Goal: Task Accomplishment & Management: Complete application form

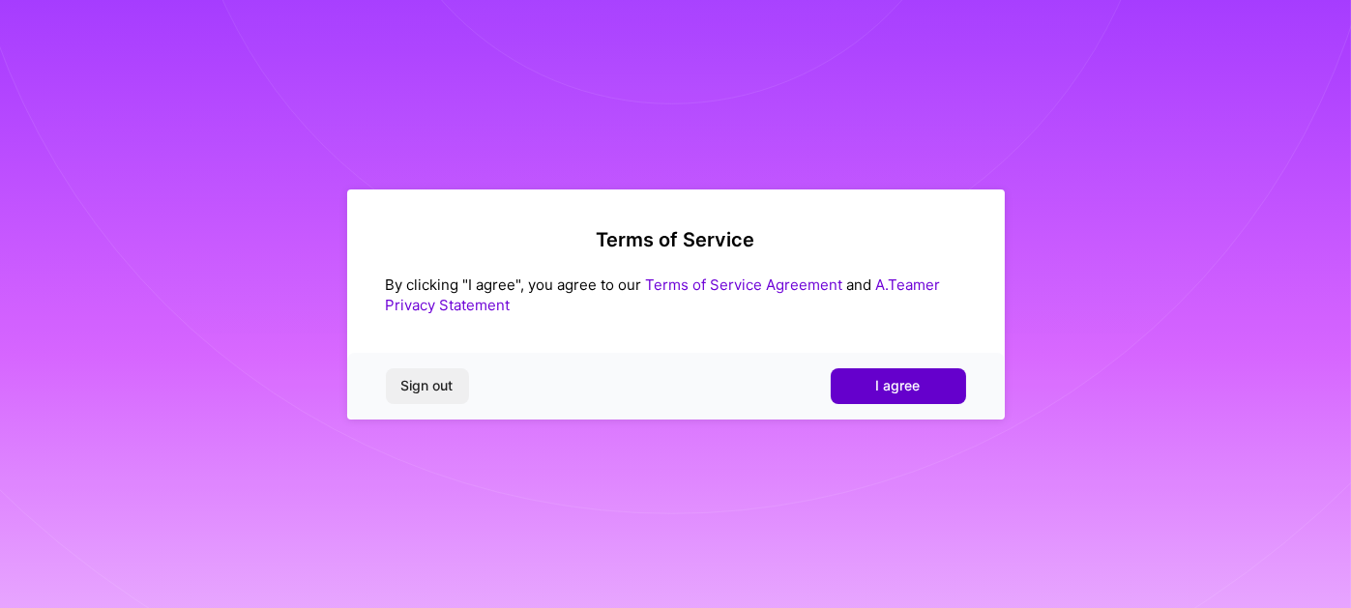
click at [907, 394] on span "I agree" at bounding box center [898, 385] width 44 height 19
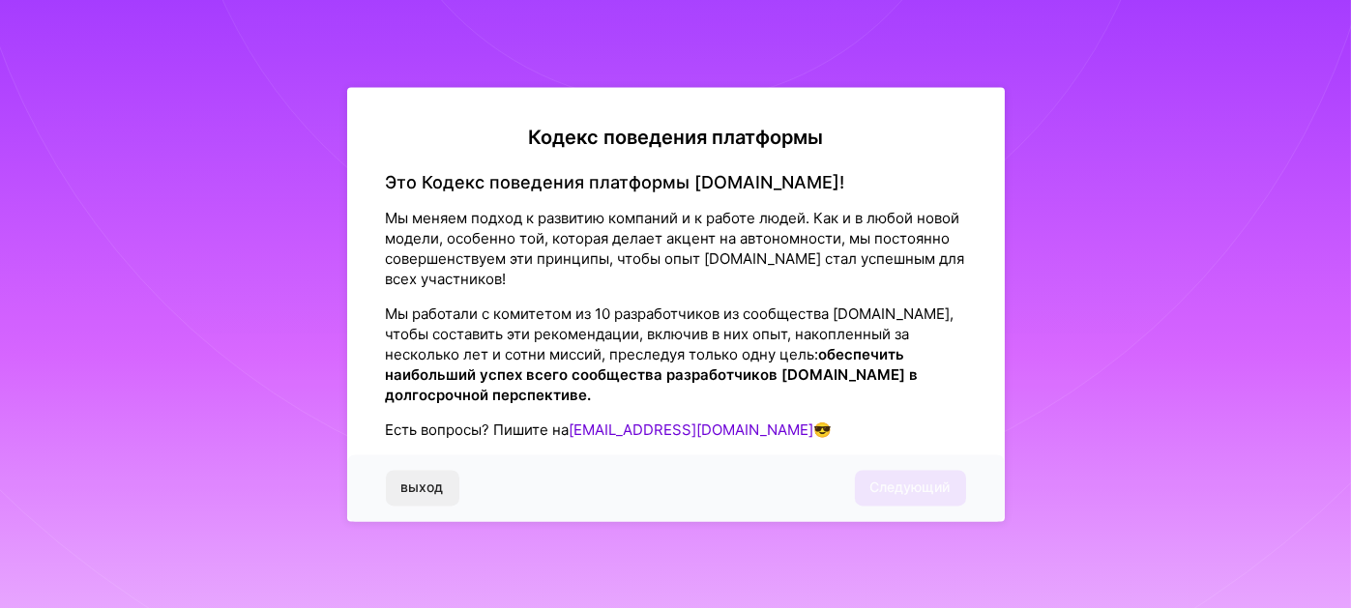
click at [887, 488] on div "выход Следующий" at bounding box center [675, 488] width 657 height 66
click at [891, 483] on div "выход Следующий" at bounding box center [675, 488] width 657 height 66
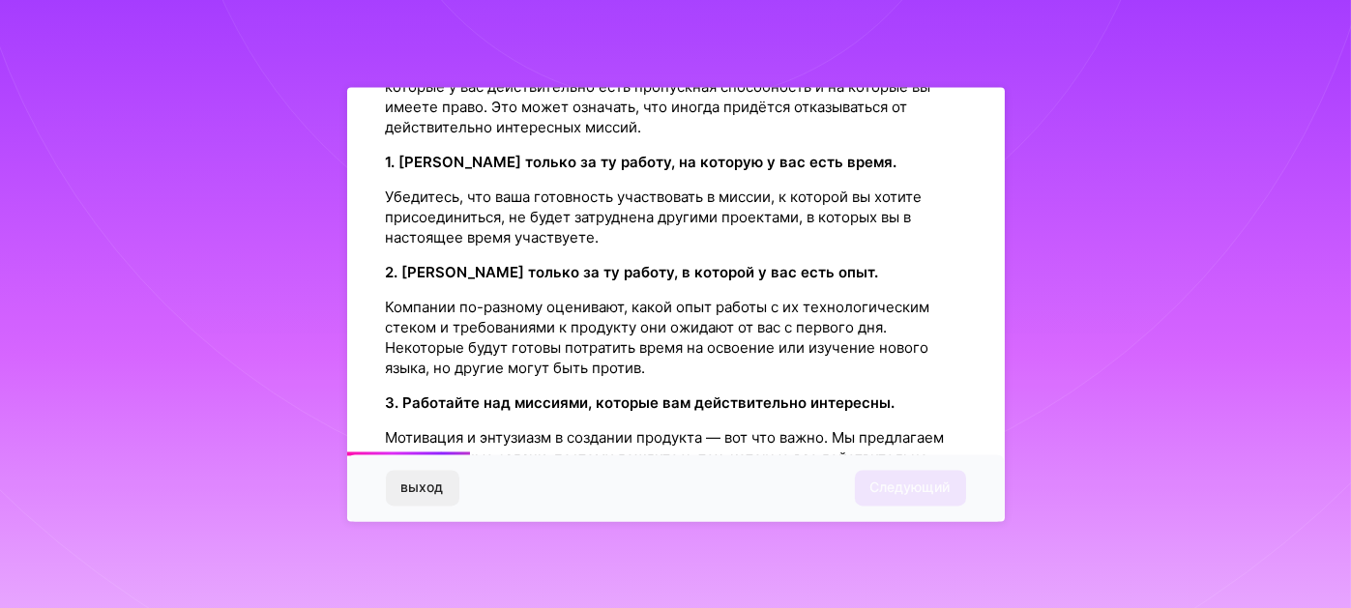
scroll to position [483, 0]
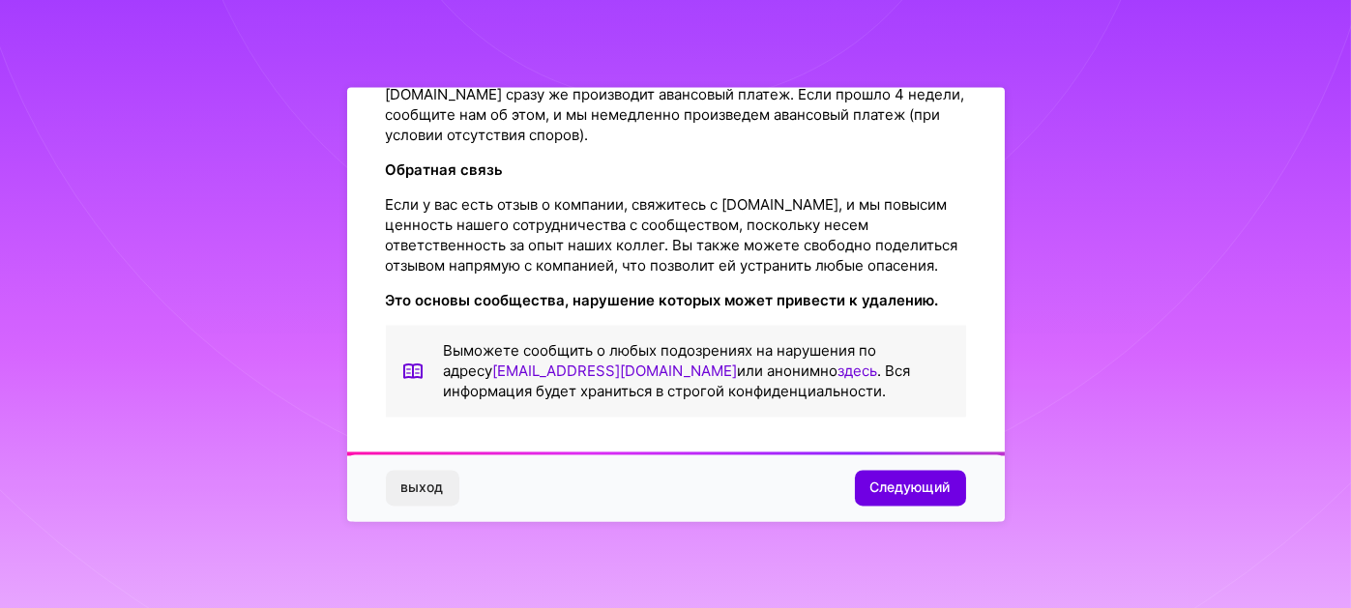
click at [910, 490] on font "Следующий" at bounding box center [910, 488] width 80 height 16
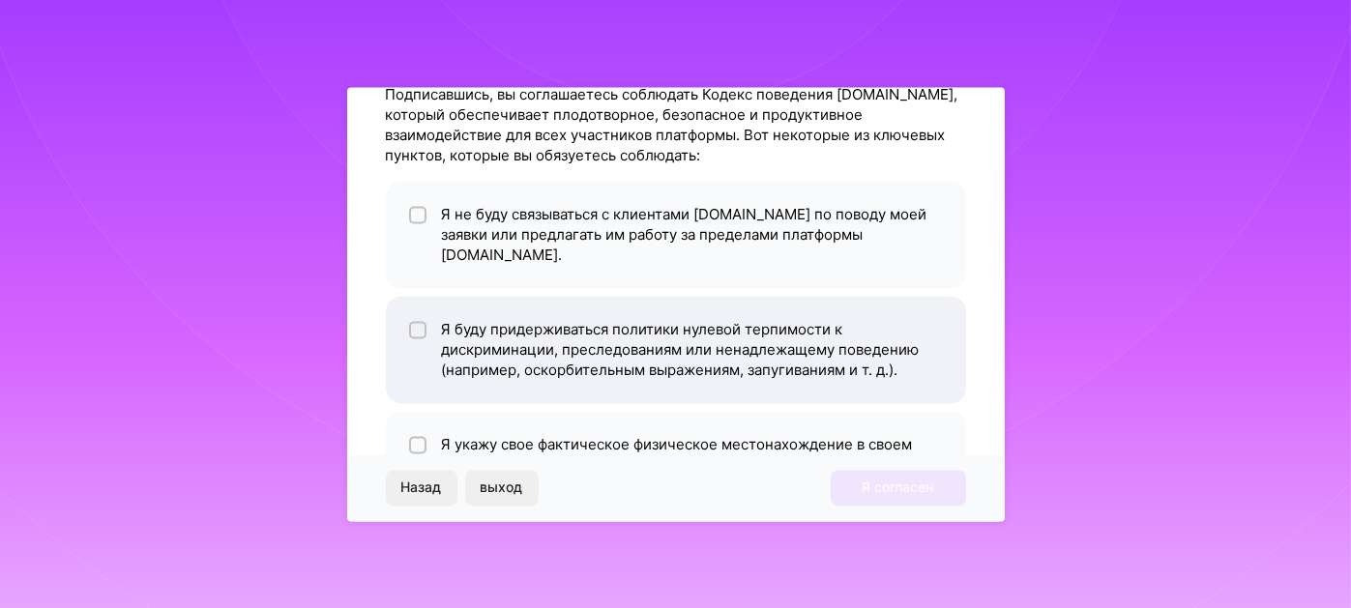
click at [413, 324] on input "checkbox" at bounding box center [420, 331] width 14 height 14
checkbox input "true"
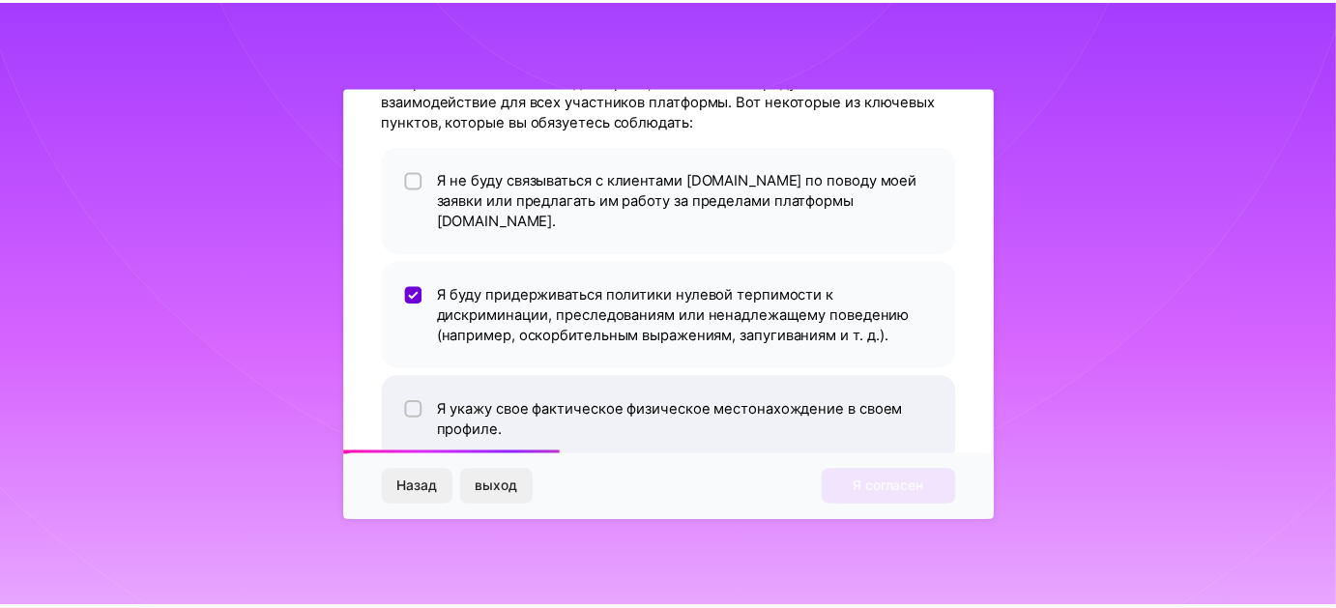
scroll to position [149, 0]
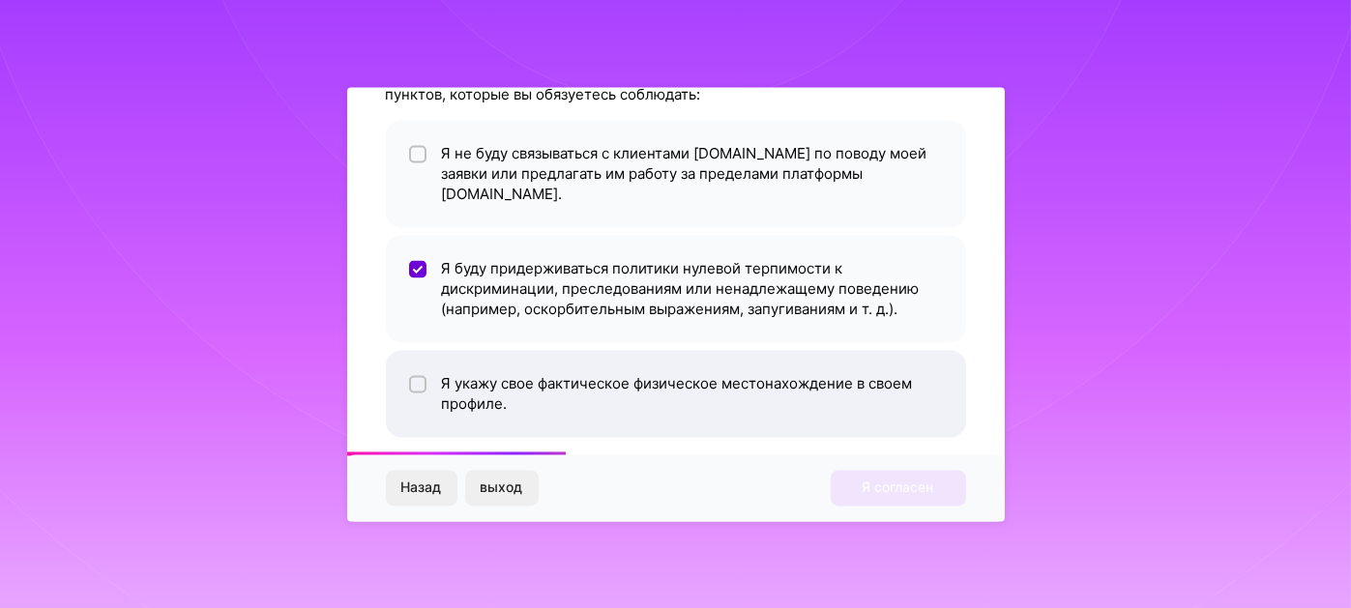
click at [415, 378] on input "checkbox" at bounding box center [420, 385] width 14 height 14
checkbox input "true"
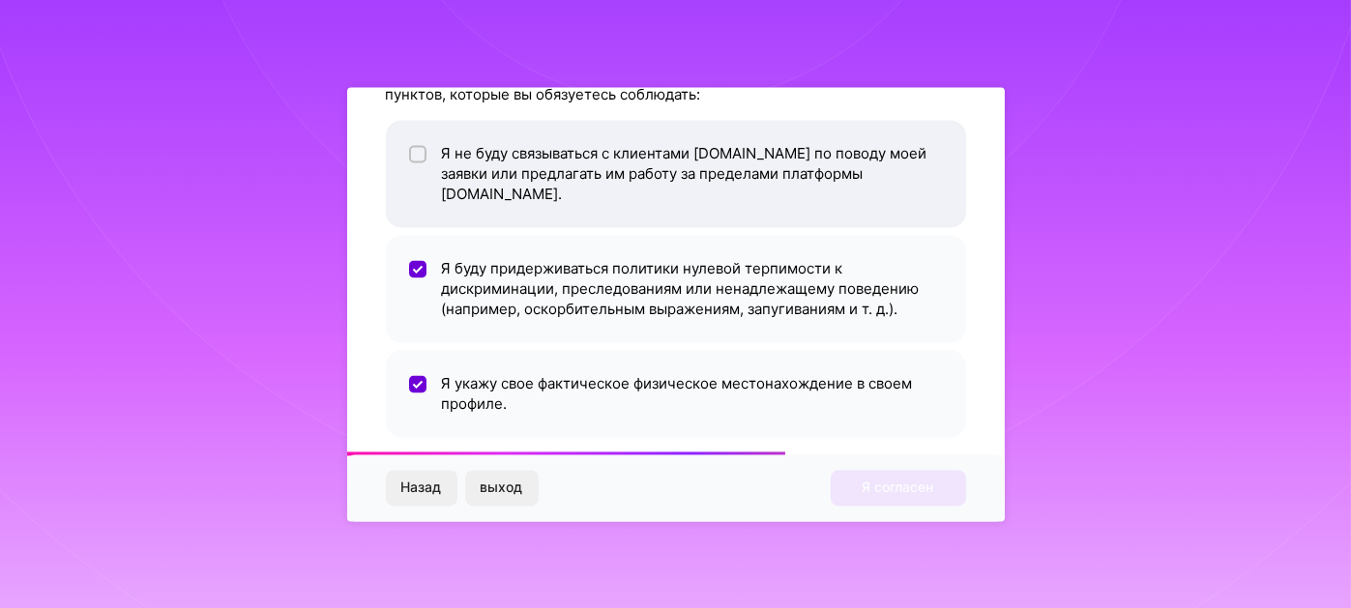
click at [414, 158] on input "checkbox" at bounding box center [420, 155] width 14 height 14
checkbox input "true"
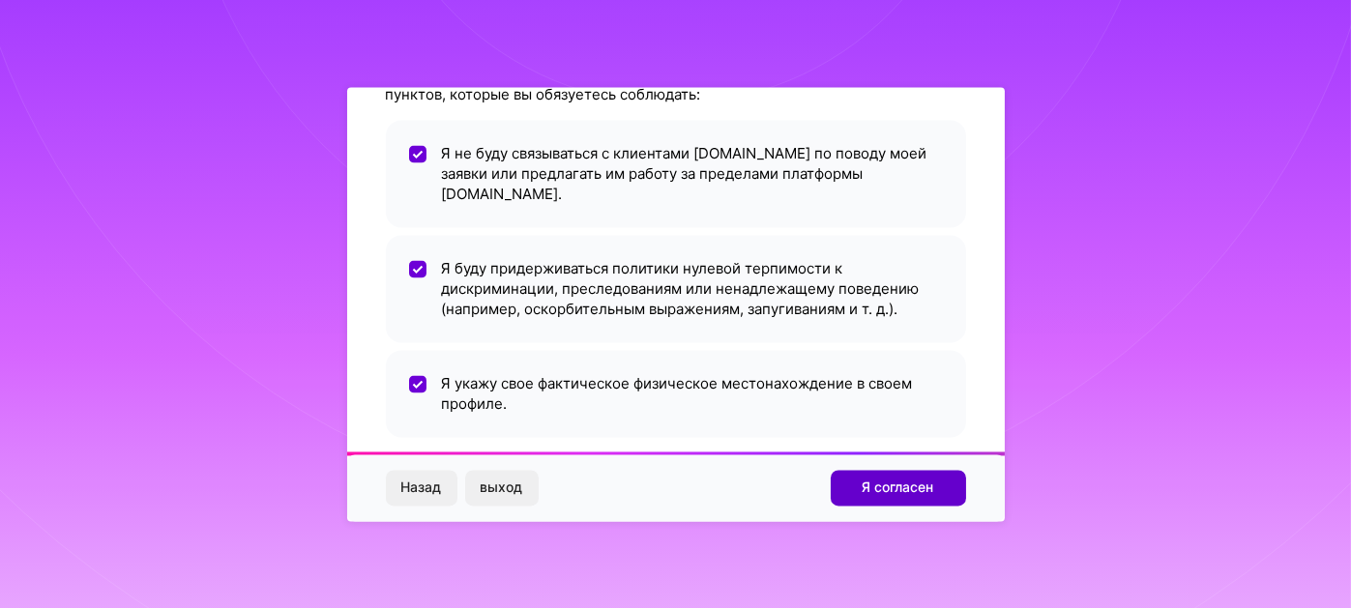
click at [869, 481] on font "Я согласен" at bounding box center [898, 488] width 72 height 16
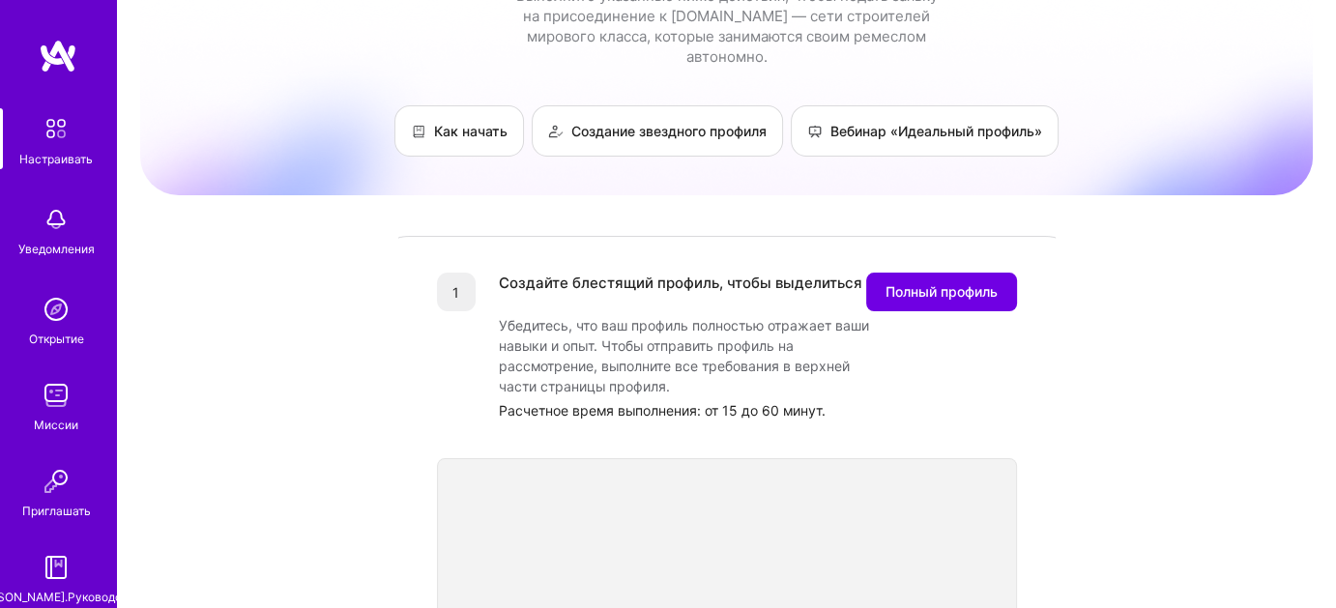
scroll to position [97, 0]
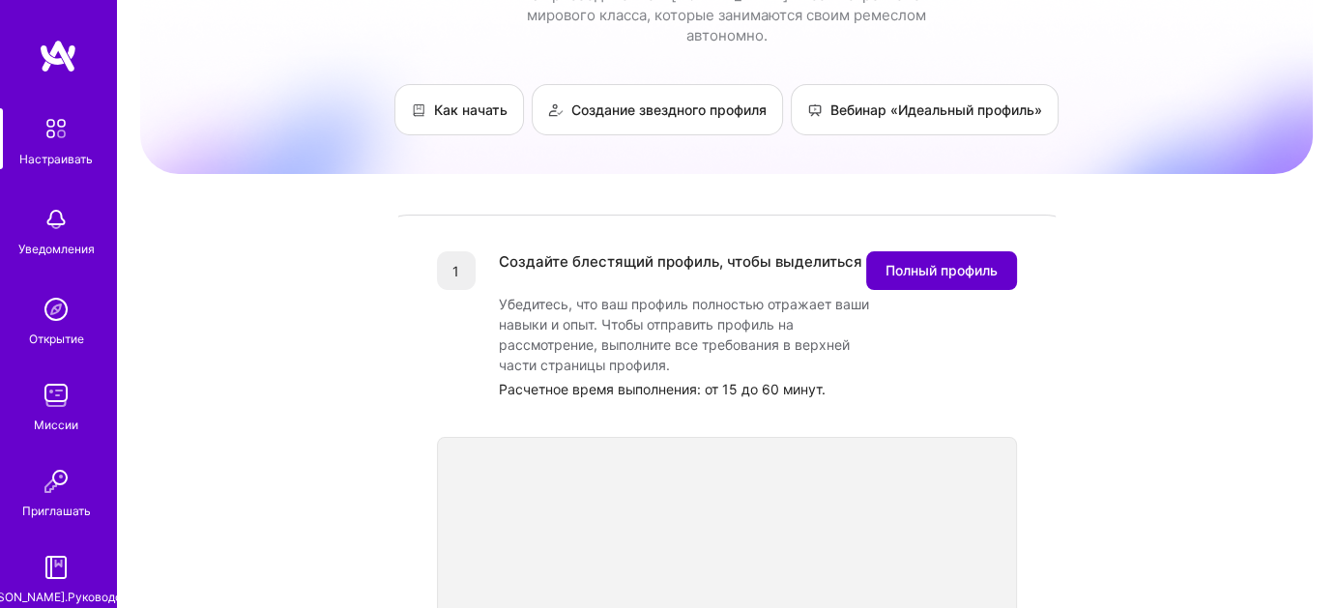
click at [949, 262] on font "Полный профиль" at bounding box center [942, 270] width 112 height 16
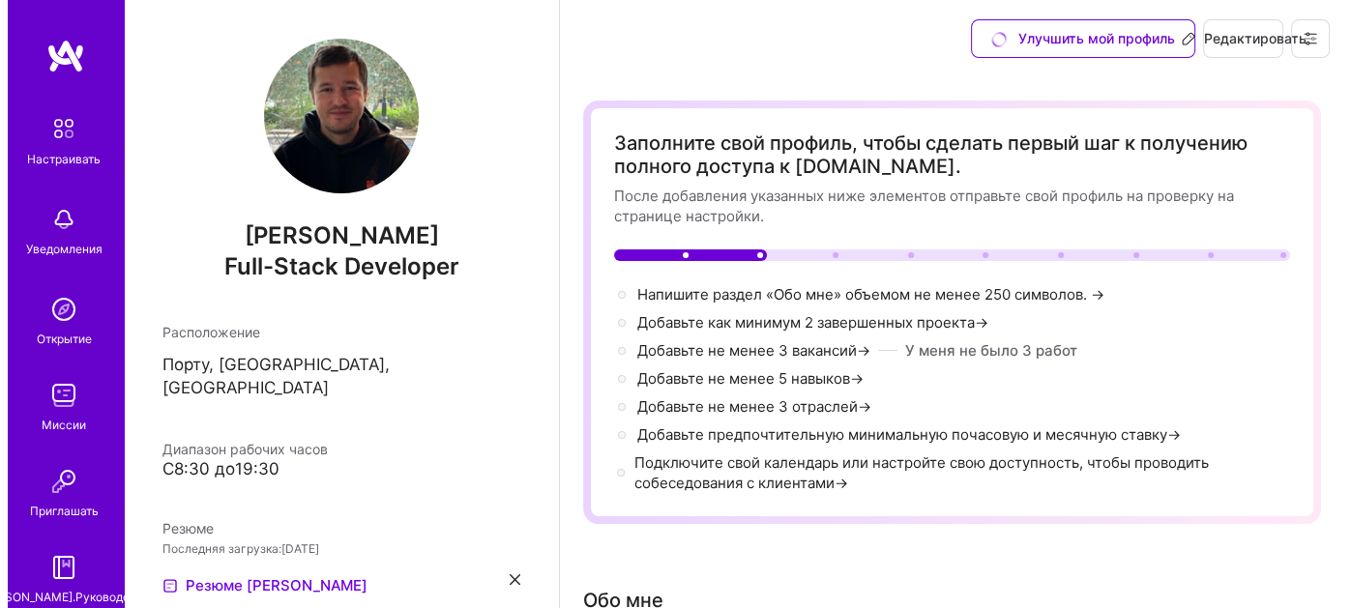
scroll to position [44, 0]
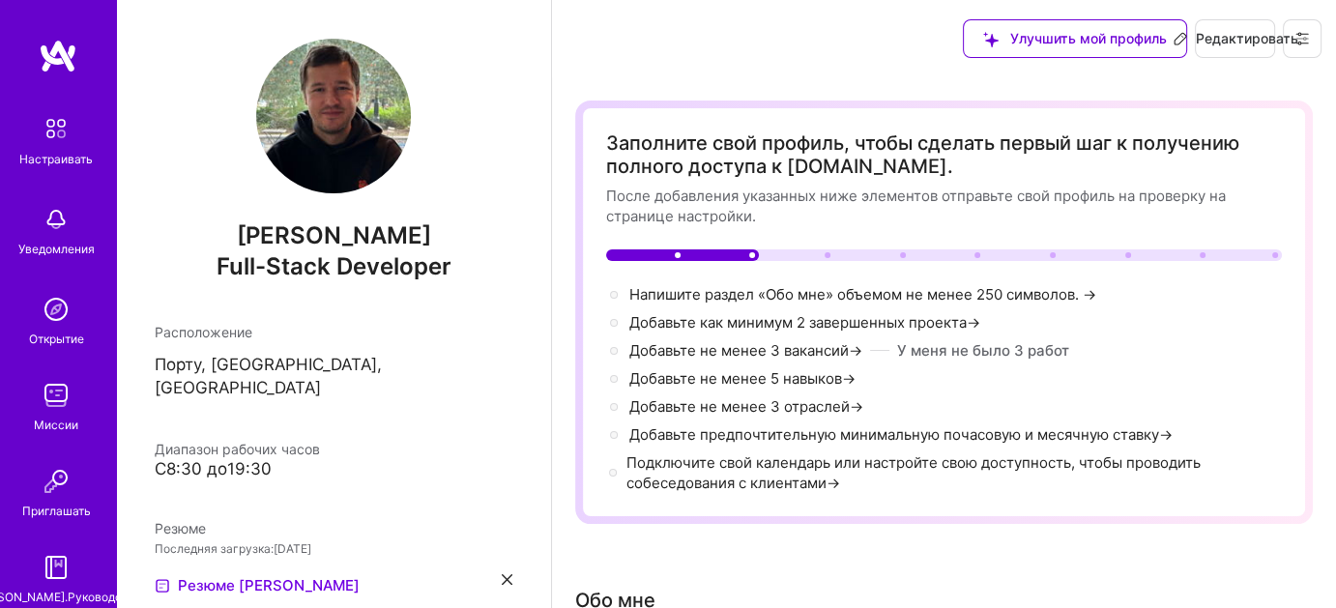
click at [839, 291] on font "Напишите раздел «Обо мне» объемом не менее 250 символов." at bounding box center [854, 294] width 450 height 18
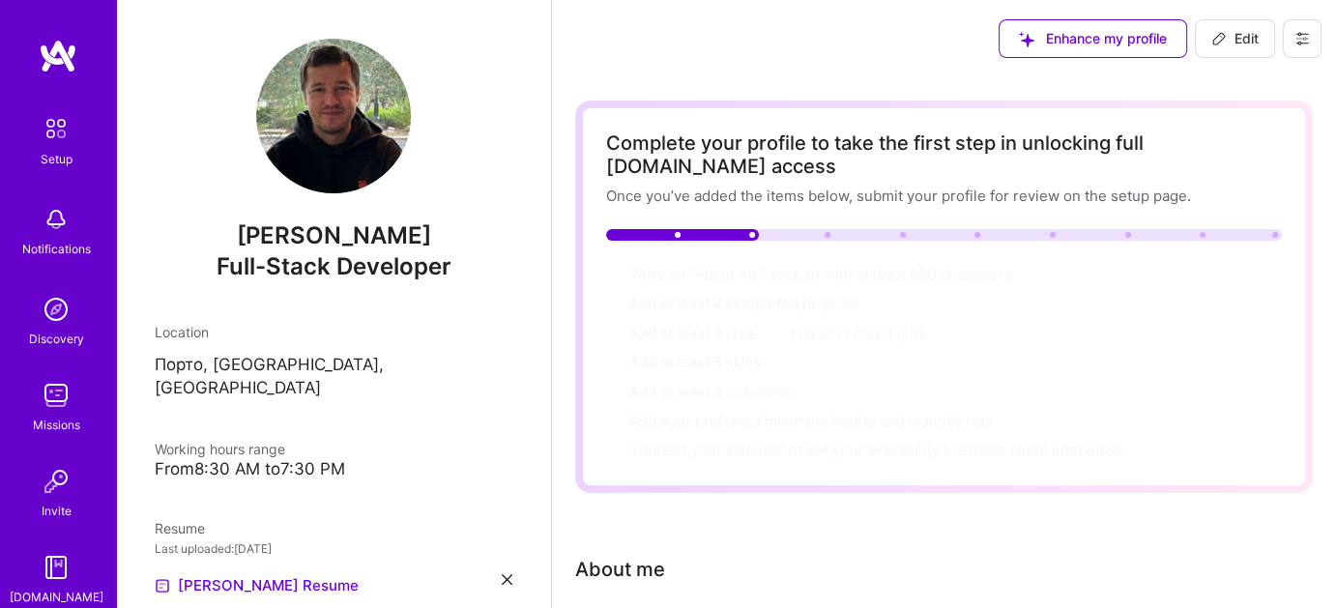
click at [826, 270] on span "Write an "About me" section with at least 250 characters →" at bounding box center [822, 274] width 387 height 18
select select "US"
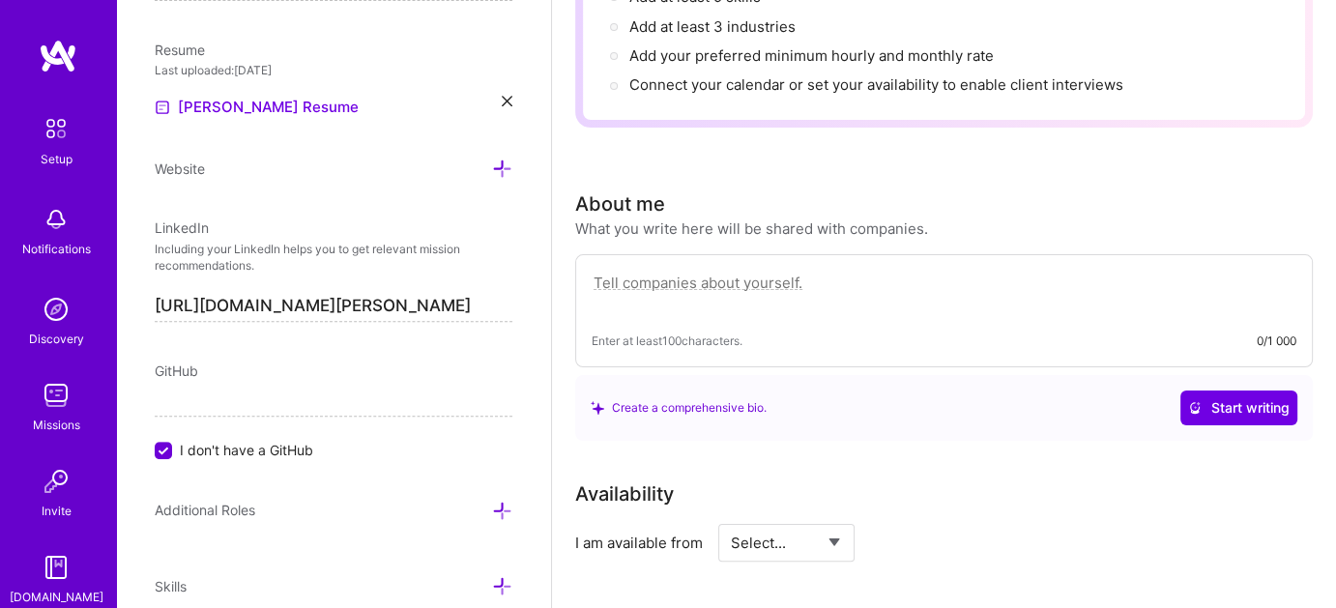
scroll to position [549, 0]
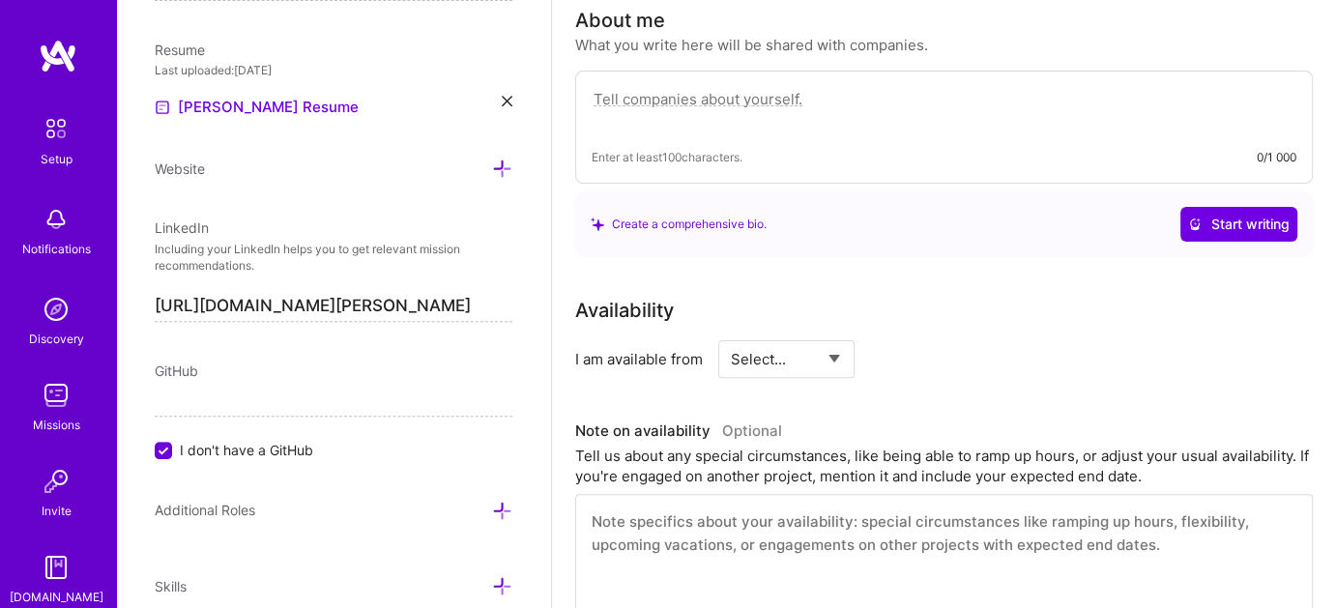
paste textarea "I’m a senior full-stack developer with 10+ years of experience in [GEOGRAPHIC_D…"
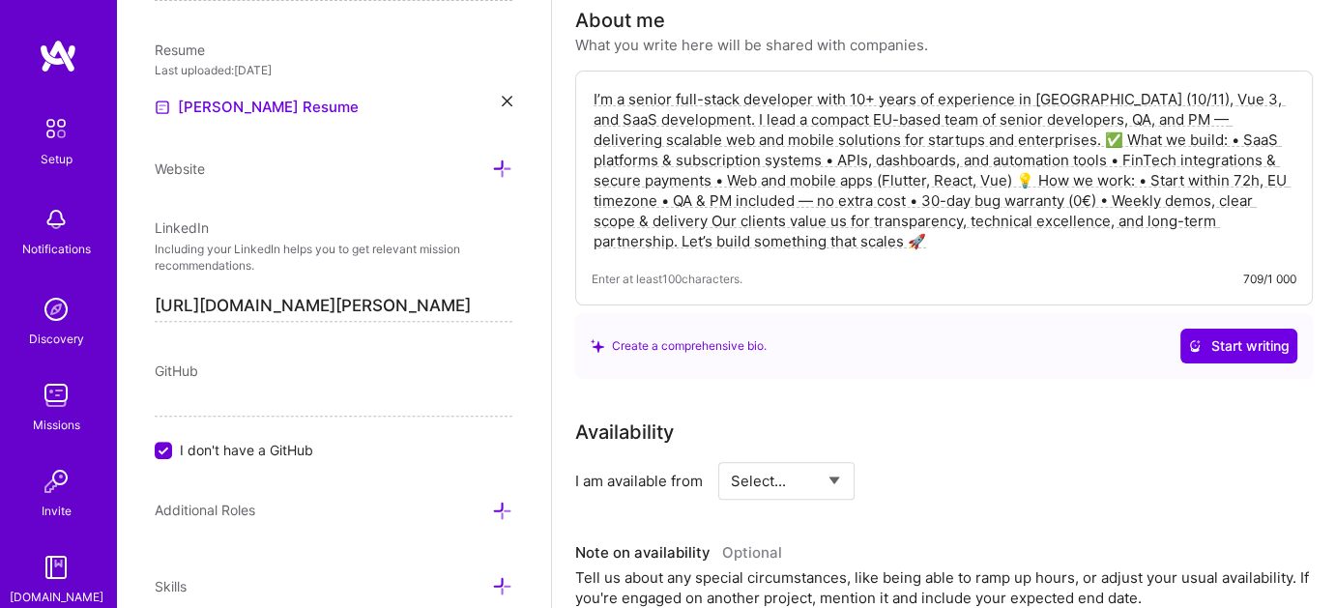
click at [1031, 131] on textarea "I’m a senior full-stack developer with 10+ years of experience in [GEOGRAPHIC_D…" at bounding box center [944, 170] width 705 height 166
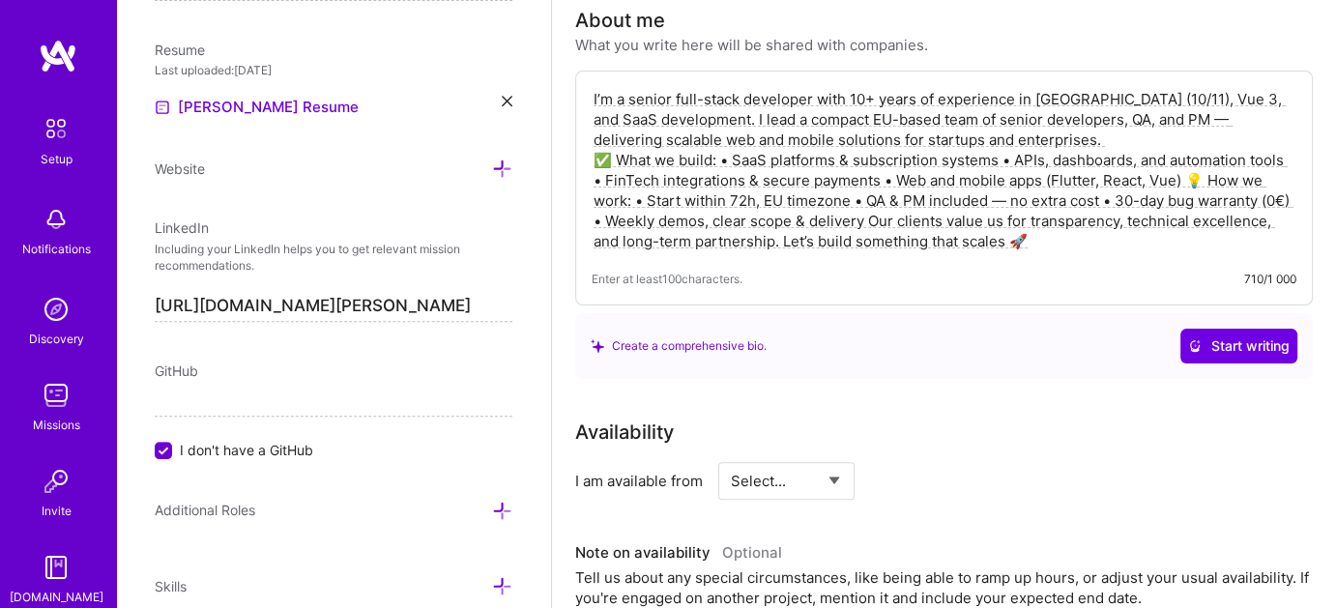
click at [1181, 174] on textarea "I’m a senior full-stack developer with 10+ years of experience in [GEOGRAPHIC_D…" at bounding box center [944, 170] width 705 height 166
click at [608, 191] on textarea "I’m a senior full-stack developer with 10+ years of experience in [GEOGRAPHIC_D…" at bounding box center [944, 170] width 705 height 166
click at [613, 149] on textarea "I’m a senior full-stack developer with 10+ years of experience in [GEOGRAPHIC_D…" at bounding box center [944, 170] width 705 height 166
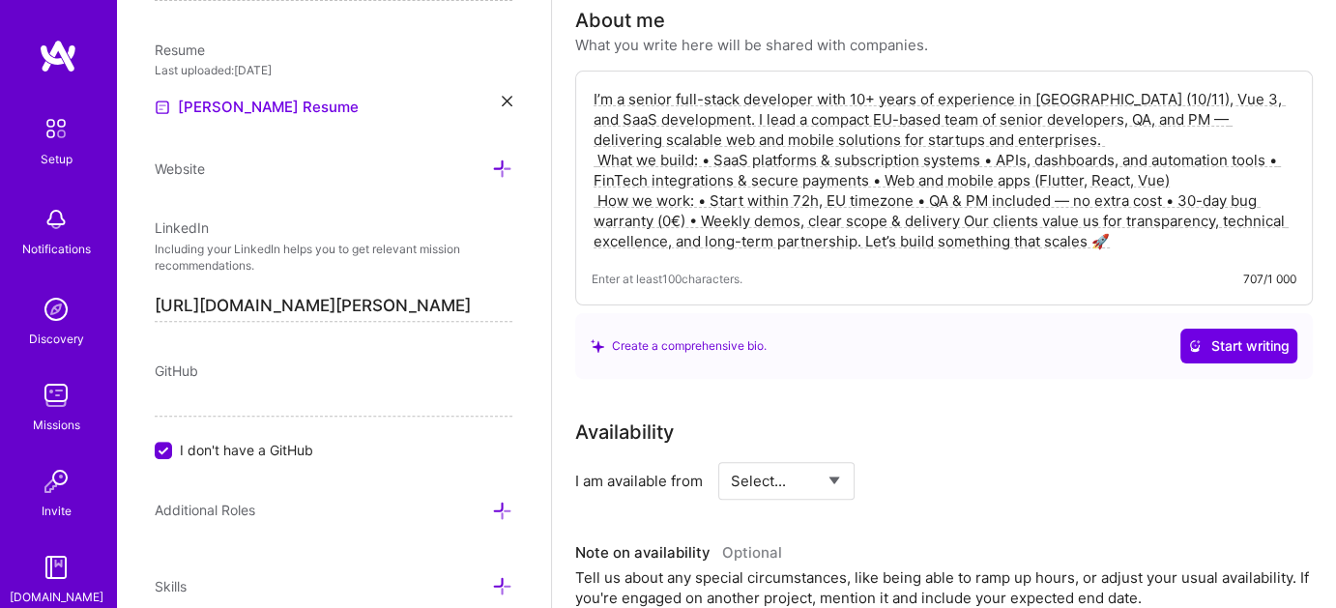
type textarea "I’m a senior full-stack developer with 10+ years of experience in [GEOGRAPHIC_D…"
click at [770, 336] on div "Create a comprehensive bio. Start writing" at bounding box center [944, 346] width 707 height 35
click at [768, 342] on div "Create a comprehensive bio. Start writing" at bounding box center [944, 346] width 707 height 35
copy div "Create a comprehensive bio."
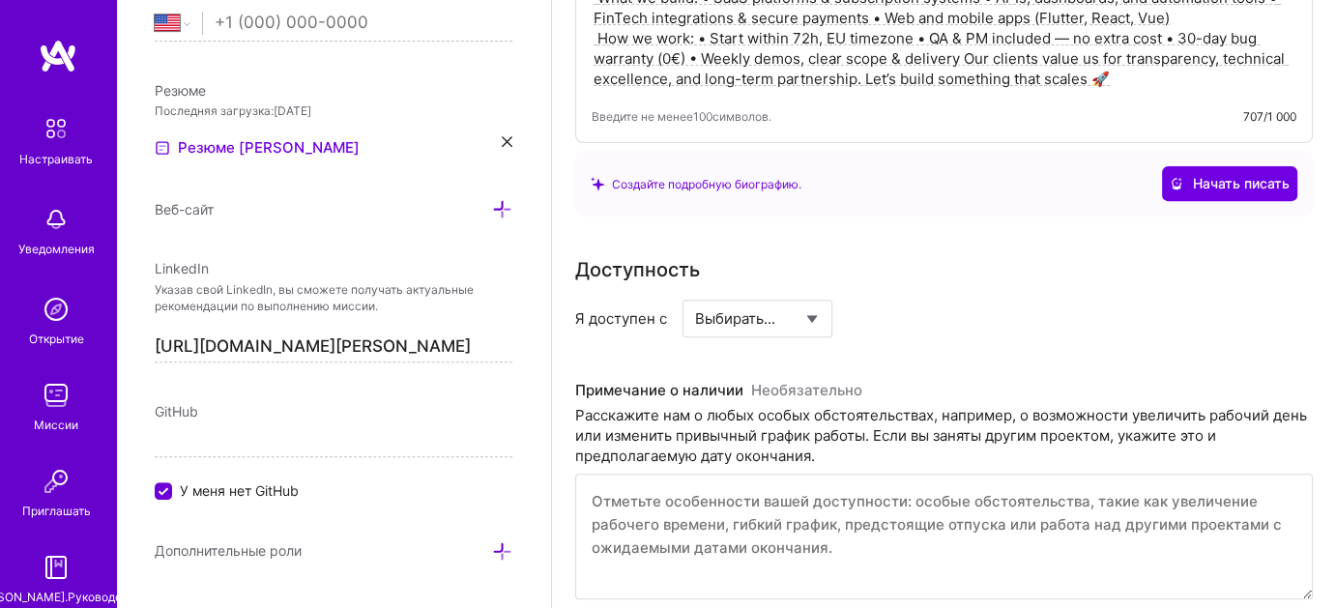
scroll to position [866, 0]
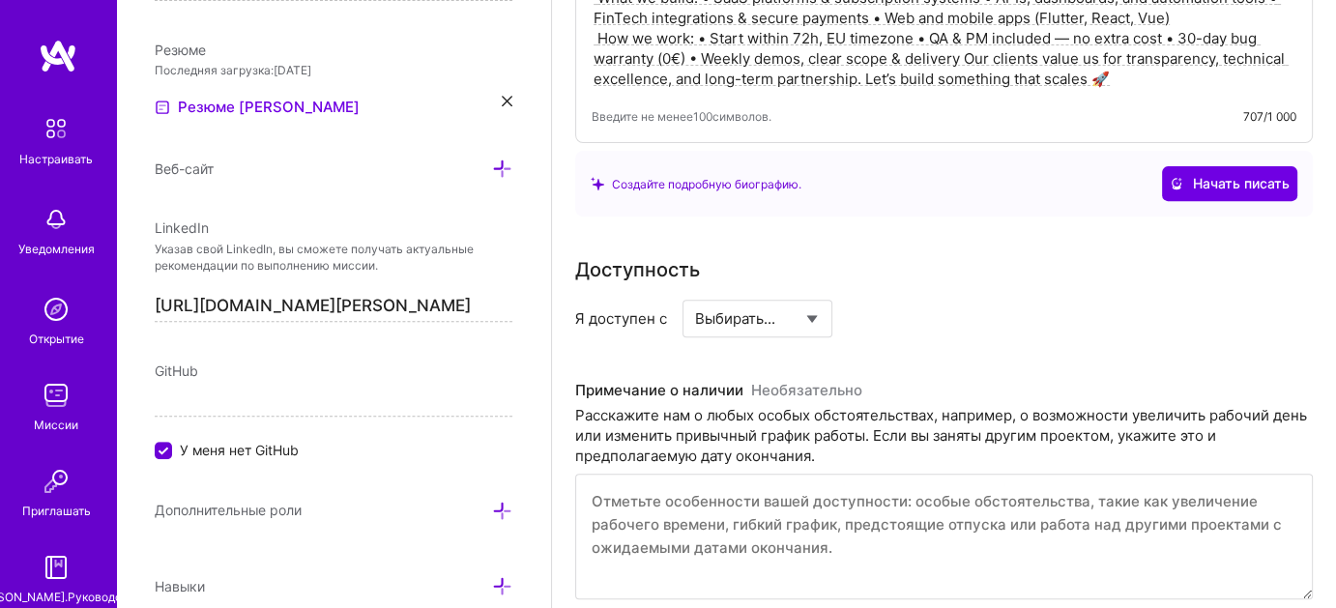
click at [817, 320] on select "Выбирать... Прямо сейчас Будущая дата Нет в наличии" at bounding box center [757, 318] width 125 height 49
select select "Прямо сейчас"
click at [695, 294] on select "Выбирать... Прямо сейчас Будущая дата Нет в наличии" at bounding box center [757, 318] width 125 height 49
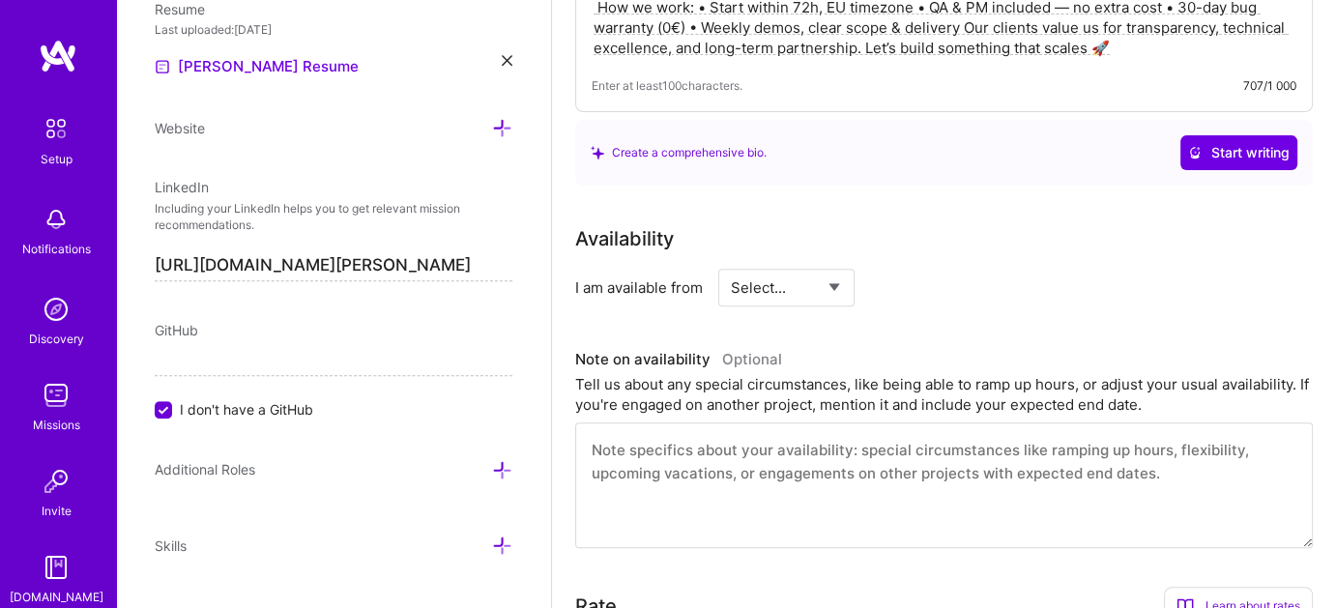
scroll to position [826, 0]
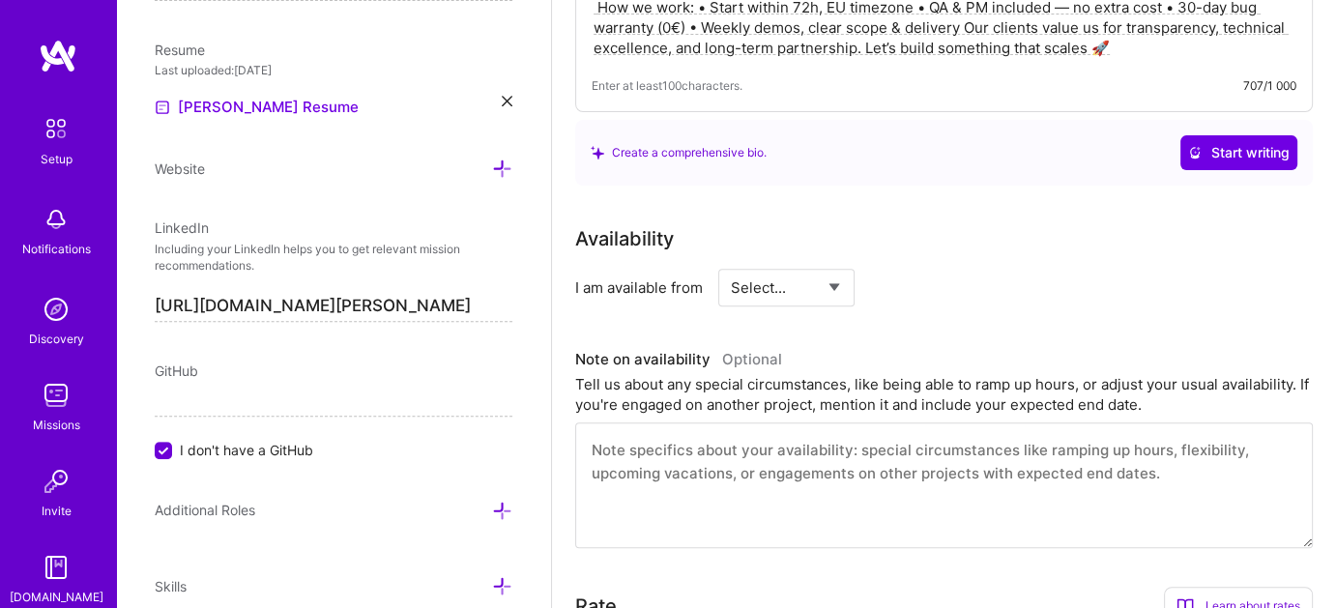
click at [838, 275] on select "Select... Right Now Future Date Not Available" at bounding box center [786, 287] width 111 height 49
select select "Right Now"
click at [731, 263] on select "Select... Right Now Future Date Not Available" at bounding box center [786, 287] width 111 height 49
click at [929, 277] on input at bounding box center [963, 288] width 116 height 38
type input "5"
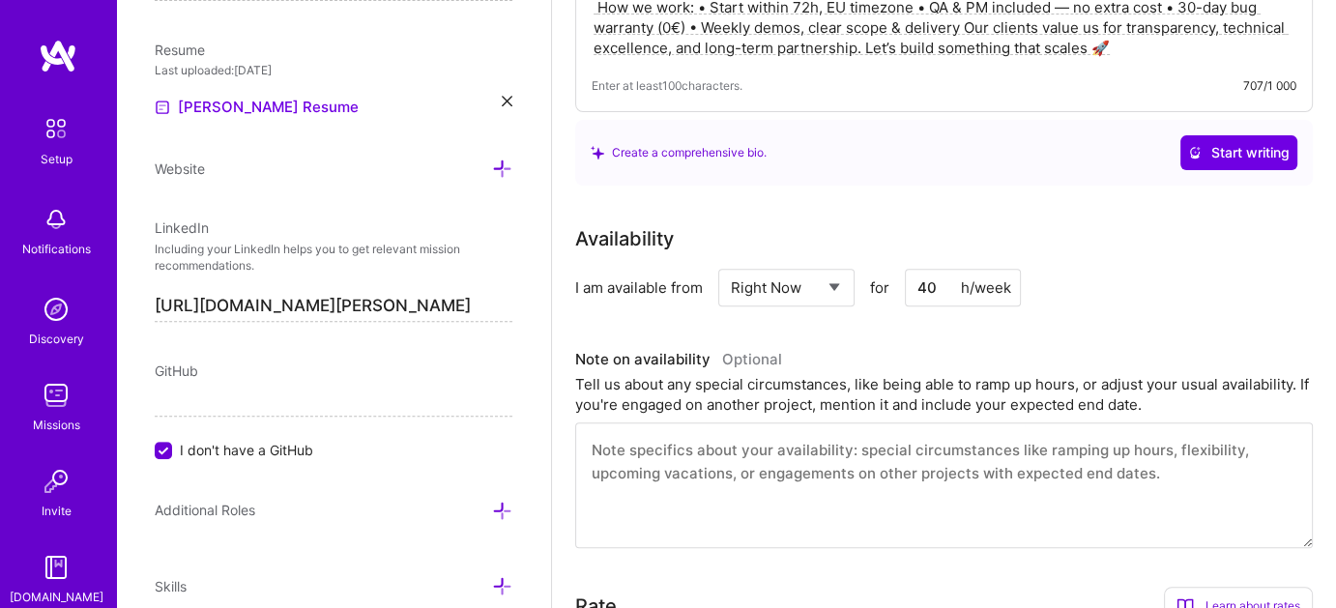
type input "40"
click at [874, 332] on div "Availability I am available from Select... Right Now Future Date Not Available …" at bounding box center [944, 386] width 738 height 324
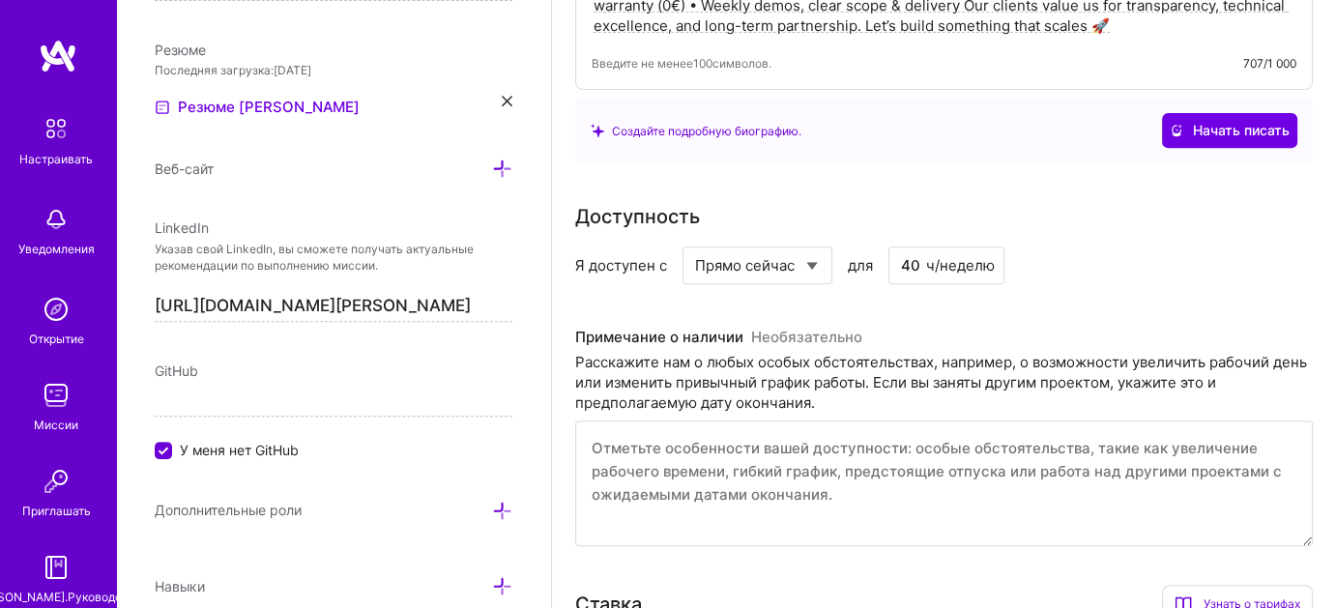
scroll to position [840, 0]
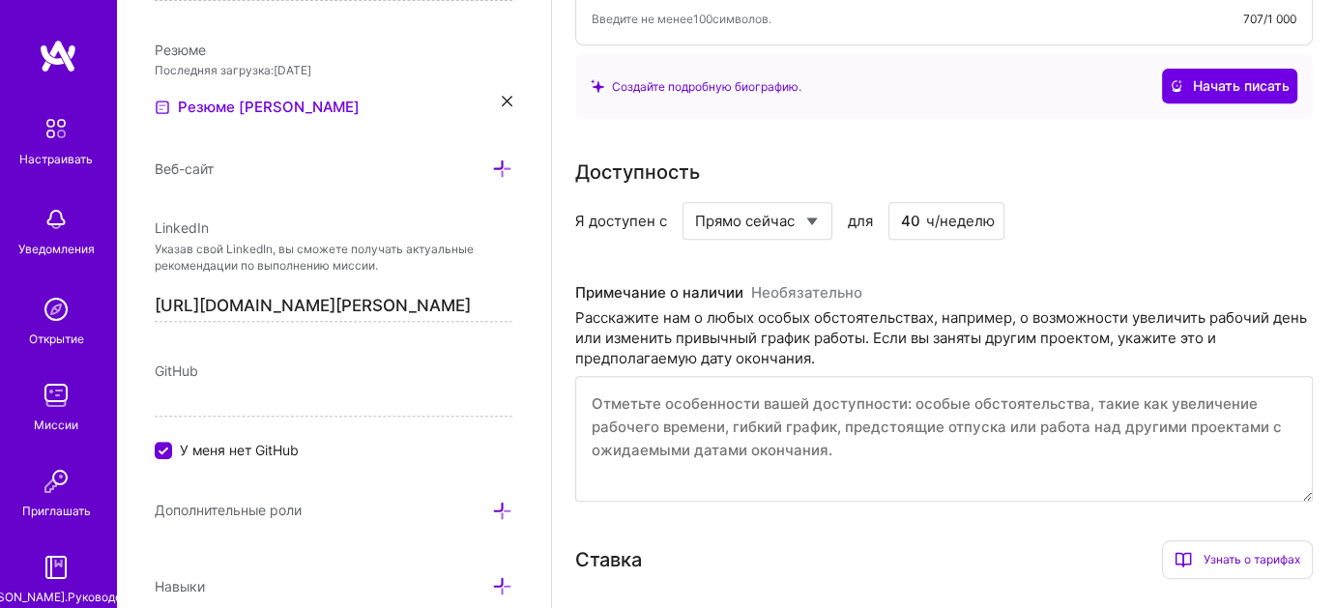
click at [845, 409] on textarea at bounding box center [944, 439] width 738 height 126
paste textarea "Fully accessible"
select select "Прямо сейчас"
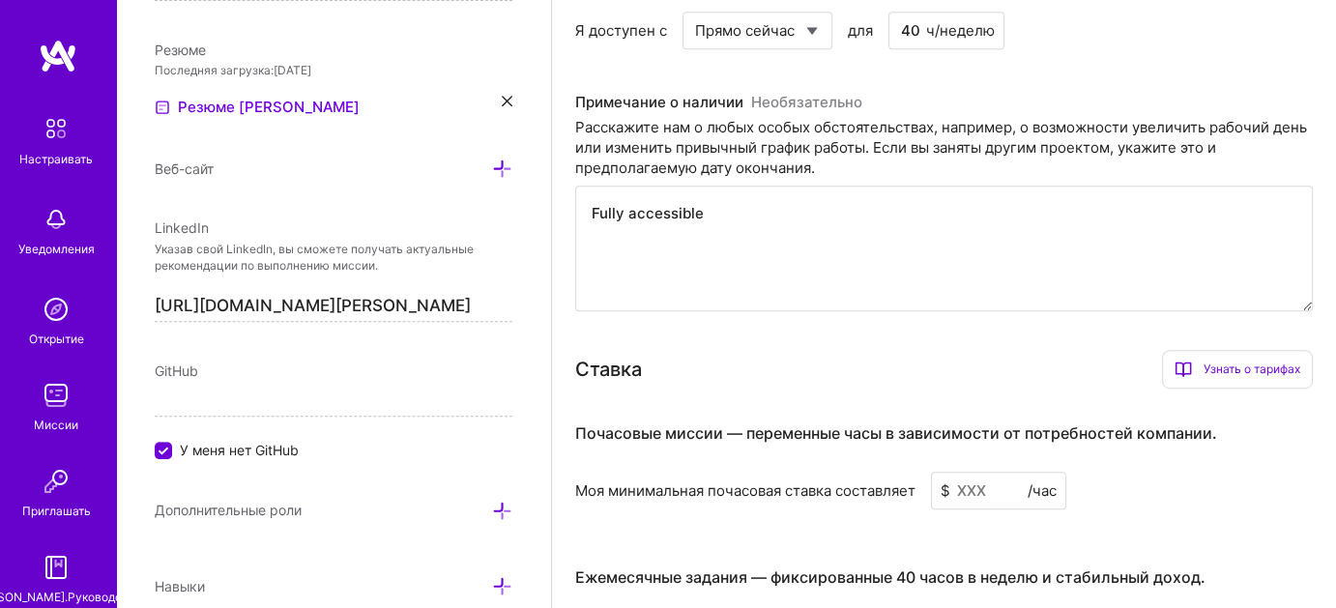
scroll to position [1034, 0]
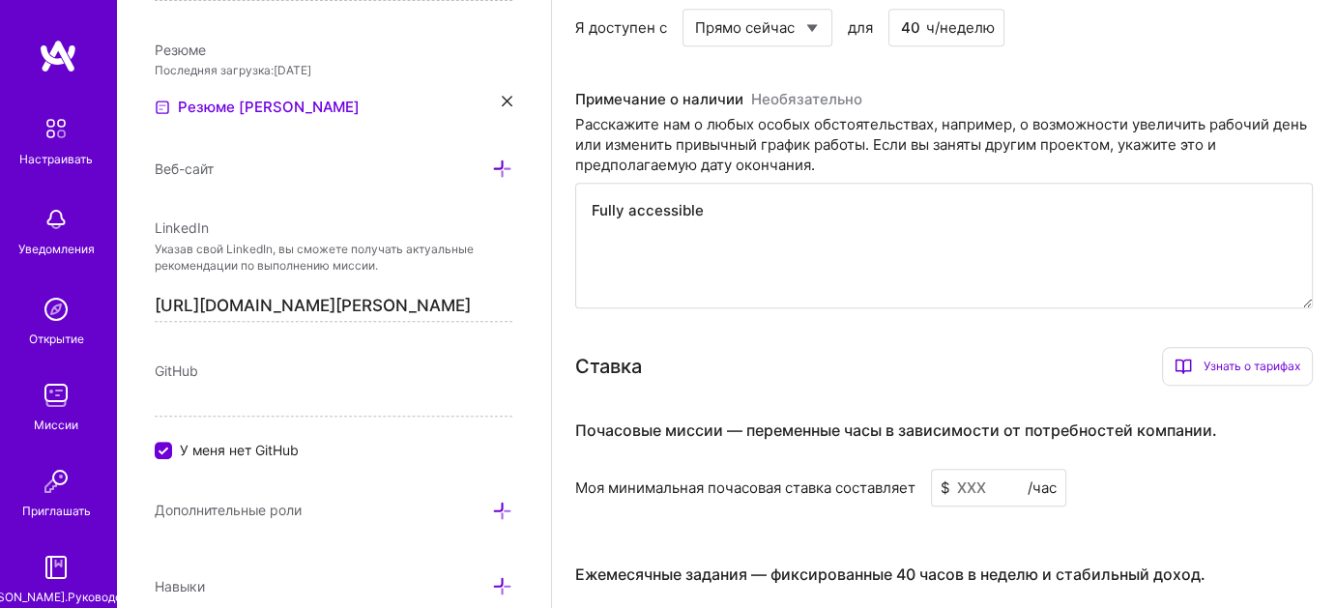
type textarea "Fully accessible"
click at [981, 483] on input at bounding box center [998, 488] width 135 height 38
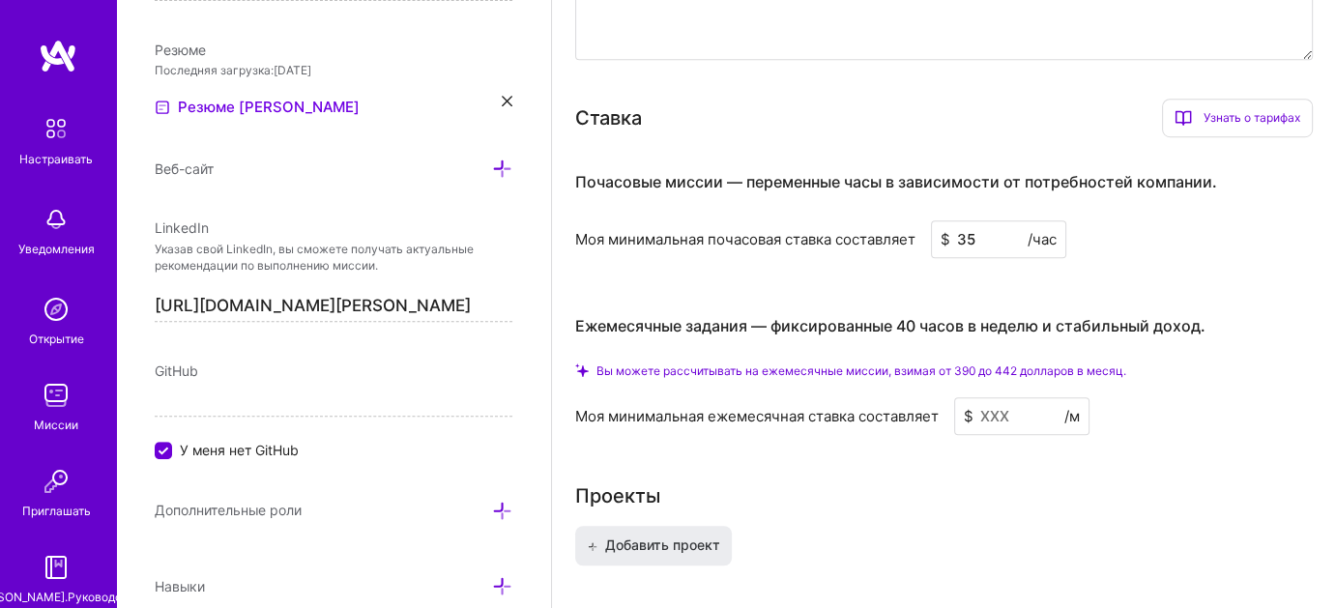
scroll to position [1323, 0]
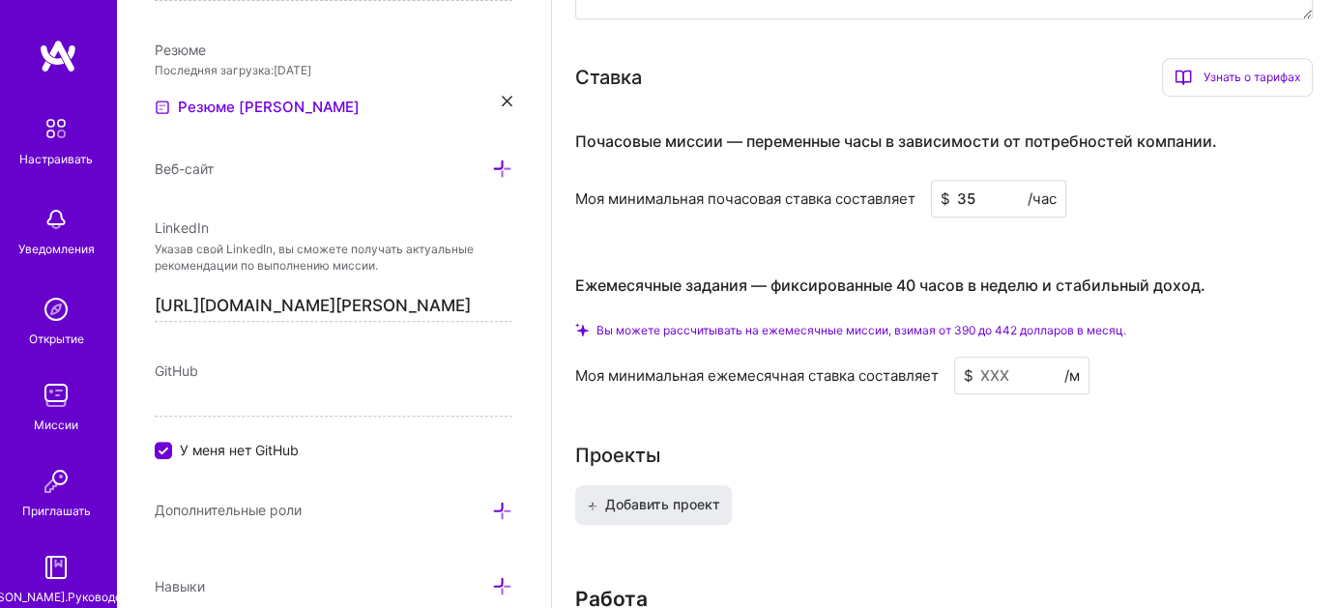
type input "35"
click at [992, 370] on input at bounding box center [1021, 376] width 135 height 38
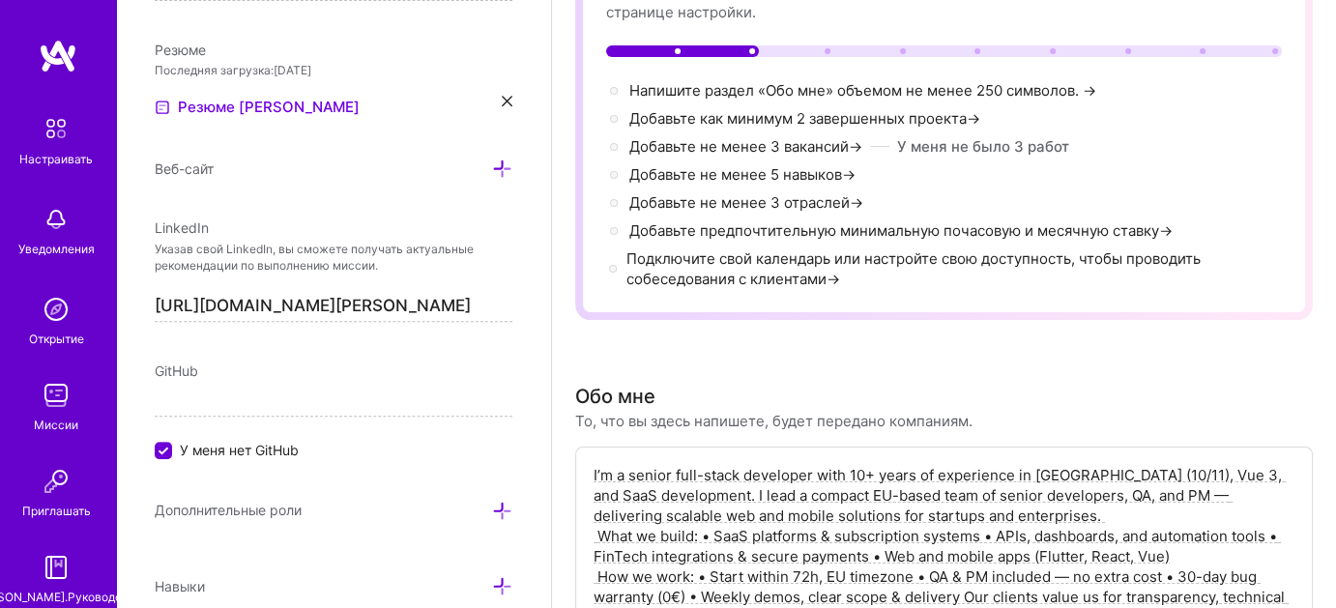
scroll to position [162, 0]
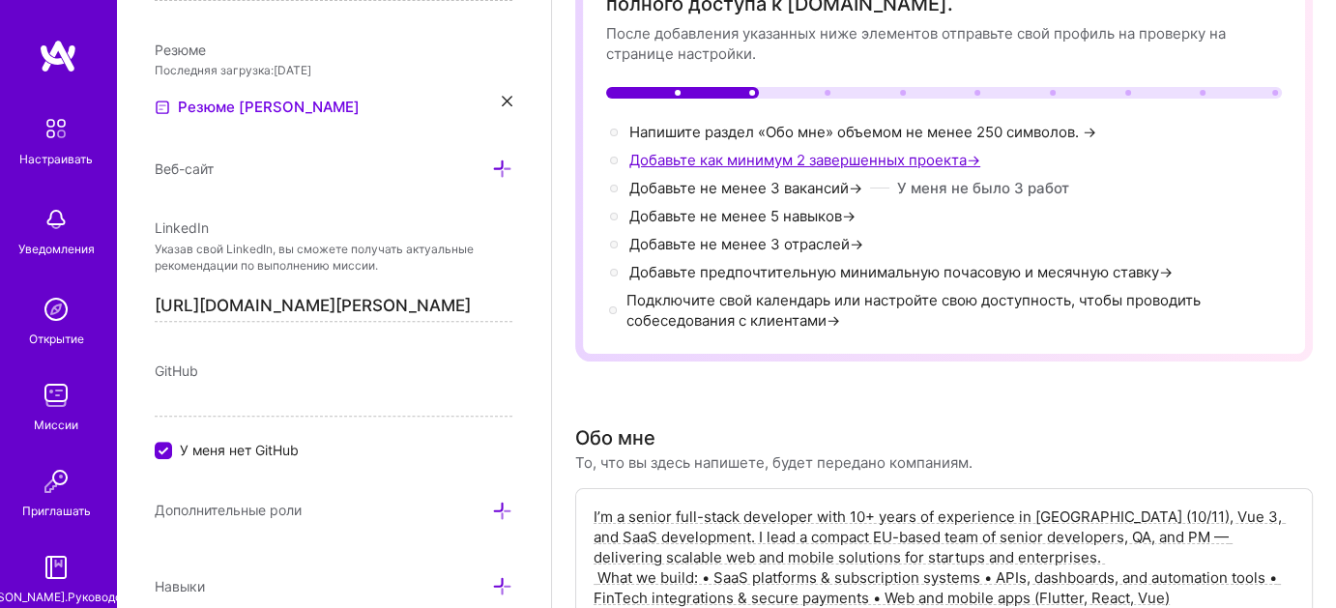
click at [865, 154] on font "Добавьте как минимум 2 завершенных проекта" at bounding box center [797, 160] width 337 height 18
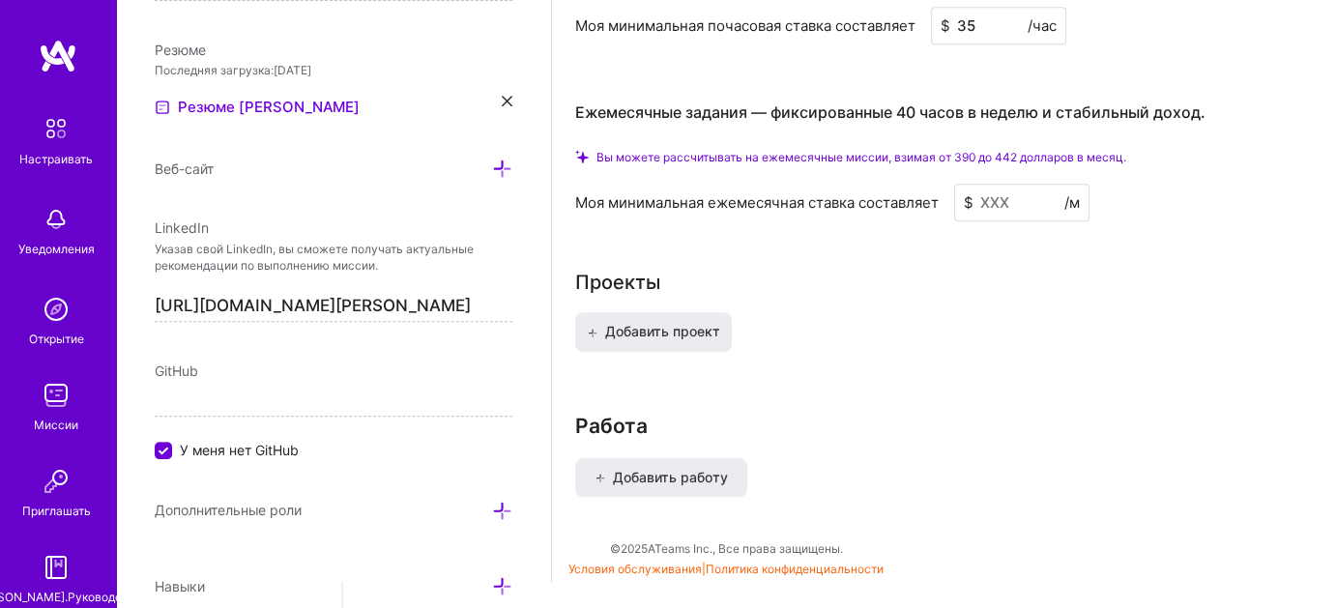
scroll to position [1400, 0]
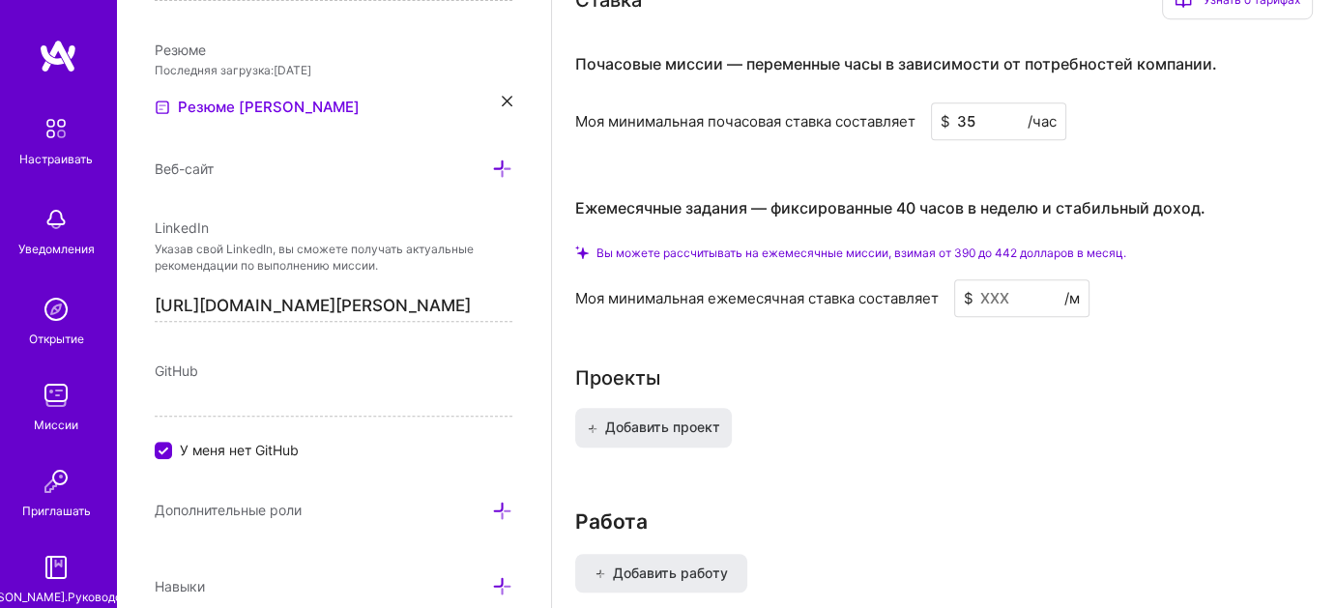
click at [1003, 301] on input at bounding box center [1021, 298] width 135 height 38
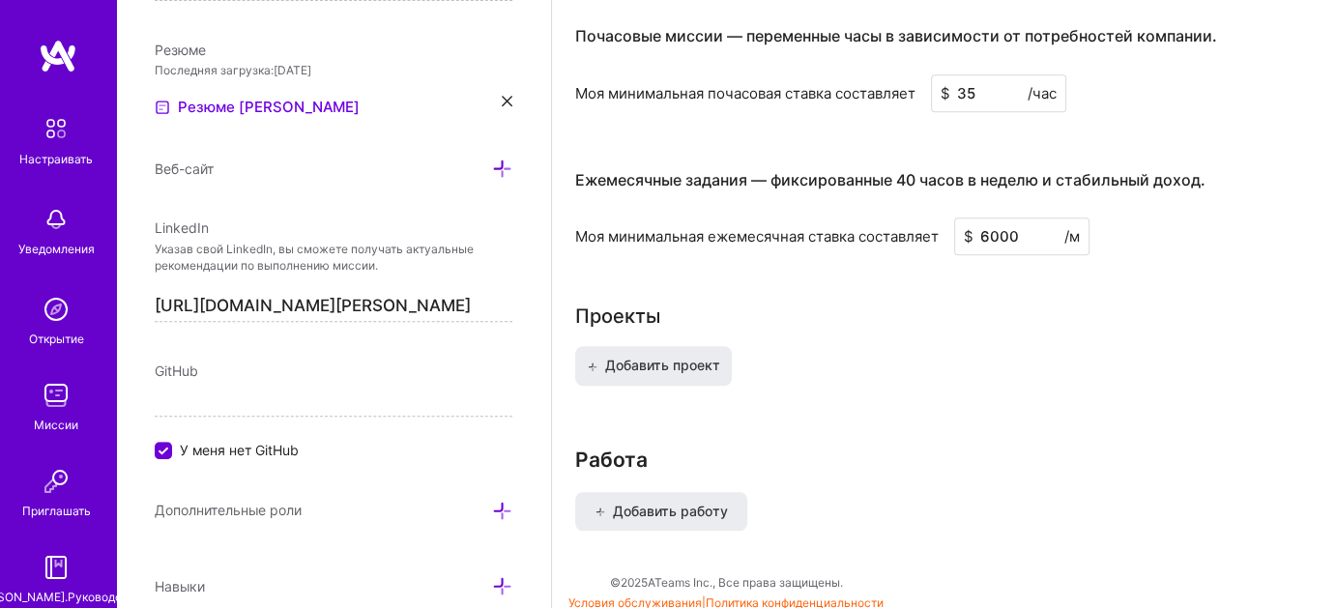
drag, startPoint x: 1010, startPoint y: 234, endPoint x: 969, endPoint y: 233, distance: 41.6
click at [969, 233] on div "$ 6000 /м" at bounding box center [1021, 237] width 135 height 38
drag, startPoint x: 1024, startPoint y: 235, endPoint x: 951, endPoint y: 231, distance: 72.6
click at [950, 232] on div "Моя минимальная ежемесячная ставка составляет $ 2000 /м" at bounding box center [944, 237] width 738 height 38
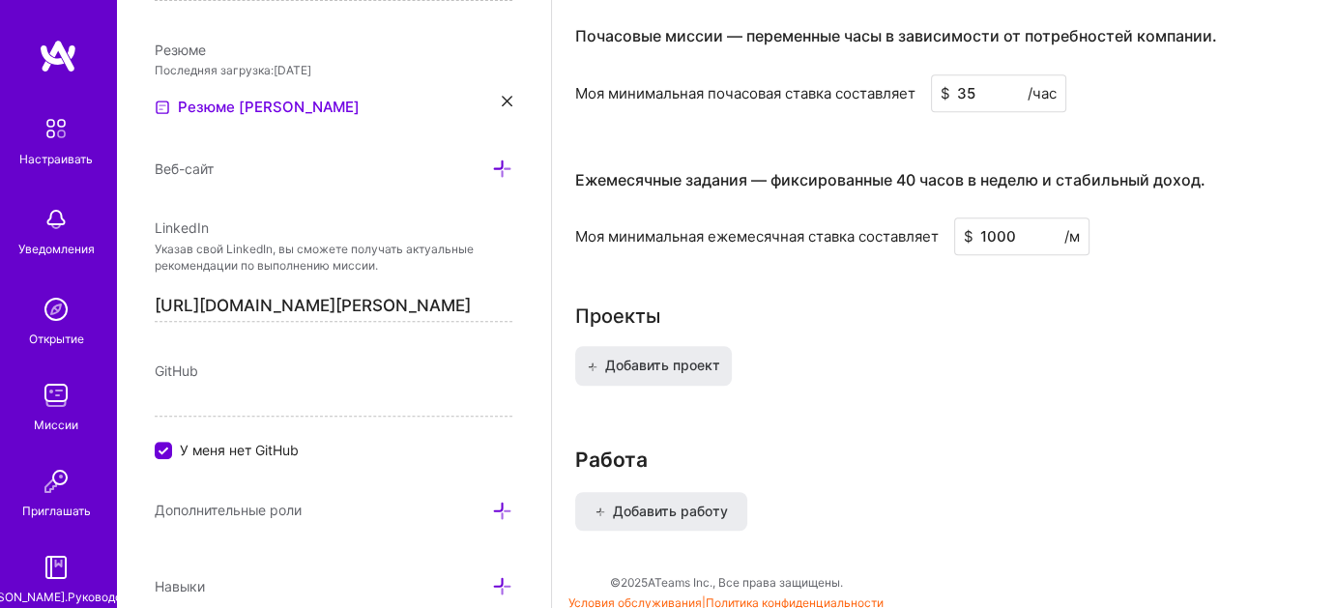
type input "1000"
drag, startPoint x: 1023, startPoint y: 230, endPoint x: 972, endPoint y: 233, distance: 51.3
click at [973, 232] on div "$ 1000 /м" at bounding box center [1021, 237] width 135 height 38
type input "5000"
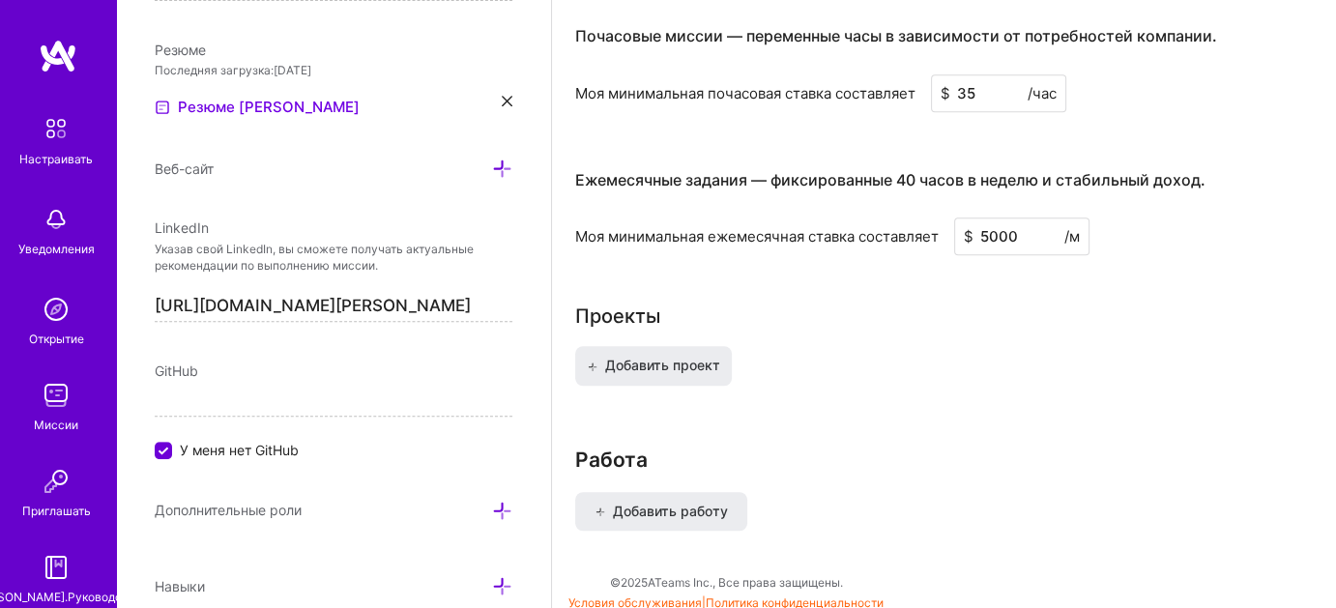
click at [892, 347] on div "Добавить проект" at bounding box center [944, 377] width 738 height 62
click at [689, 363] on font "Добавить проект" at bounding box center [662, 365] width 115 height 16
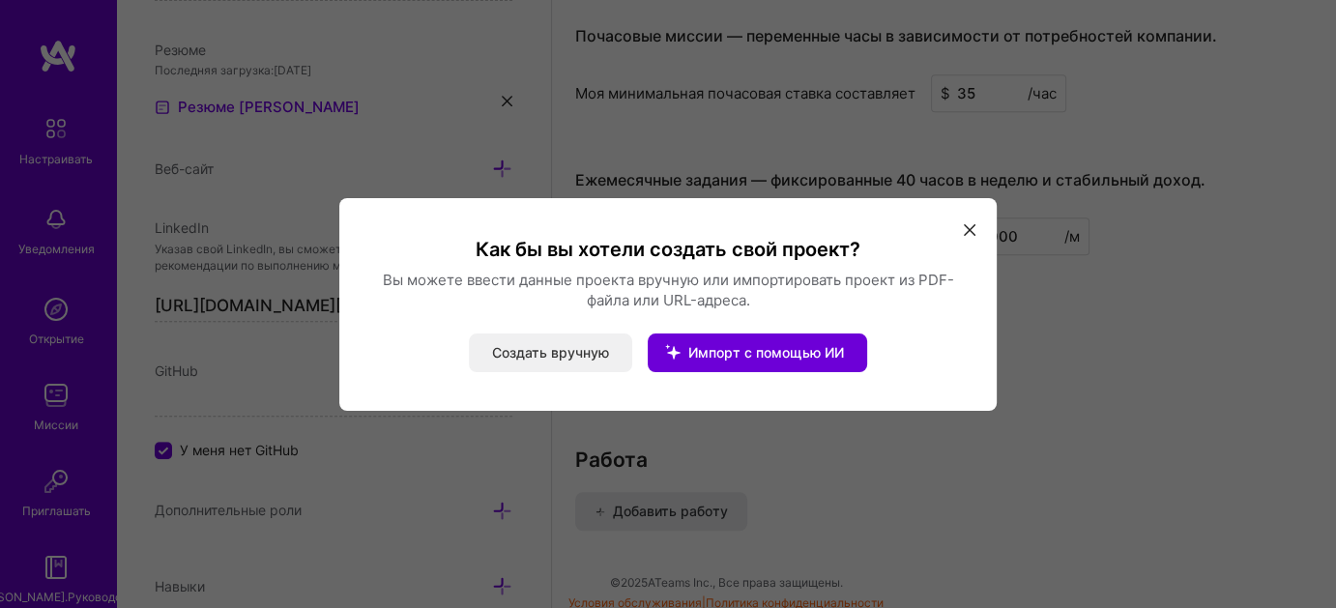
click at [549, 350] on font "Создать вручную" at bounding box center [550, 352] width 117 height 16
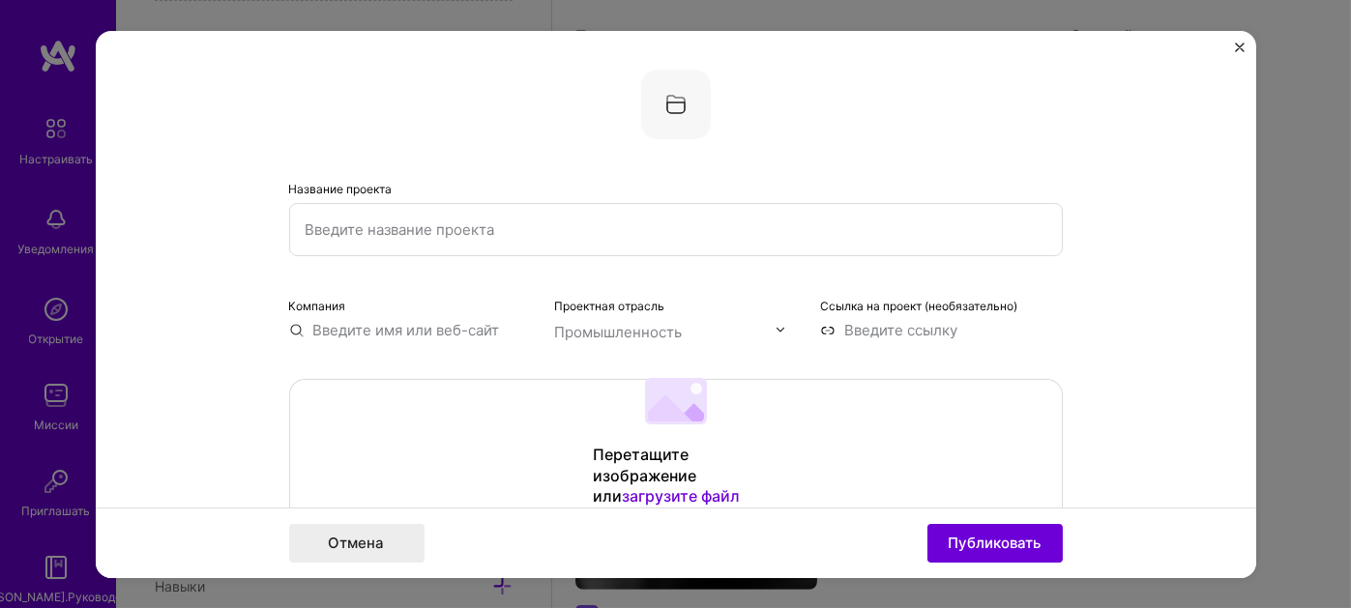
click at [483, 228] on input "text" at bounding box center [675, 228] width 773 height 53
click at [481, 211] on input "text" at bounding box center [675, 228] width 773 height 53
paste input "NewGen"
type input "NewGen"
click at [777, 326] on img at bounding box center [780, 330] width 12 height 12
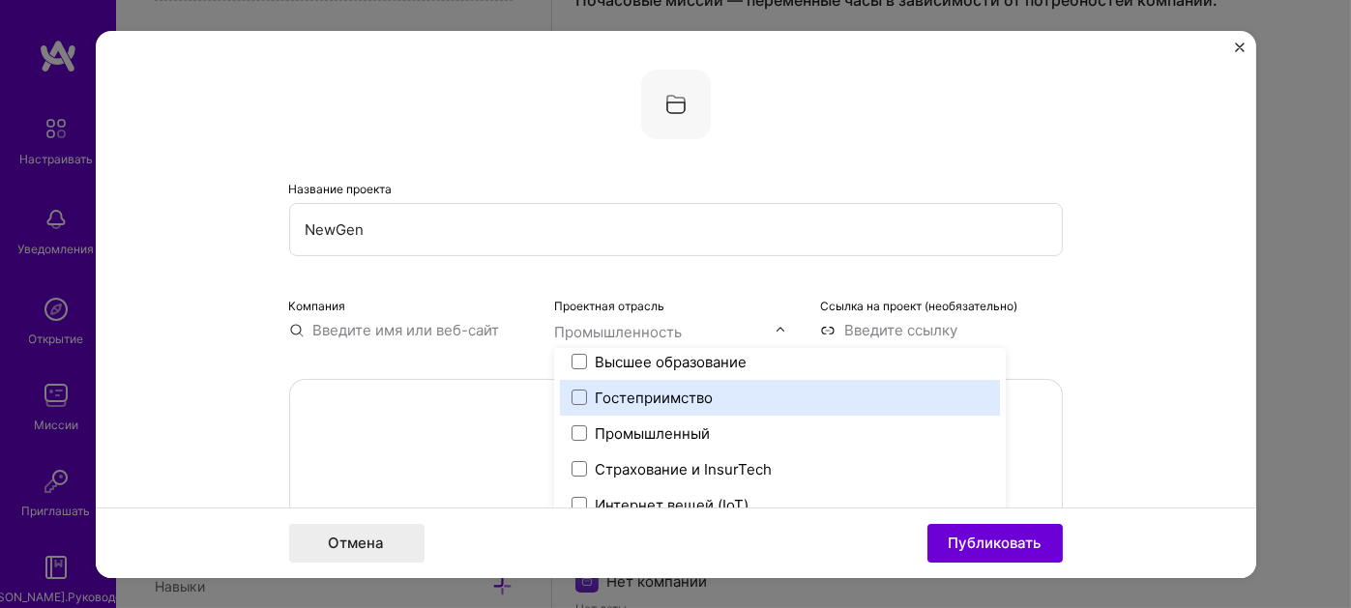
scroll to position [2611, 0]
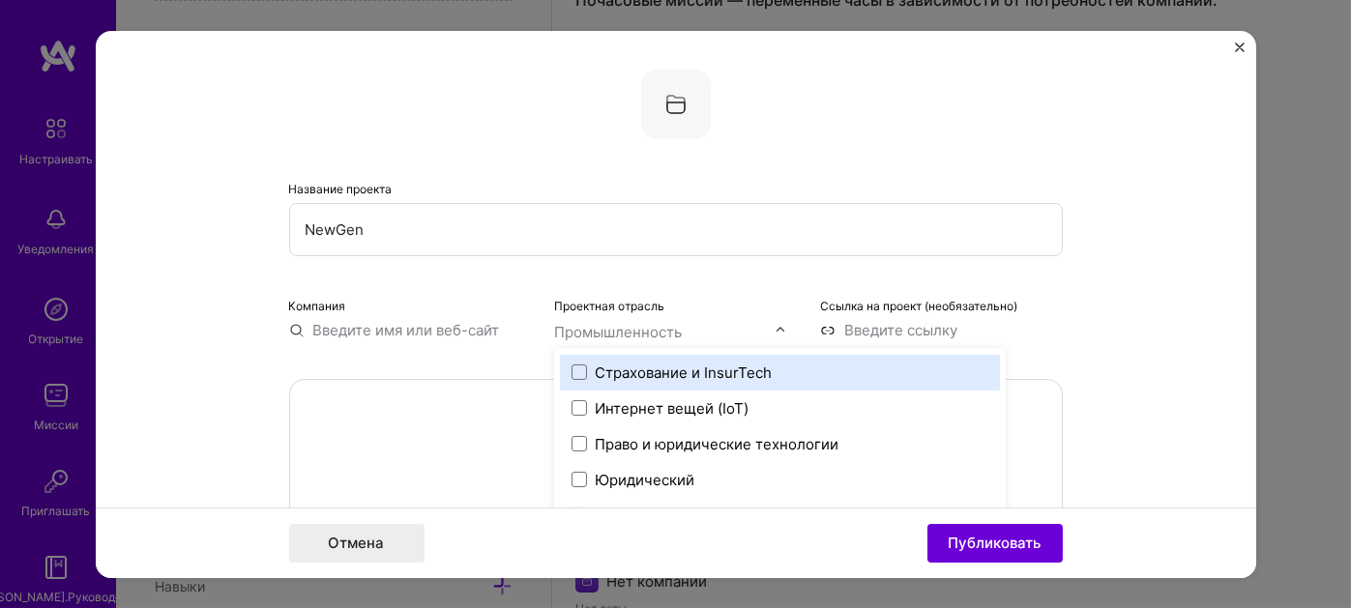
click at [422, 330] on input "text" at bounding box center [410, 329] width 243 height 20
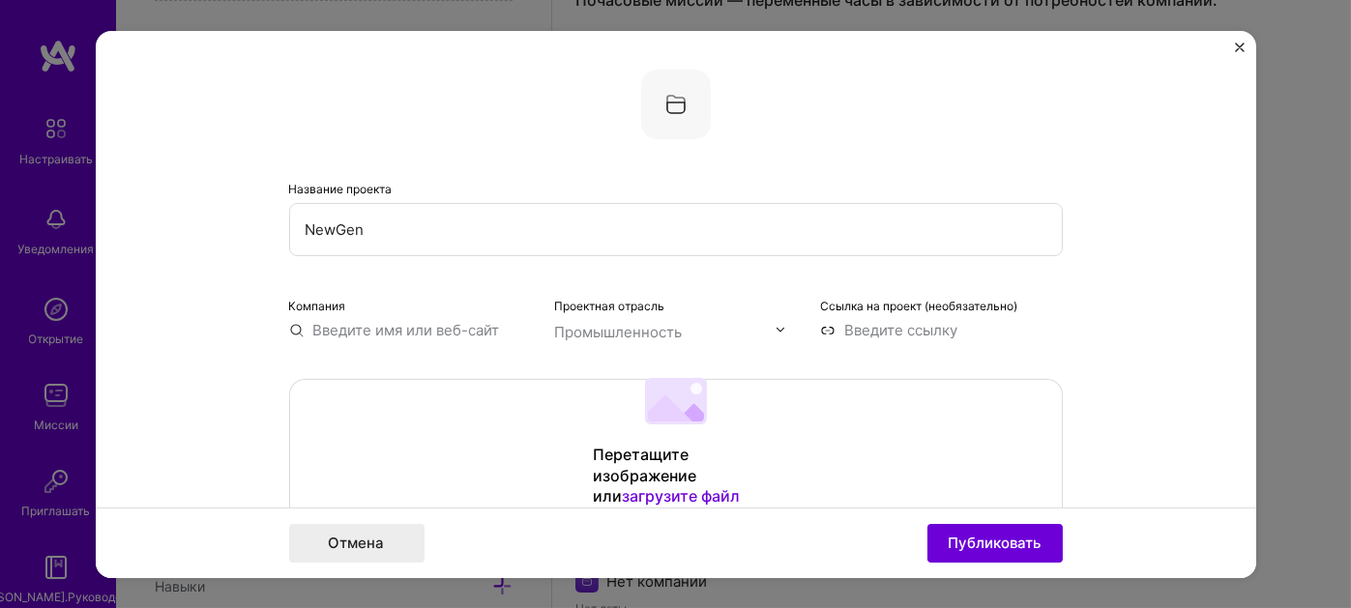
paste input "NewGen"
type input "NewGen"
click at [477, 375] on font "NewGen" at bounding box center [484, 374] width 59 height 18
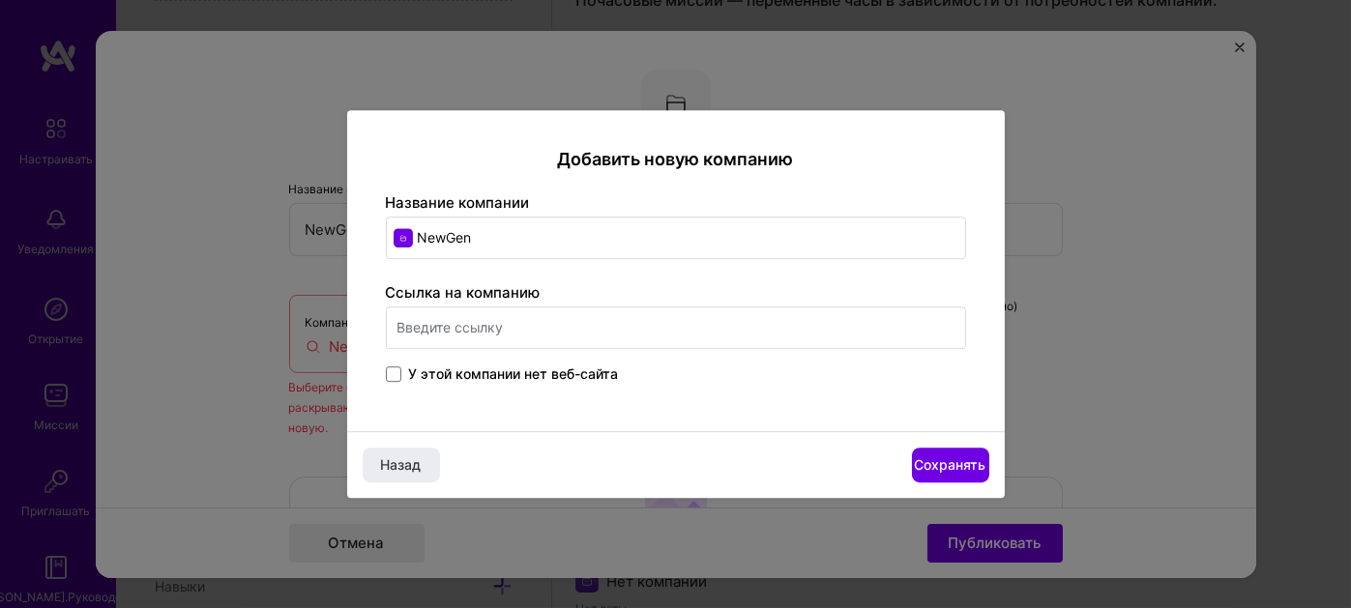
click at [491, 331] on input "text" at bounding box center [676, 327] width 580 height 43
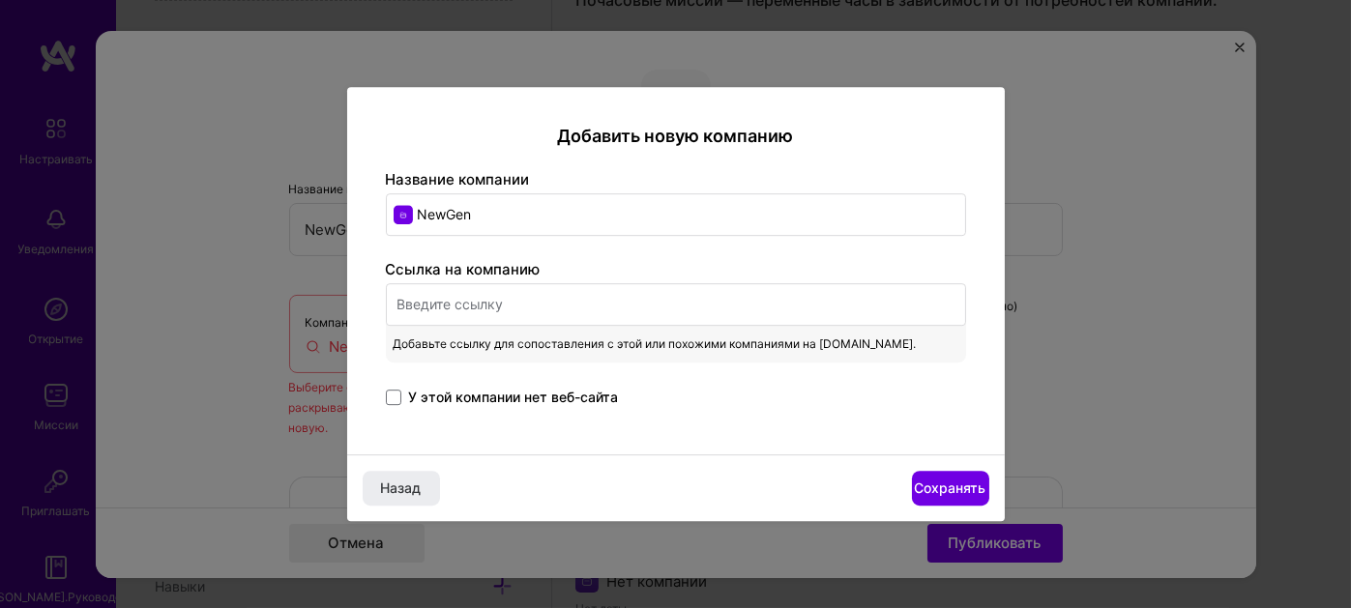
paste input "[URL][DOMAIN_NAME]"
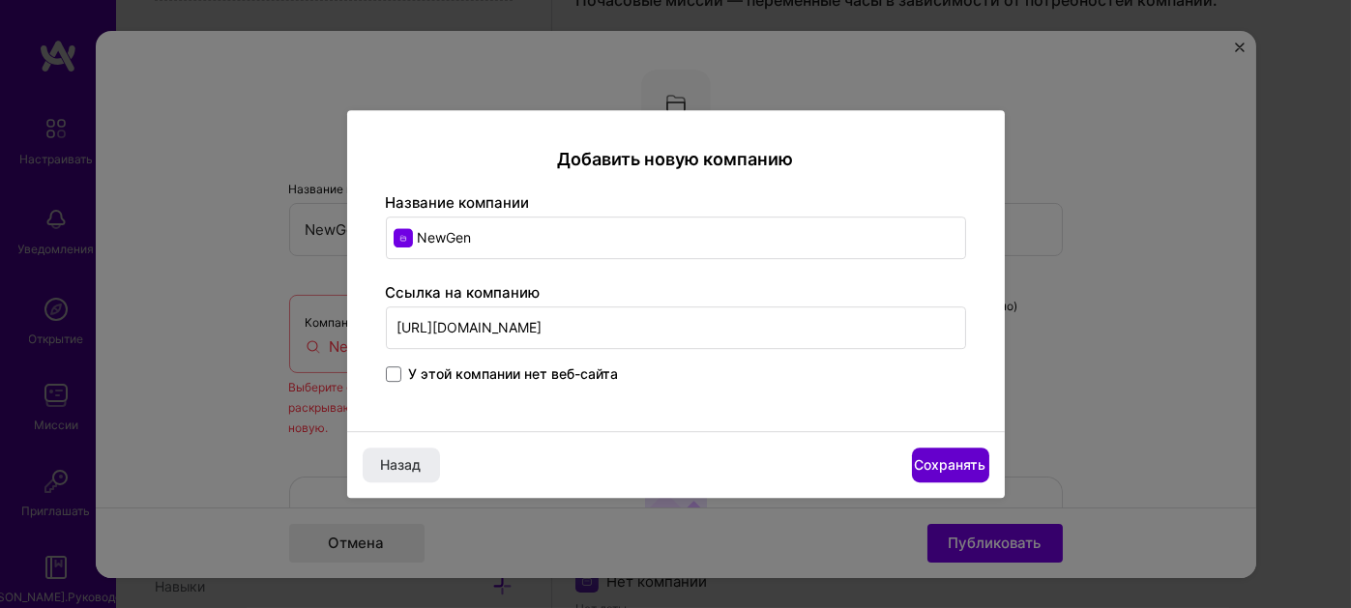
type input "[URL][DOMAIN_NAME]"
click at [946, 463] on font "Сохранять" at bounding box center [951, 464] width 72 height 16
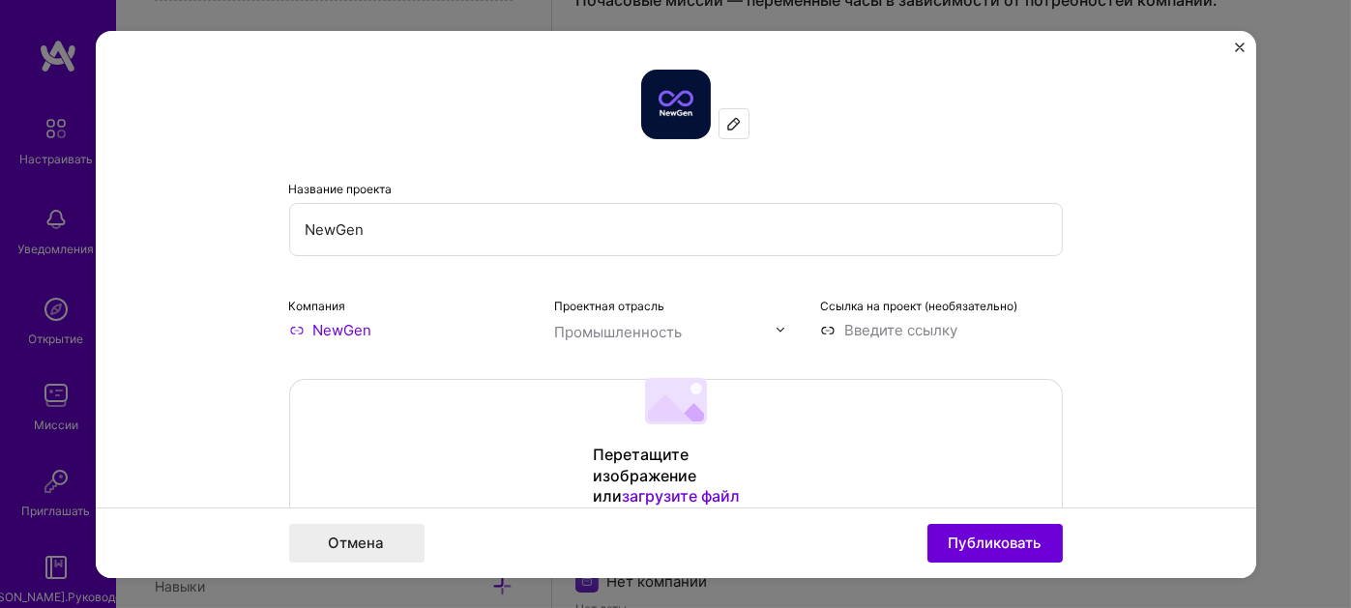
click at [866, 323] on input at bounding box center [941, 329] width 243 height 20
paste input "[URL][DOMAIN_NAME]"
type input "[URL][DOMAIN_NAME]"
click at [851, 397] on div "Перетащите изображение или загрузите файл Загрузить файл Мы рекомендуем загружа…" at bounding box center [676, 465] width 772 height 172
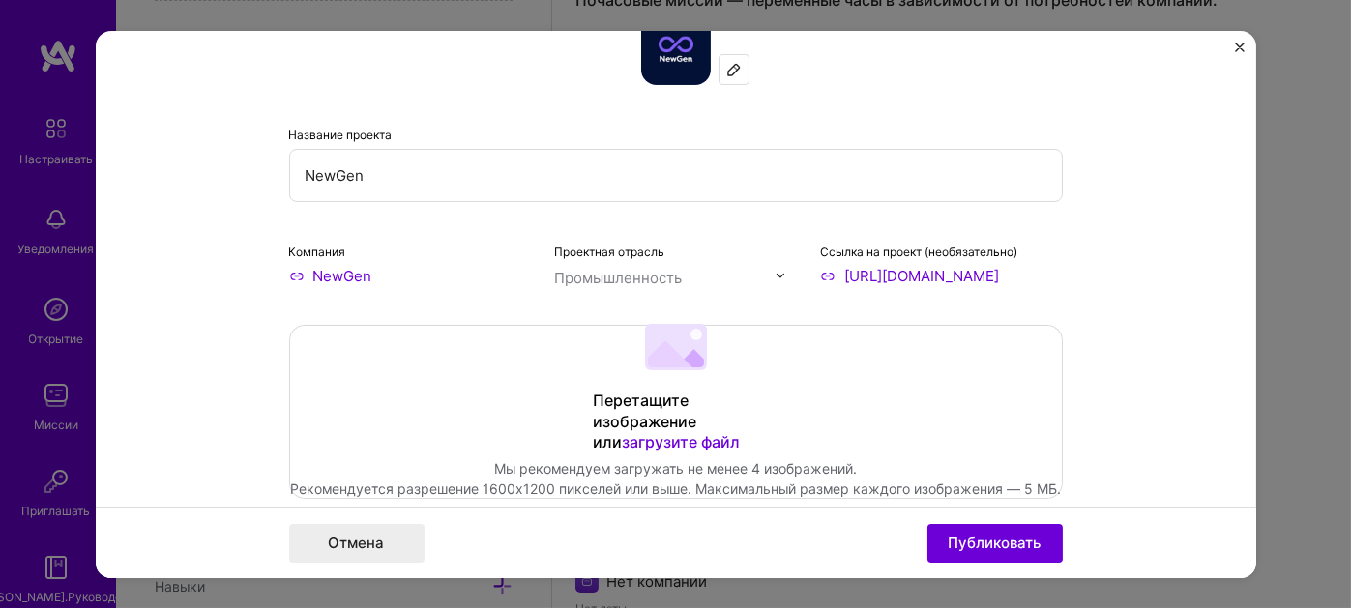
scroll to position [97, 0]
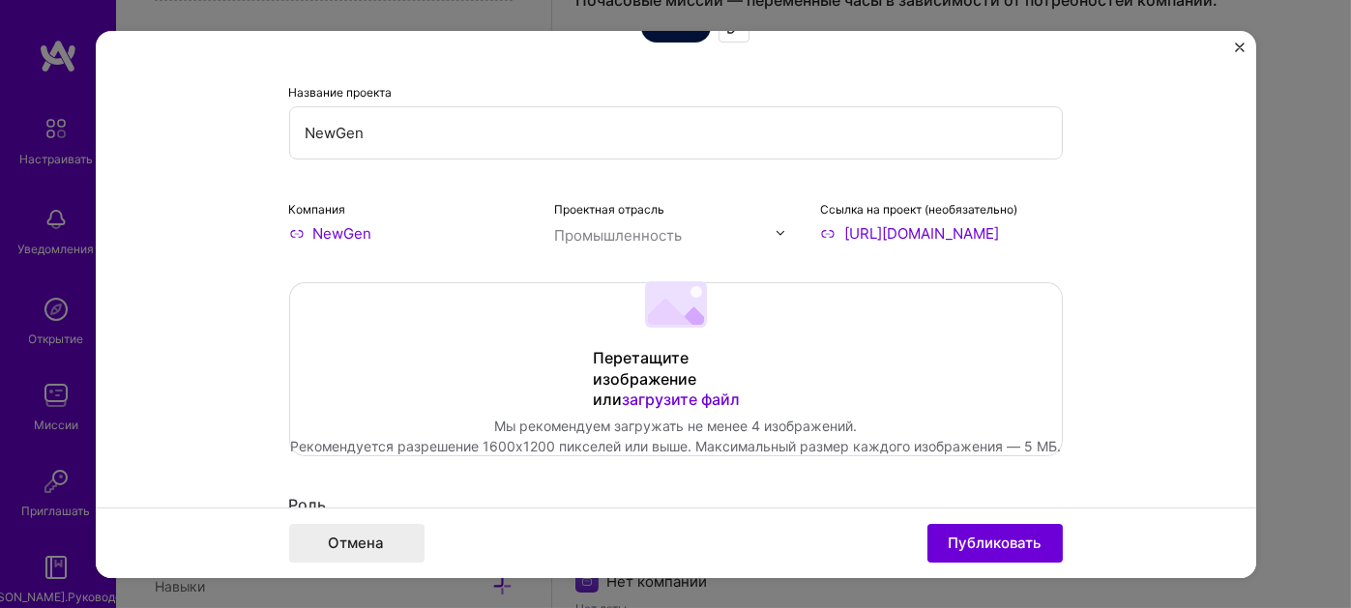
click at [776, 219] on div "Проектная отрасль Промышленность" at bounding box center [675, 219] width 243 height 45
click at [775, 227] on img at bounding box center [780, 233] width 12 height 12
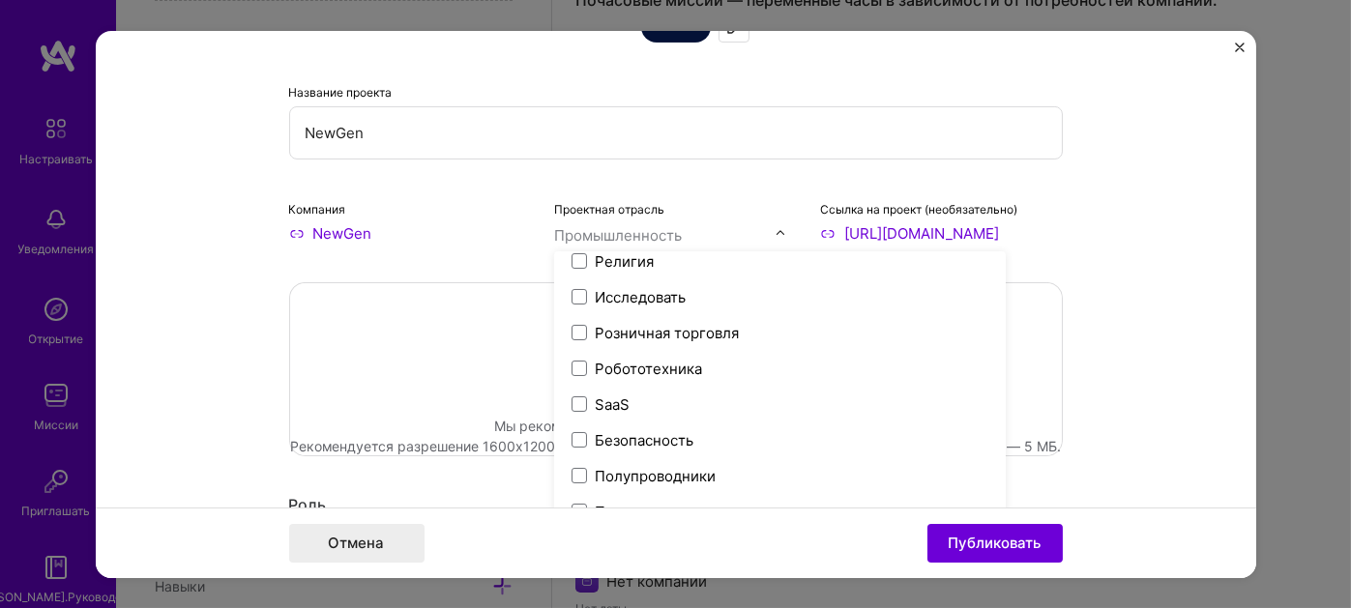
scroll to position [3722, 0]
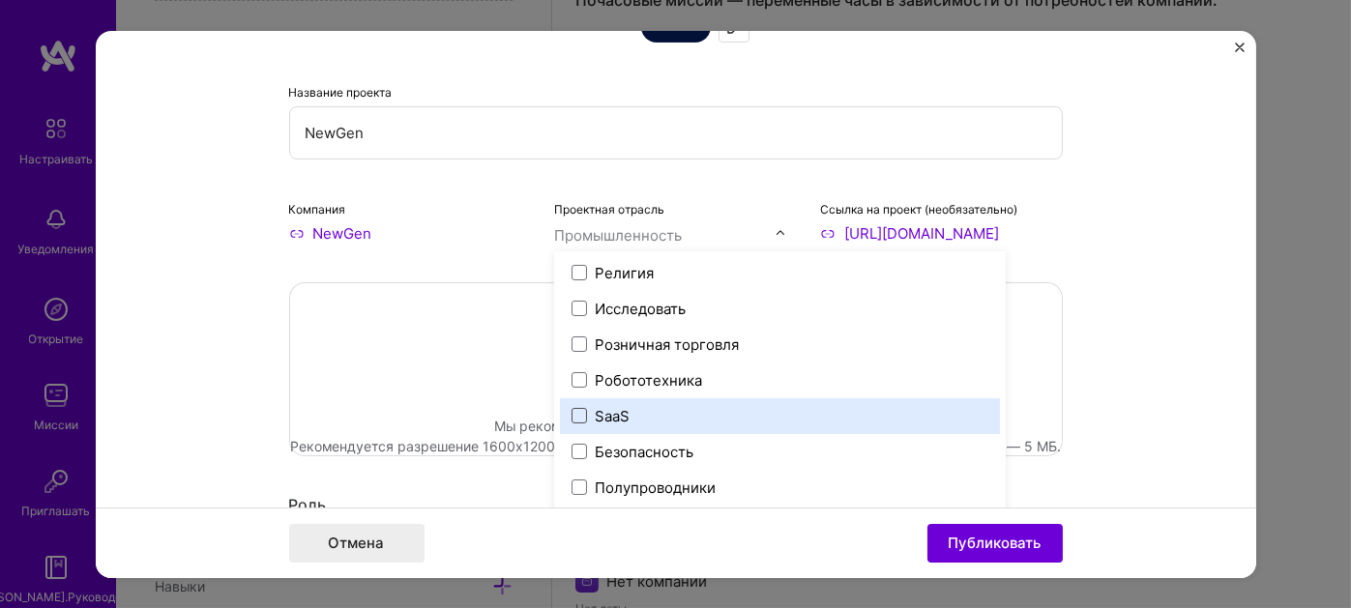
click at [574, 415] on span at bounding box center [578, 415] width 15 height 15
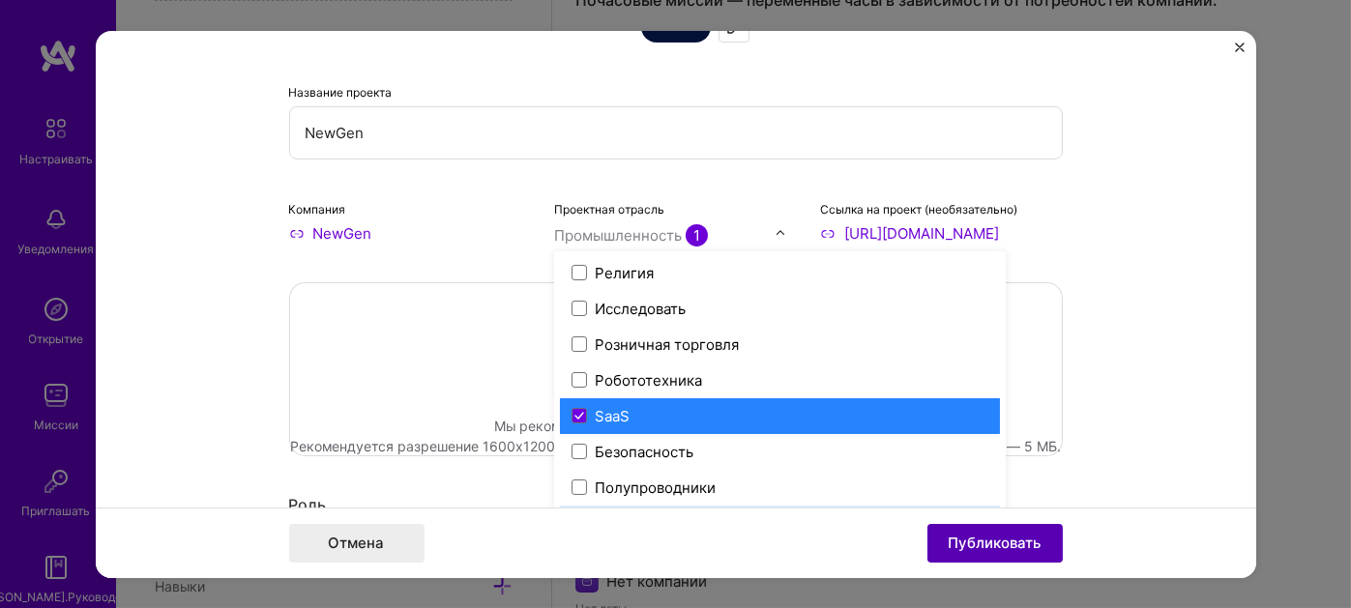
click at [948, 538] on font "Публиковать" at bounding box center [994, 543] width 93 height 18
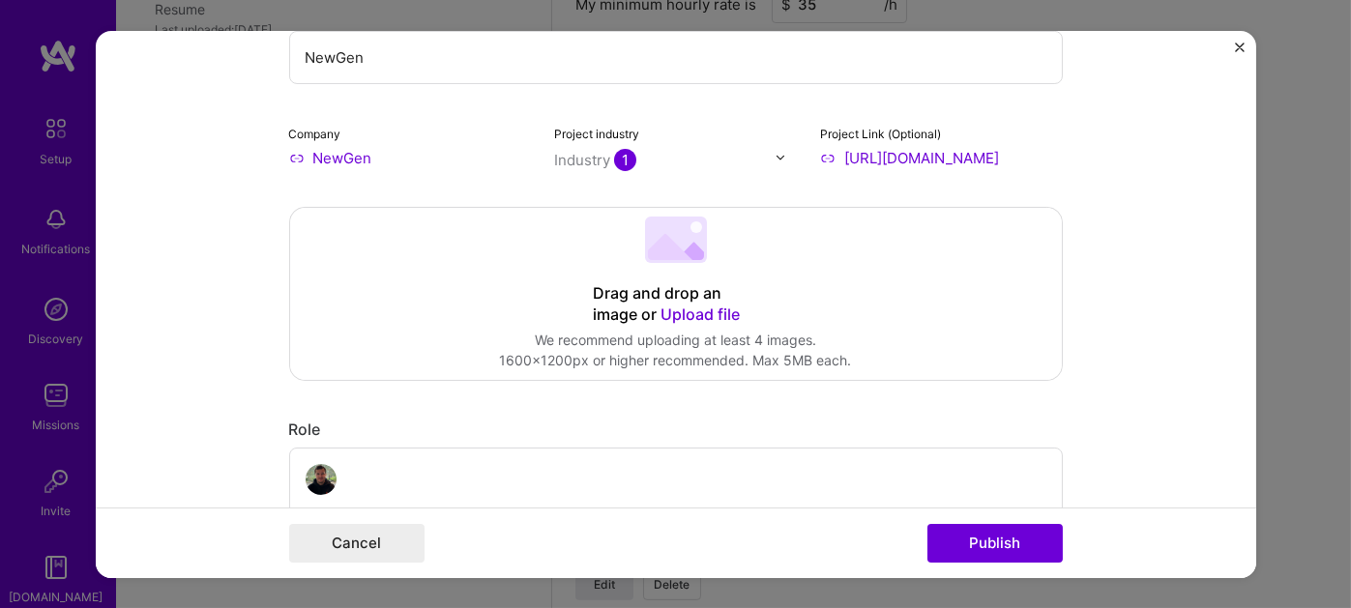
scroll to position [826, 0]
click at [778, 151] on div at bounding box center [785, 157] width 22 height 20
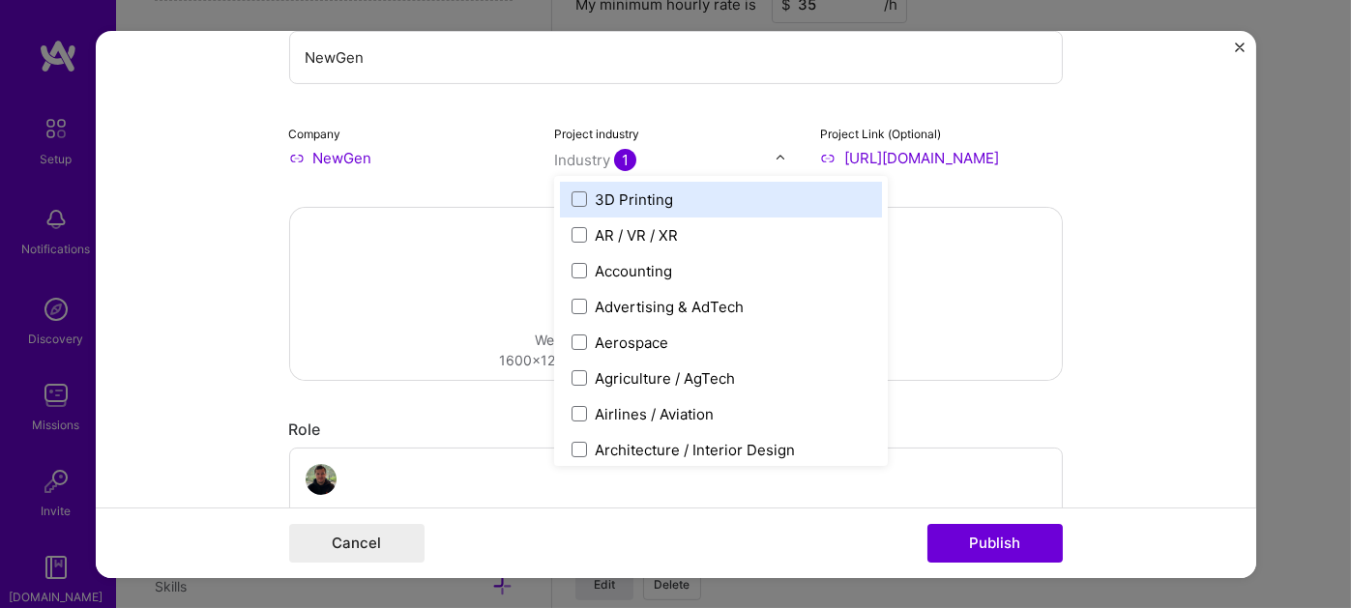
click at [616, 155] on span "1" at bounding box center [625, 159] width 22 height 22
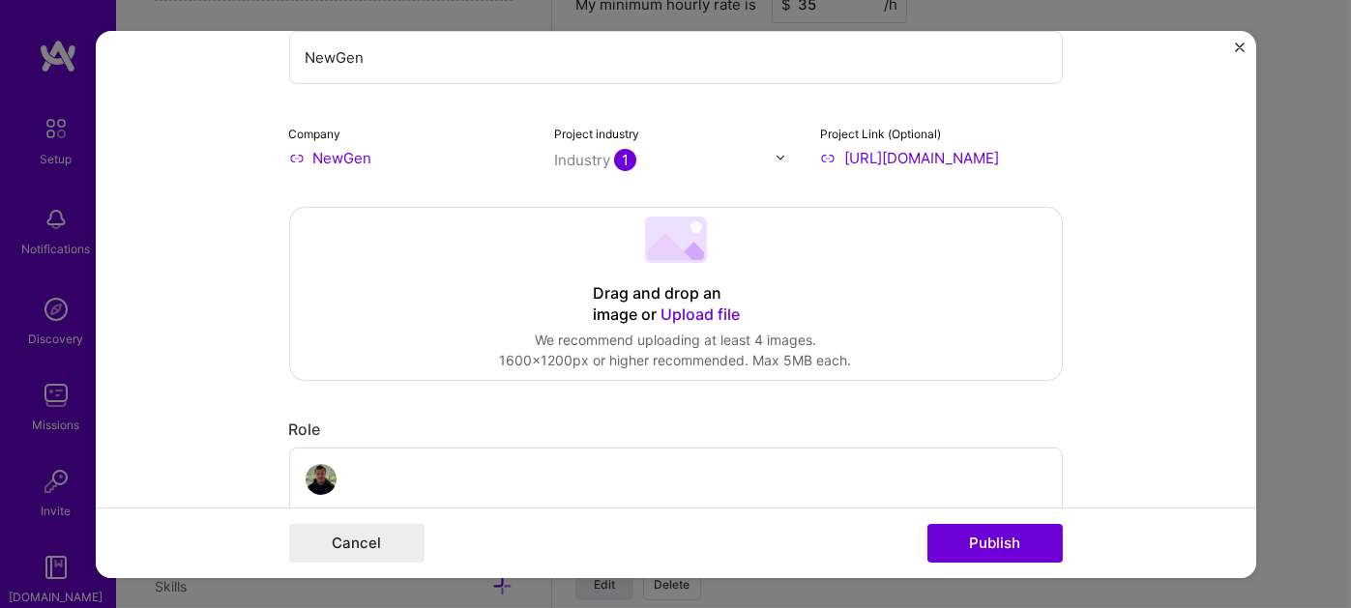
drag, startPoint x: 616, startPoint y: 156, endPoint x: 577, endPoint y: 159, distance: 38.8
click at [614, 156] on span "1" at bounding box center [625, 159] width 22 height 22
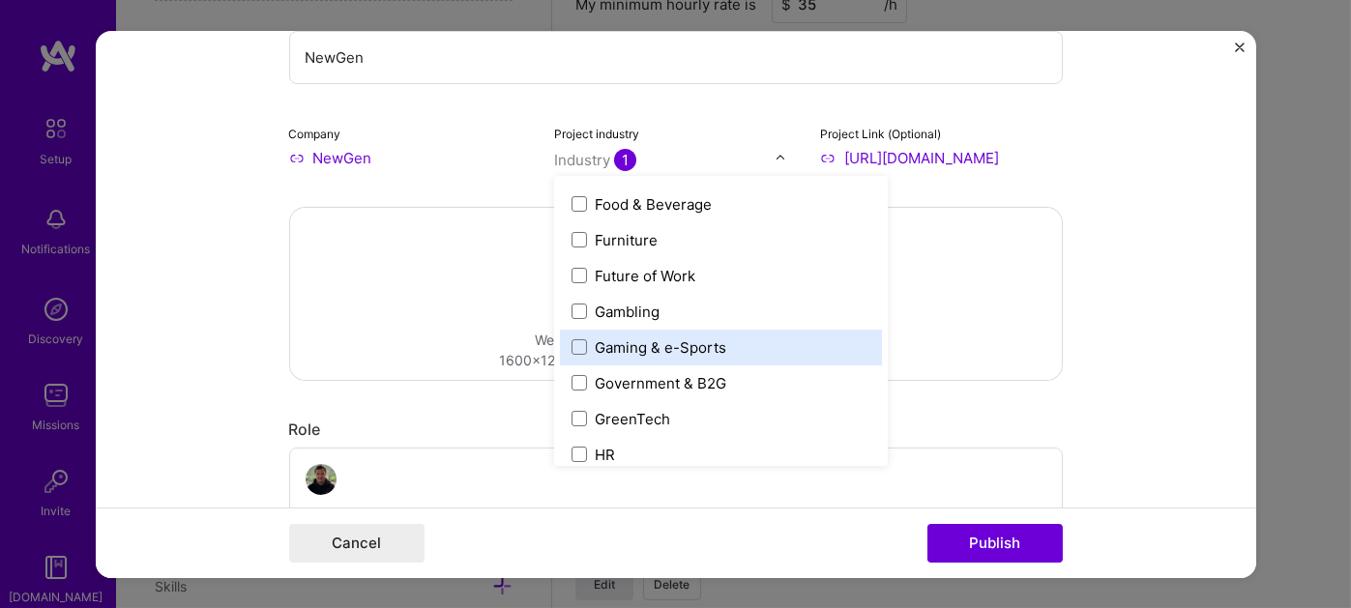
scroll to position [2045, 0]
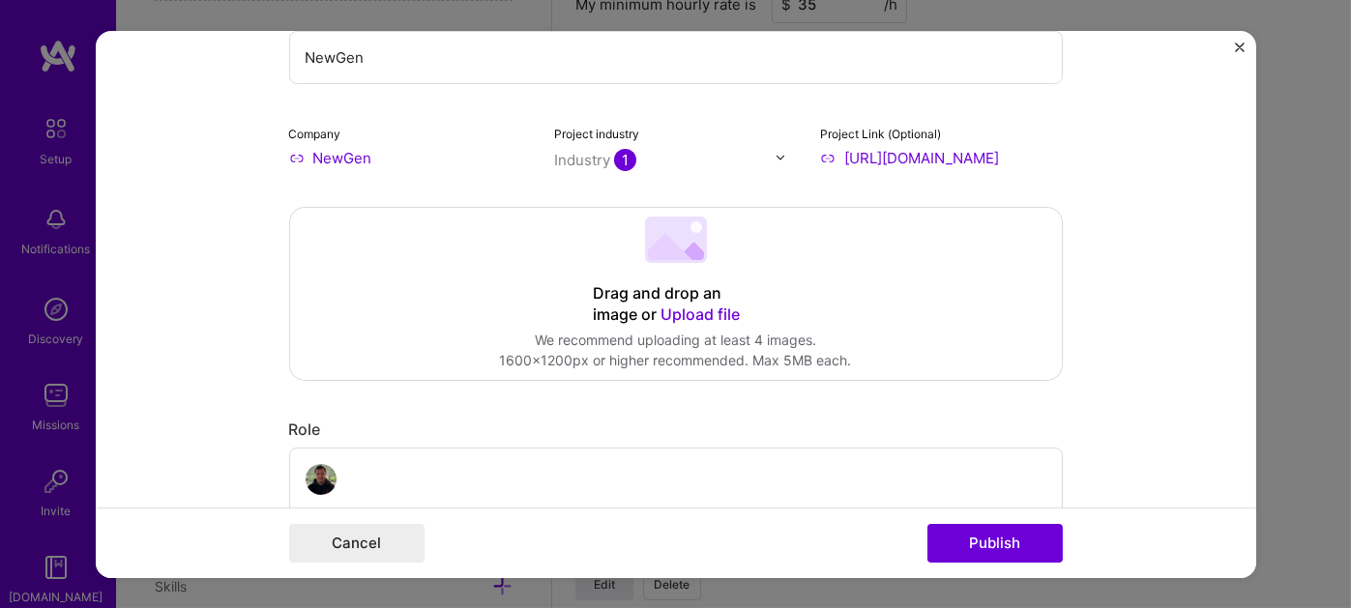
click at [438, 279] on div "Drag and drop an image or Upload file Upload file We recommend uploading at lea…" at bounding box center [676, 293] width 772 height 172
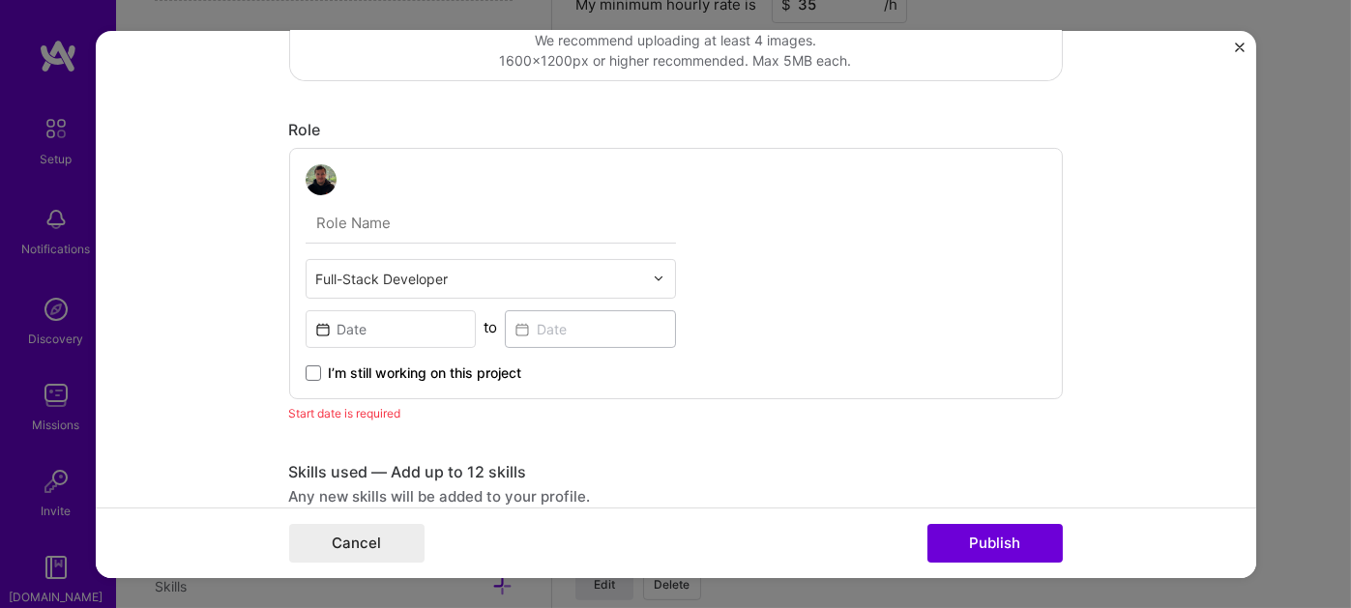
scroll to position [559, 0]
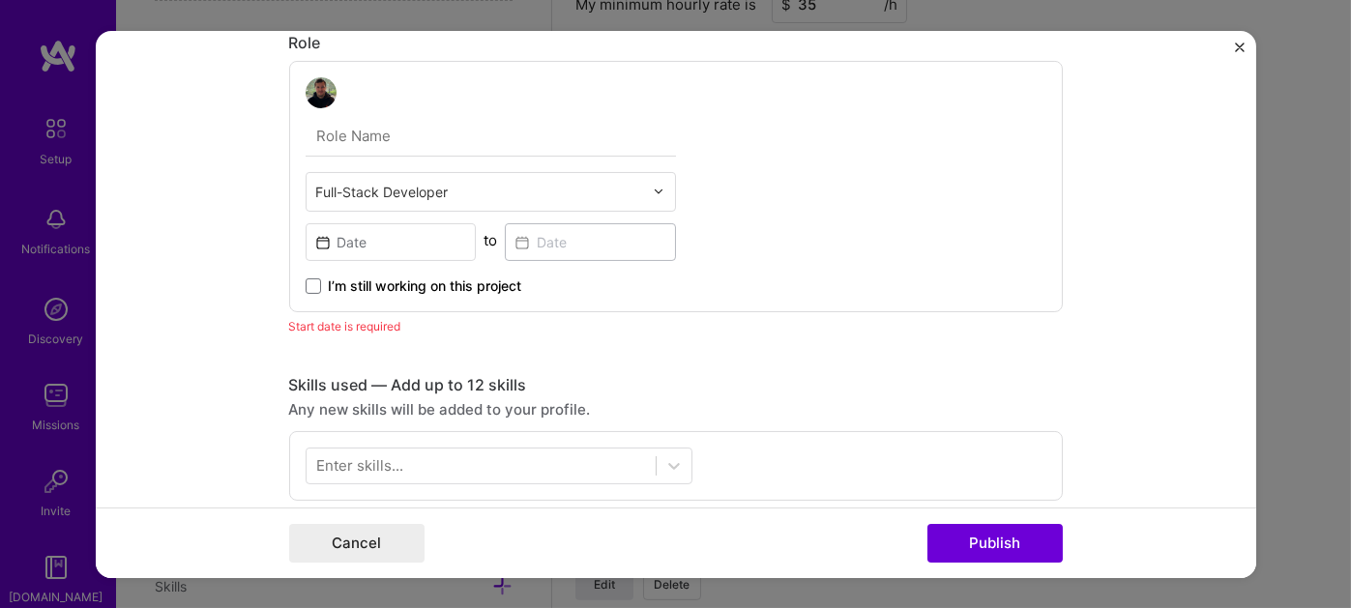
click at [644, 185] on div "Full-Stack Developer" at bounding box center [491, 191] width 370 height 40
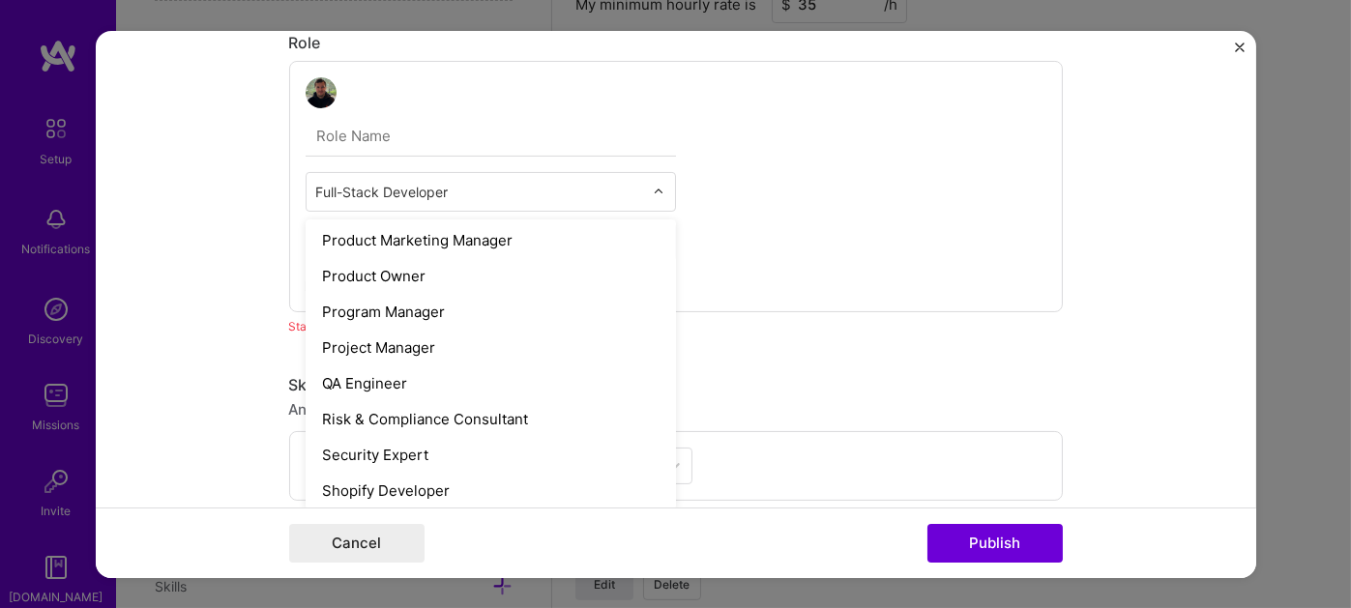
scroll to position [2189, 0]
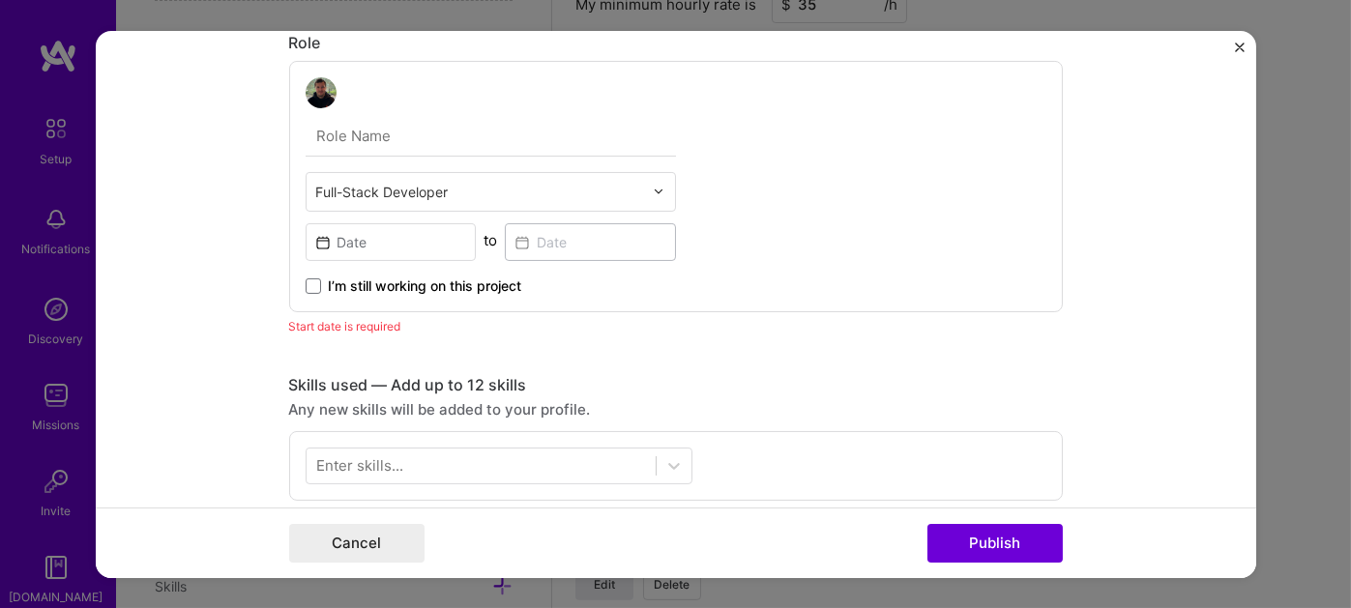
click at [171, 321] on form "Project title NewGen Company NewGen Project industry Industry 1 Project Link (O…" at bounding box center [676, 303] width 1160 height 547
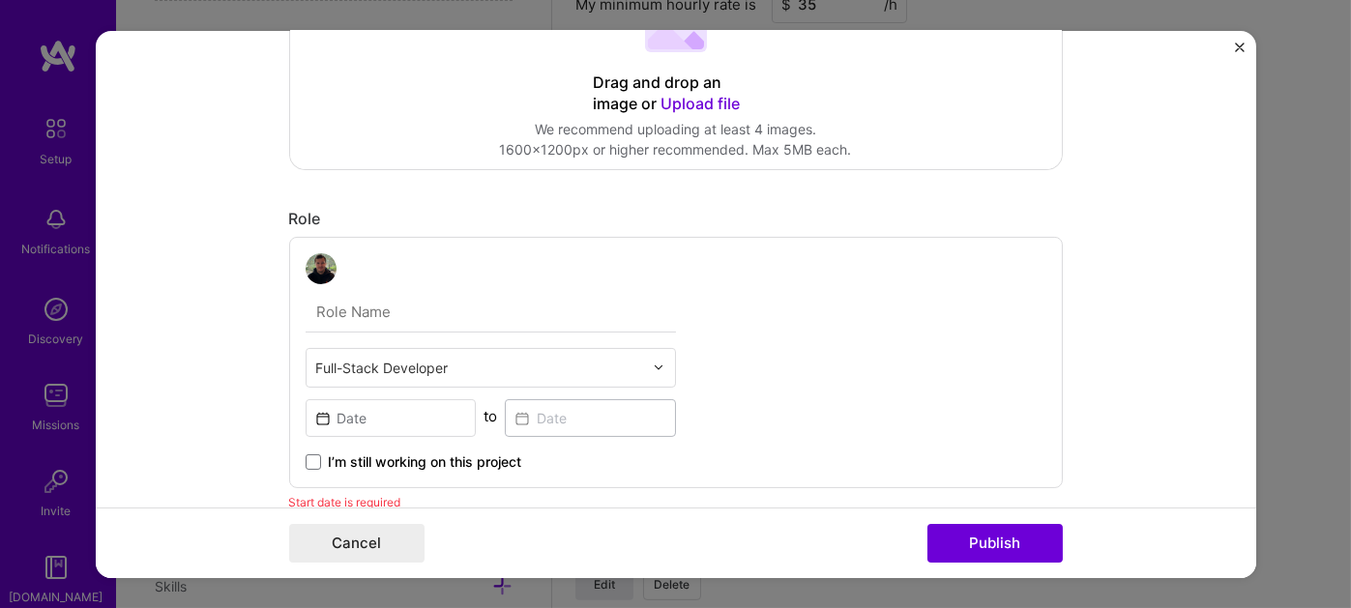
scroll to position [463, 0]
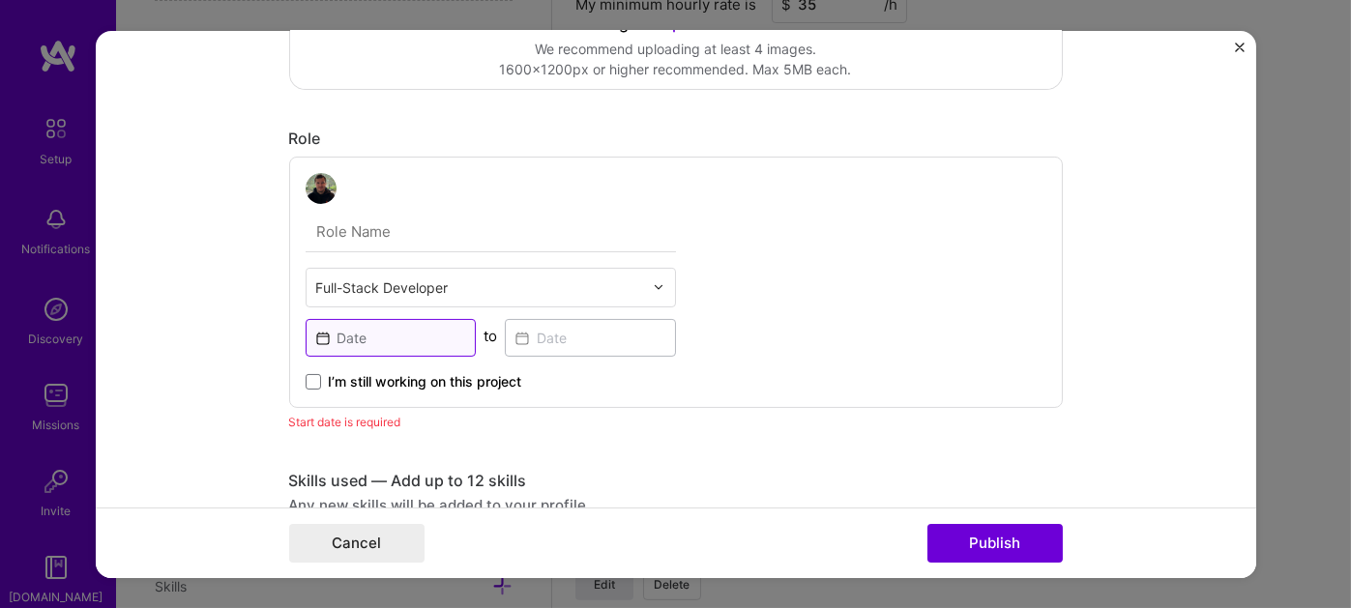
click at [391, 338] on input at bounding box center [391, 337] width 171 height 38
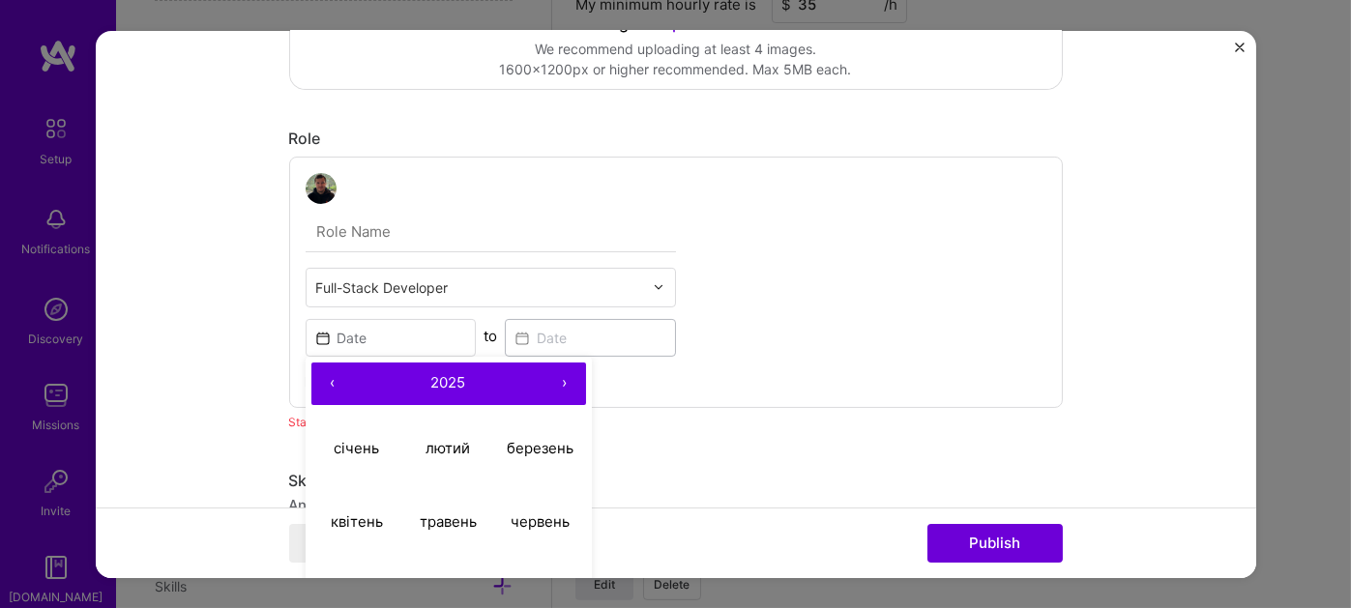
click at [321, 378] on button "‹" at bounding box center [332, 383] width 43 height 43
click at [322, 378] on button "‹" at bounding box center [332, 383] width 43 height 43
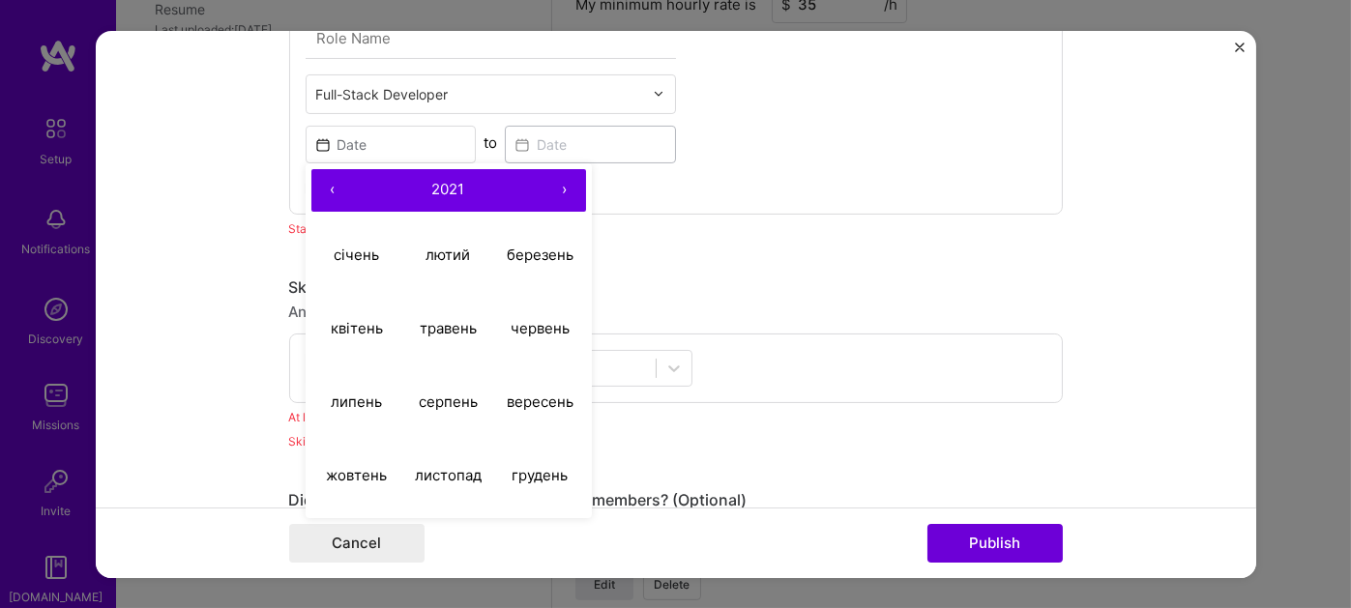
scroll to position [826, 0]
click at [425, 406] on abbr "серпень" at bounding box center [448, 402] width 59 height 18
type input "[DATE]"
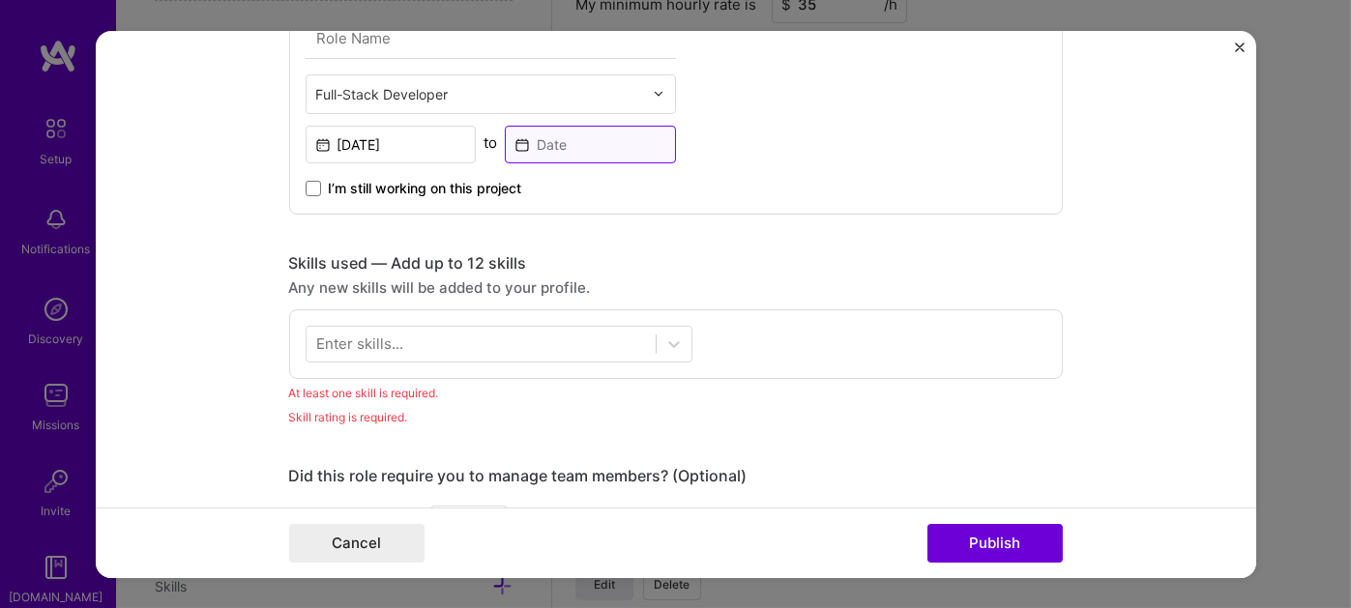
click at [612, 143] on input at bounding box center [590, 144] width 171 height 38
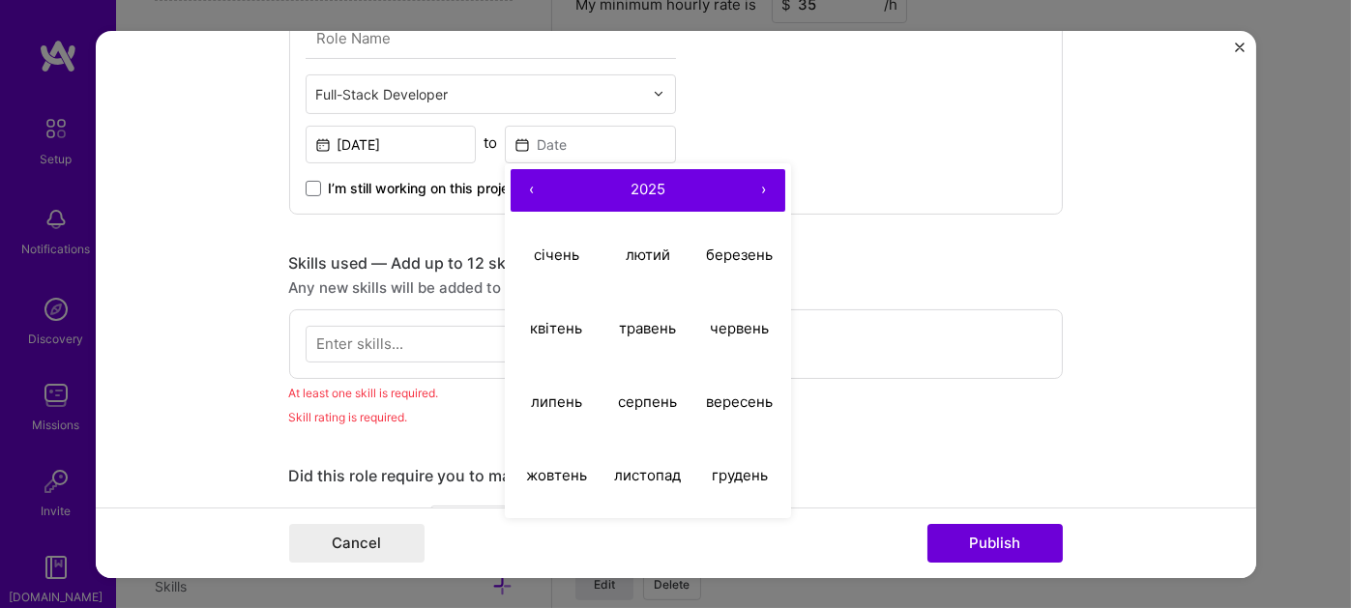
click at [828, 135] on div "Full-Stack Developer [DATE] to ‹ 2025 › січень лютий березень квітень травень ч…" at bounding box center [675, 87] width 773 height 251
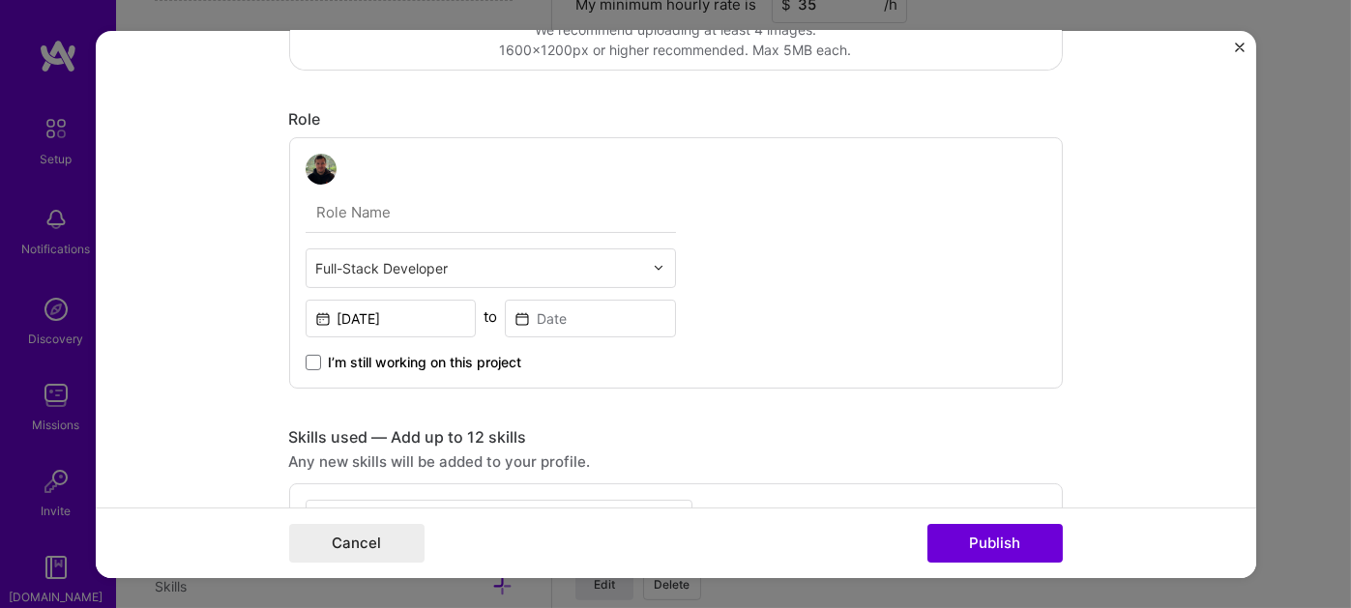
scroll to position [463, 0]
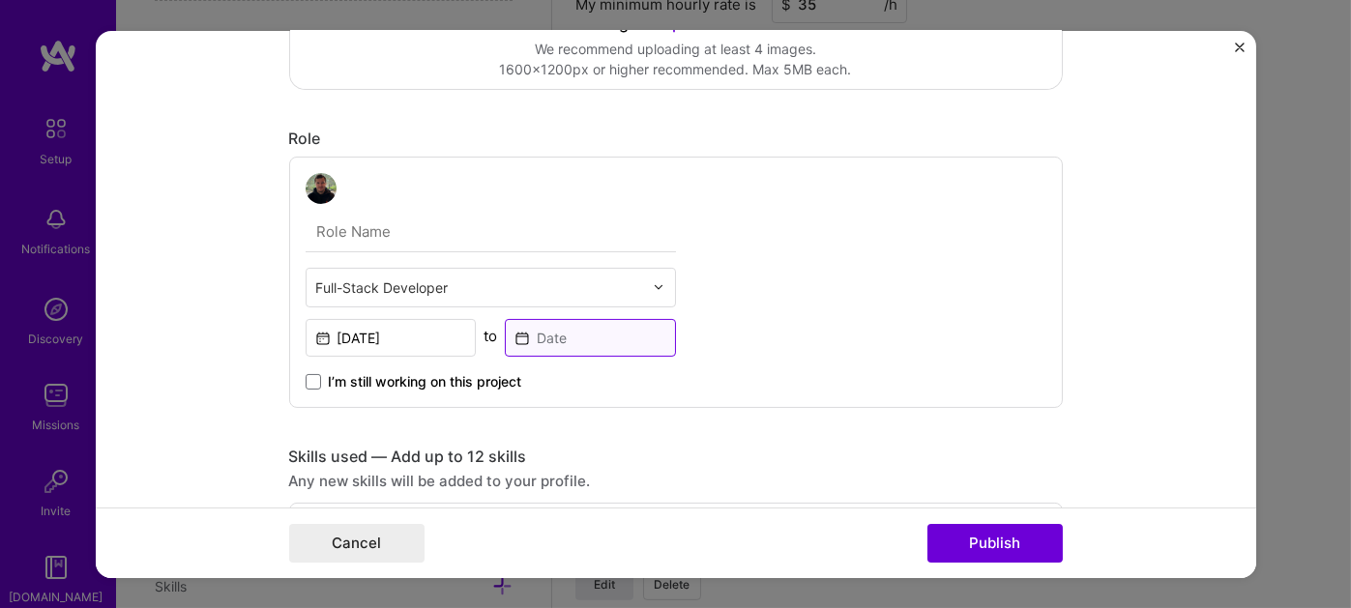
click at [608, 339] on input at bounding box center [590, 337] width 171 height 38
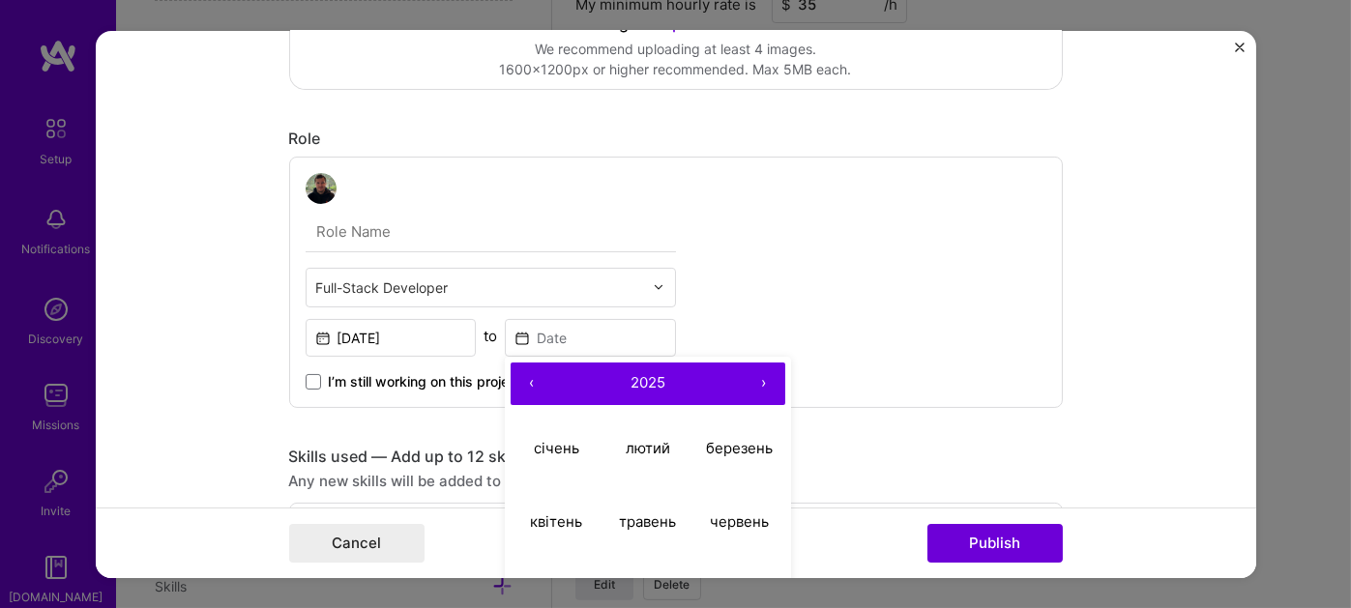
click at [523, 381] on button "‹" at bounding box center [532, 383] width 43 height 43
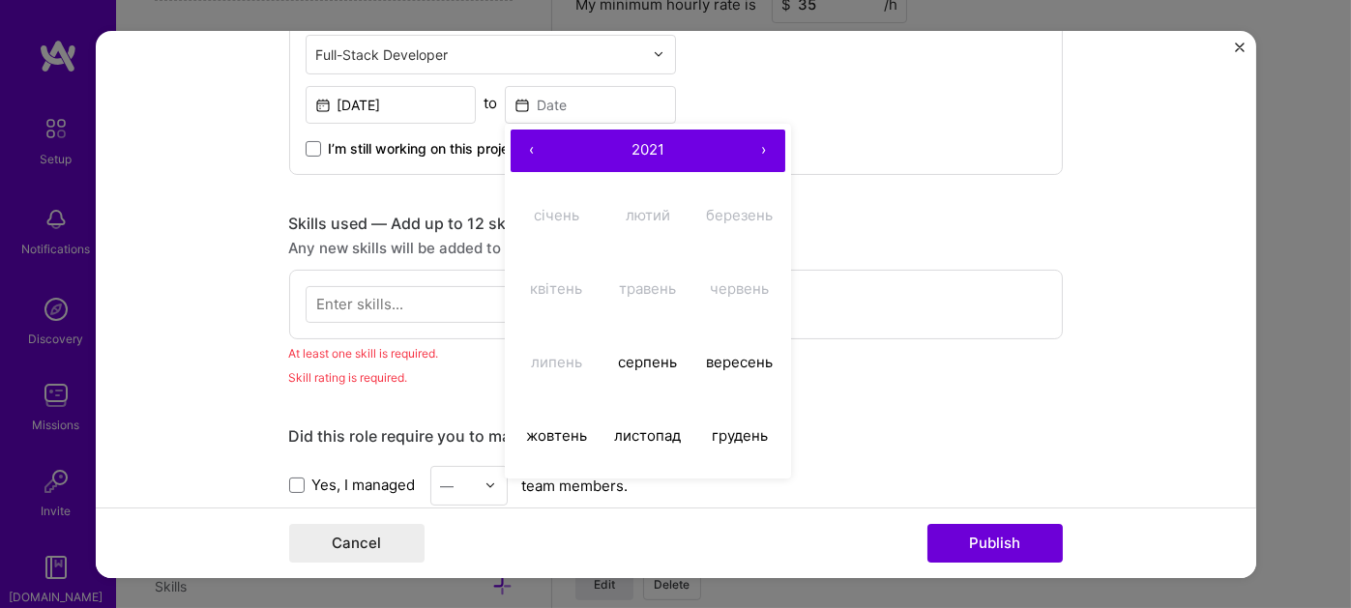
scroll to position [752, 0]
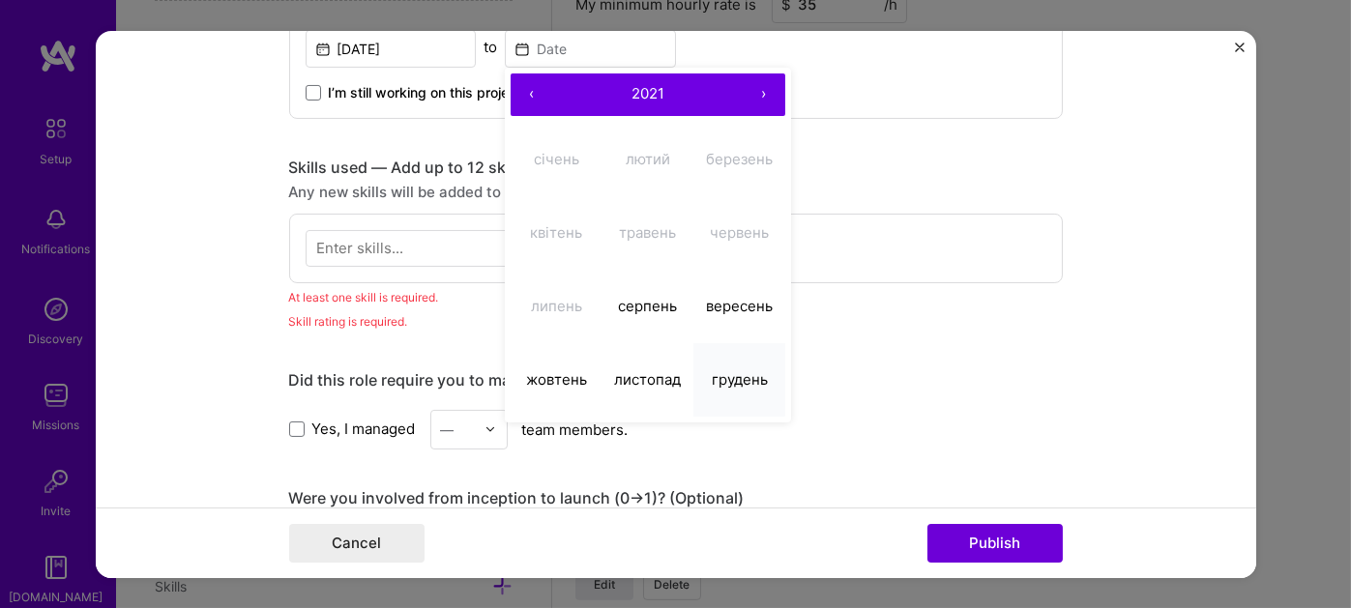
click at [712, 370] on abbr "грудень" at bounding box center [740, 379] width 56 height 18
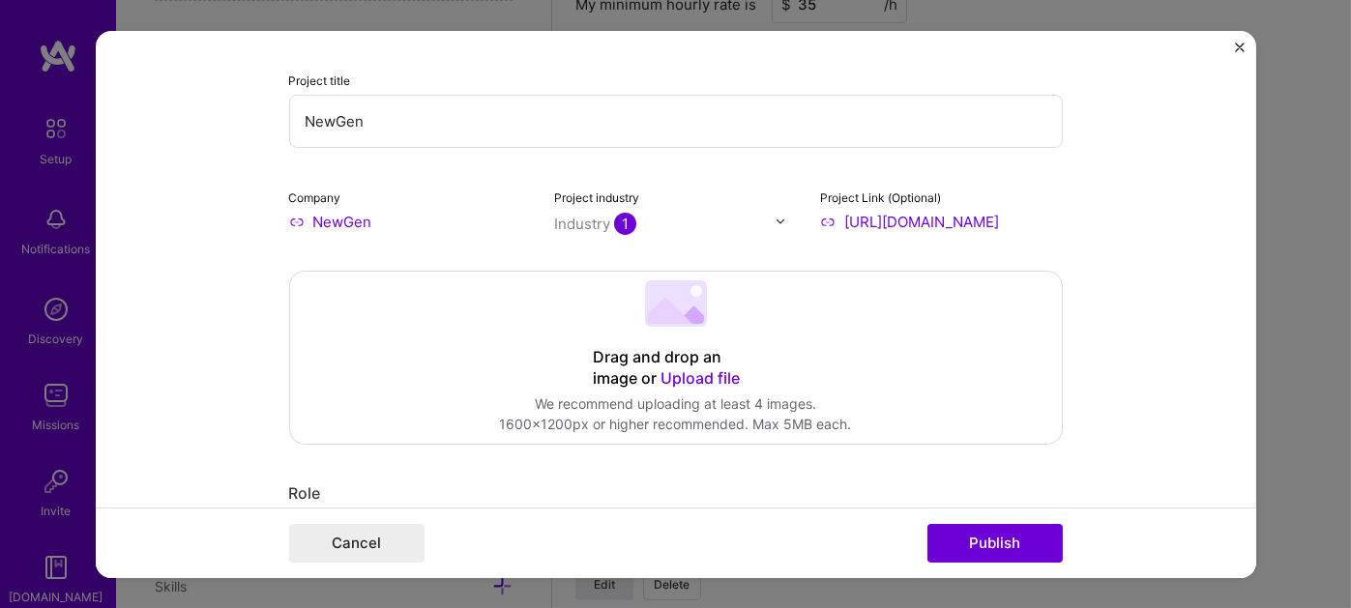
scroll to position [76, 0]
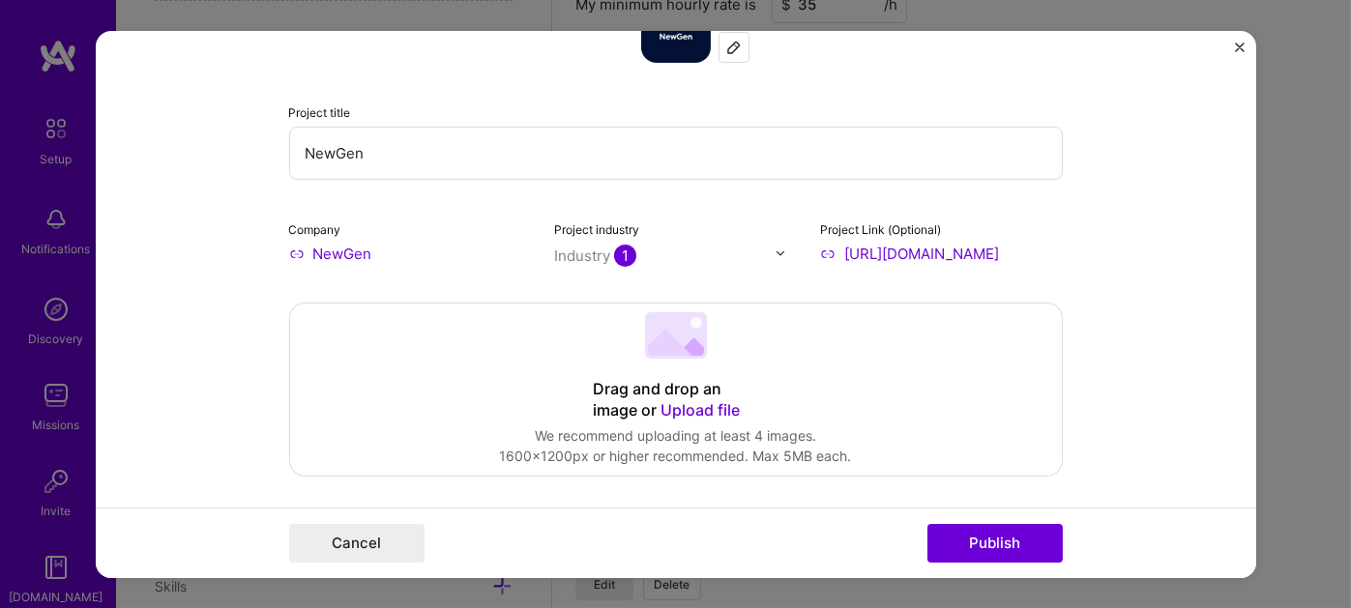
click at [679, 351] on icon at bounding box center [670, 342] width 44 height 26
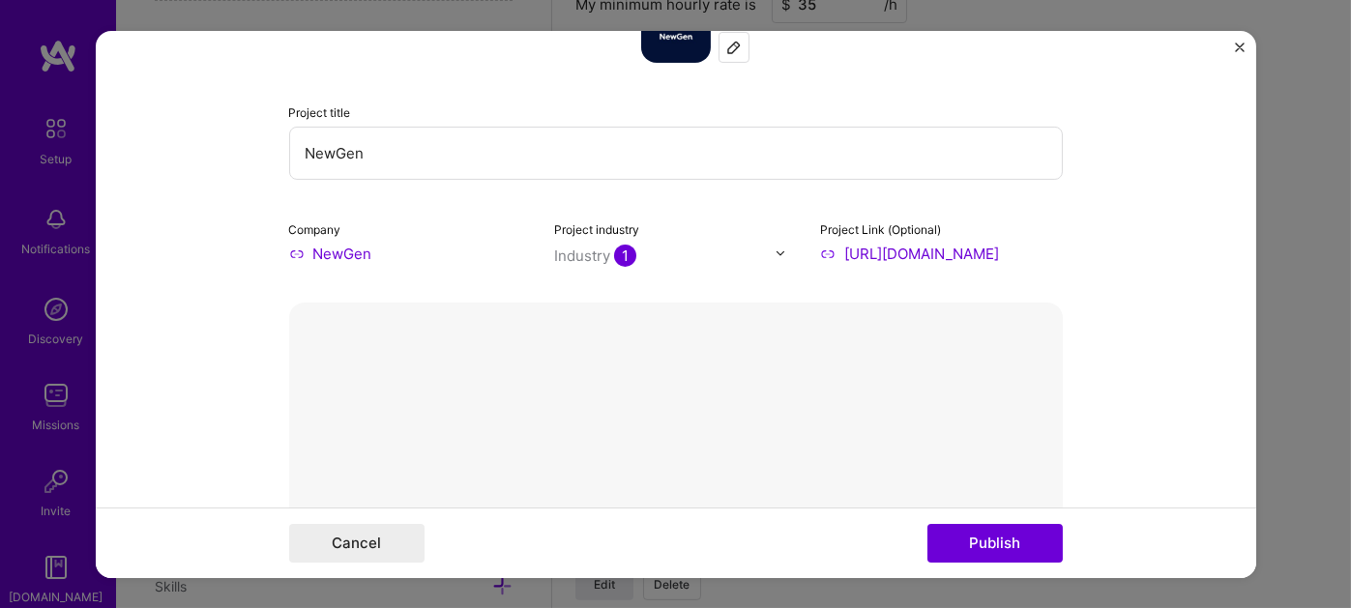
click at [796, 389] on div "Delete Done" at bounding box center [675, 592] width 773 height 580
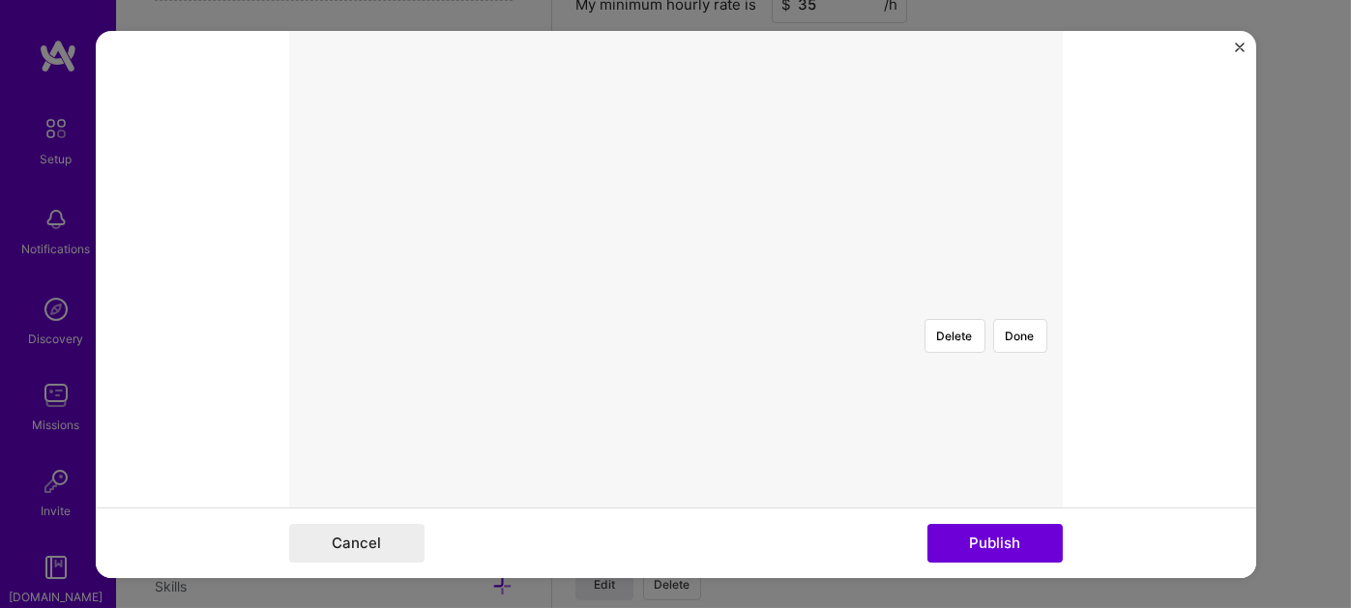
scroll to position [365, 0]
click at [676, 303] on div at bounding box center [676, 303] width 0 height 0
click at [863, 313] on div at bounding box center [1020, 483] width 480 height 361
click at [896, 111] on div "Delete Done" at bounding box center [675, 303] width 773 height 580
click at [780, 377] on div at bounding box center [970, 520] width 381 height 286
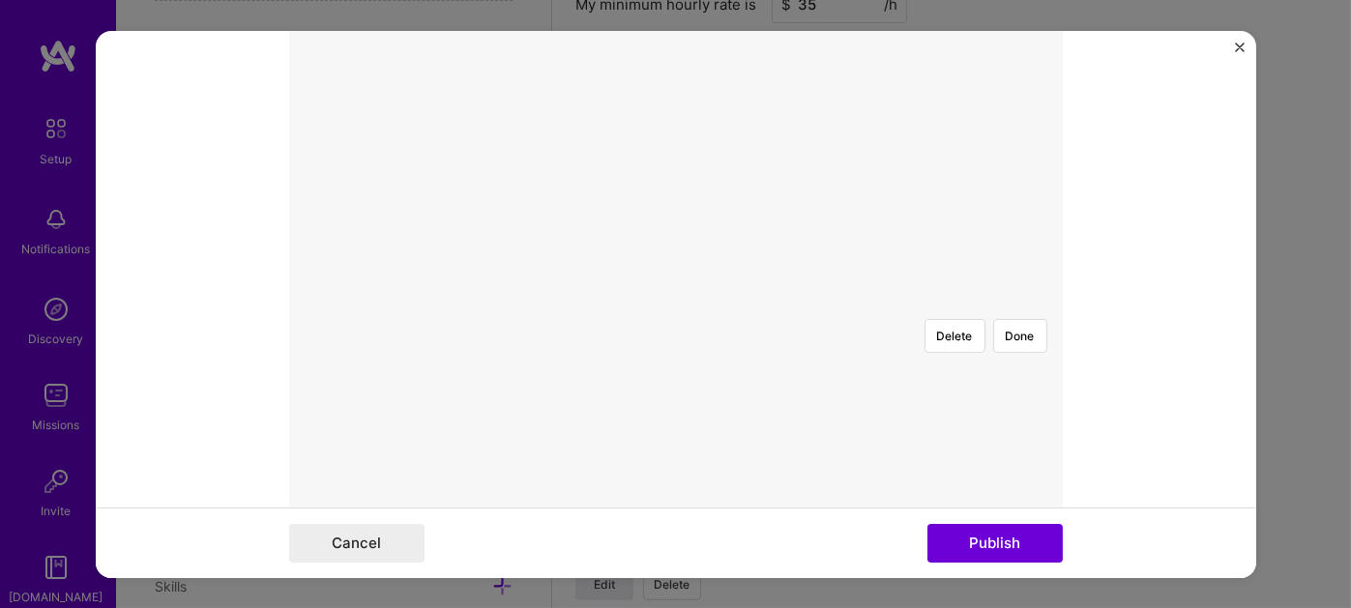
click at [882, 380] on div at bounding box center [1064, 517] width 365 height 274
click at [957, 318] on button "Delete" at bounding box center [954, 335] width 61 height 34
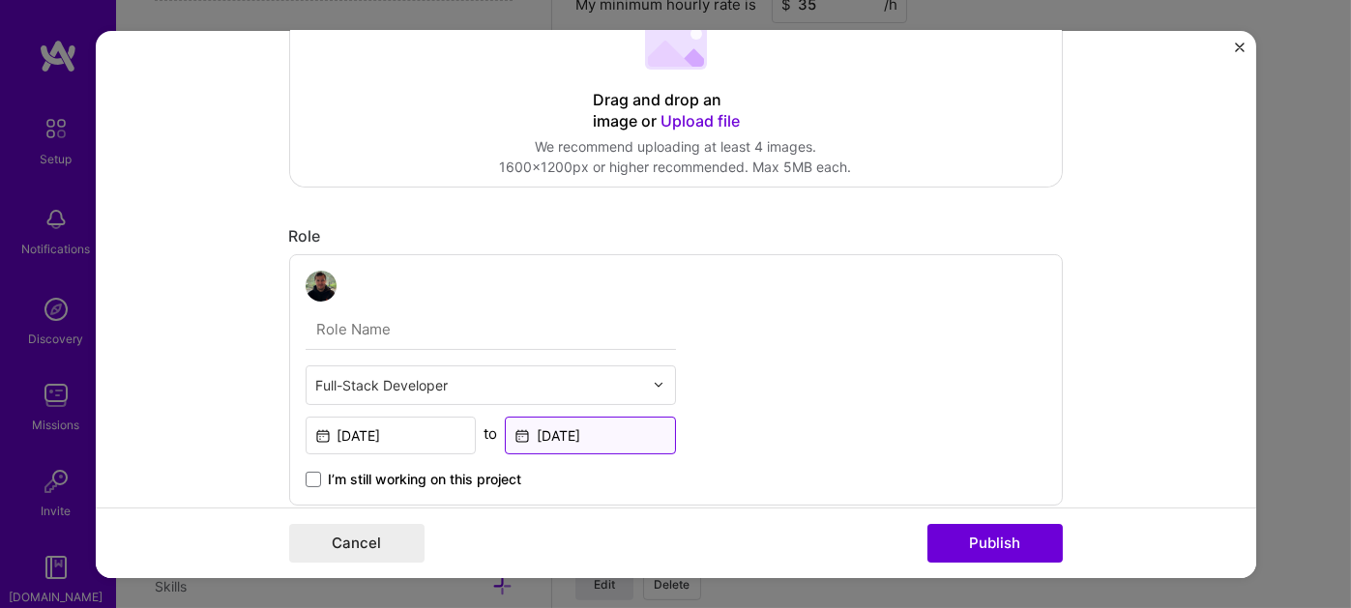
click at [631, 432] on input "[DATE]" at bounding box center [590, 435] width 171 height 38
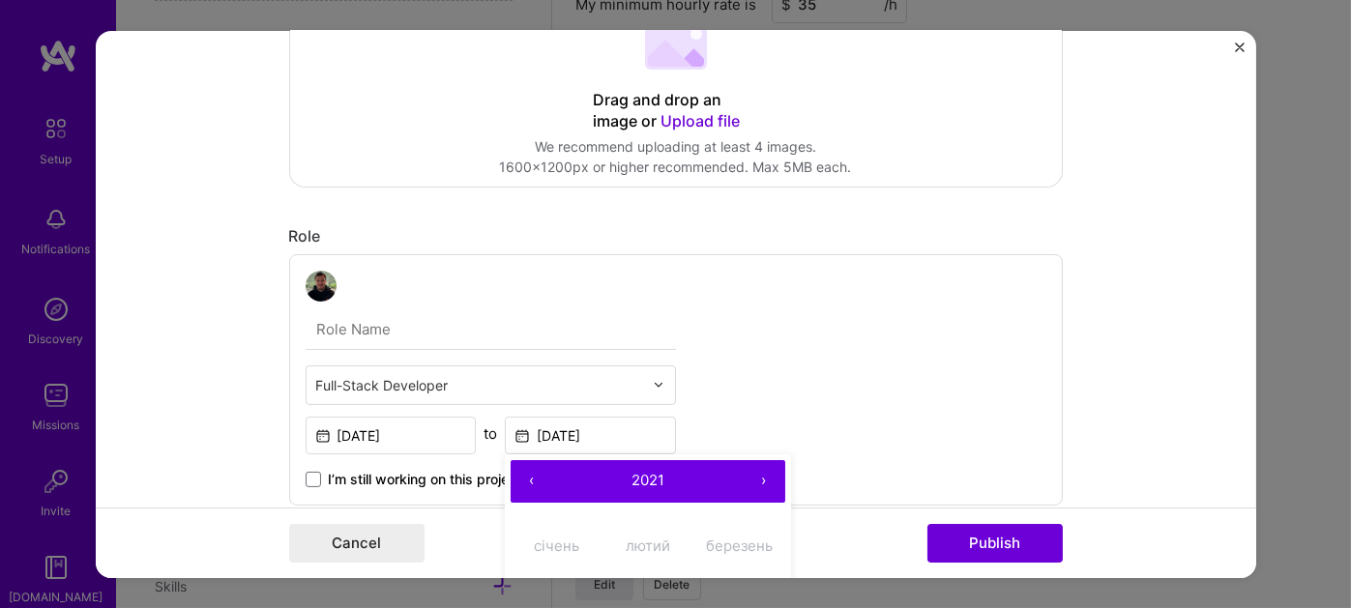
click at [755, 471] on button "›" at bounding box center [764, 480] width 43 height 43
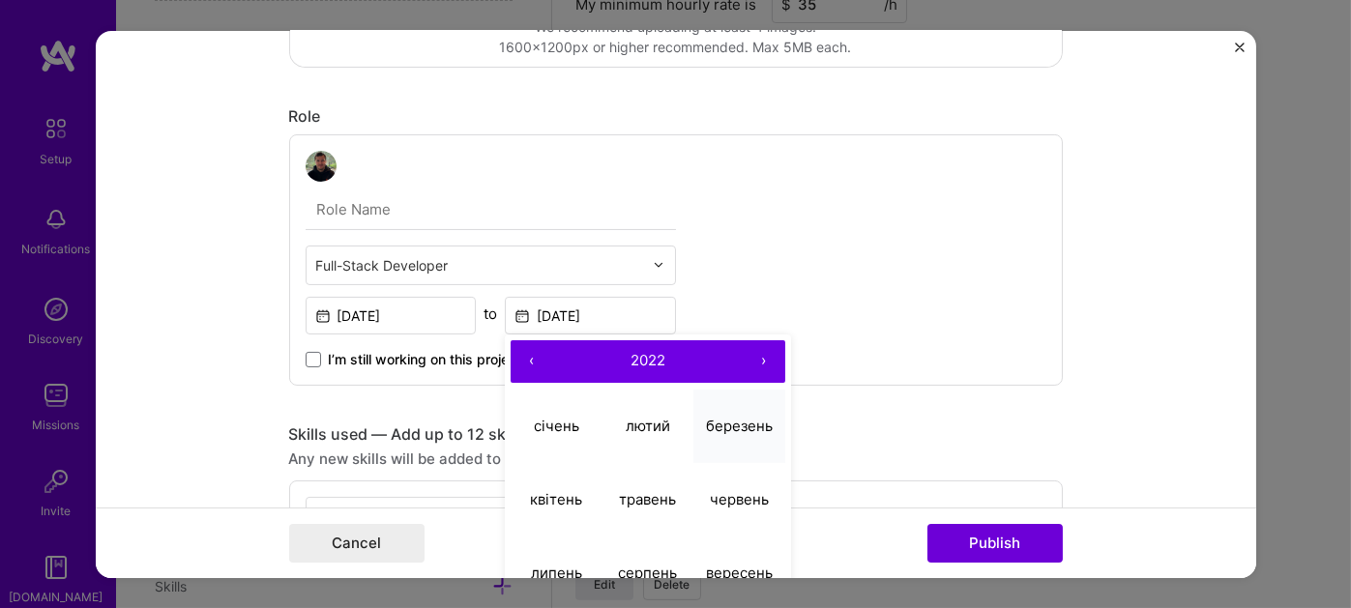
scroll to position [559, 0]
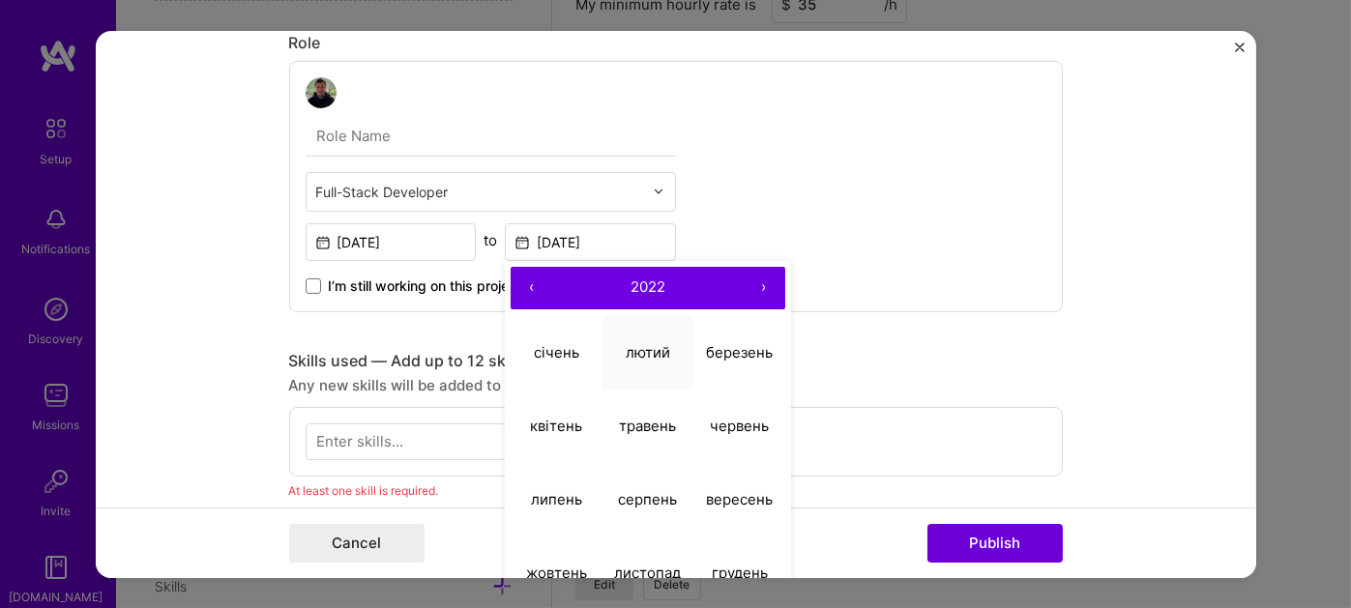
click at [647, 345] on abbr "лютий" at bounding box center [648, 352] width 44 height 18
type input "[DATE]"
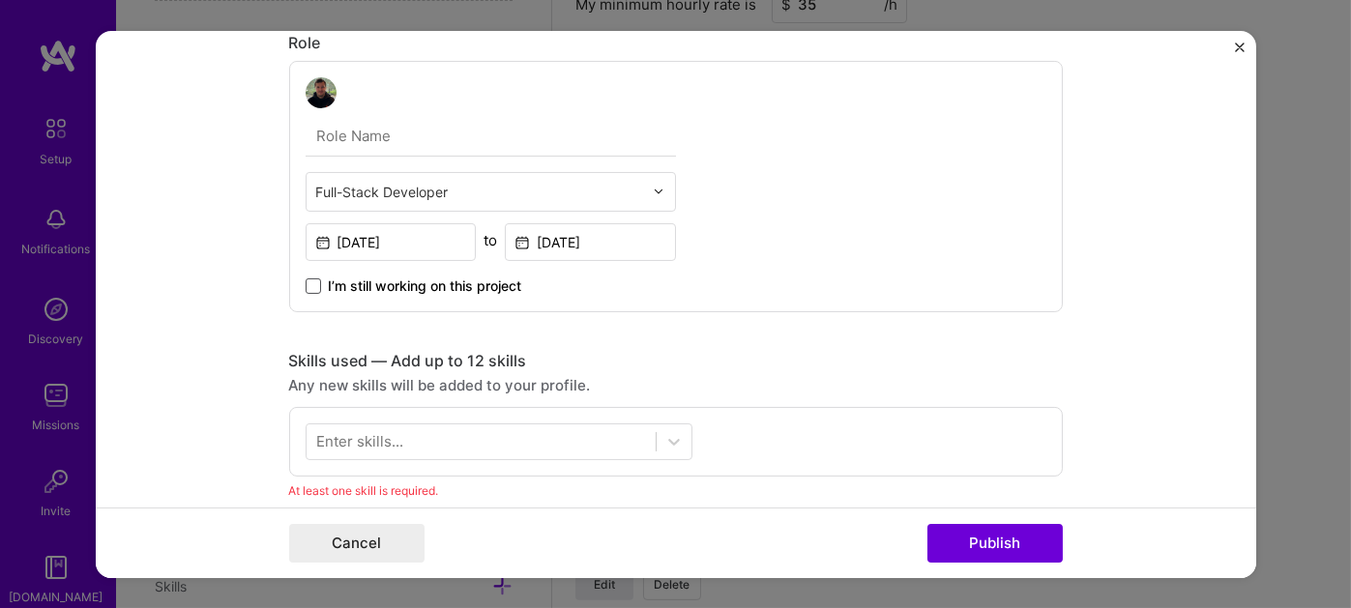
click at [306, 281] on span at bounding box center [313, 284] width 15 height 15
click at [0, 0] on input "I’m still working on this project" at bounding box center [0, 0] width 0 height 0
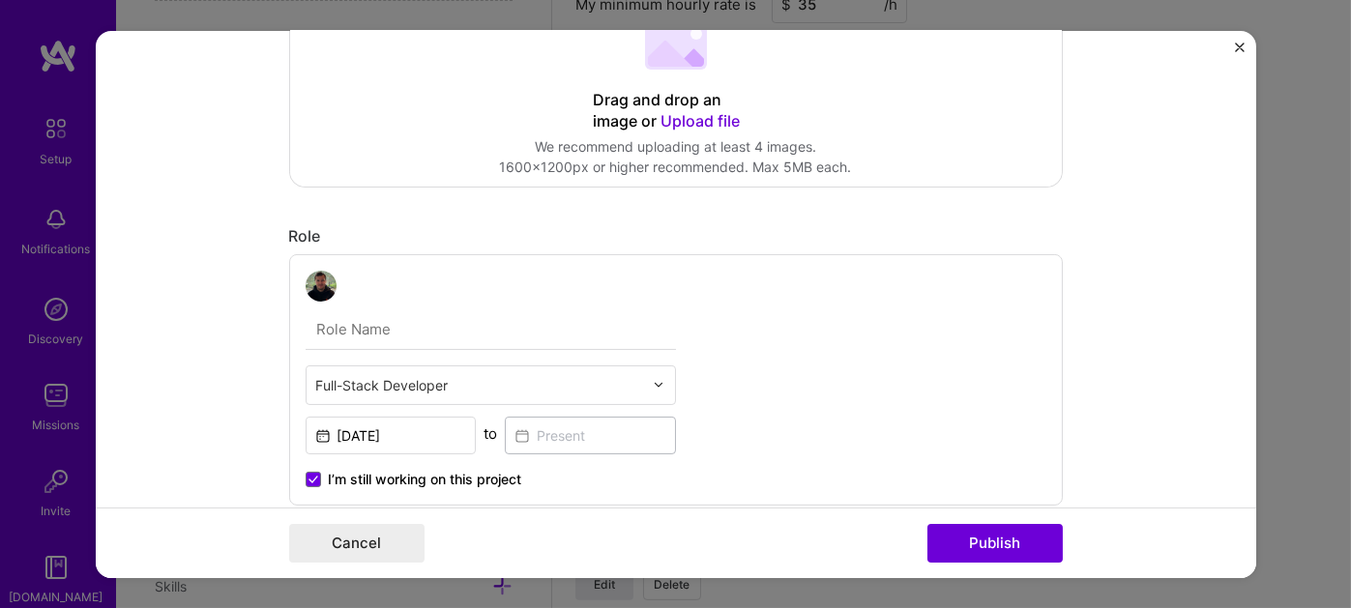
scroll to position [463, 0]
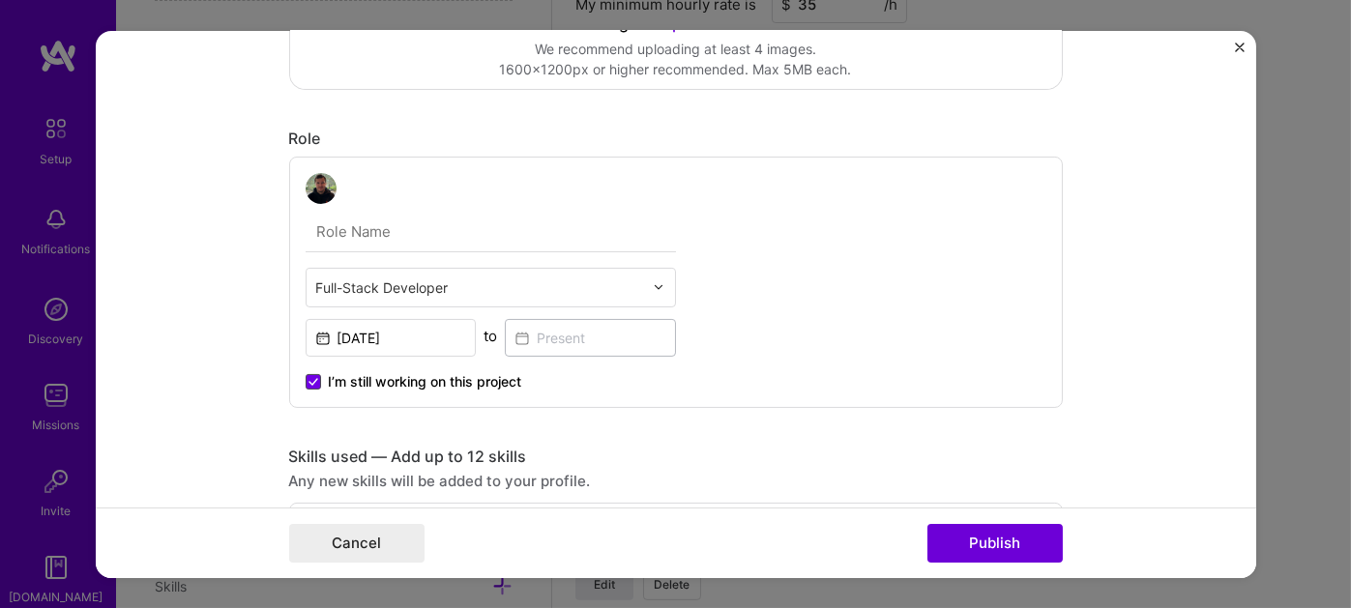
click at [308, 377] on icon at bounding box center [313, 381] width 10 height 8
click at [0, 0] on input "I’m still working on this project" at bounding box center [0, 0] width 0 height 0
click at [587, 340] on input at bounding box center [590, 337] width 171 height 38
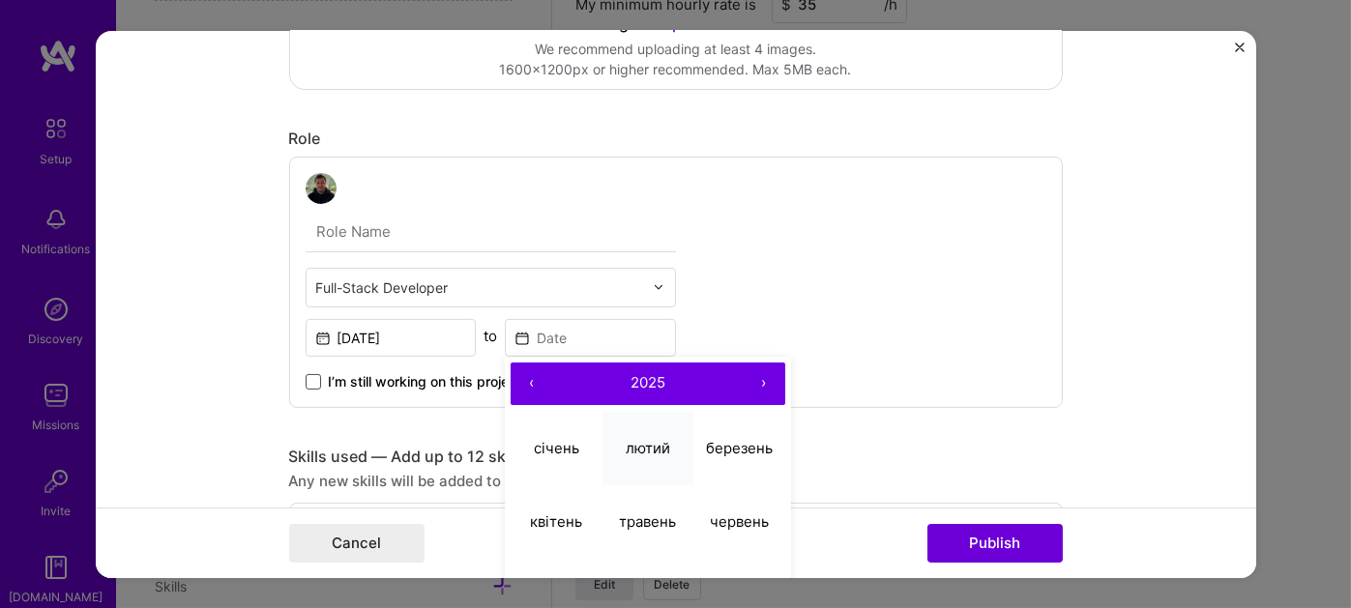
click at [620, 423] on button "лютий" at bounding box center [648, 448] width 92 height 73
type input "[DATE]"
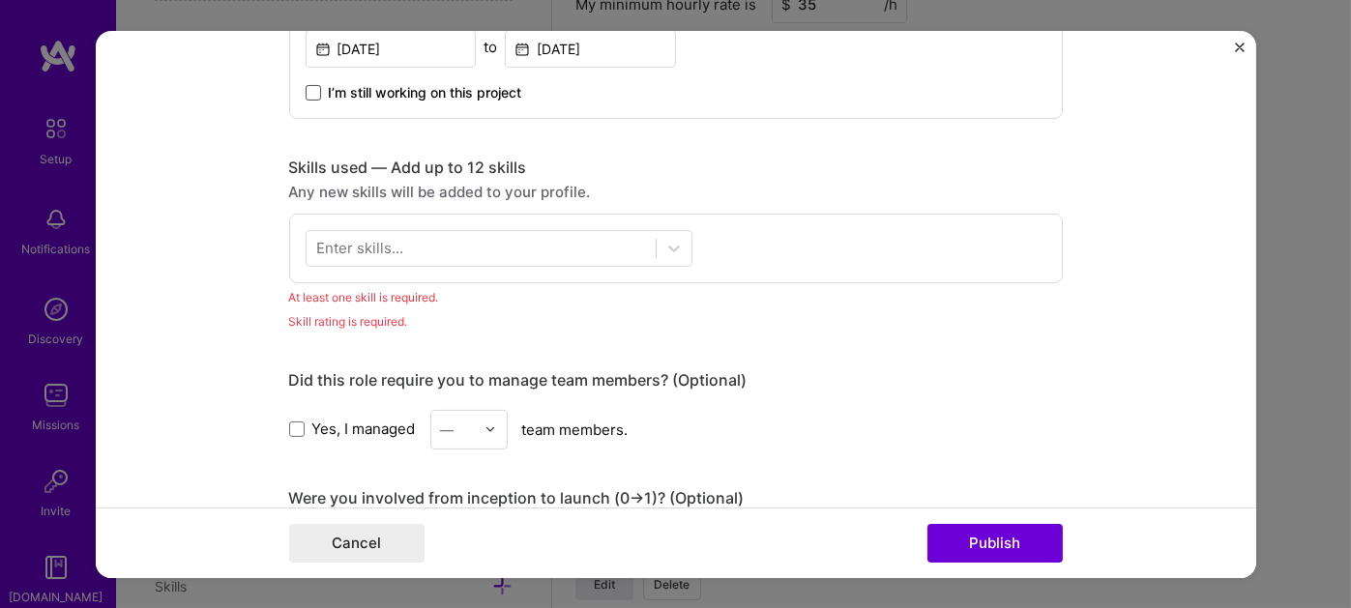
scroll to position [752, 0]
click at [664, 248] on icon at bounding box center [673, 247] width 19 height 19
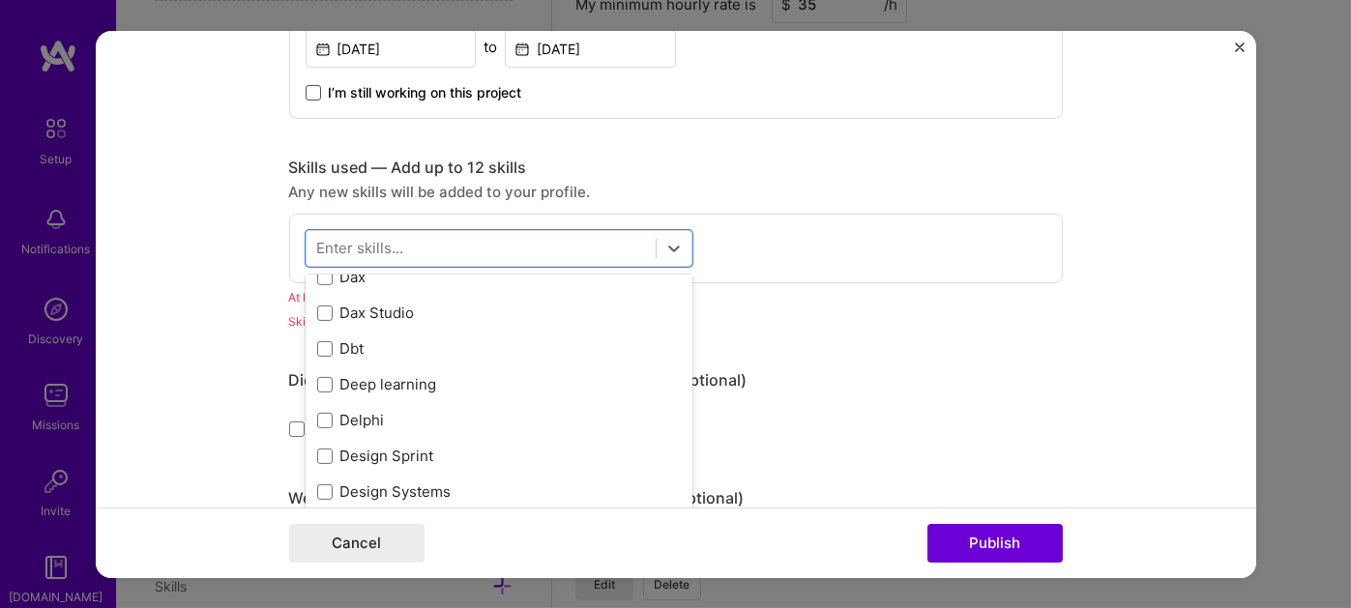
scroll to position [0, 0]
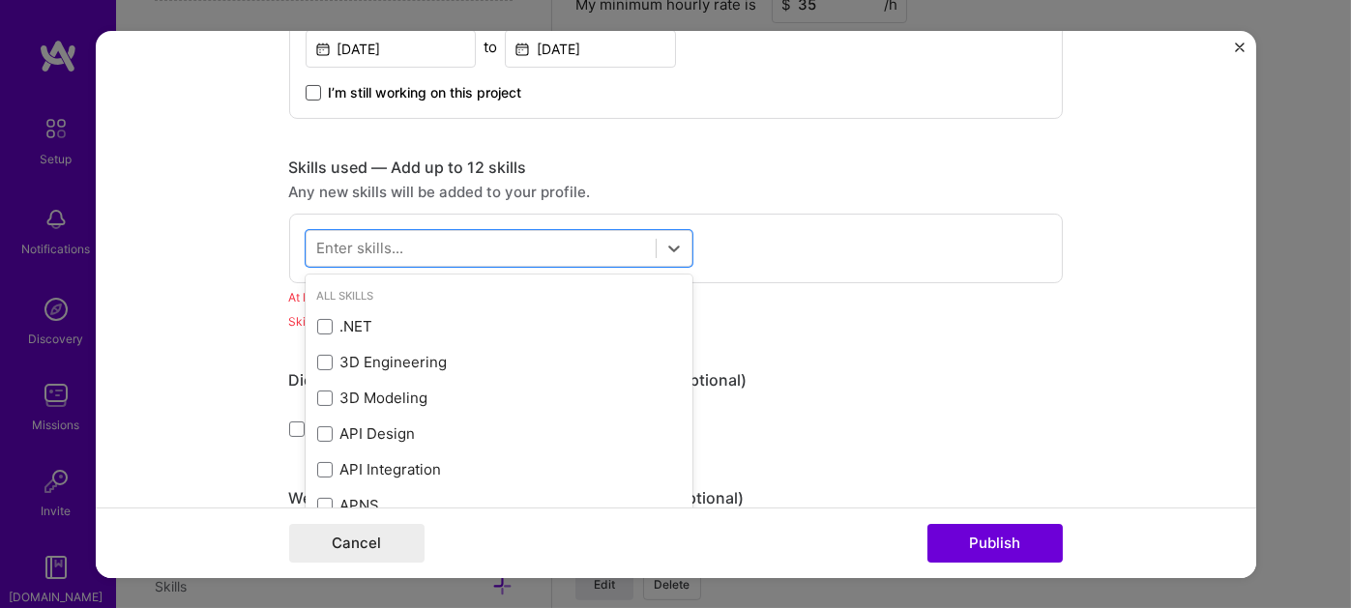
click at [704, 150] on div "Project title NewGen Company NewGen Project industry Industry 1 Project Link (O…" at bounding box center [675, 294] width 773 height 1956
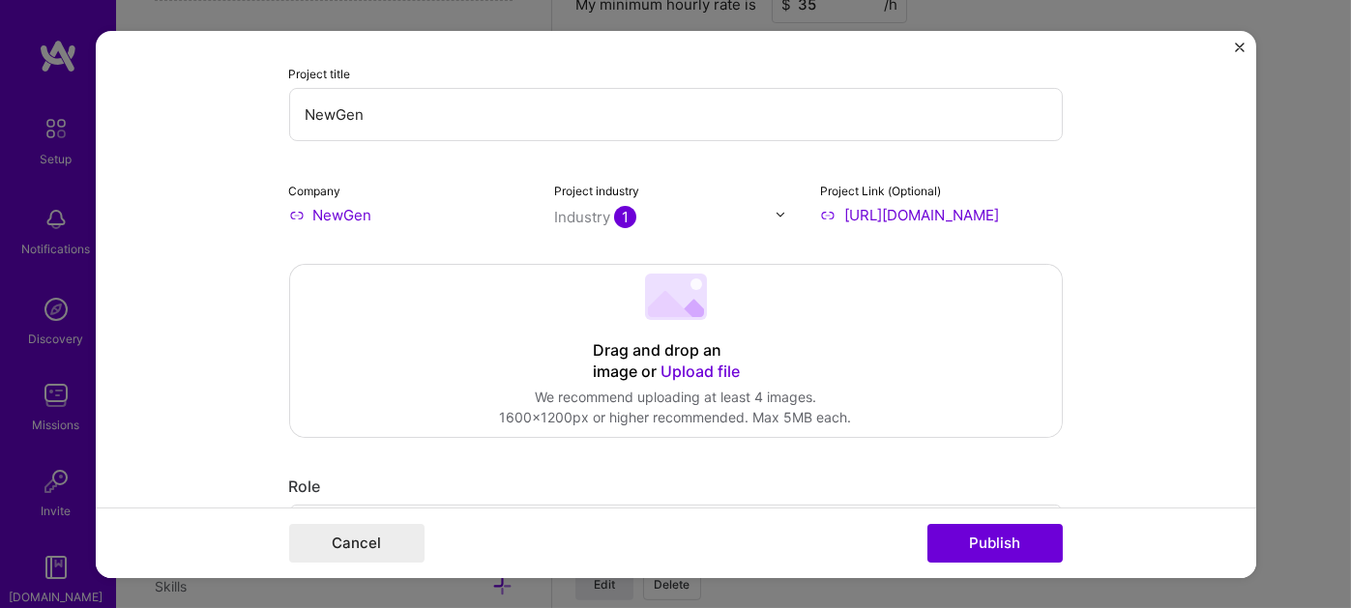
scroll to position [76, 0]
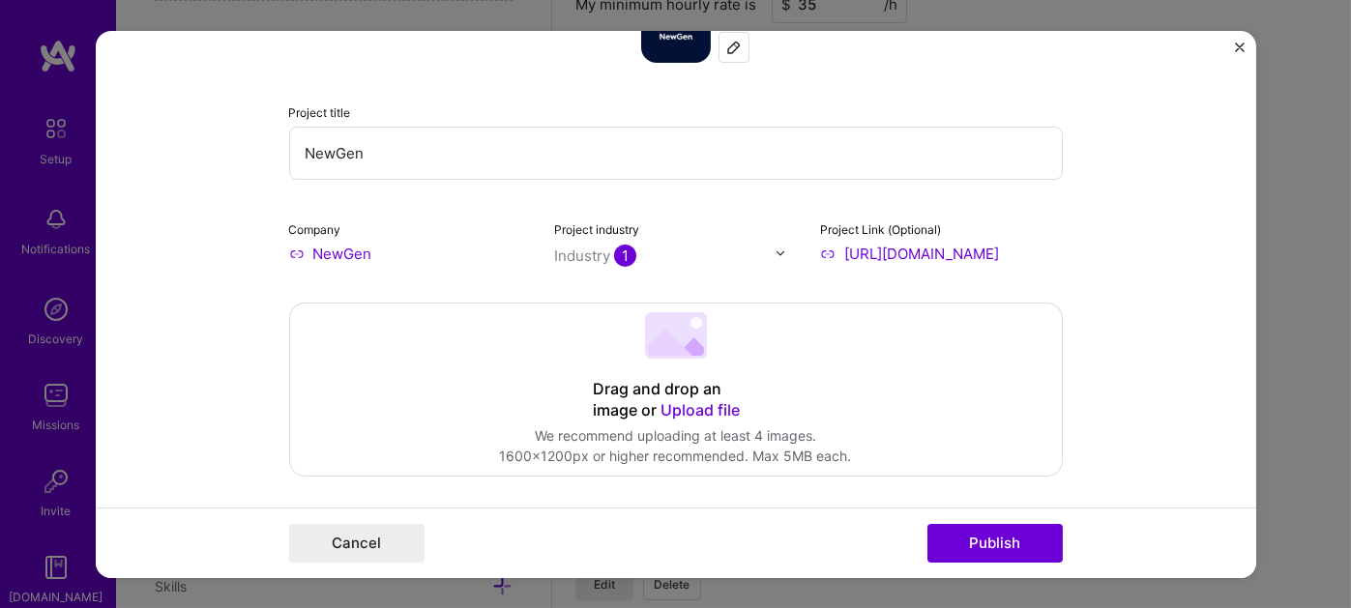
drag, startPoint x: 420, startPoint y: 147, endPoint x: 234, endPoint y: 142, distance: 185.7
click at [236, 142] on form "Project title NewGen Company NewGen Project industry Industry 1 Project Link (O…" at bounding box center [676, 303] width 1160 height 547
paste input "Memehead | Social Media Platform | PHP Laravel, Vue.js"
type input "Memehead | Social Media Platform | PHP Laravel, Vue.js"
click at [774, 249] on img at bounding box center [780, 254] width 12 height 12
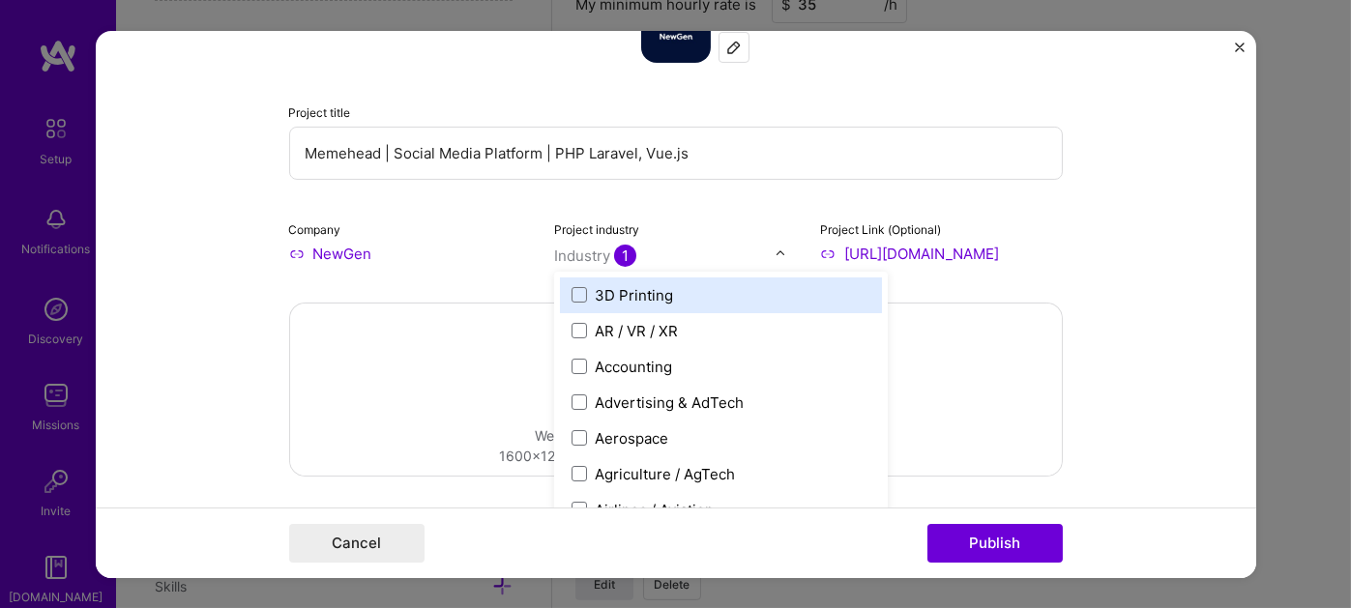
click at [774, 249] on img at bounding box center [780, 254] width 12 height 12
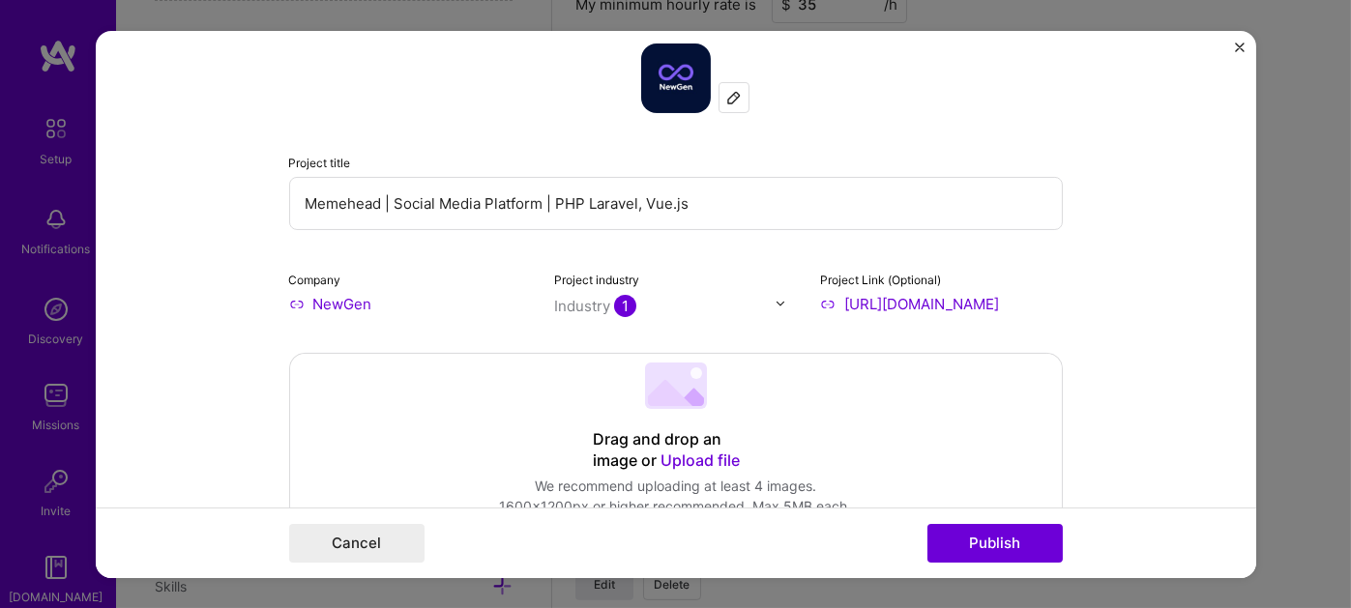
scroll to position [0, 0]
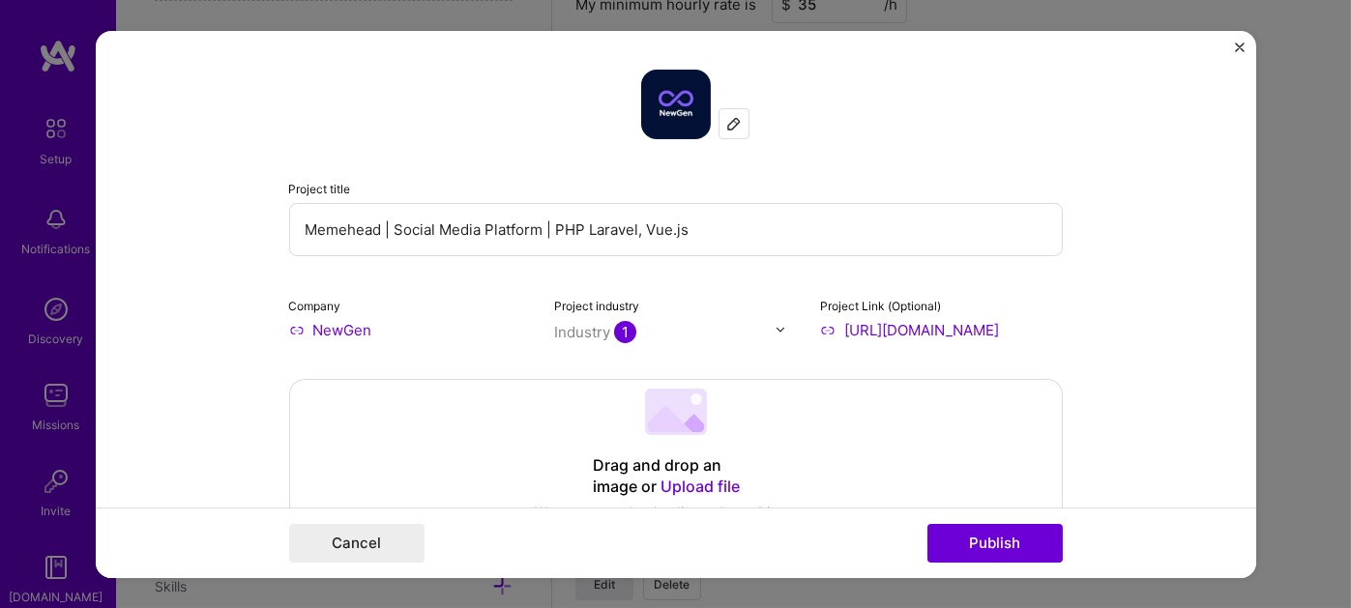
click at [726, 124] on img at bounding box center [733, 122] width 15 height 15
click at [732, 122] on img at bounding box center [733, 122] width 15 height 15
click at [339, 332] on input "NewGen" at bounding box center [410, 329] width 243 height 20
click at [291, 330] on input "NewGen" at bounding box center [410, 329] width 243 height 20
click at [331, 329] on input "NewGen" at bounding box center [410, 329] width 243 height 20
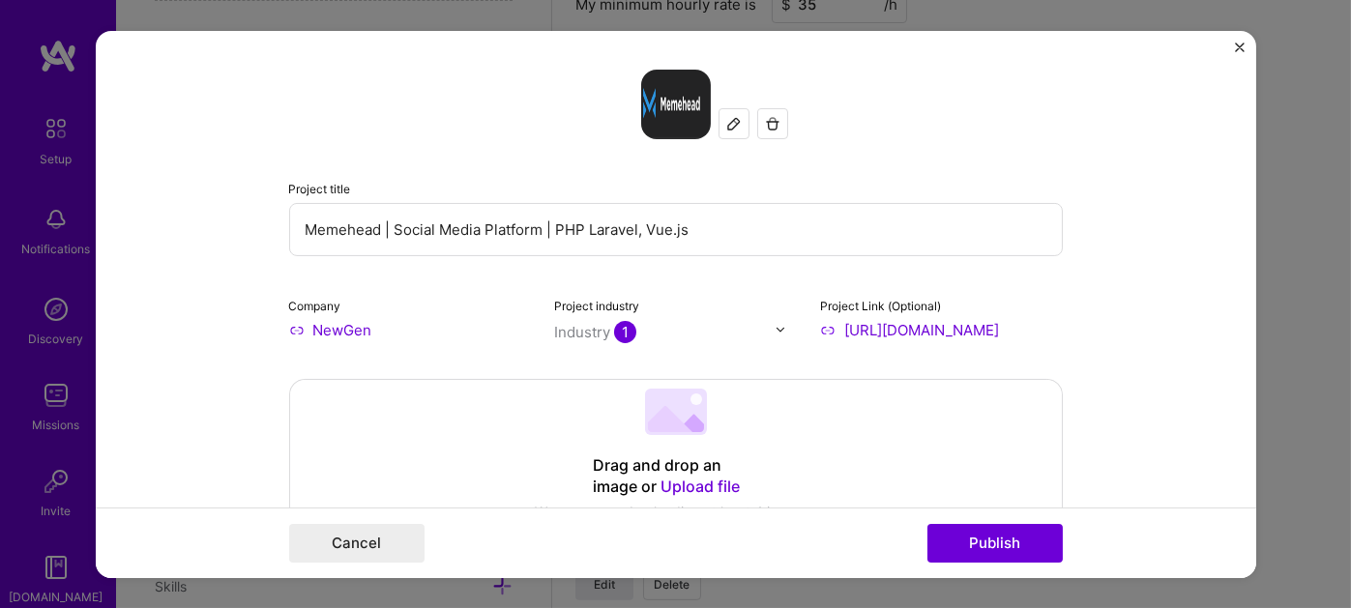
drag, startPoint x: 332, startPoint y: 329, endPoint x: 343, endPoint y: 327, distance: 11.8
click at [337, 329] on input "NewGen" at bounding box center [410, 329] width 243 height 20
click at [356, 325] on input "NewGen" at bounding box center [410, 329] width 243 height 20
click at [393, 324] on input "NewGen" at bounding box center [410, 329] width 243 height 20
click at [369, 530] on button "Cancel" at bounding box center [356, 543] width 135 height 39
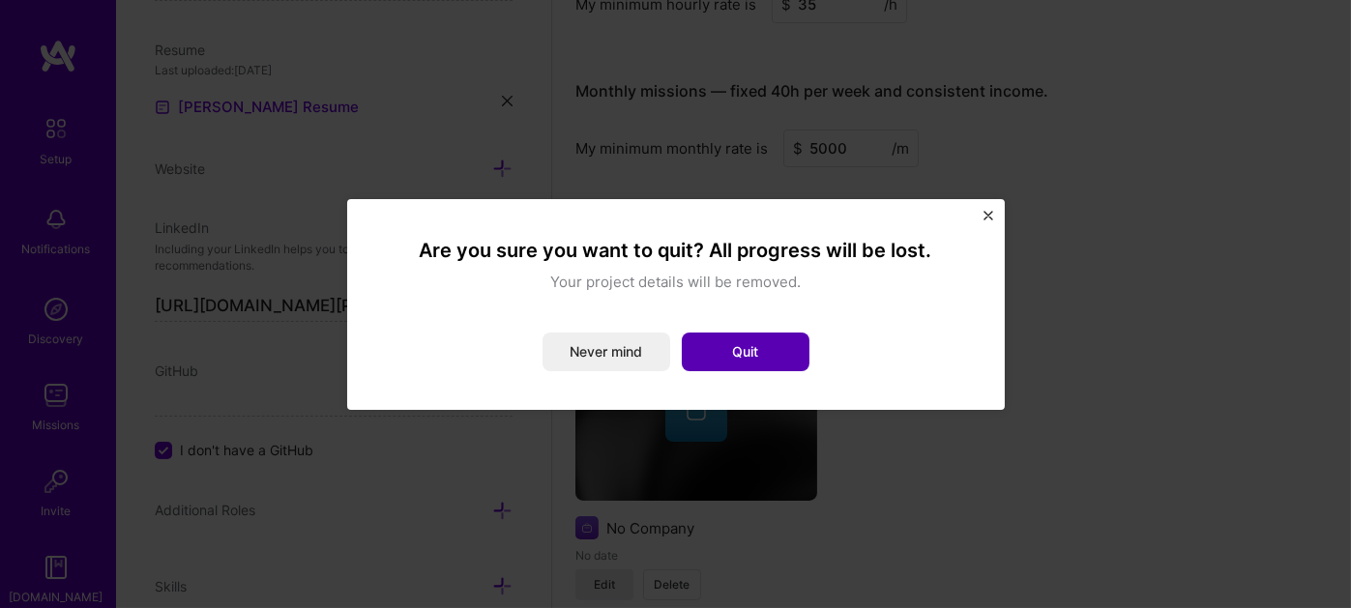
click at [727, 345] on button "Quit" at bounding box center [746, 352] width 128 height 39
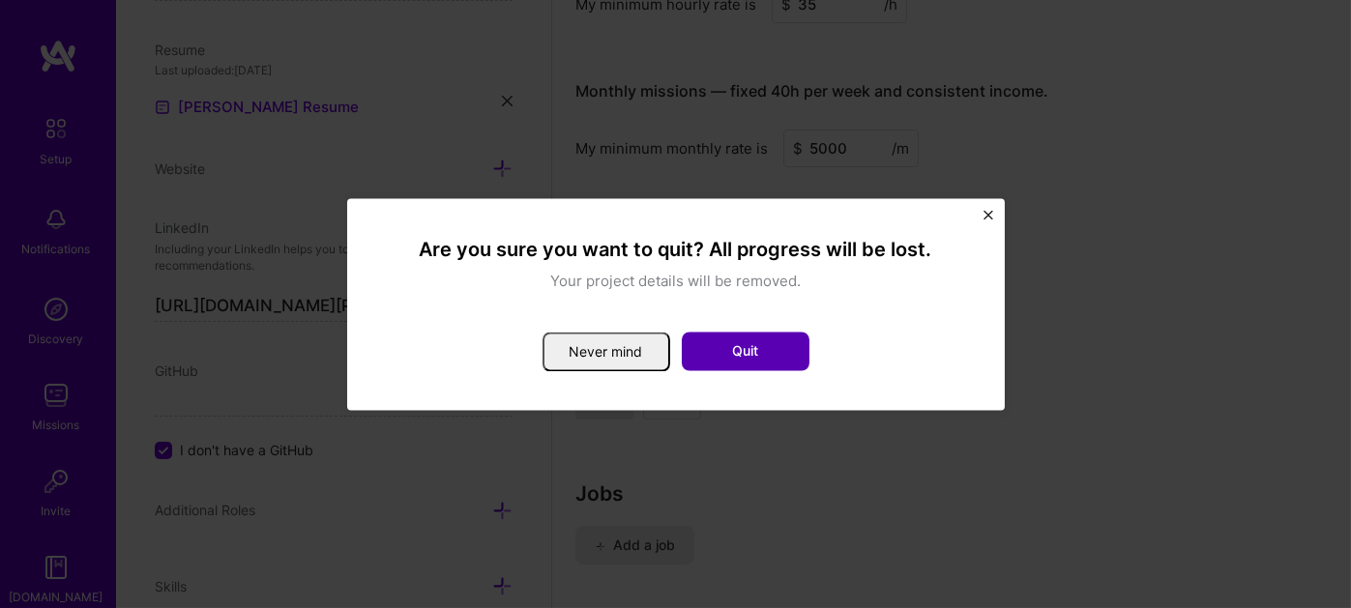
select select "Right Now"
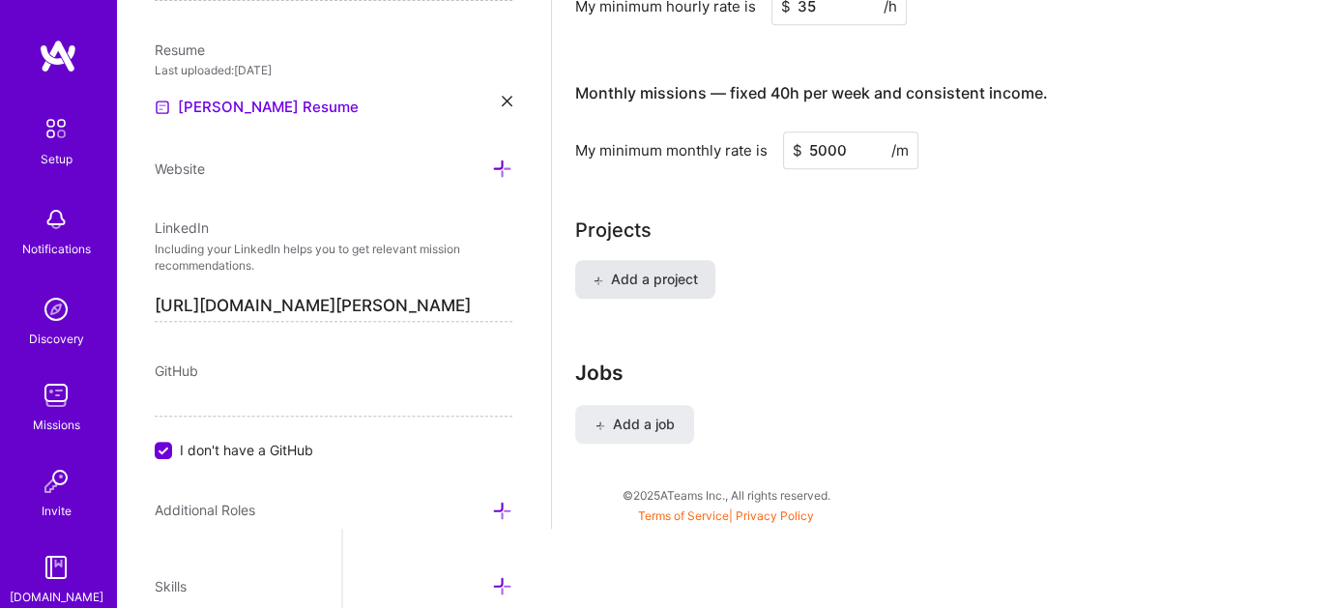
click at [673, 277] on span "Add a project" at bounding box center [645, 279] width 105 height 19
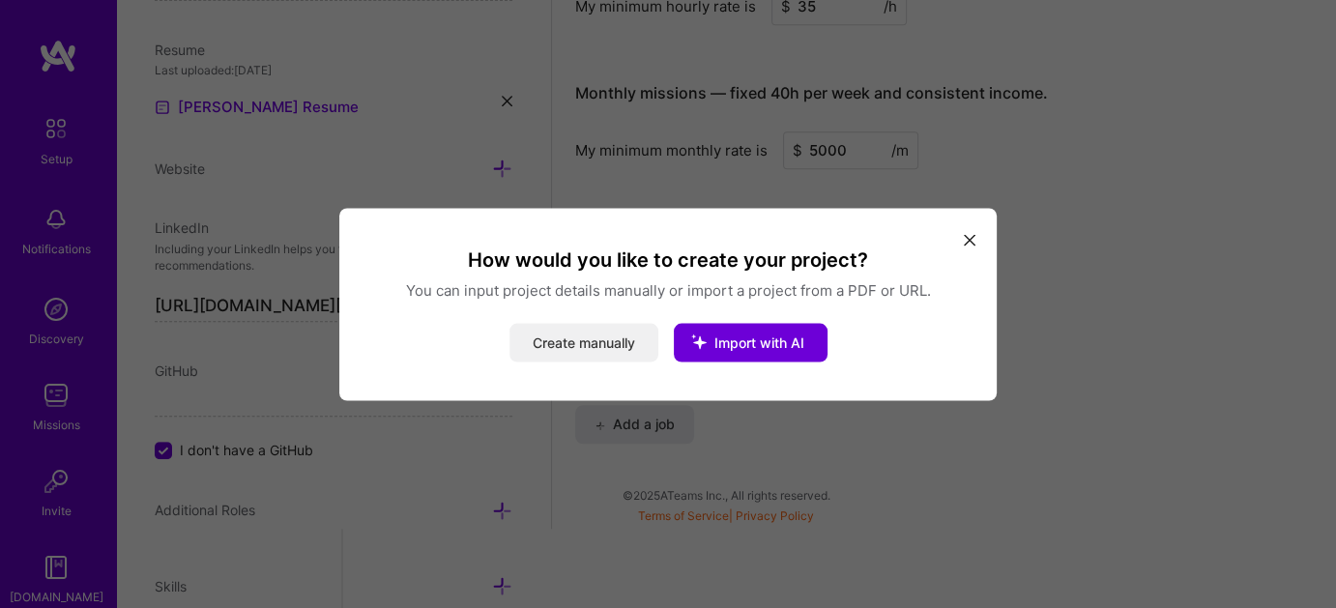
click at [618, 345] on button "Create manually" at bounding box center [584, 342] width 149 height 39
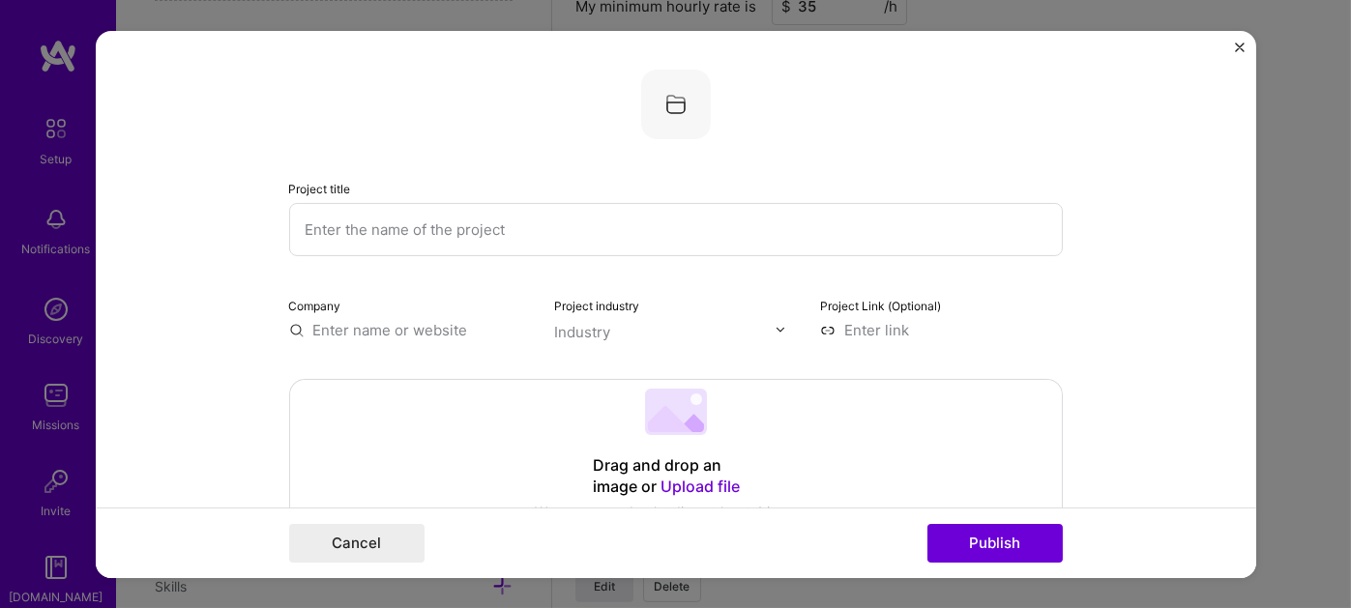
click at [542, 243] on input "text" at bounding box center [675, 228] width 773 height 53
paste input "Memehead | Social Media Platform | PHP Laravel, Vue.js"
type input "Memehead | Social Media Platform | PHP Laravel, Vue.js"
click at [704, 93] on div at bounding box center [675, 104] width 773 height 70
click at [686, 97] on img at bounding box center [676, 104] width 70 height 70
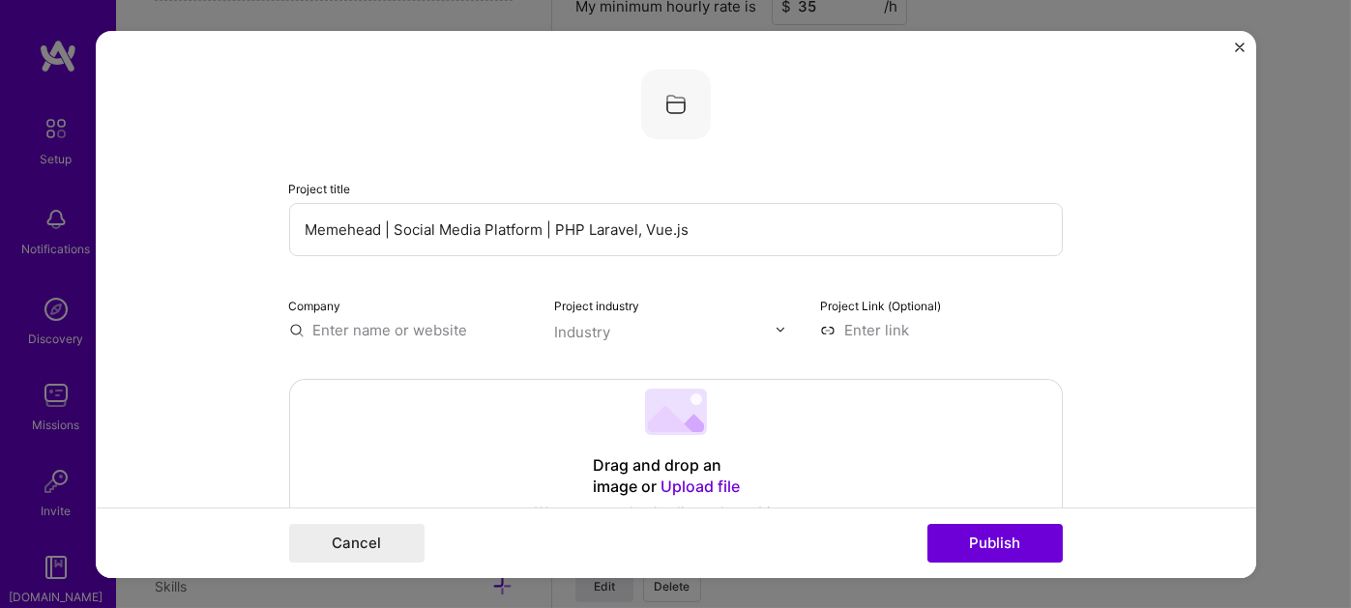
click at [658, 107] on img at bounding box center [676, 104] width 70 height 70
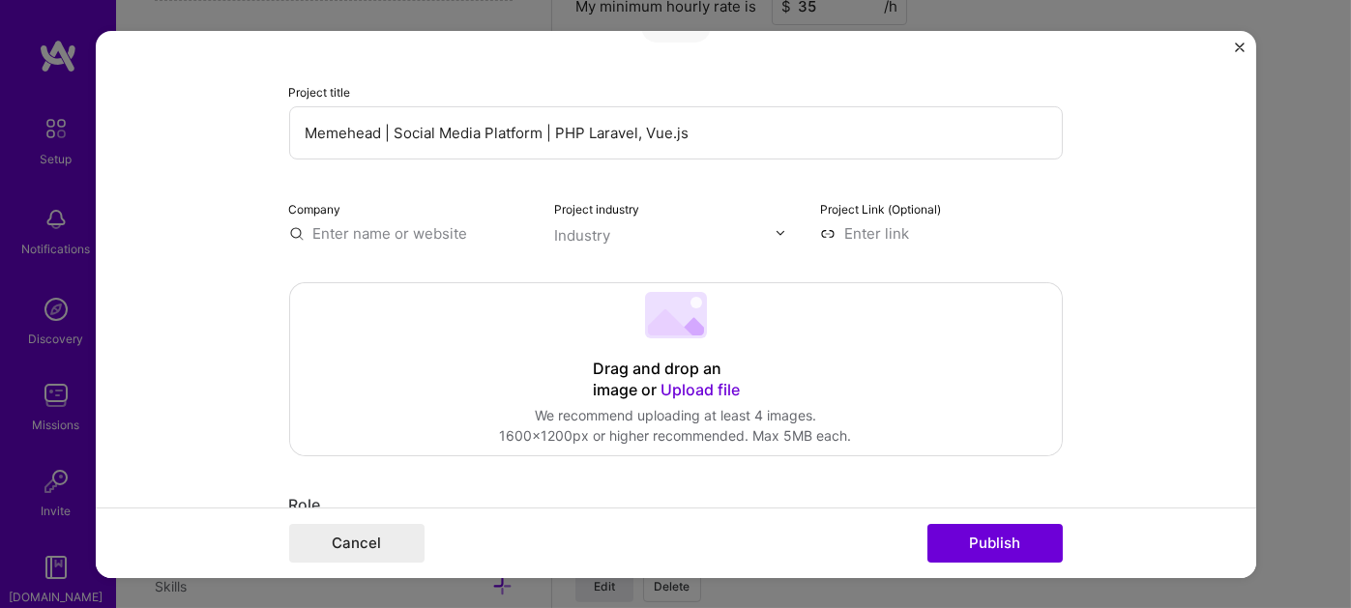
scroll to position [0, 0]
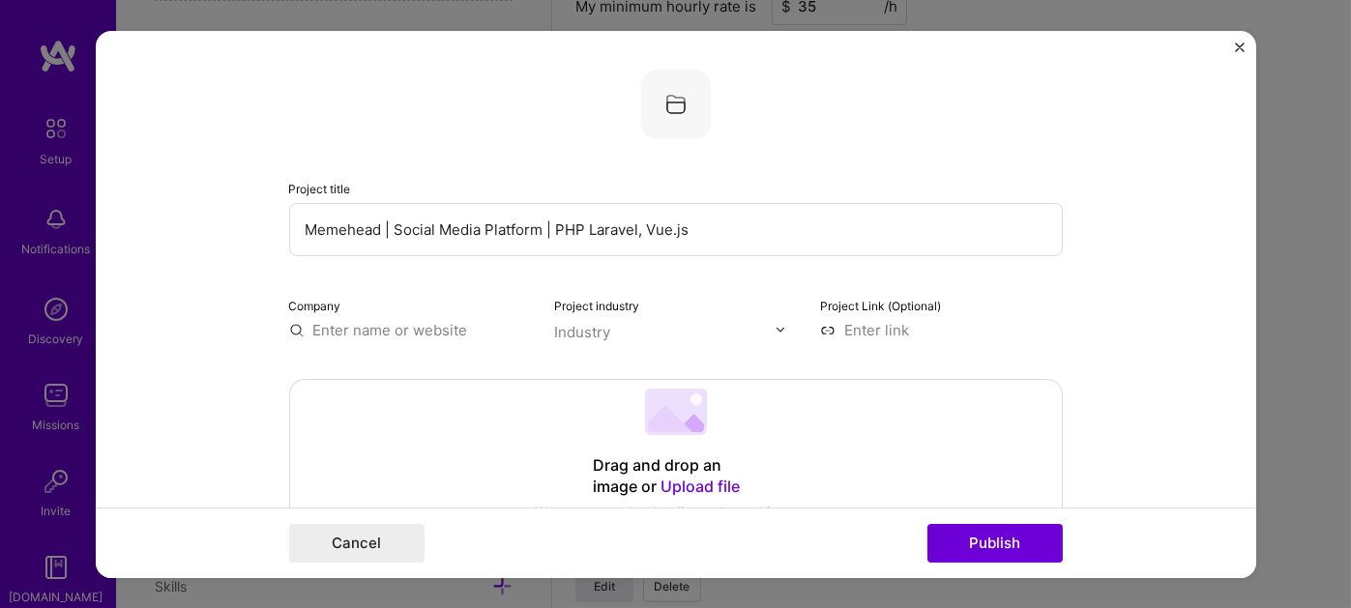
click at [659, 104] on img at bounding box center [676, 104] width 70 height 70
click at [659, 84] on img at bounding box center [676, 104] width 70 height 70
click at [647, 97] on img at bounding box center [676, 104] width 70 height 70
click at [399, 331] on input "text" at bounding box center [410, 329] width 243 height 20
paste input "Memehead | Social Media Platform | PHP Laravel, Vue.js"
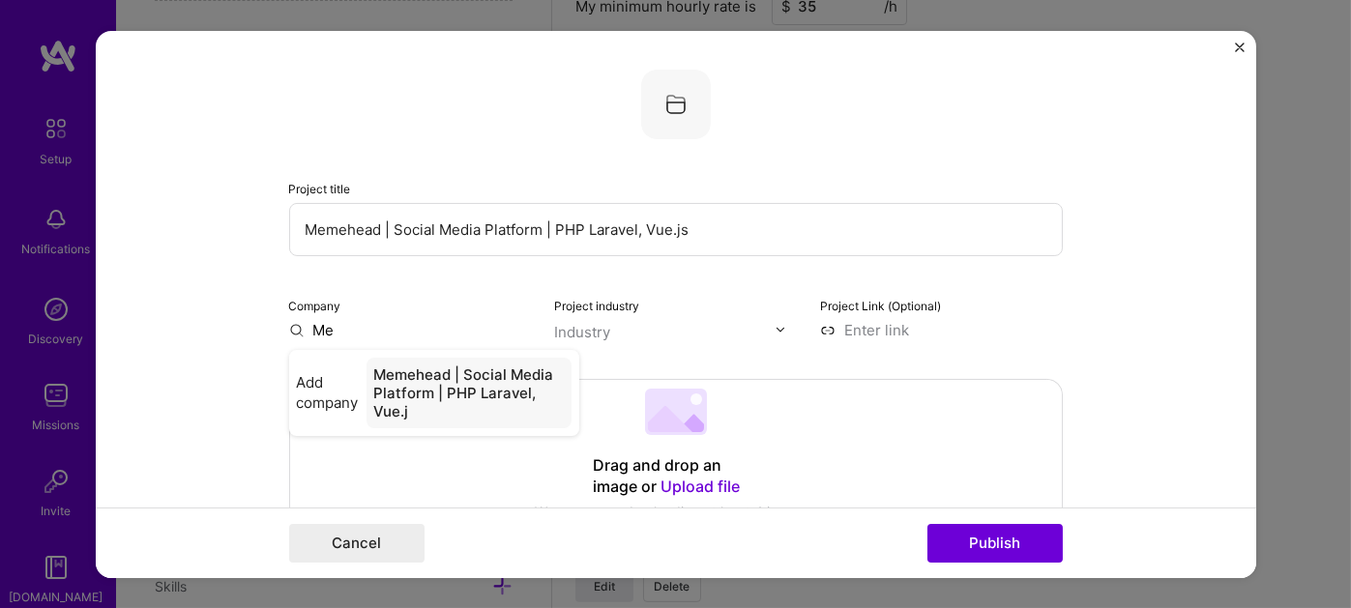
type input "M"
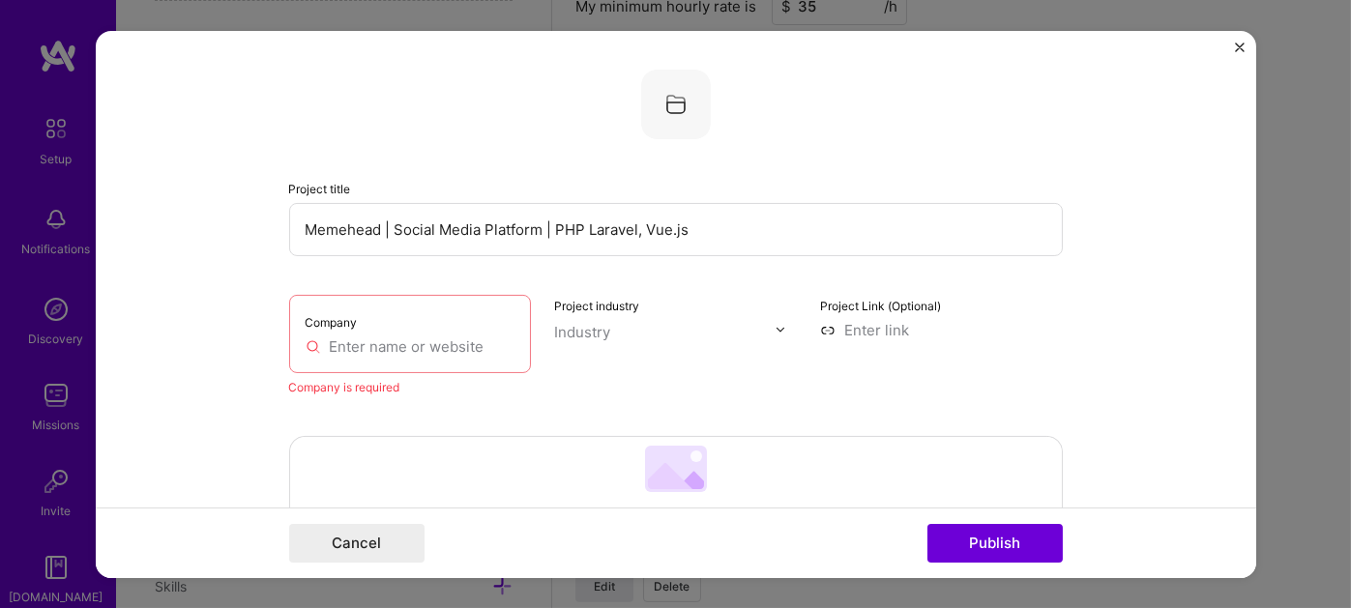
drag, startPoint x: 365, startPoint y: 224, endPoint x: 290, endPoint y: 213, distance: 76.3
click at [290, 213] on input "Memehead | Social Media Platform | PHP Laravel, Vue.js" at bounding box center [675, 228] width 773 height 53
click at [394, 340] on input "text" at bounding box center [411, 346] width 210 height 20
paste input "Memehead"
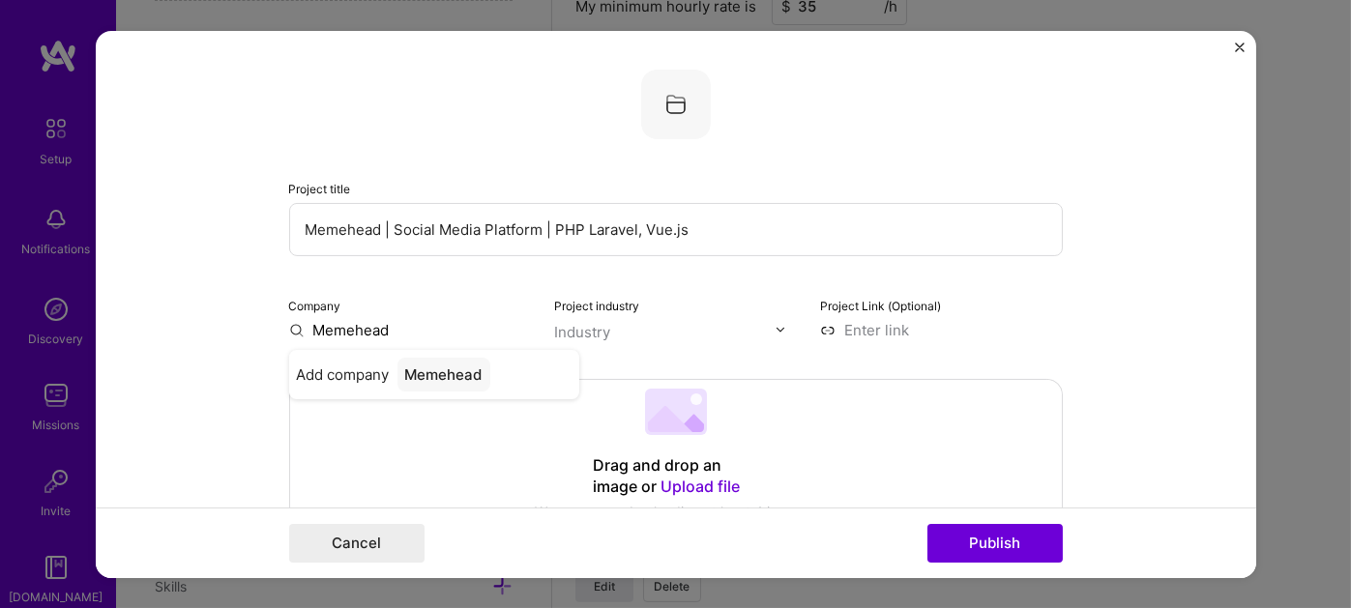
type input "Memehead"
click at [386, 422] on div "Drag and drop an image or Upload file Upload file We recommend uploading at lea…" at bounding box center [676, 465] width 772 height 172
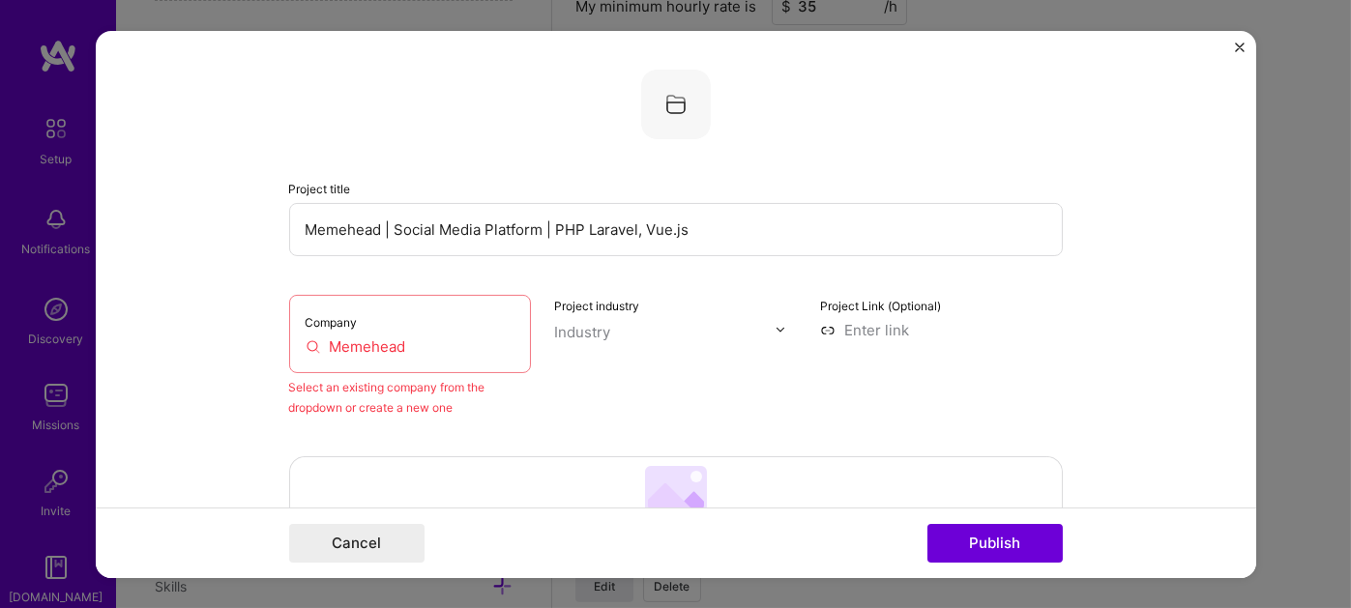
drag, startPoint x: 376, startPoint y: 335, endPoint x: 317, endPoint y: 334, distance: 59.0
click at [317, 334] on div "Company Memehead" at bounding box center [410, 333] width 243 height 78
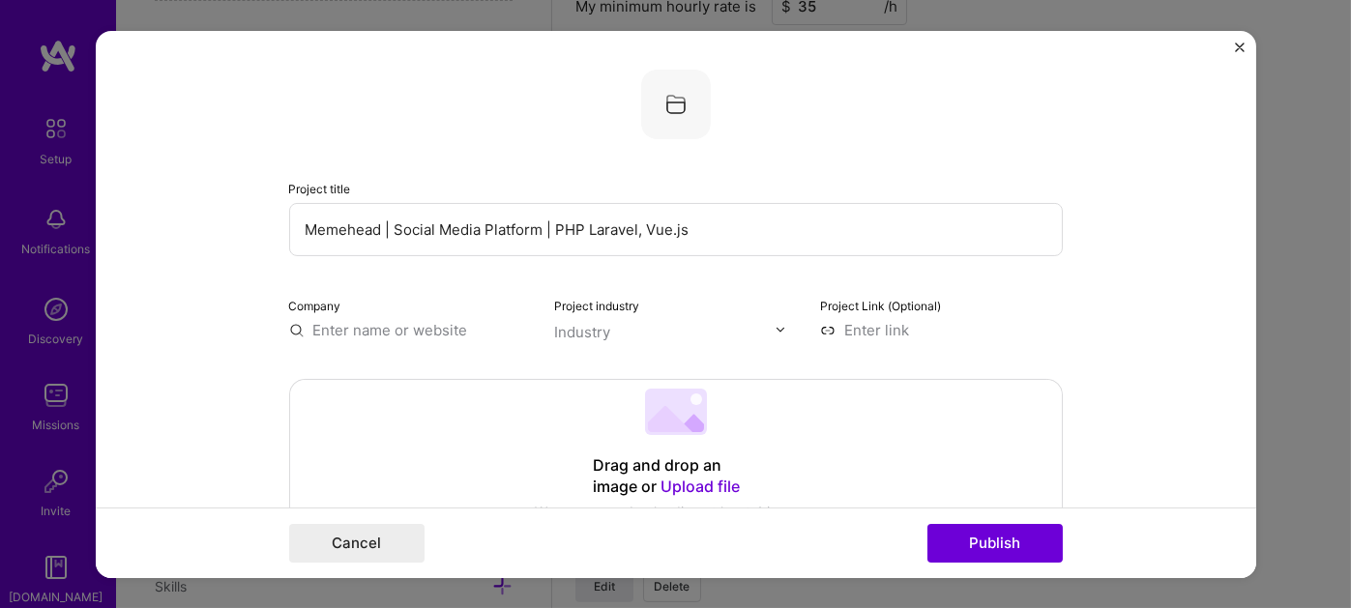
click at [396, 328] on input "text" at bounding box center [410, 329] width 243 height 20
click at [1237, 43] on img "Close" at bounding box center [1240, 47] width 10 height 10
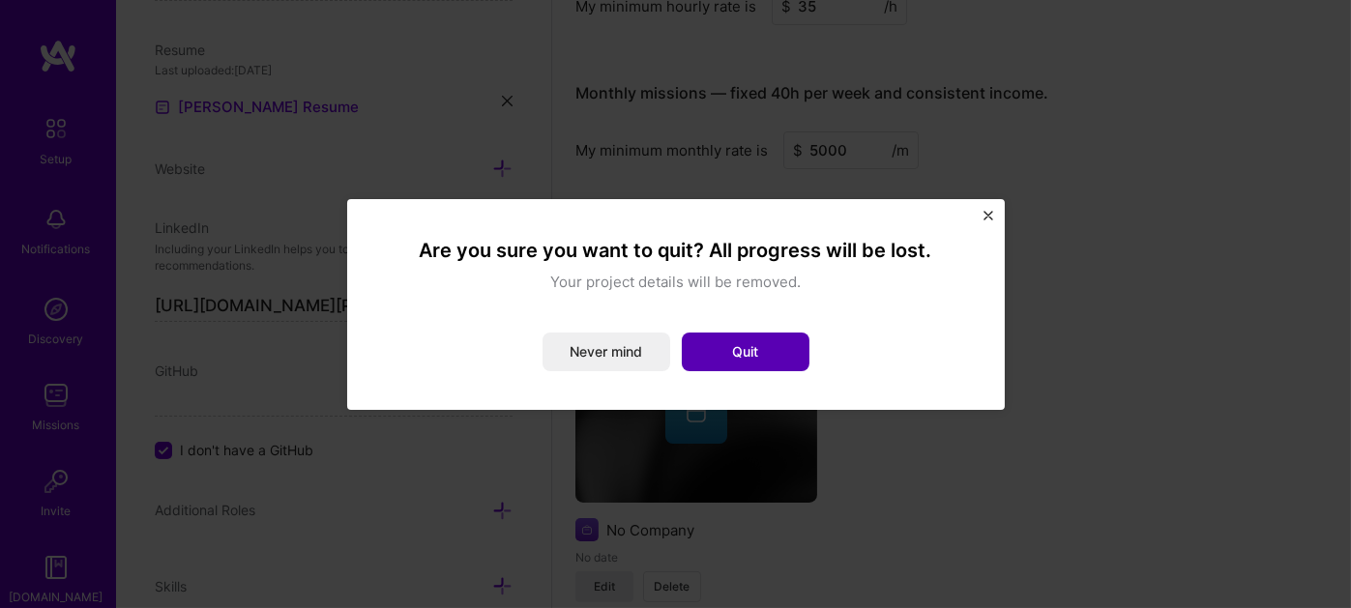
click at [712, 350] on button "Quit" at bounding box center [746, 352] width 128 height 39
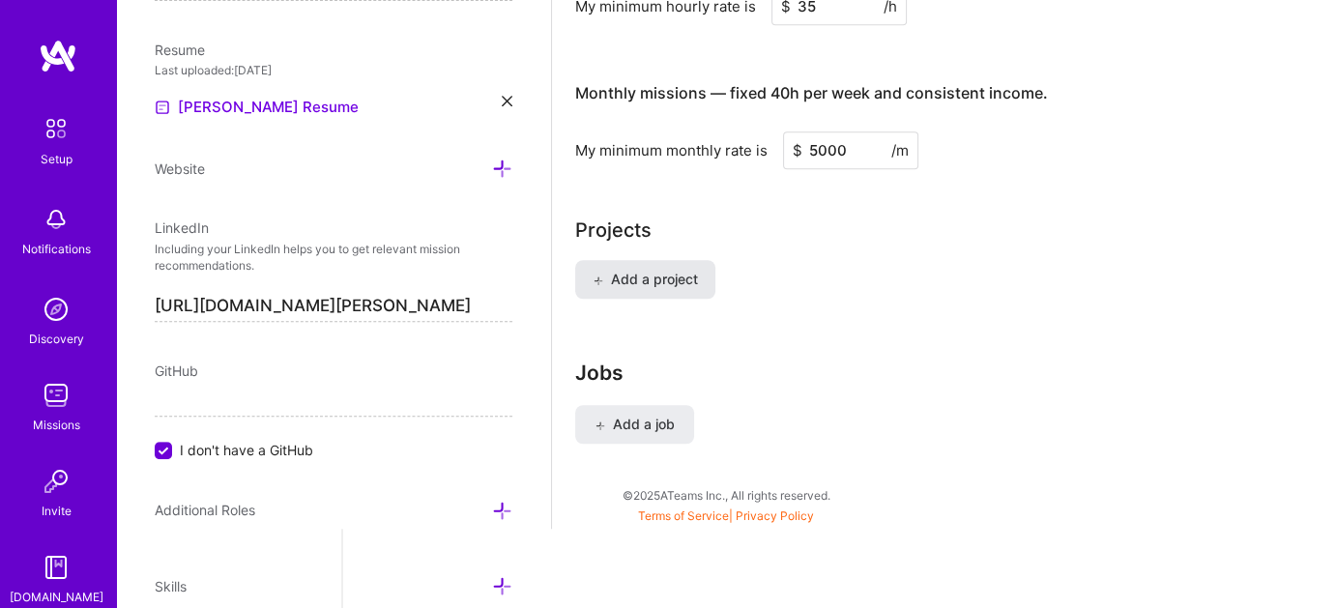
click at [683, 270] on span "Add a project" at bounding box center [645, 279] width 105 height 19
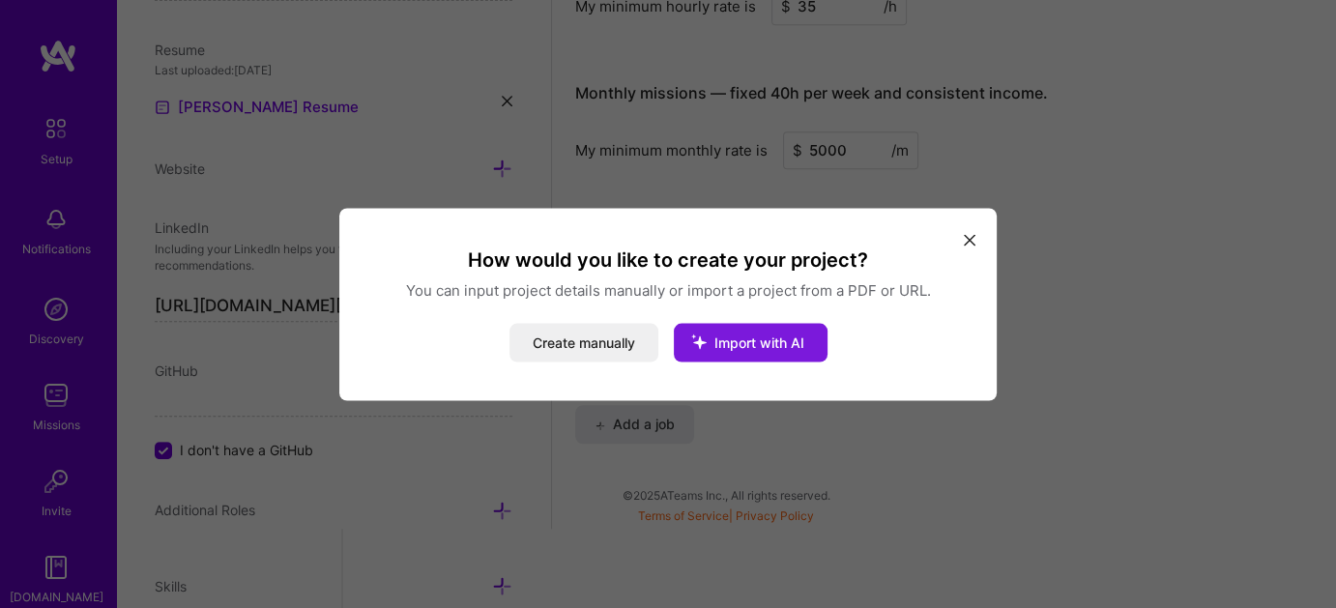
click at [775, 341] on span "Import with AI" at bounding box center [760, 342] width 90 height 16
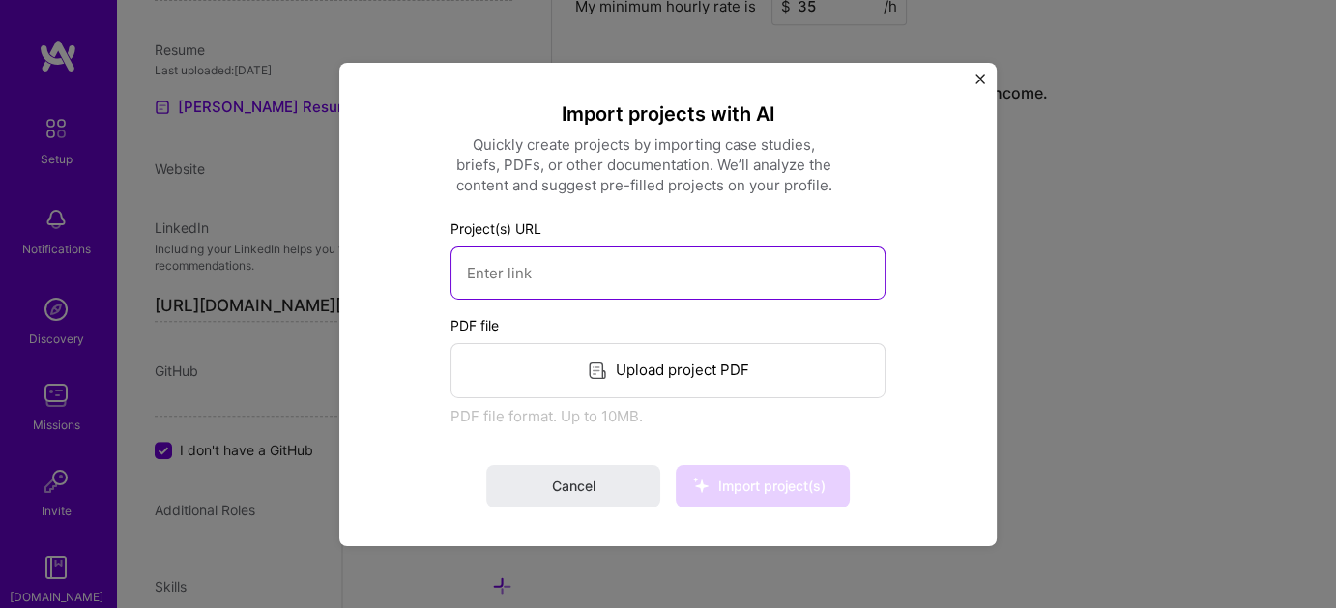
click at [644, 276] on input at bounding box center [668, 272] width 435 height 53
paste input "[URL][DOMAIN_NAME]"
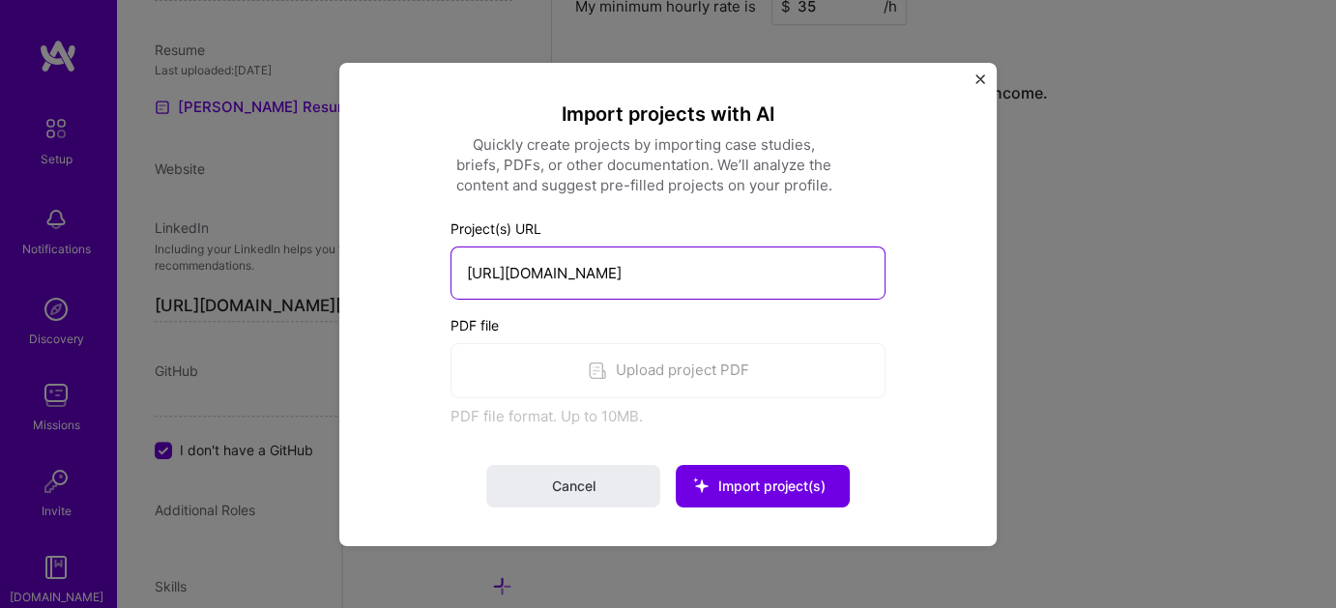
type input "[URL][DOMAIN_NAME]"
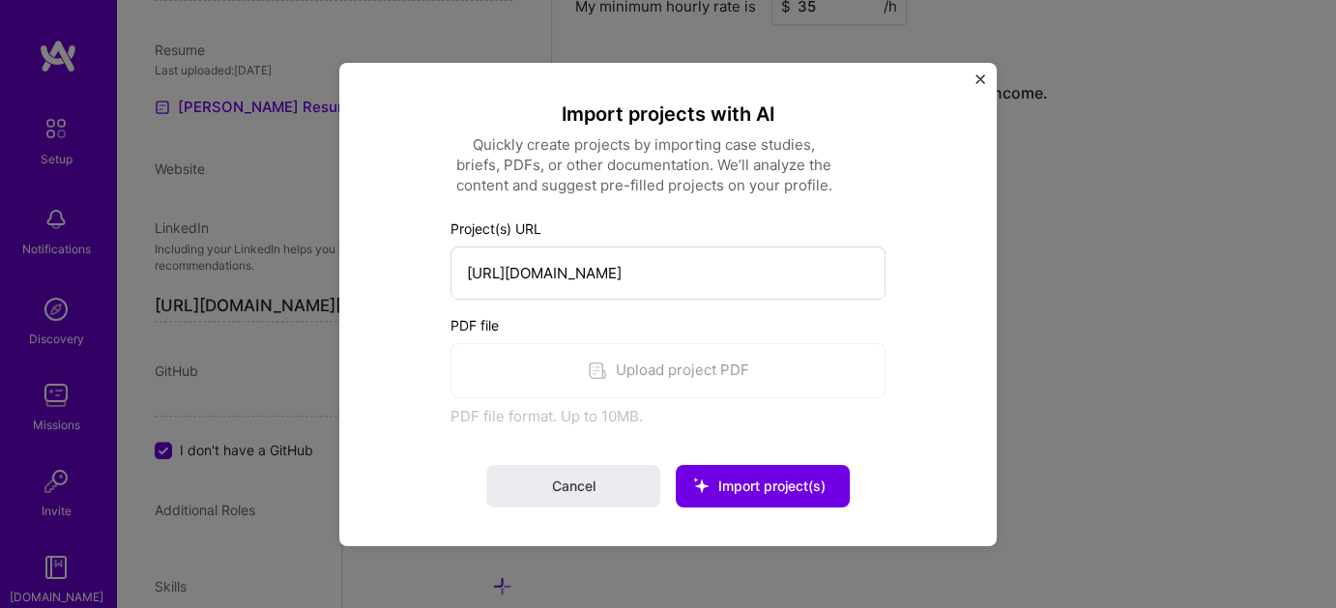
click at [636, 365] on div "PDF file Upload project PDF PDF file format. Up to 10MB." at bounding box center [668, 369] width 435 height 111
drag, startPoint x: 584, startPoint y: 471, endPoint x: 596, endPoint y: 472, distance: 11.6
click at [585, 471] on button "Cancel" at bounding box center [573, 486] width 174 height 43
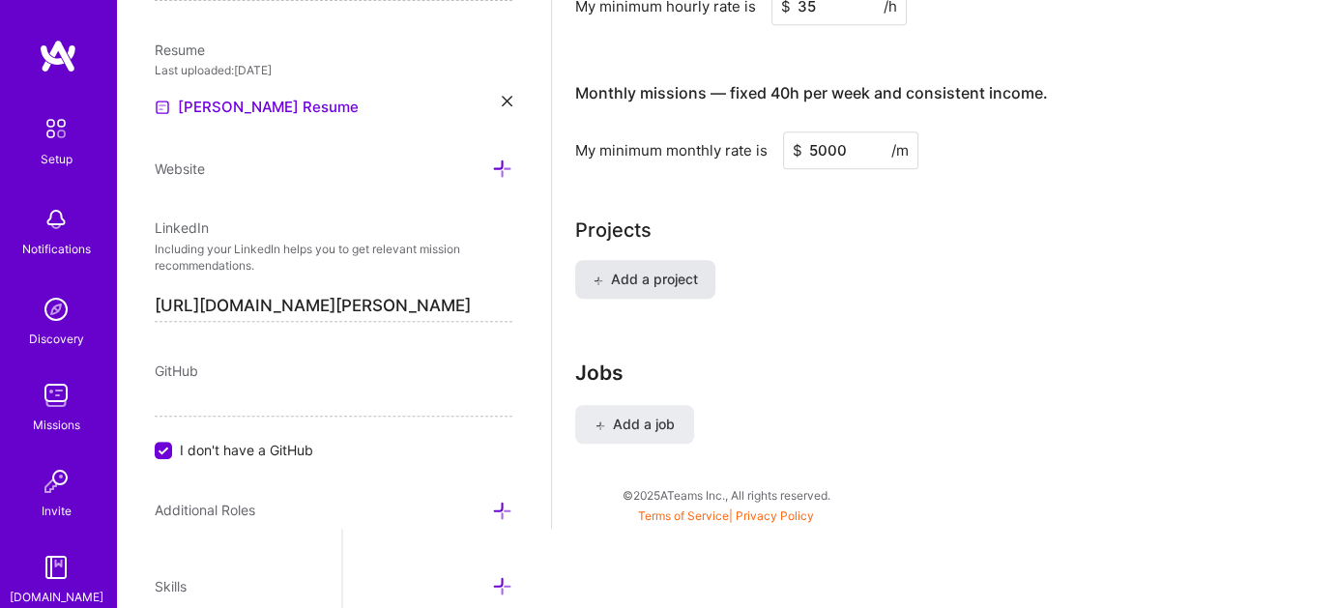
click at [671, 275] on span "Add a project" at bounding box center [645, 279] width 105 height 19
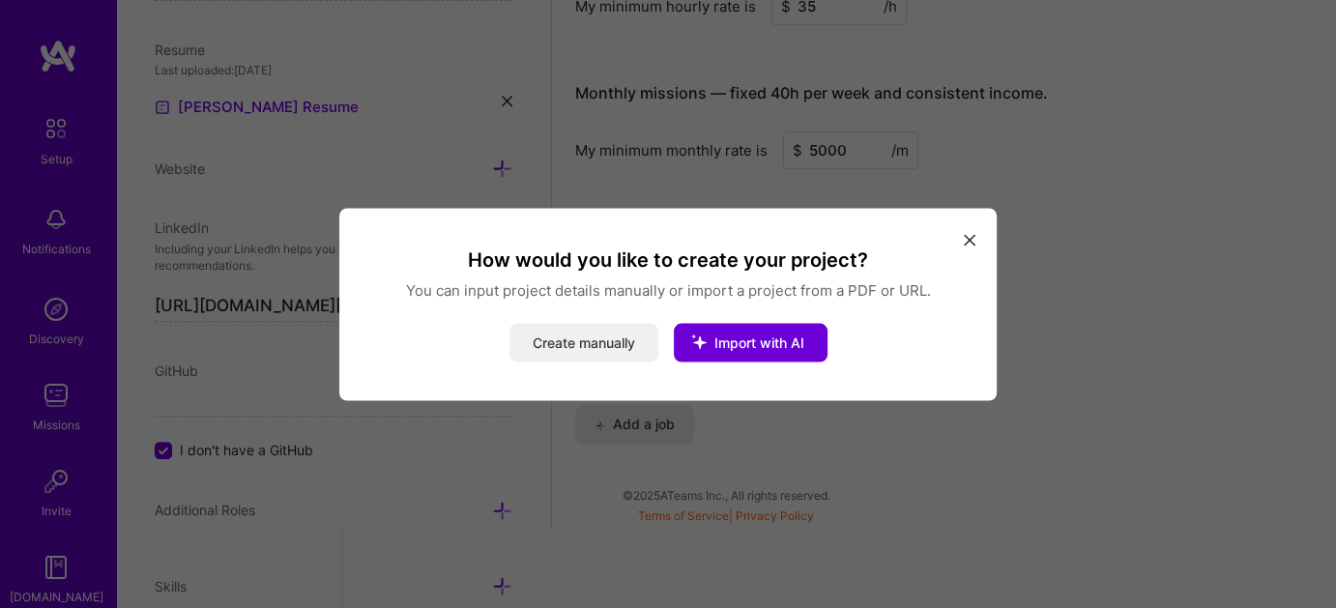
click at [589, 341] on button "Create manually" at bounding box center [584, 342] width 149 height 39
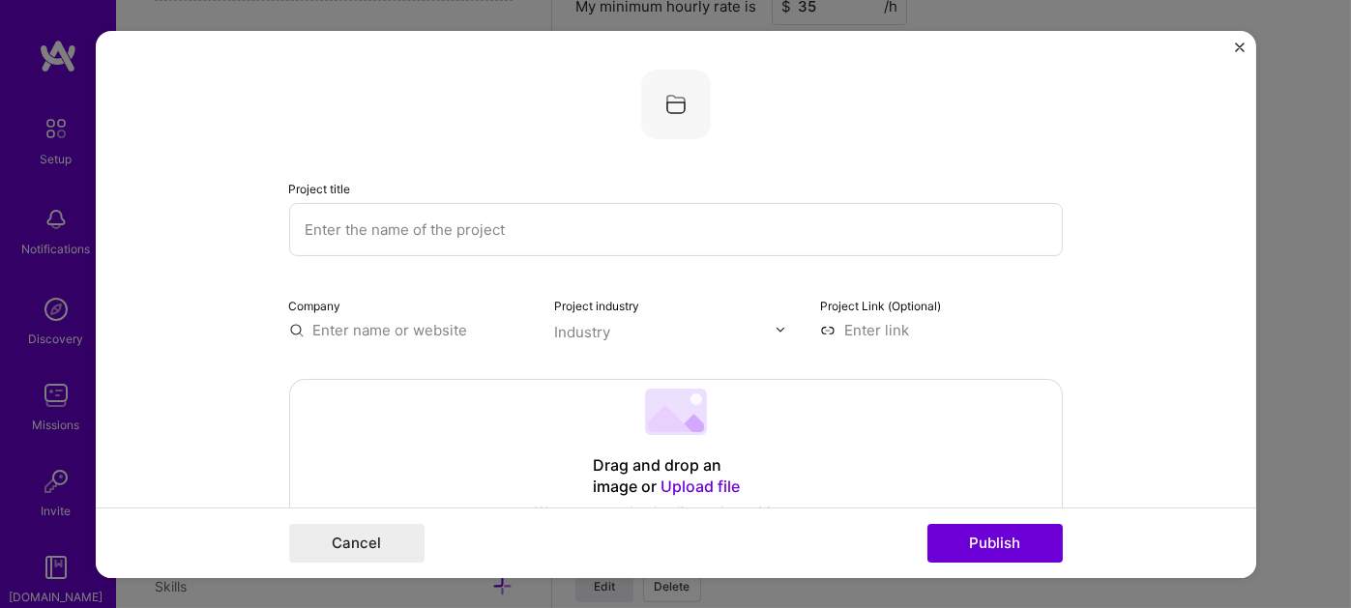
click at [454, 234] on input "text" at bounding box center [675, 228] width 773 height 53
paste input "Memehead | Social Media Platform | PHP Laravel, Vue.js"
drag, startPoint x: 696, startPoint y: 224, endPoint x: 540, endPoint y: 221, distance: 155.7
click at [540, 221] on input "Memehead | Social Media Platform | PHP Laravel, Vue.js" at bounding box center [675, 228] width 773 height 53
click at [749, 225] on input "Memehead | Social Media Platform | PHP Laravel, Vue.js" at bounding box center [675, 228] width 773 height 53
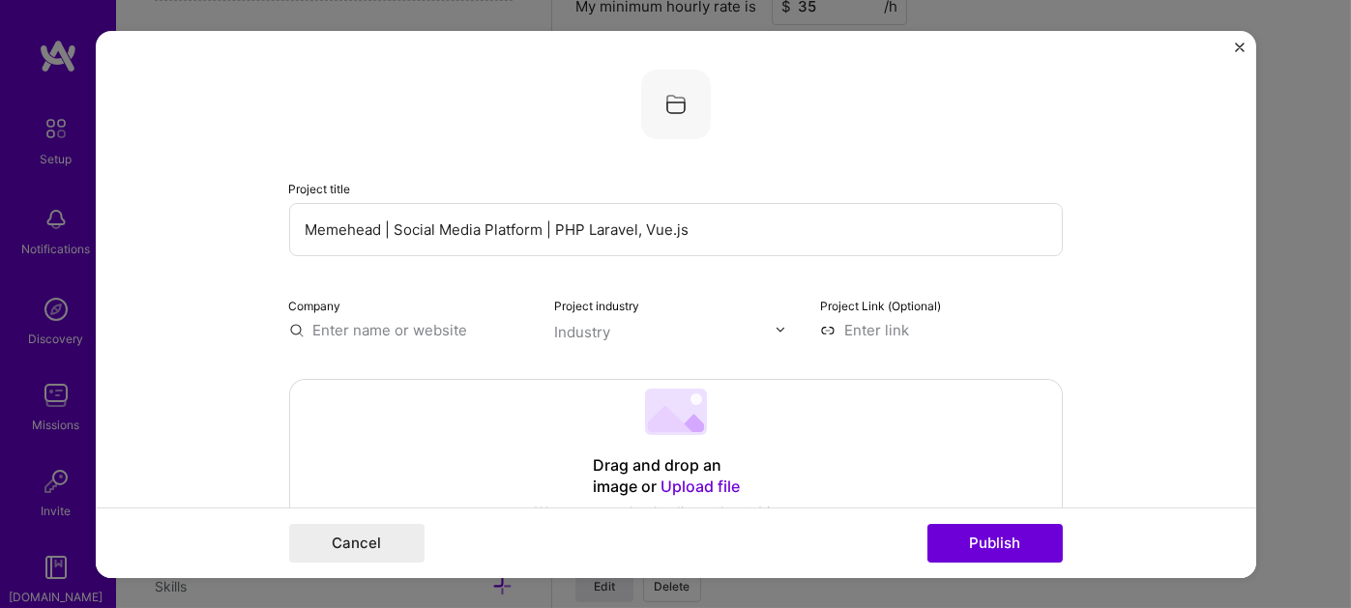
type input "Memehead | Social Media Platform | PHP Laravel, Vue.js"
click at [407, 319] on input "text" at bounding box center [410, 329] width 243 height 20
drag, startPoint x: 376, startPoint y: 226, endPoint x: 278, endPoint y: 220, distance: 97.8
click at [278, 220] on form "Project title Memehead | Social Media Platform | PHP Laravel, Vue.js Company Pr…" at bounding box center [676, 303] width 1160 height 547
click at [382, 313] on div "Company" at bounding box center [410, 316] width 243 height 45
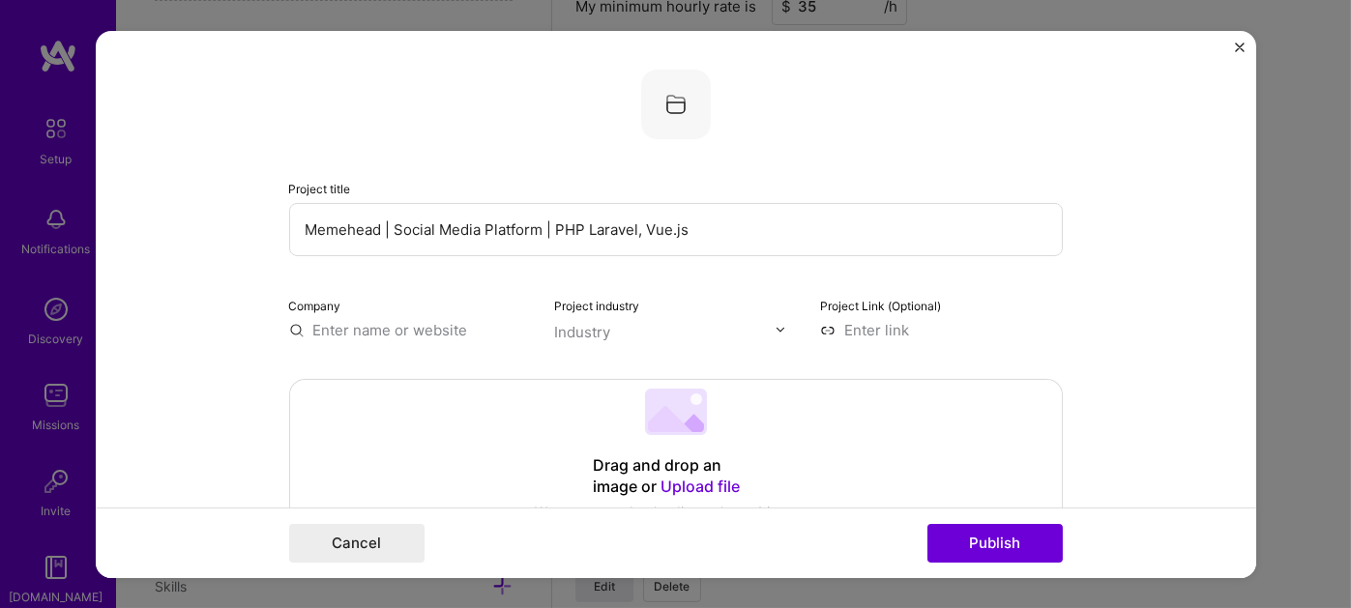
click at [378, 324] on input "text" at bounding box center [410, 329] width 243 height 20
paste input "Memehead"
type input "Memehead"
click at [402, 428] on div "Drag and drop an image or Upload file Upload file We recommend uploading at lea…" at bounding box center [676, 465] width 772 height 172
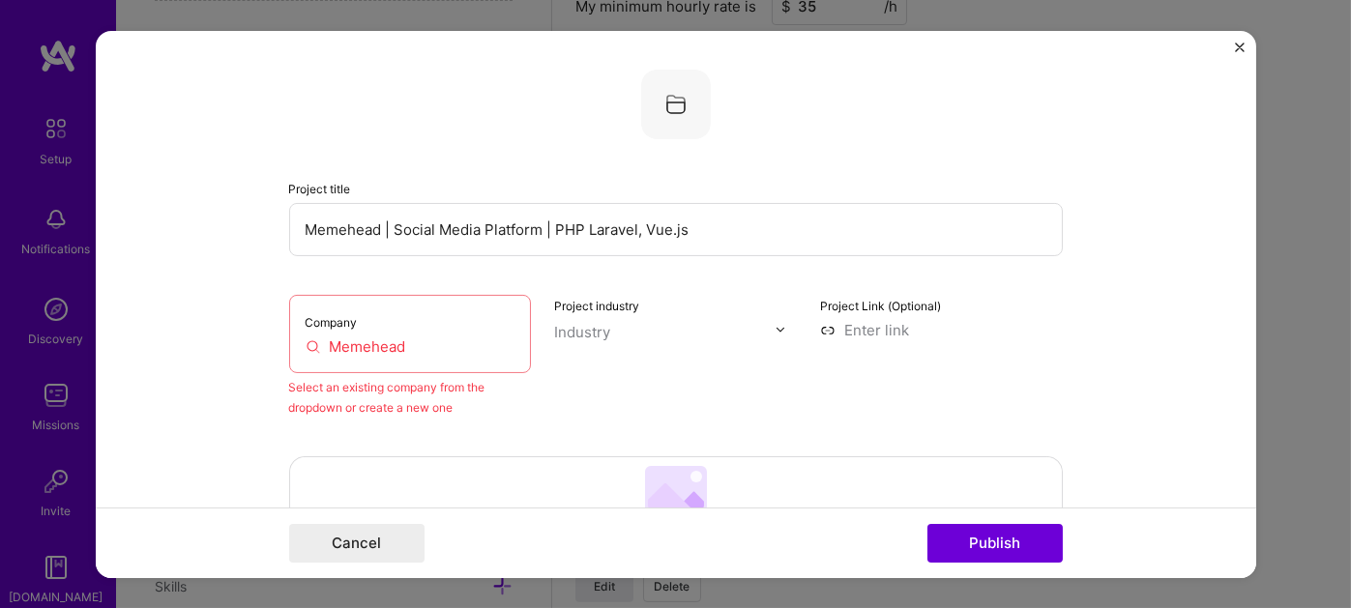
drag, startPoint x: 414, startPoint y: 341, endPoint x: 273, endPoint y: 341, distance: 141.2
click at [289, 339] on div "Company Memehead" at bounding box center [410, 333] width 243 height 78
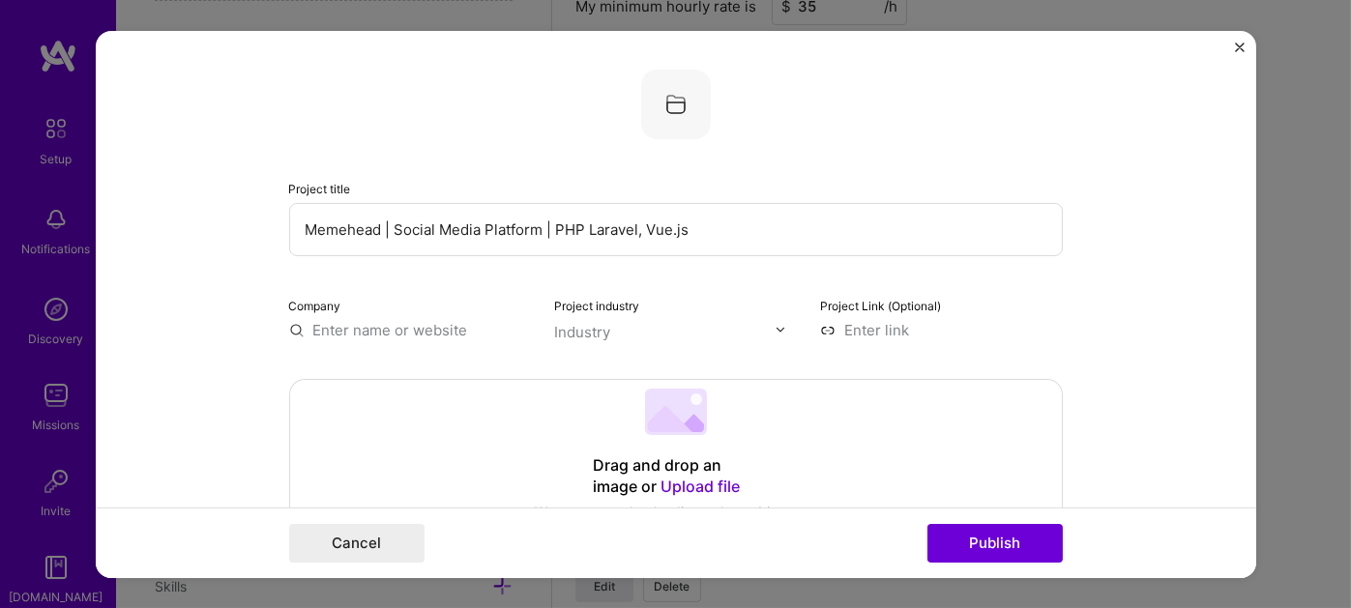
paste input "Memehead"
click at [430, 370] on div "Memehead" at bounding box center [443, 374] width 93 height 34
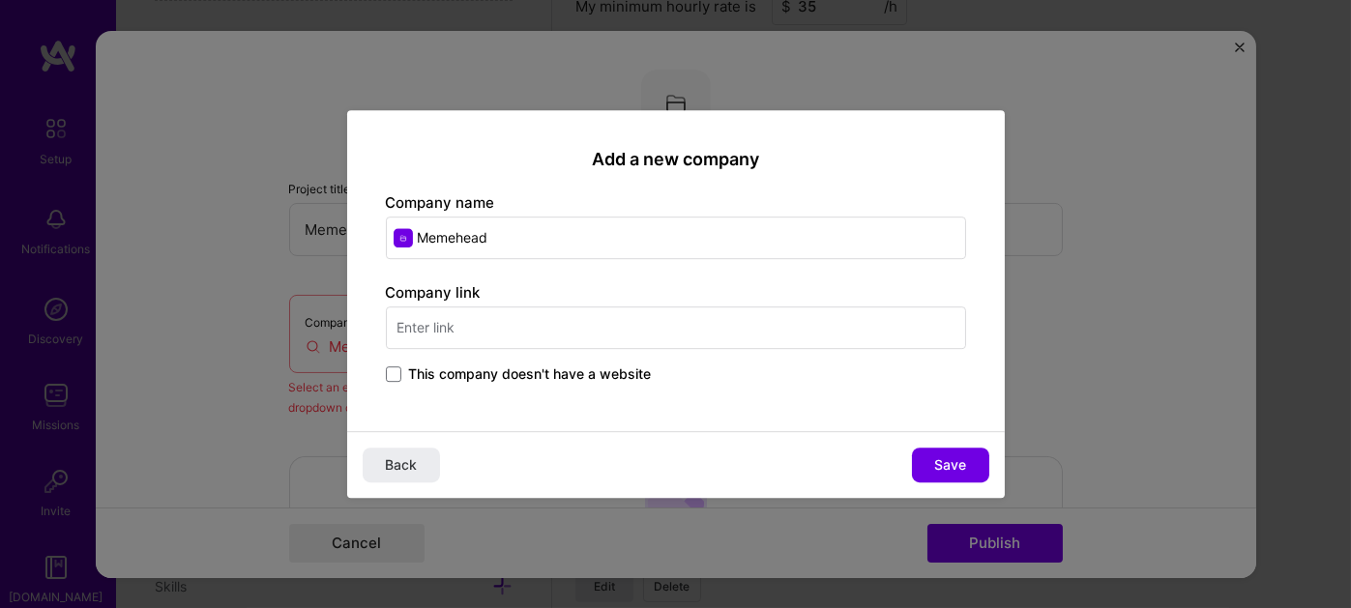
click at [479, 327] on input "text" at bounding box center [676, 327] width 580 height 43
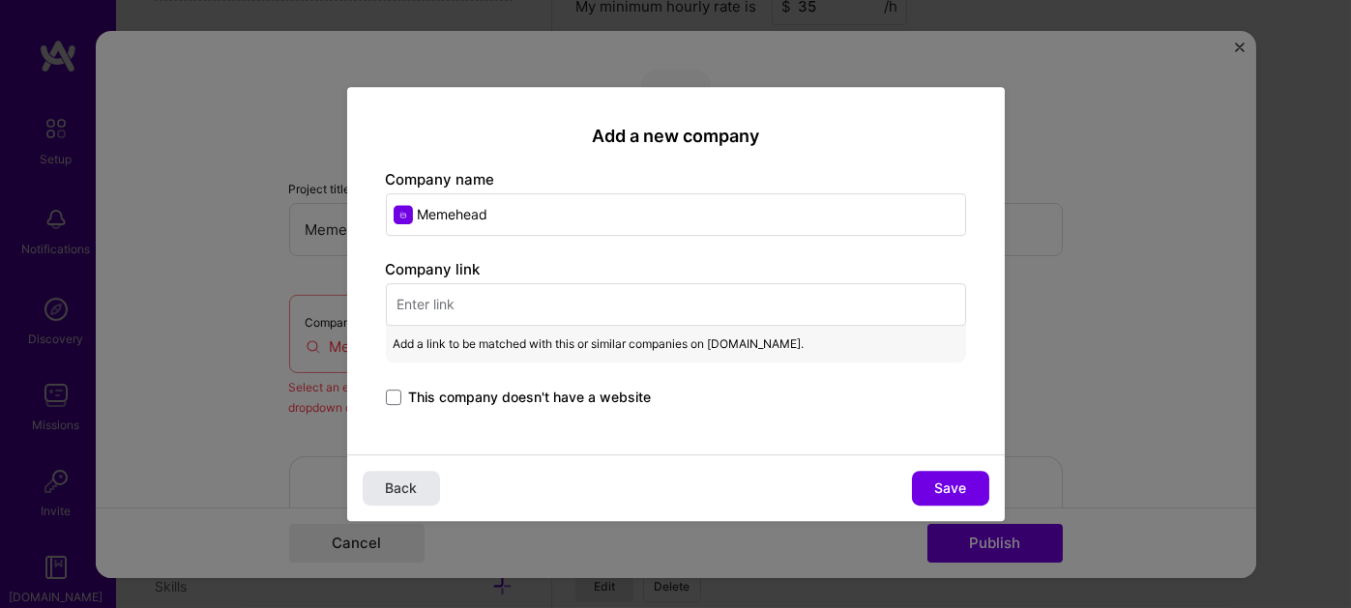
click at [418, 482] on button "Back" at bounding box center [401, 488] width 77 height 35
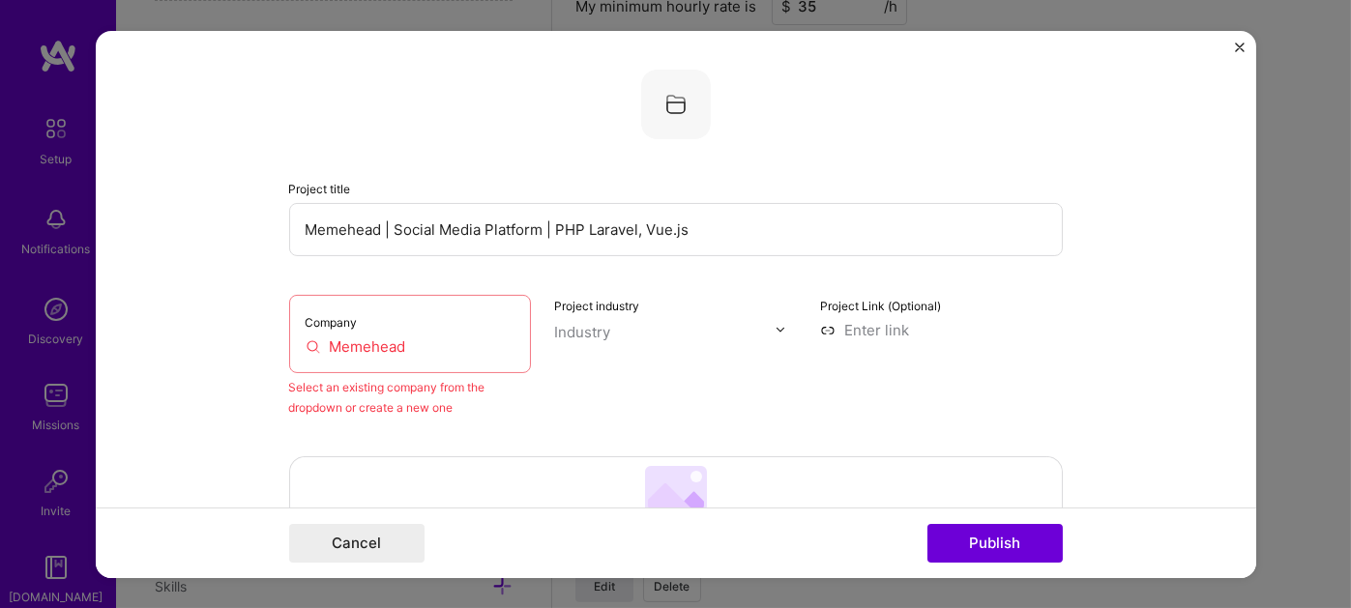
click at [842, 306] on label "Project Link (Optional)" at bounding box center [880, 305] width 121 height 15
drag, startPoint x: 890, startPoint y: 334, endPoint x: 903, endPoint y: 333, distance: 13.6
click at [890, 333] on input at bounding box center [941, 329] width 243 height 20
click at [961, 312] on div "Project Link (Optional)" at bounding box center [941, 355] width 243 height 123
click at [419, 341] on input "Memehead" at bounding box center [411, 346] width 210 height 20
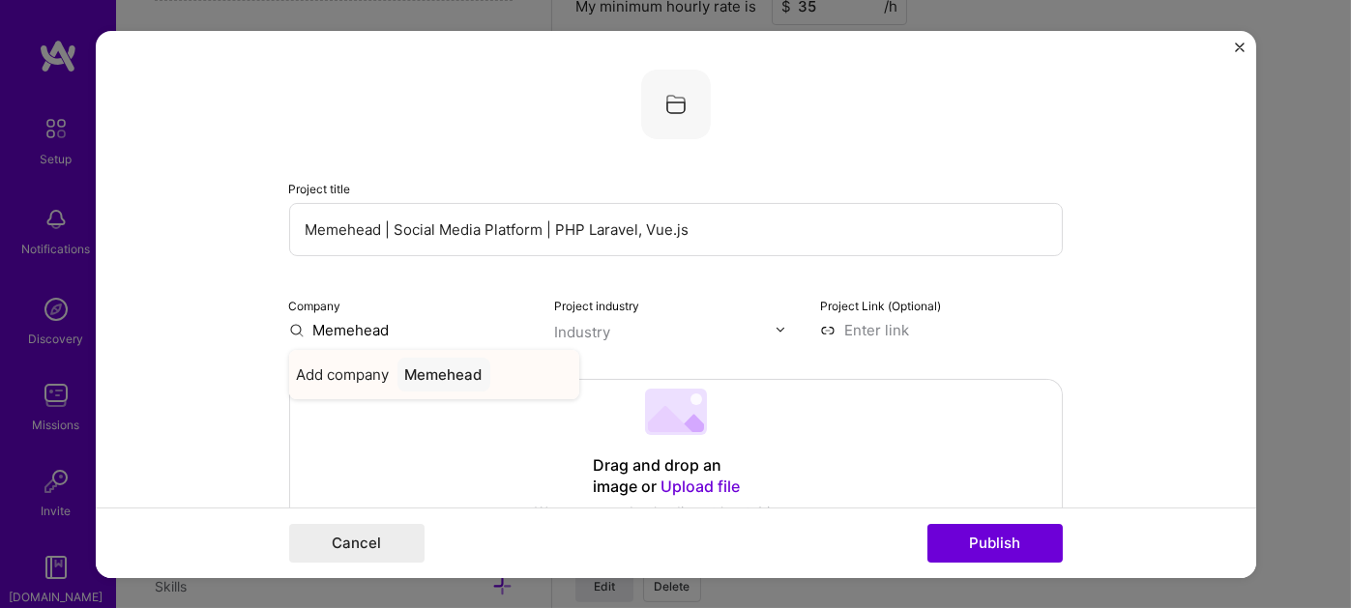
type input "Memehead"
click at [423, 366] on div "Memehead" at bounding box center [443, 374] width 93 height 34
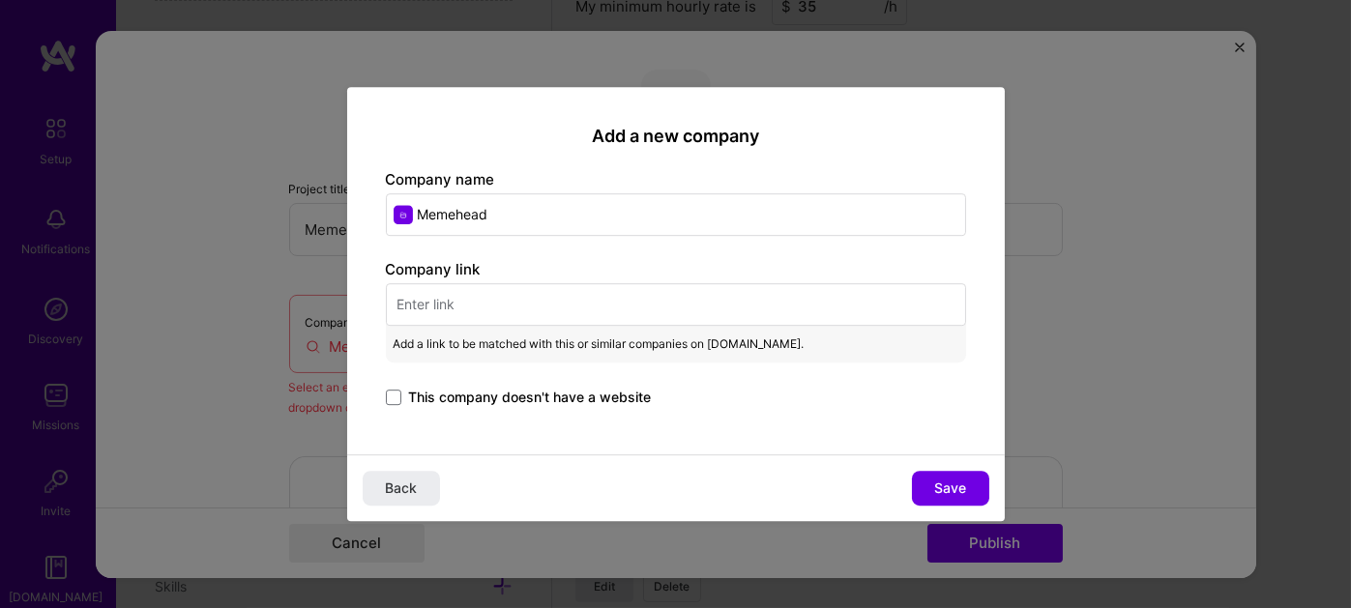
click at [426, 306] on input "text" at bounding box center [676, 304] width 580 height 43
paste input "[URL][DOMAIN_NAME]"
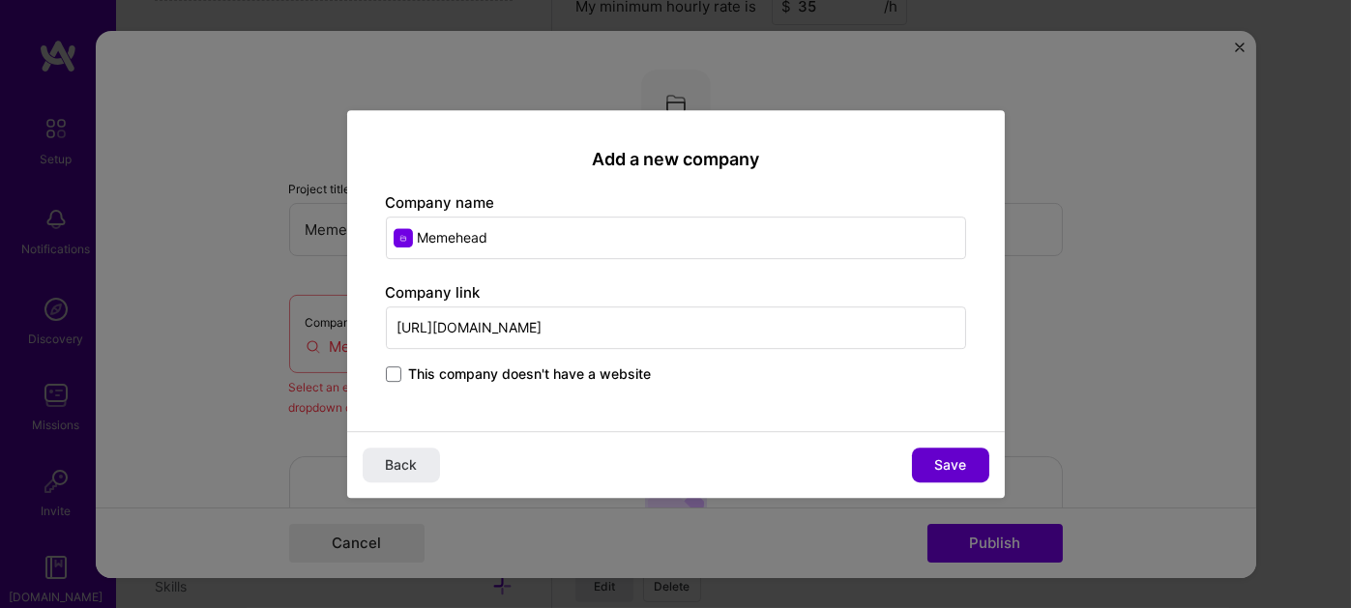
type input "[URL][DOMAIN_NAME]"
click at [939, 463] on span "Save" at bounding box center [950, 464] width 32 height 19
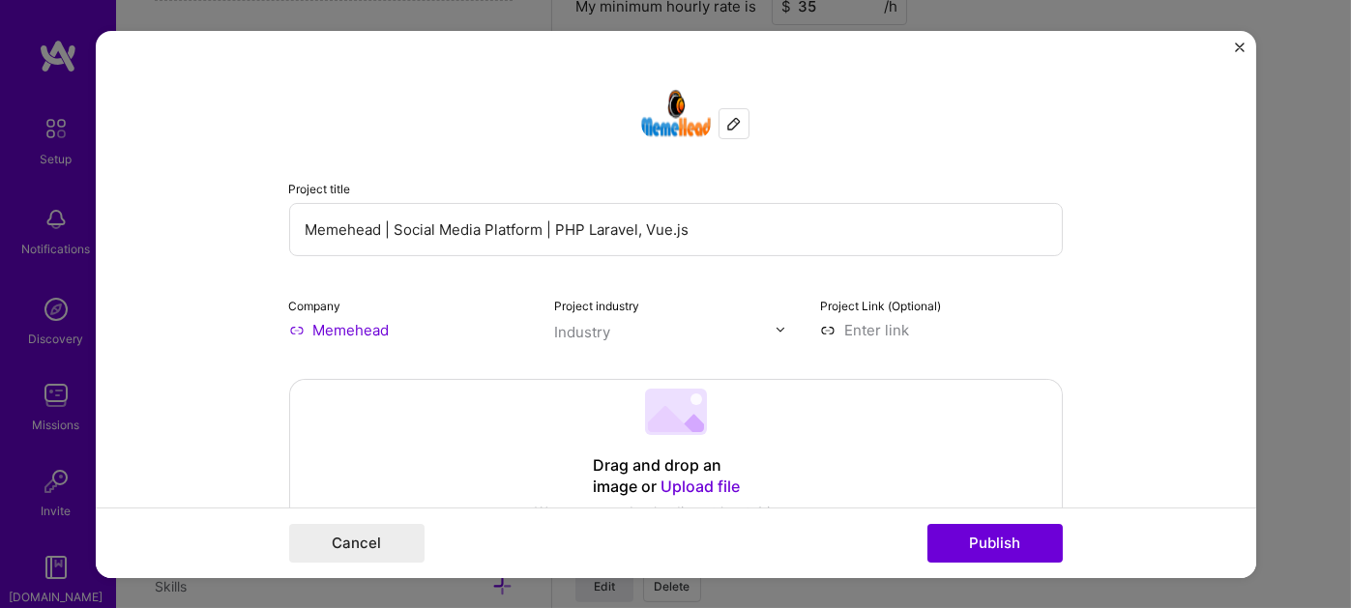
click at [775, 327] on img at bounding box center [780, 330] width 12 height 12
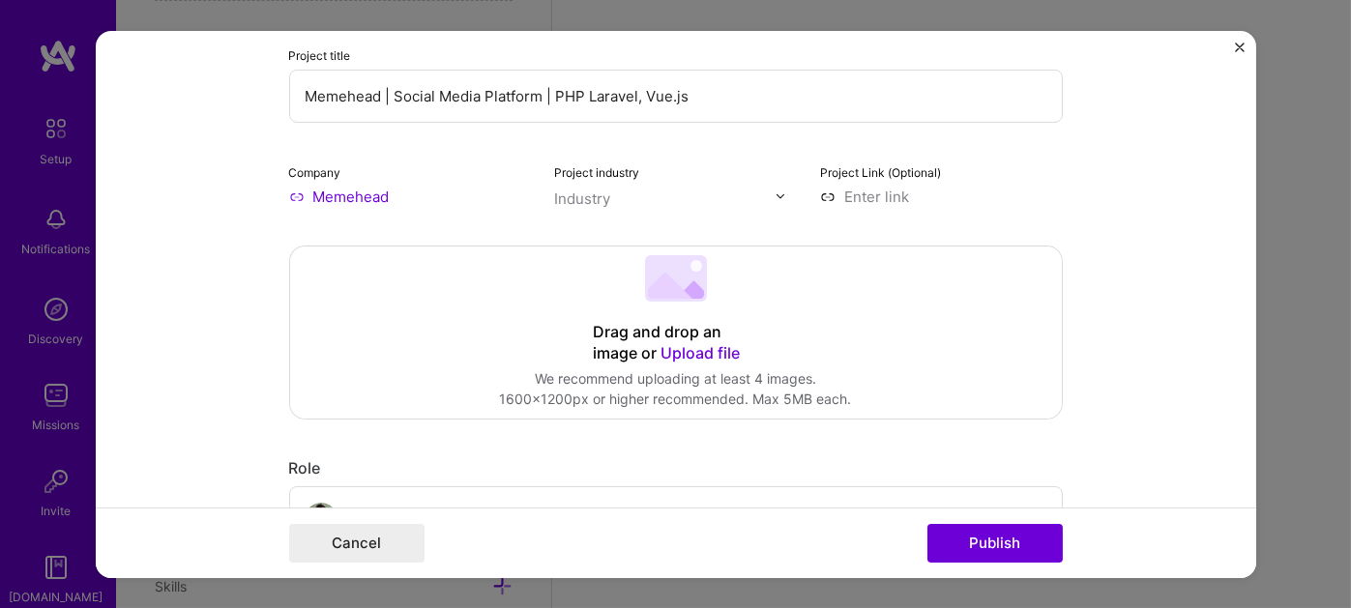
scroll to position [193, 0]
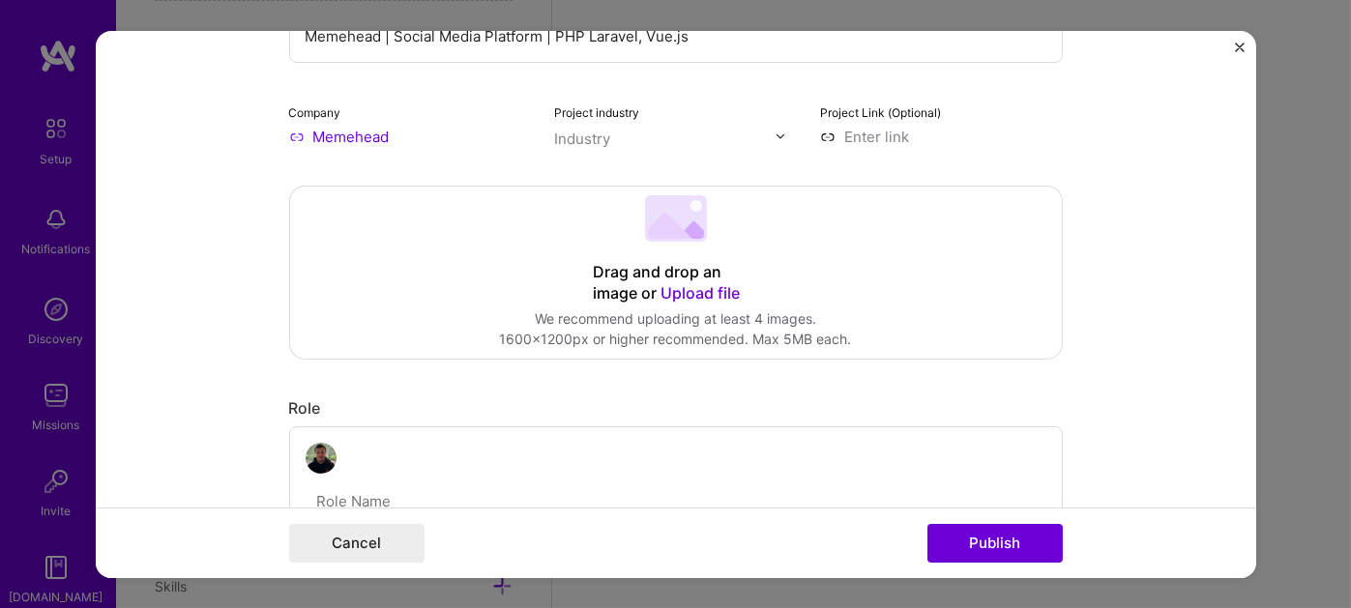
click at [774, 132] on img at bounding box center [780, 137] width 12 height 12
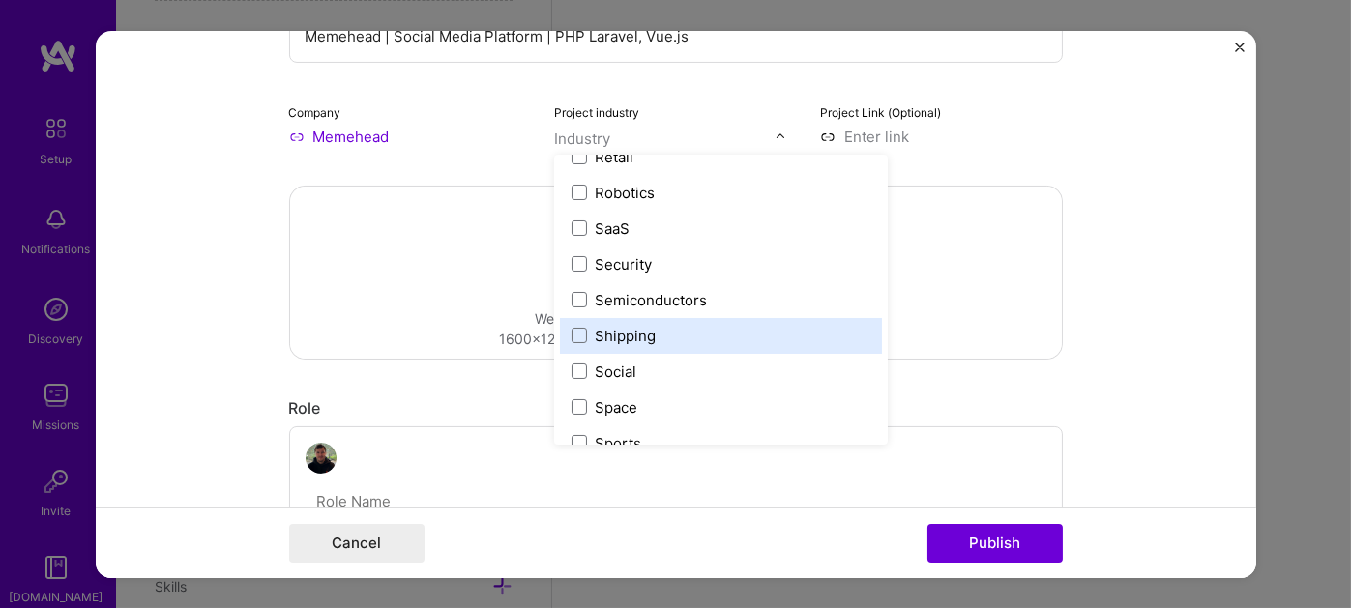
scroll to position [3867, 0]
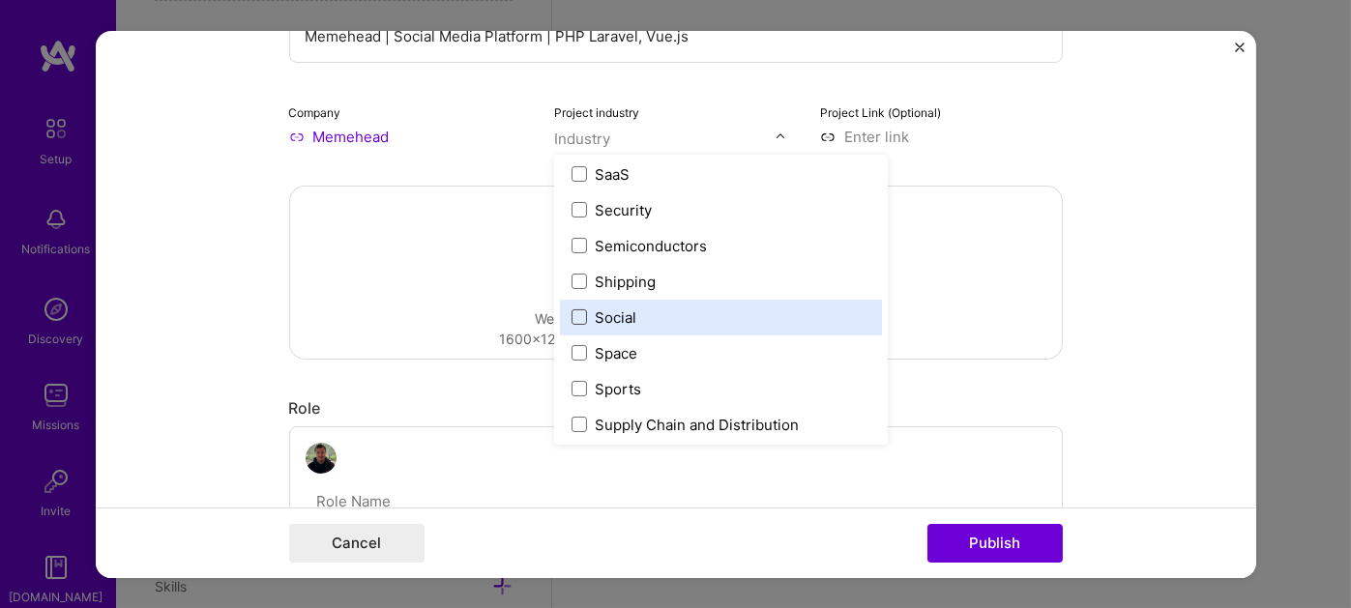
click at [574, 313] on span at bounding box center [578, 316] width 15 height 15
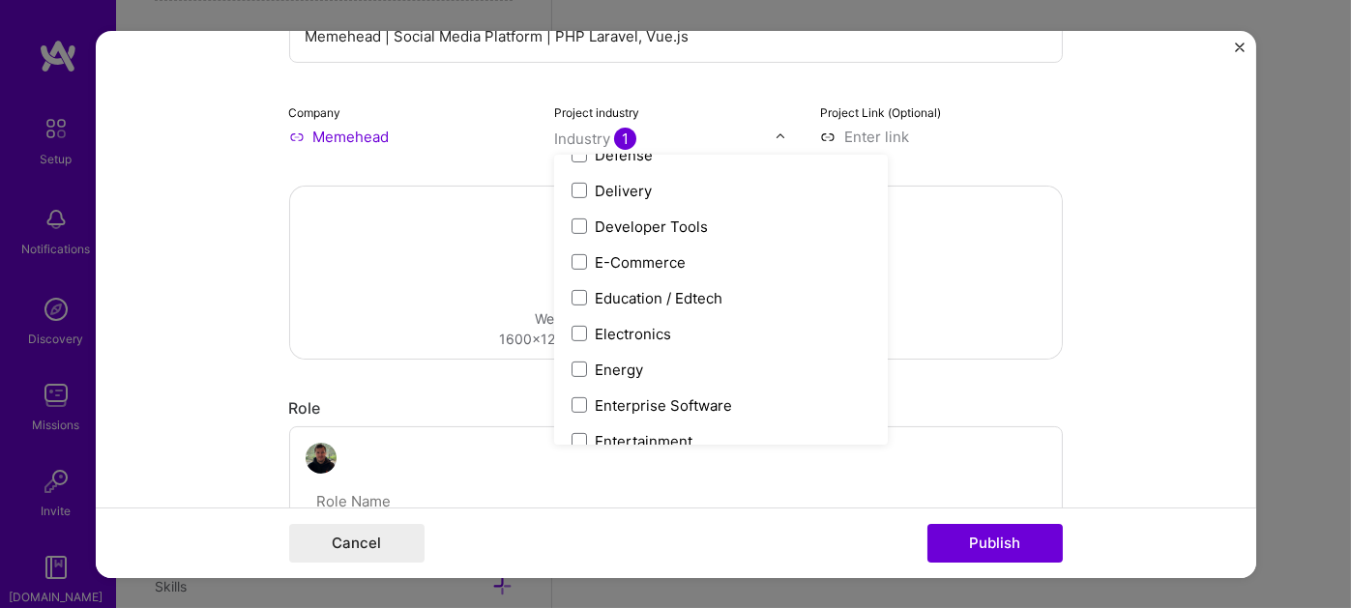
scroll to position [1669, 0]
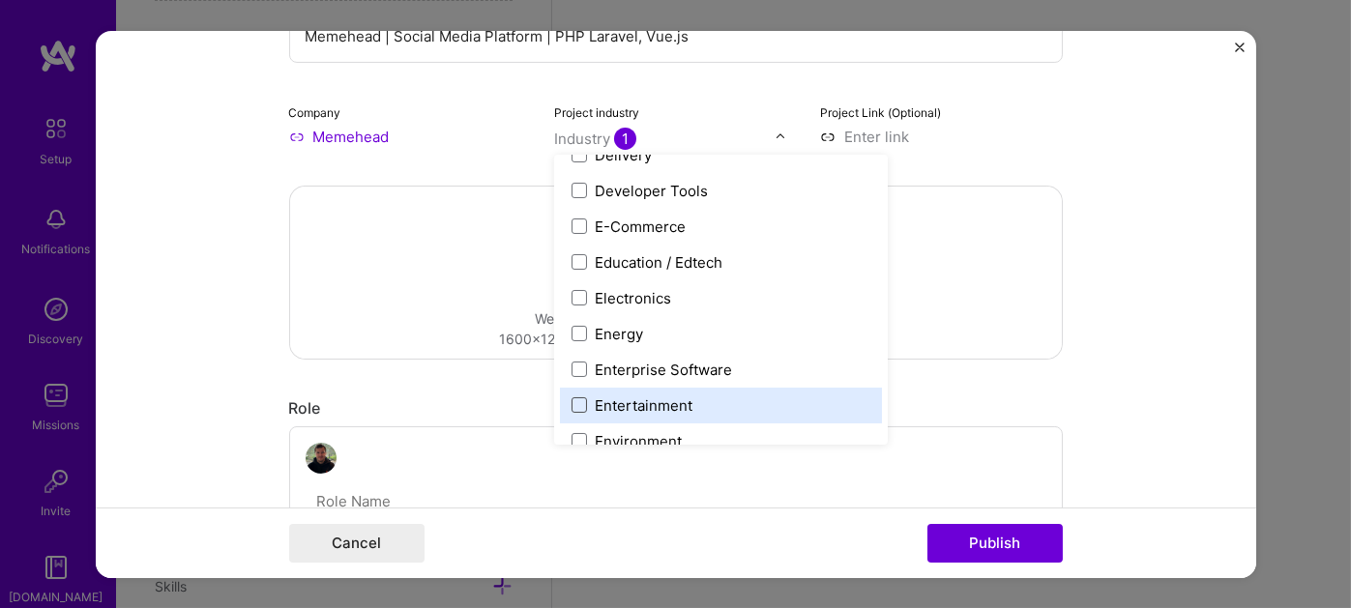
click at [571, 397] on span at bounding box center [578, 404] width 15 height 15
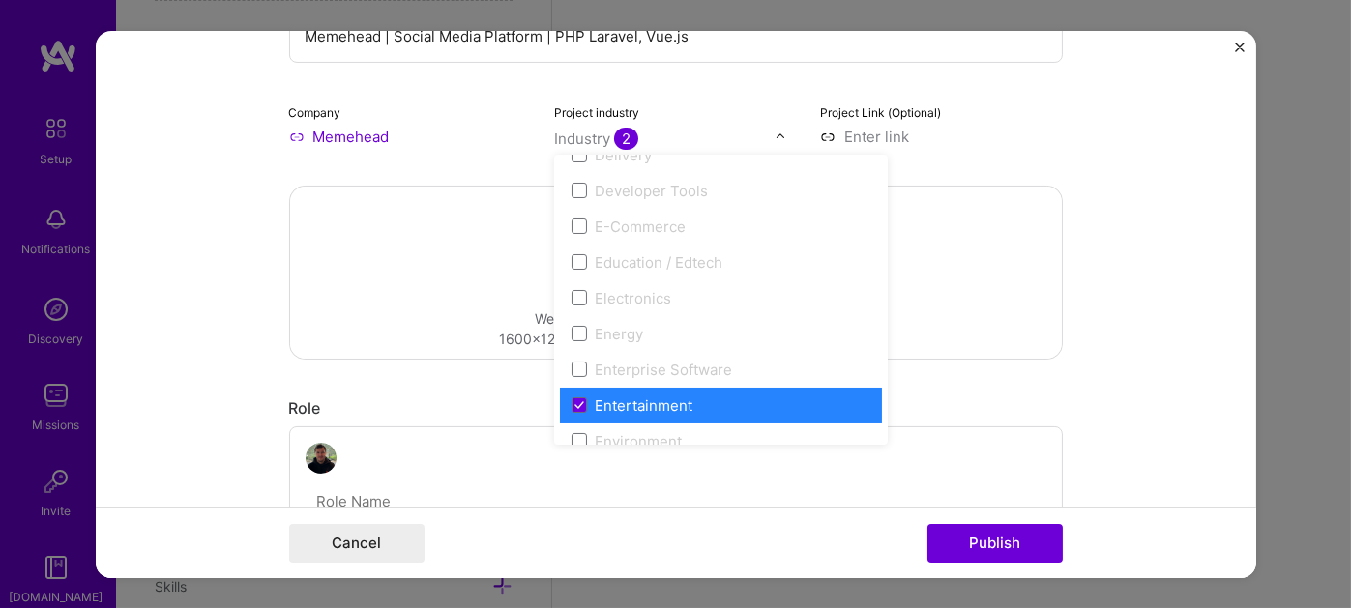
scroll to position [1765, 0]
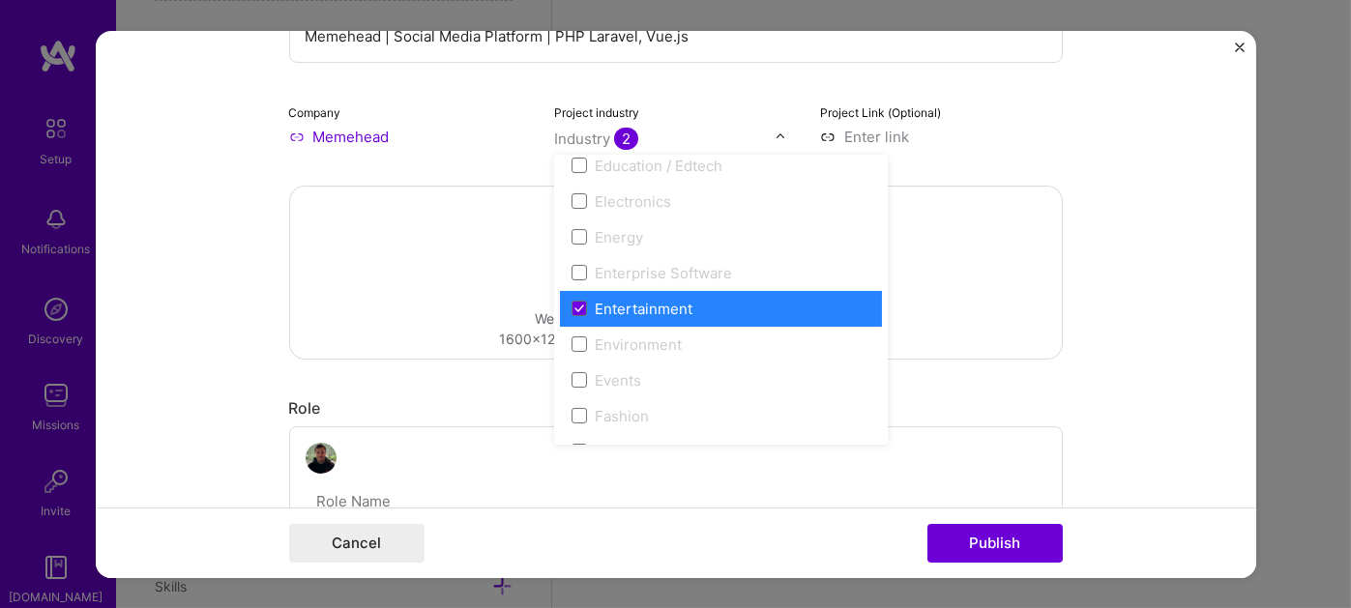
click at [423, 284] on div "Drag and drop an image or Upload file Upload file We recommend uploading at lea…" at bounding box center [676, 272] width 772 height 172
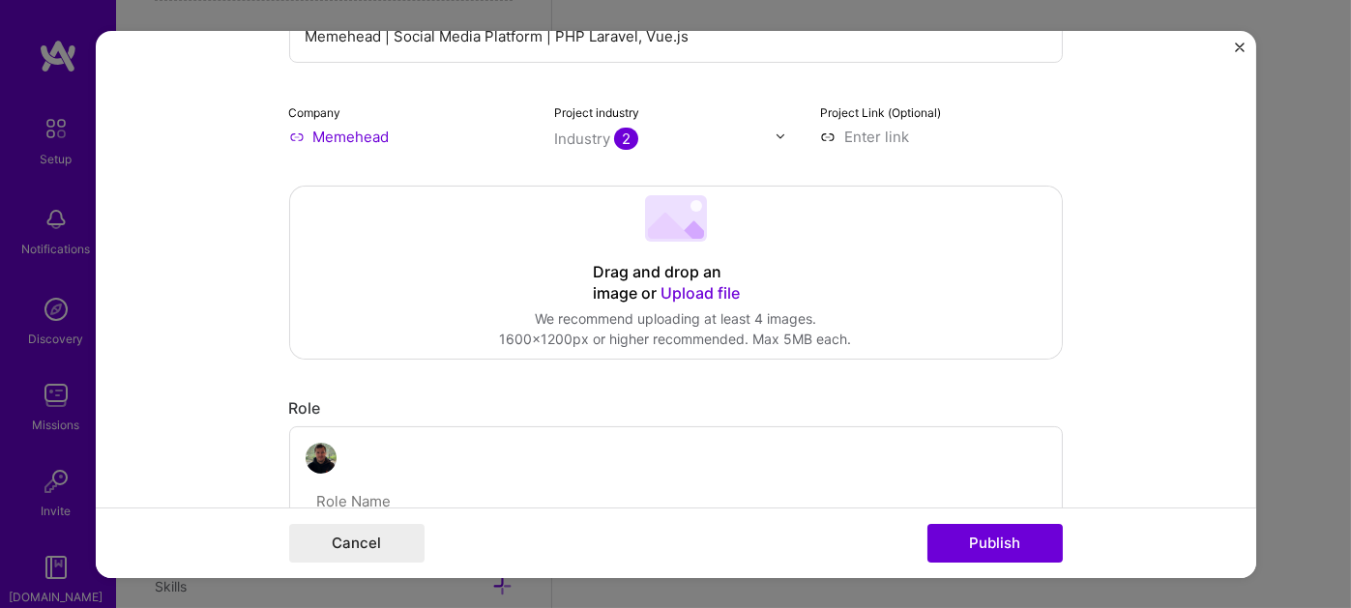
click at [884, 131] on input at bounding box center [941, 136] width 243 height 20
click at [761, 248] on div "Drag and drop an image or Upload file Upload file We recommend uploading at lea…" at bounding box center [676, 272] width 772 height 172
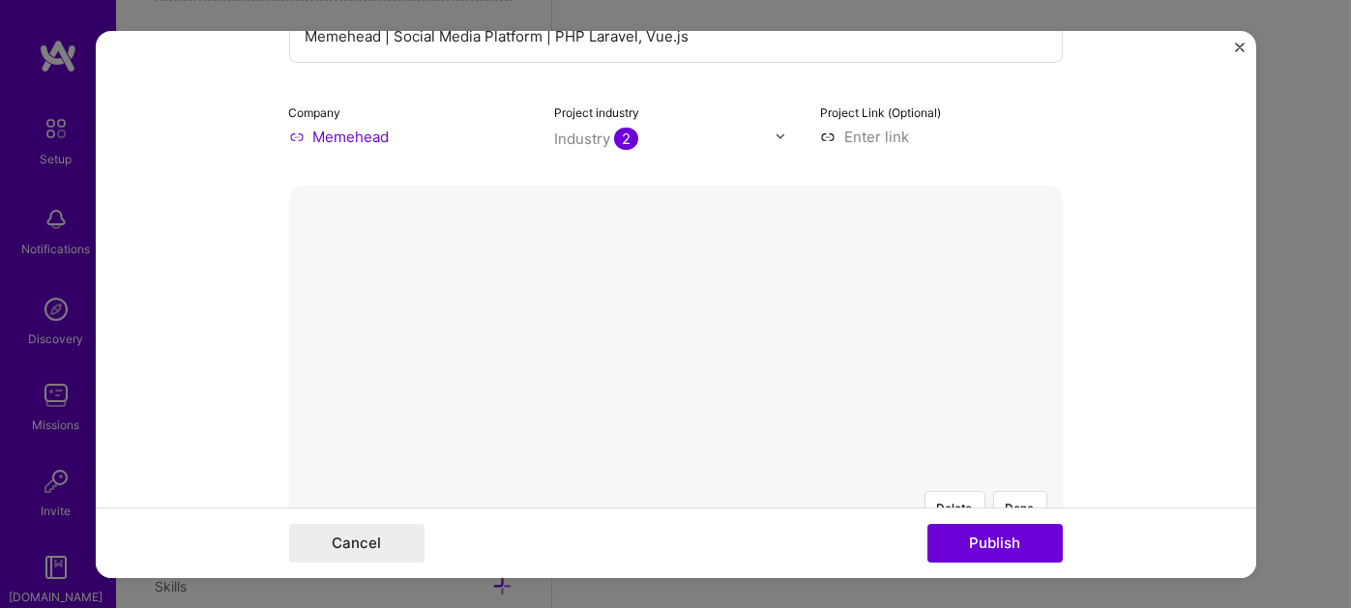
click at [1013, 490] on button "Done" at bounding box center [1020, 507] width 54 height 34
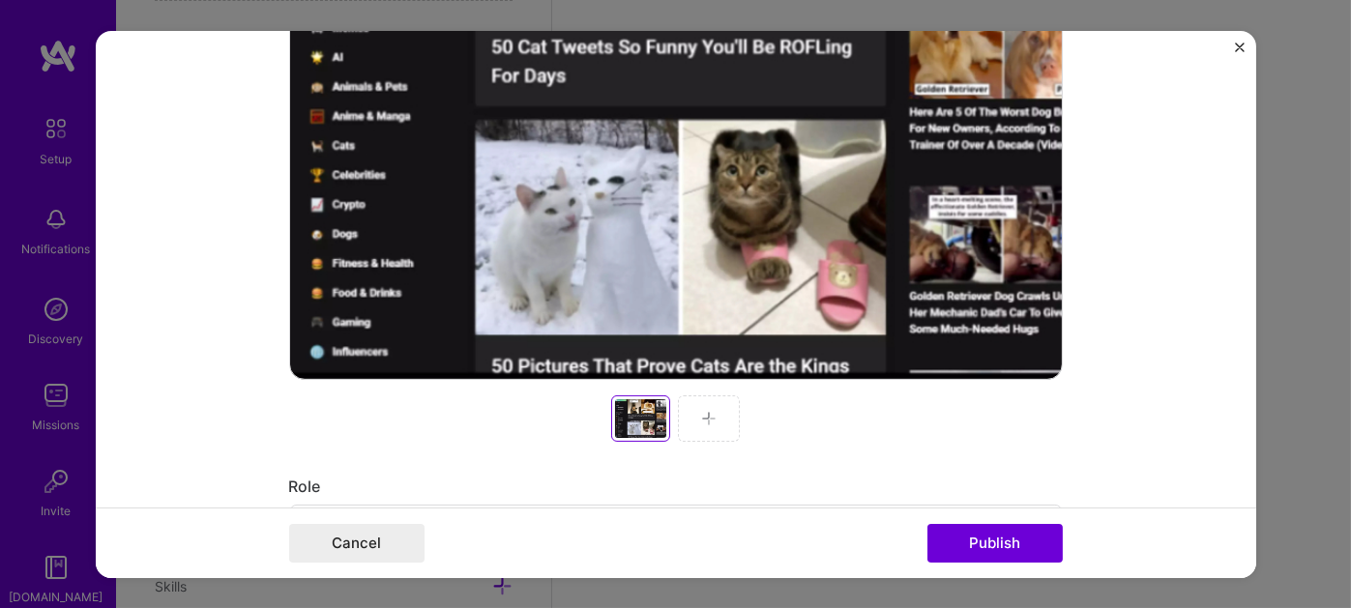
scroll to position [580, 0]
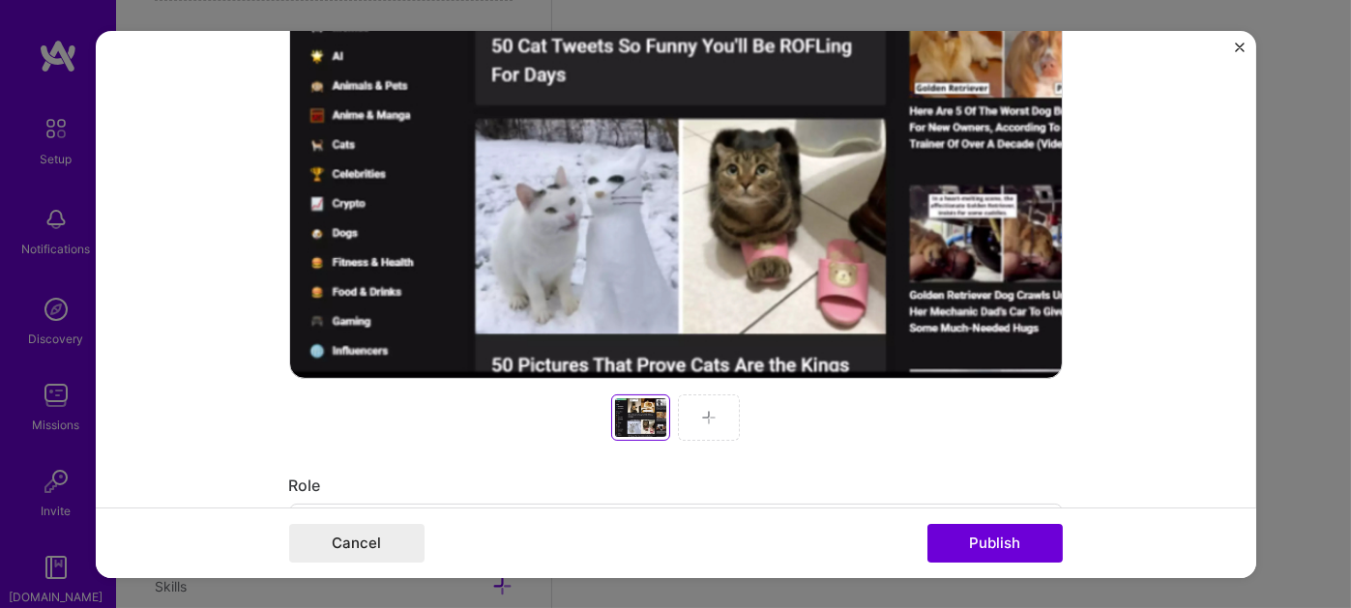
click at [706, 415] on img at bounding box center [708, 416] width 15 height 15
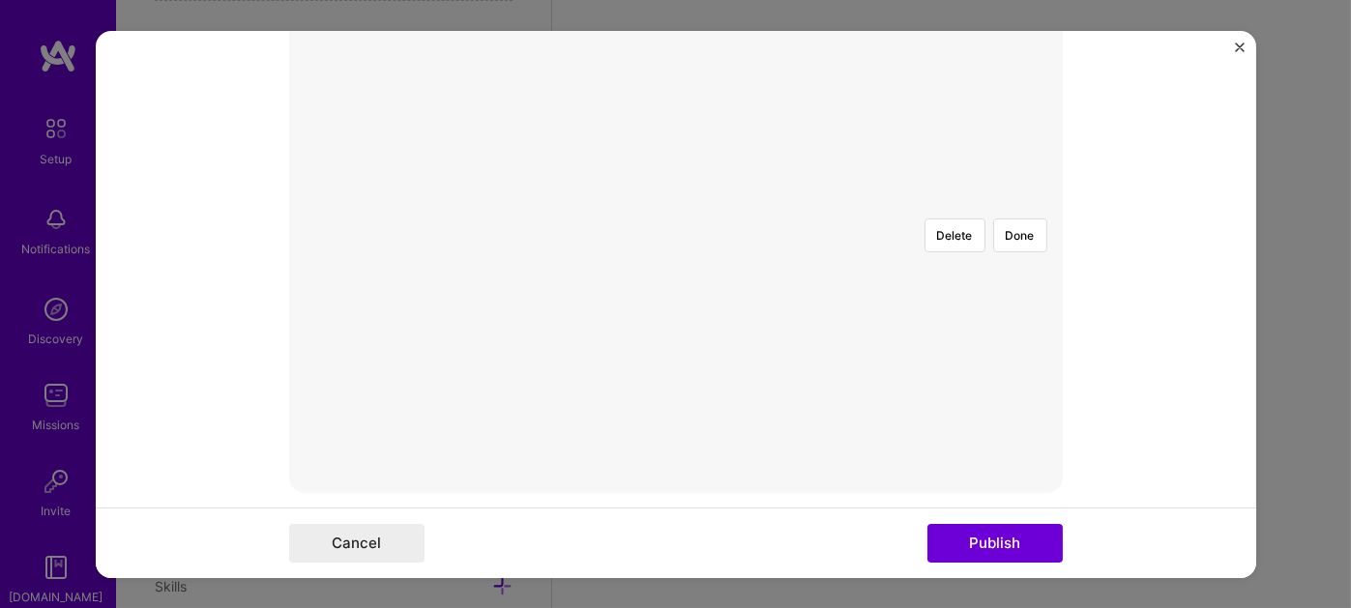
scroll to position [509, 0]
click at [827, 294] on div at bounding box center [950, 366] width 548 height 412
click at [799, 243] on div at bounding box center [1045, 393] width 547 height 412
click at [1093, 450] on form "Project title Memehead | Social Media Platform | PHP Laravel, Vue.js Company Me…" at bounding box center [676, 303] width 1160 height 547
click at [676, 283] on div at bounding box center [961, 411] width 571 height 429
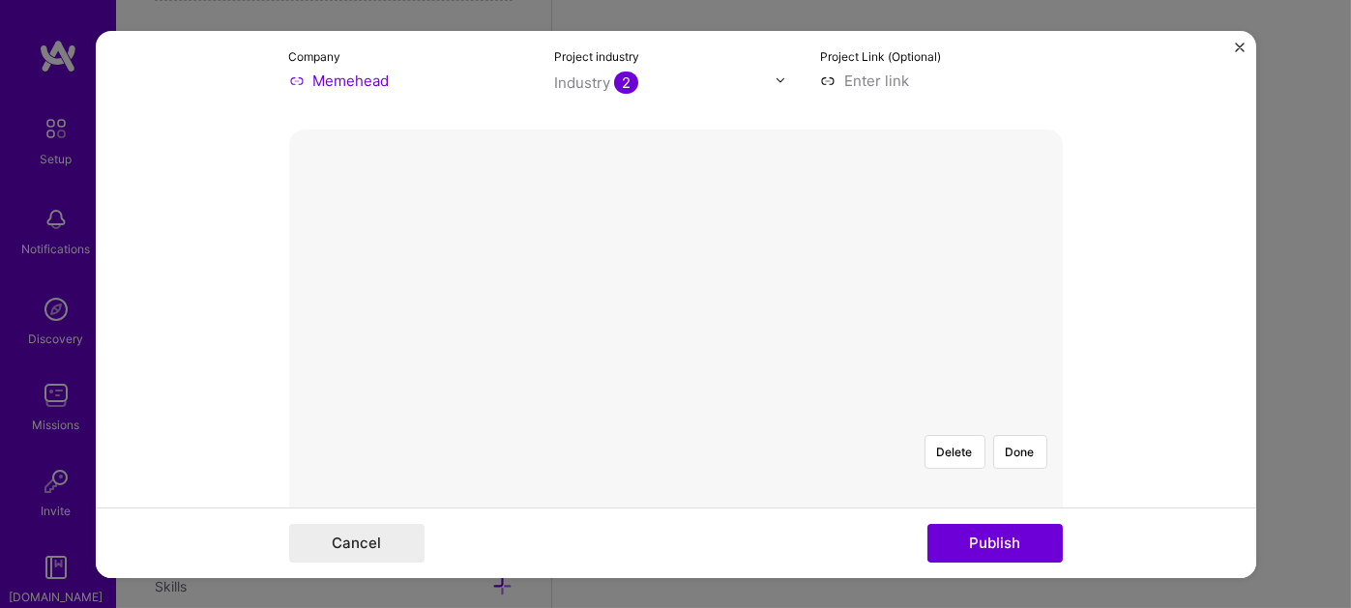
scroll to position [219, 0]
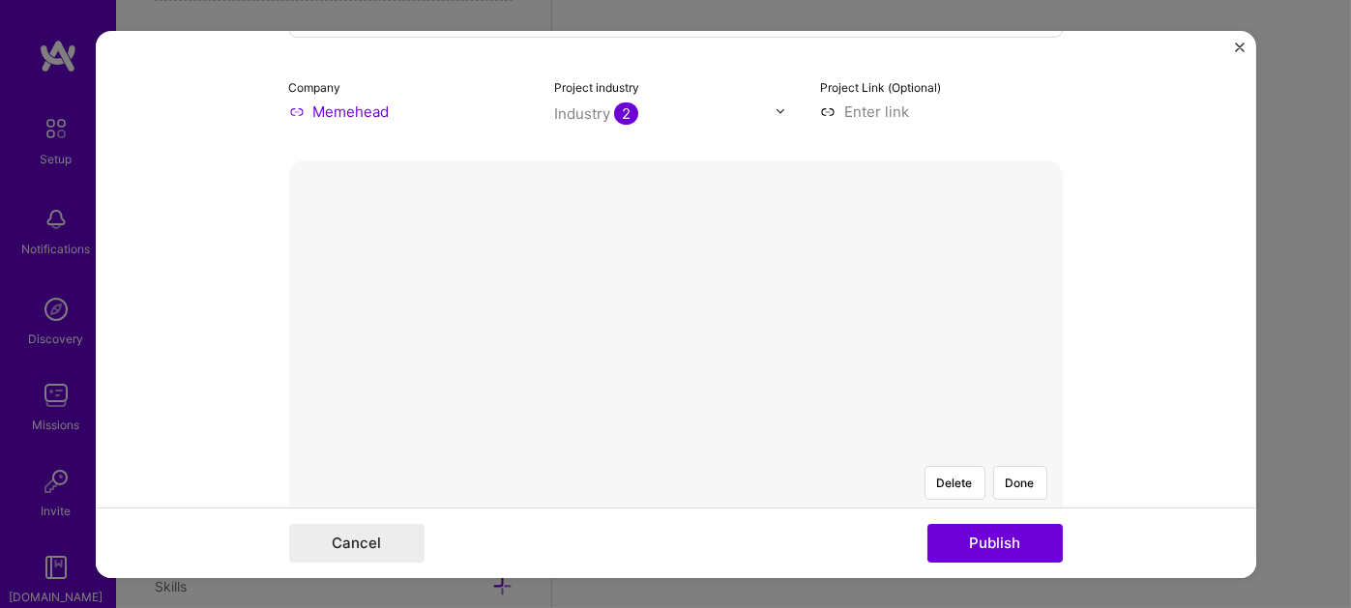
click at [1016, 465] on button "Done" at bounding box center [1020, 482] width 54 height 34
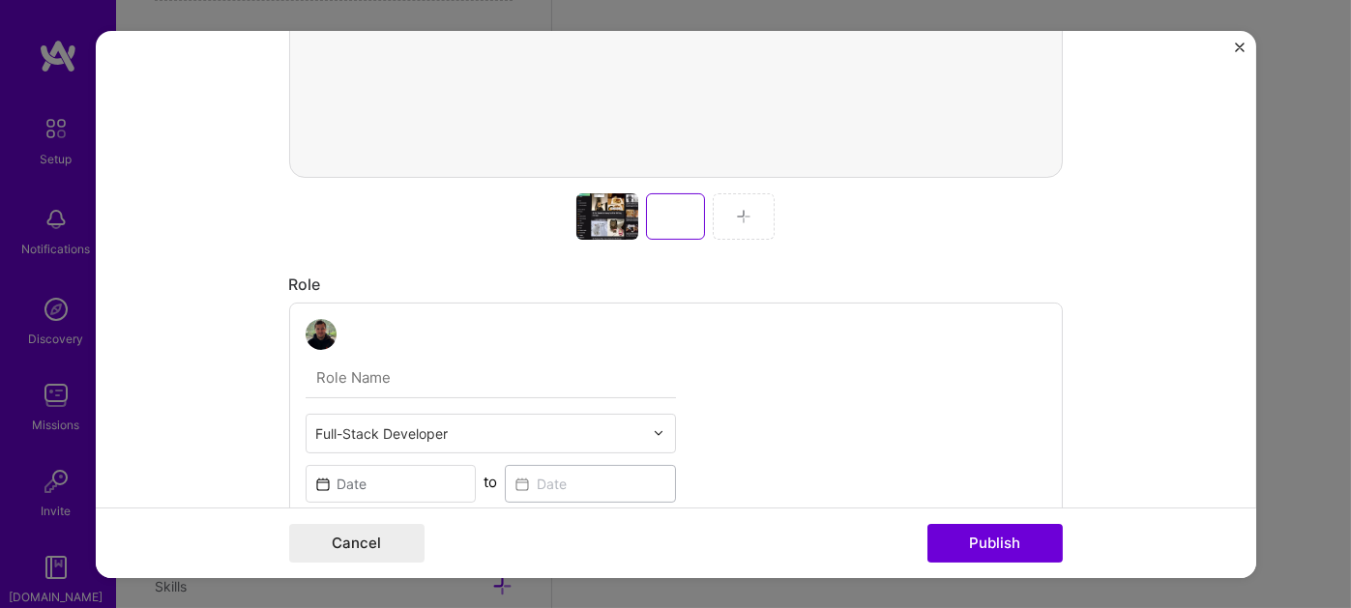
scroll to position [895, 0]
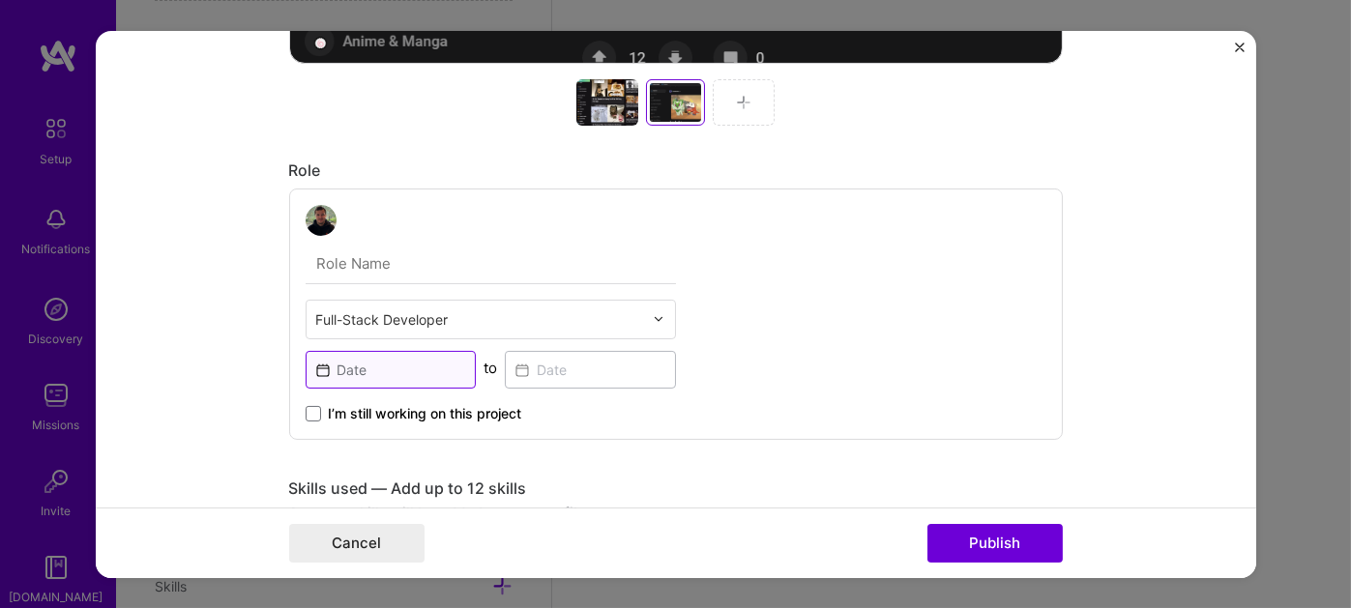
click at [387, 379] on input at bounding box center [391, 369] width 171 height 38
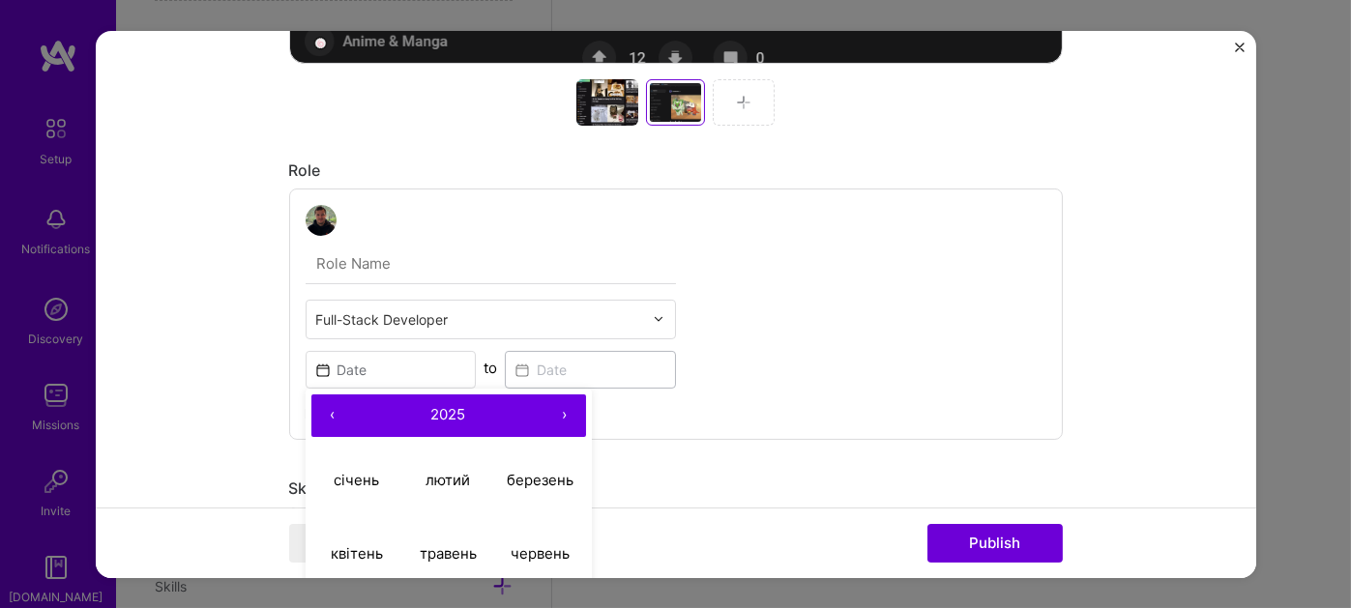
click at [816, 316] on div "Full-Stack Developer ‹ 2025 › січень лютий березень квітень травень червень лип…" at bounding box center [675, 313] width 773 height 251
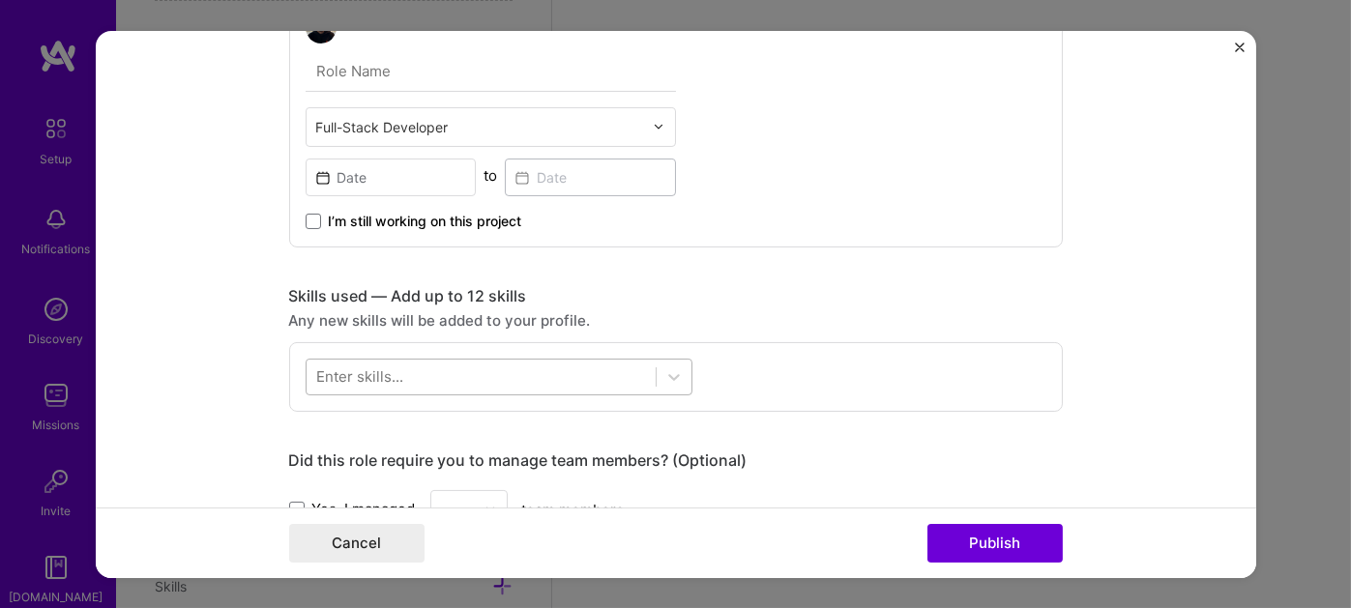
scroll to position [1089, 0]
click at [671, 371] on icon at bounding box center [673, 374] width 19 height 19
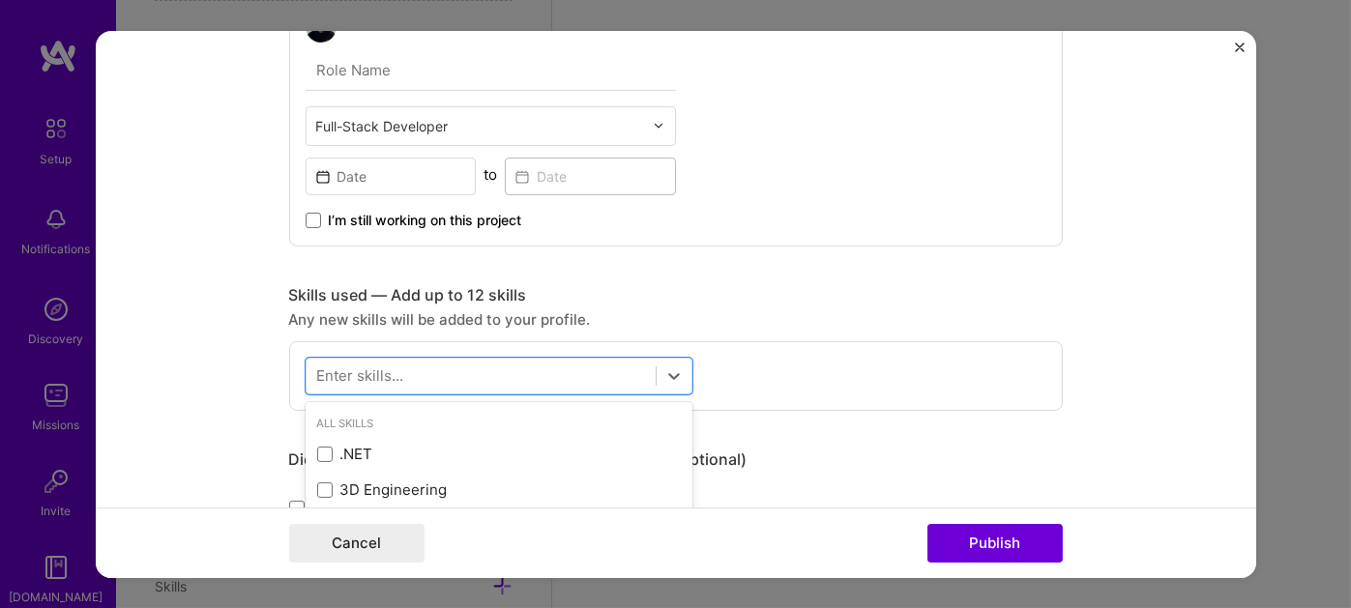
scroll to position [1628, 0]
type input "д"
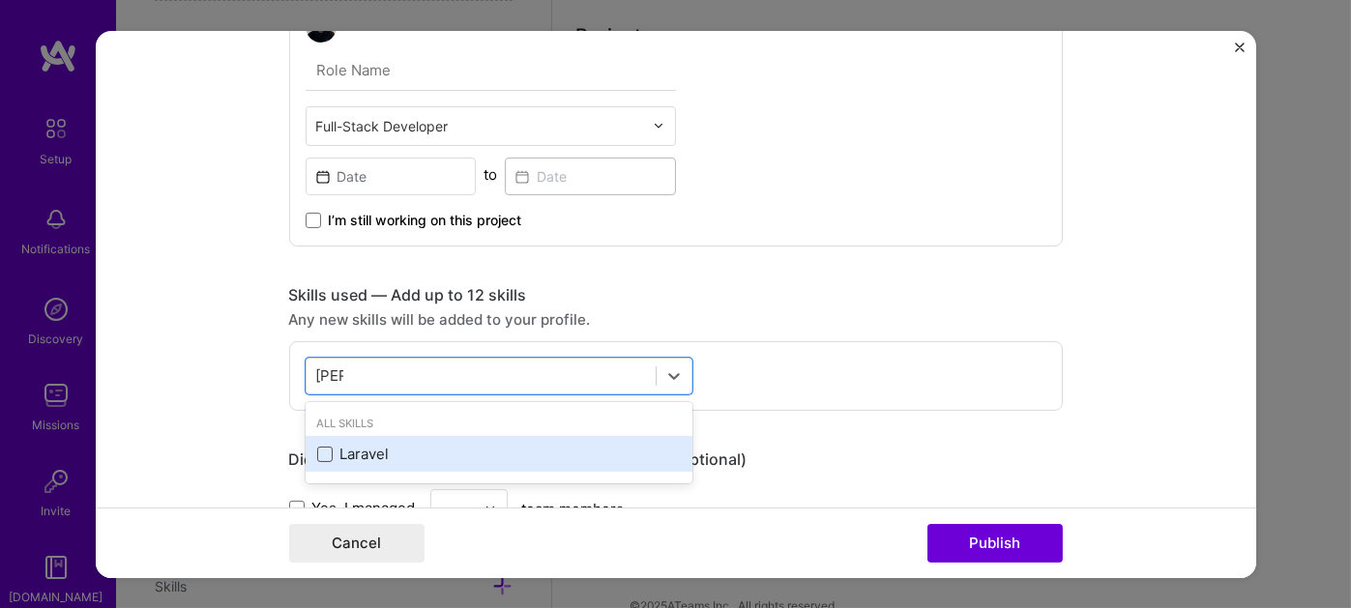
click at [317, 447] on span at bounding box center [324, 454] width 15 height 15
click at [0, 0] on input "checkbox" at bounding box center [0, 0] width 0 height 0
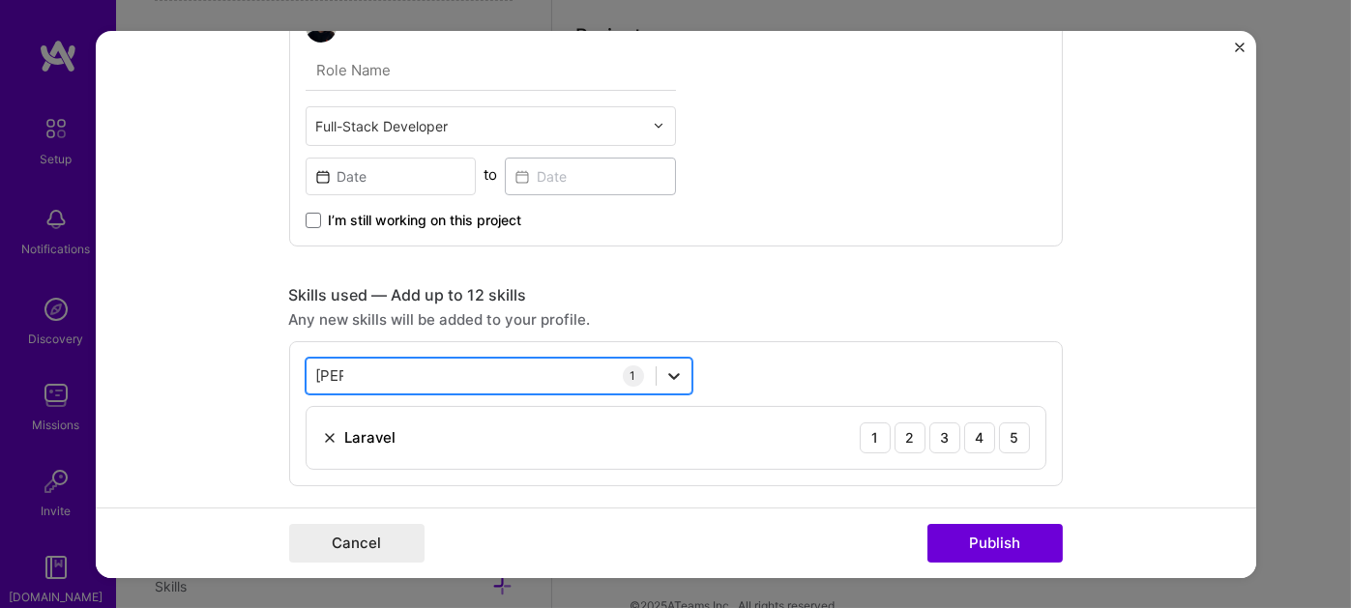
click at [674, 370] on icon at bounding box center [673, 374] width 19 height 19
click at [670, 373] on icon at bounding box center [674, 376] width 12 height 7
drag, startPoint x: 311, startPoint y: 367, endPoint x: 284, endPoint y: 368, distance: 27.1
click at [289, 368] on div "option Laravel, selected. Select is focused ,type to refine list, press Down to…" at bounding box center [675, 412] width 773 height 145
type input "l"
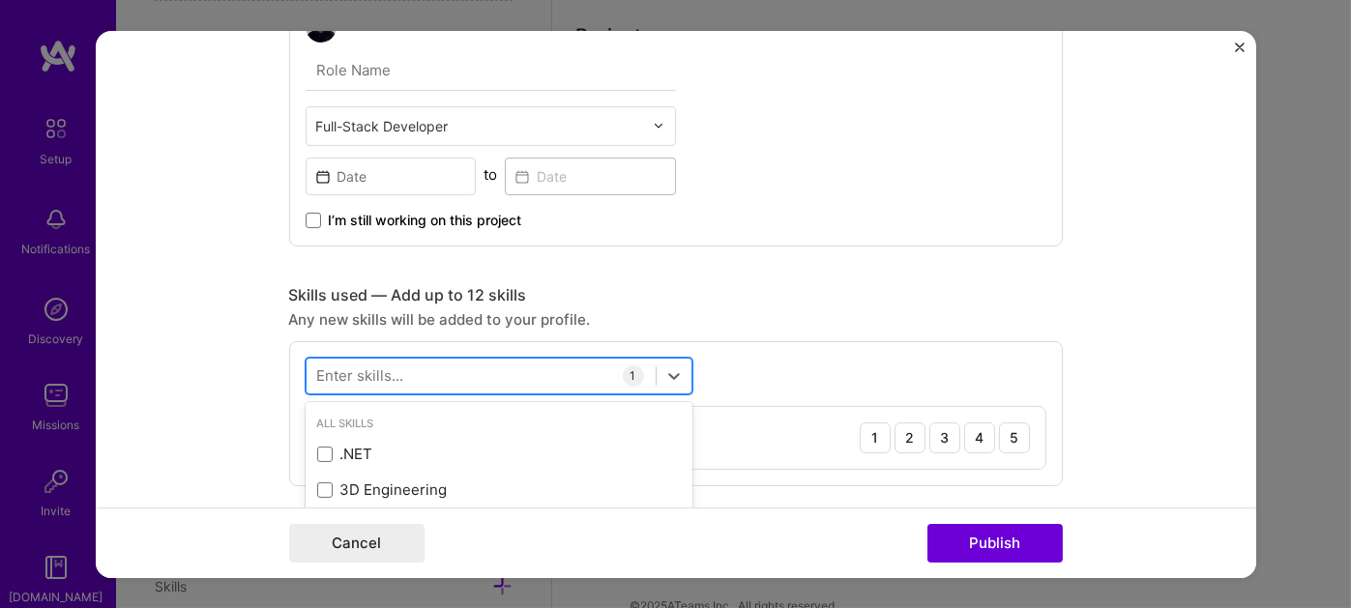
paste input "Vue.js"
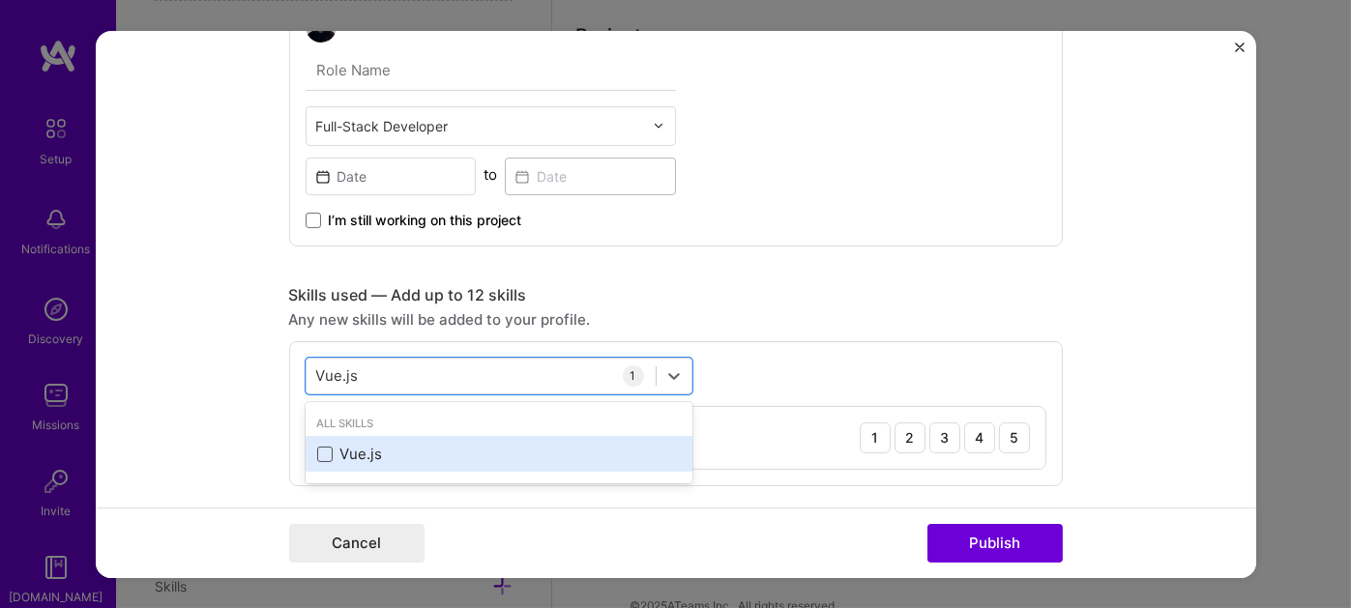
click at [317, 452] on span at bounding box center [324, 454] width 15 height 15
click at [0, 0] on input "checkbox" at bounding box center [0, 0] width 0 height 0
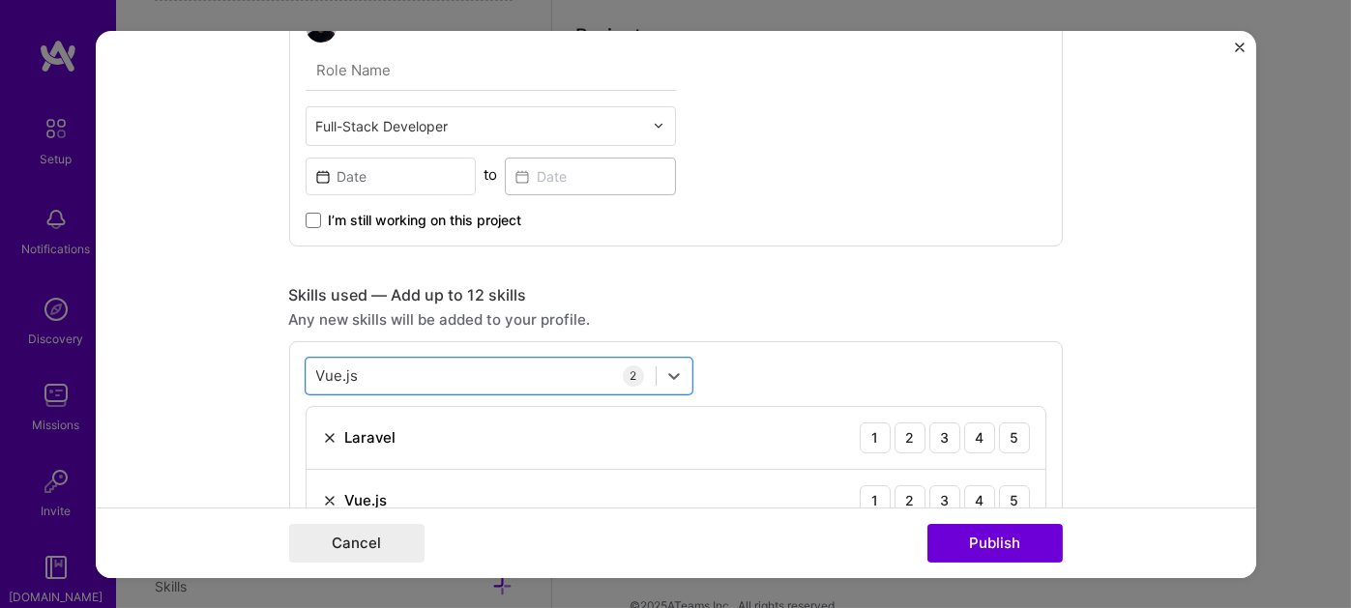
drag, startPoint x: 395, startPoint y: 360, endPoint x: 261, endPoint y: 363, distance: 134.4
click at [261, 363] on form "Project title Memehead | Social Media Platform | PHP Laravel, Vue.js Company Me…" at bounding box center [676, 303] width 1160 height 547
type input "V"
paste input "MySQL"
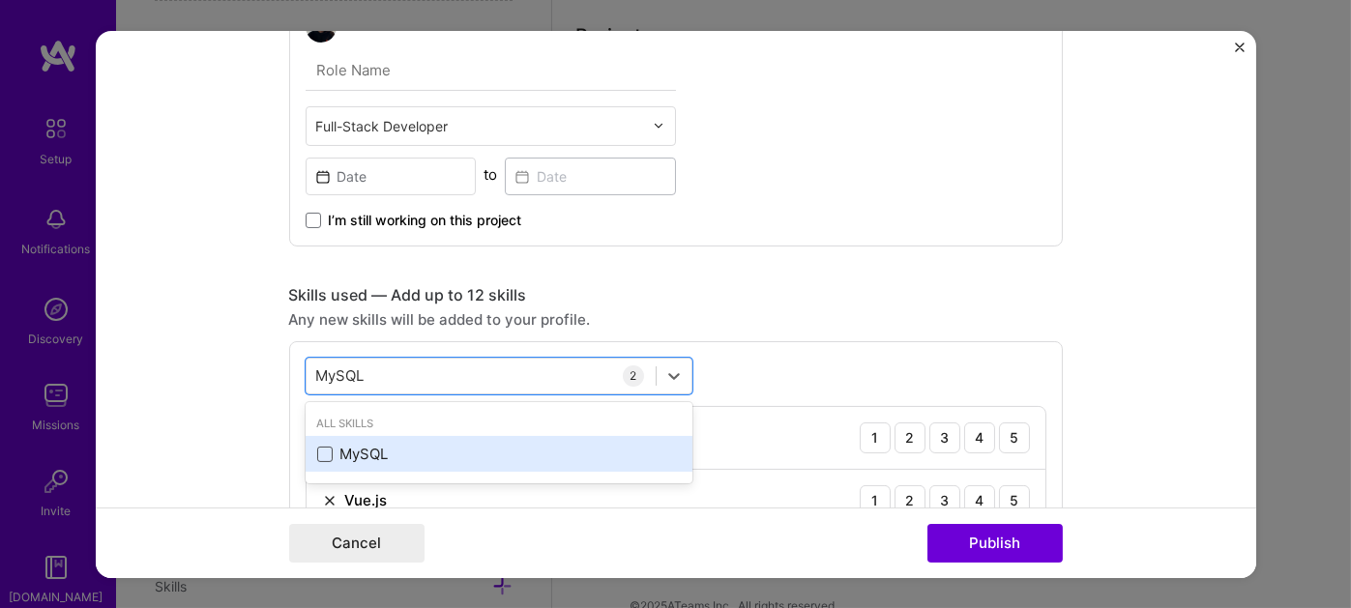
click at [317, 452] on span at bounding box center [324, 454] width 15 height 15
click at [0, 0] on input "checkbox" at bounding box center [0, 0] width 0 height 0
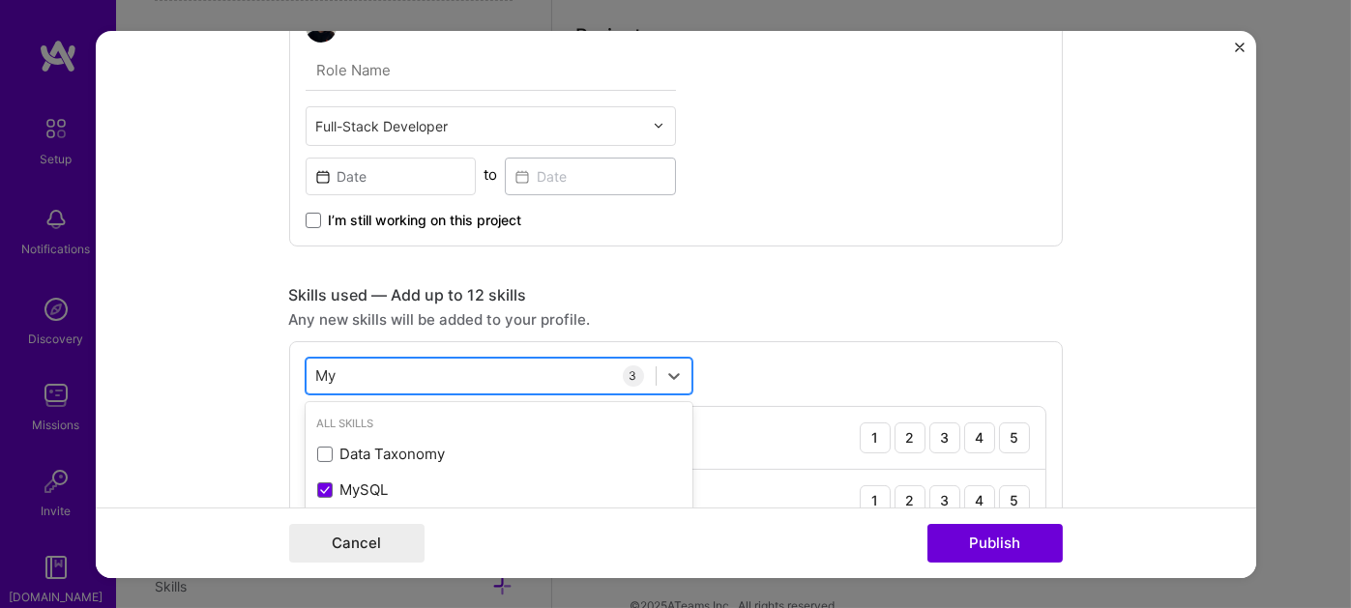
type input "M"
paste input "Docker"
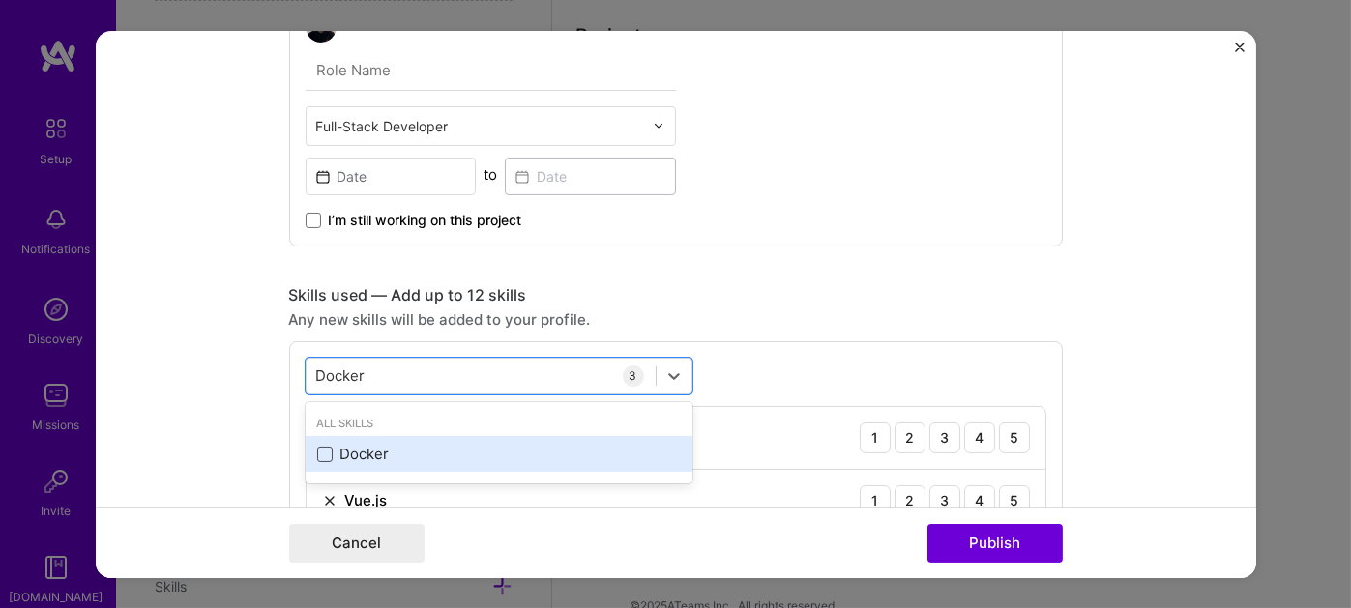
click at [321, 450] on span at bounding box center [324, 454] width 15 height 15
click at [0, 0] on input "checkbox" at bounding box center [0, 0] width 0 height 0
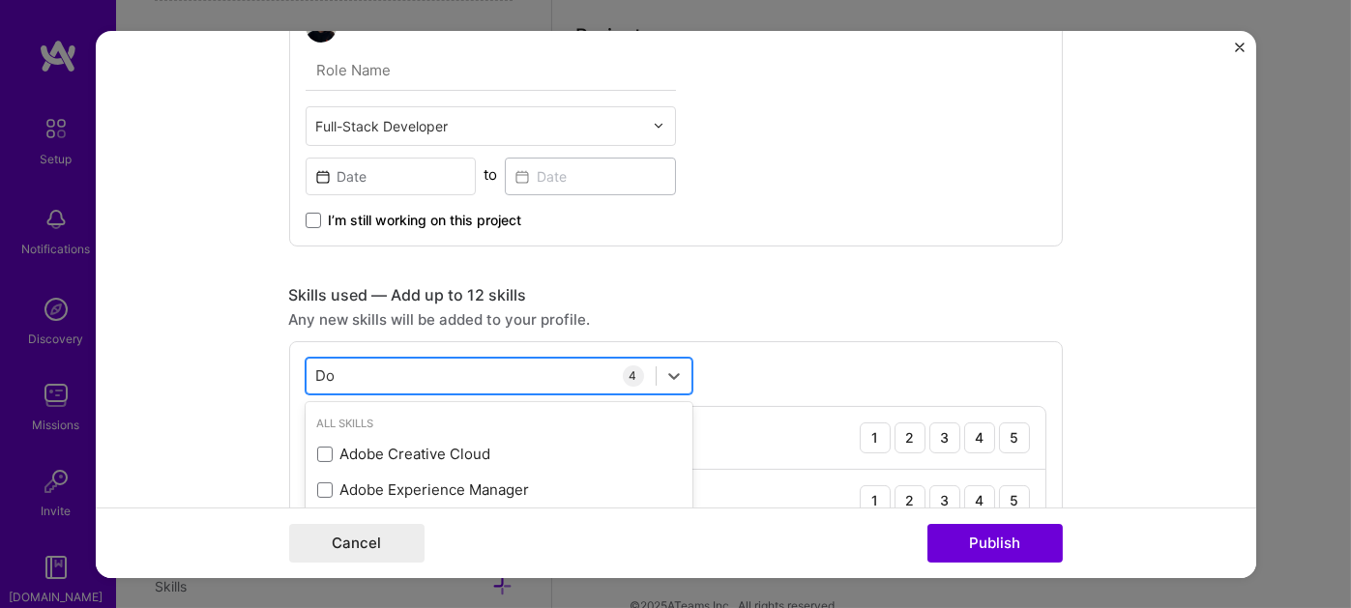
type input "D"
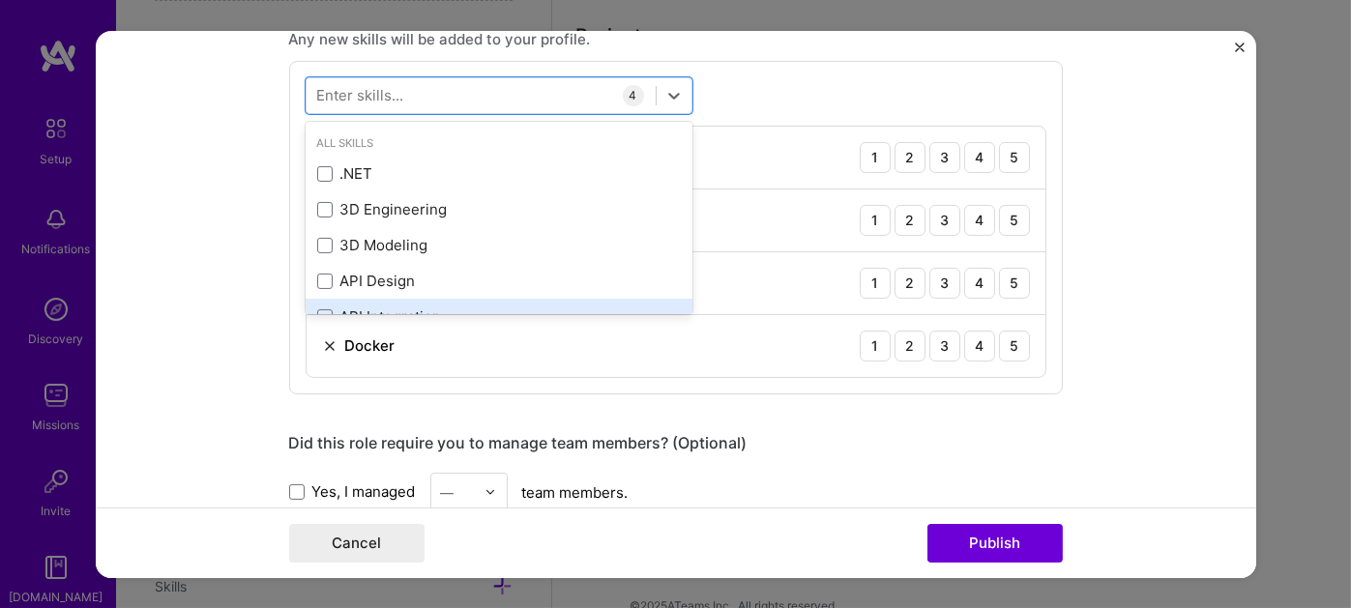
scroll to position [1379, 0]
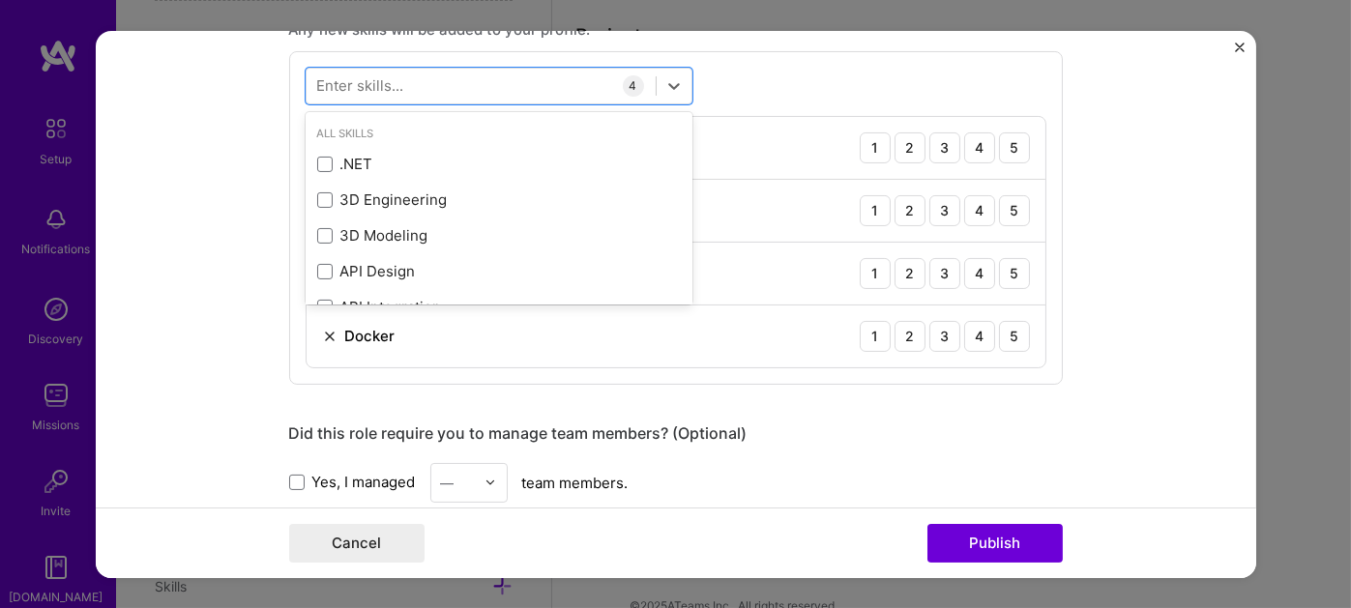
click at [212, 333] on form "Project title Memehead | Social Media Platform | PHP Laravel, Vue.js Company Me…" at bounding box center [676, 303] width 1160 height 547
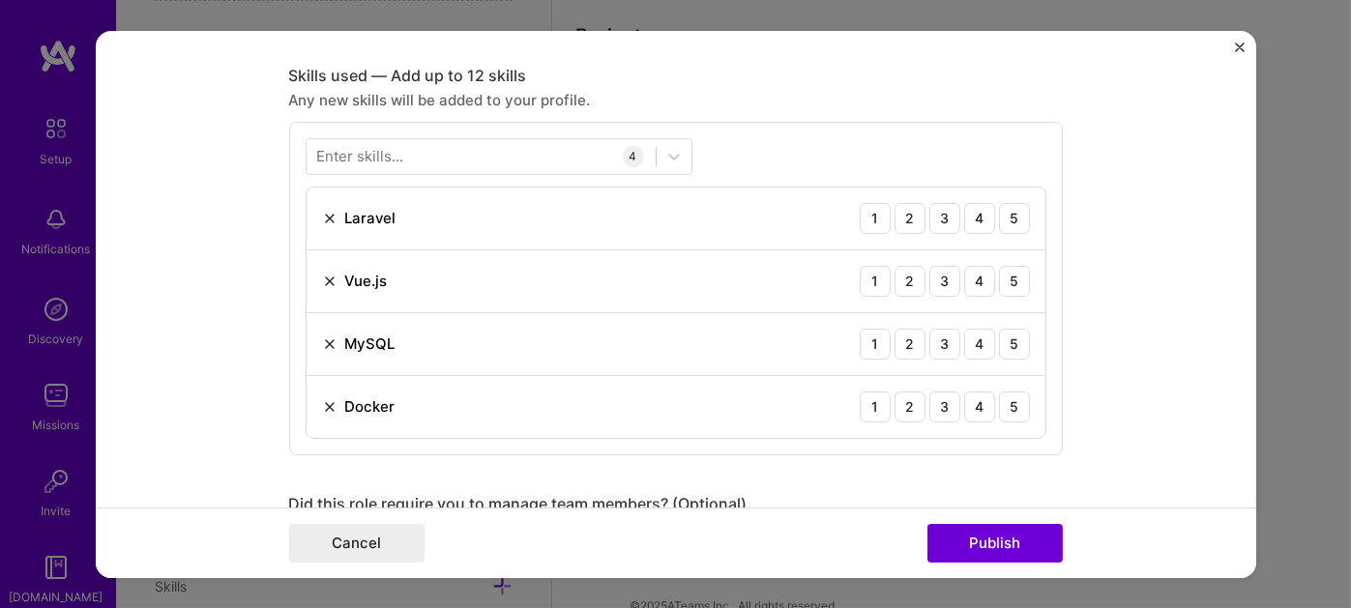
scroll to position [1282, 0]
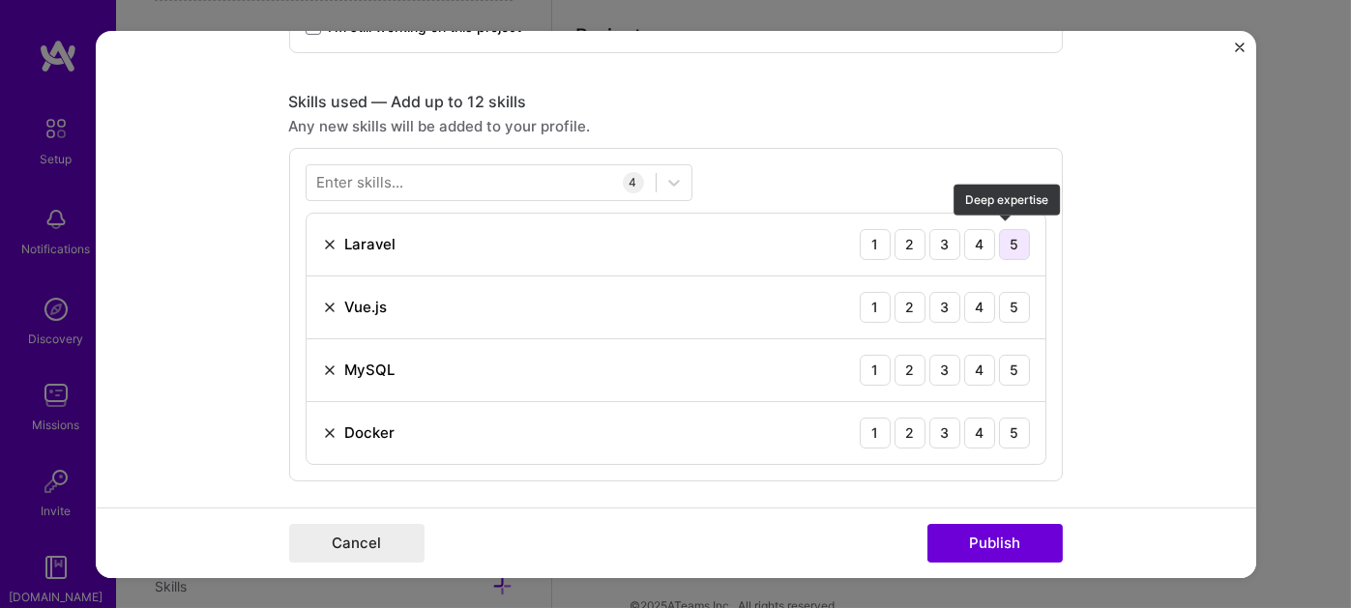
click at [1015, 240] on div "5" at bounding box center [1014, 243] width 31 height 31
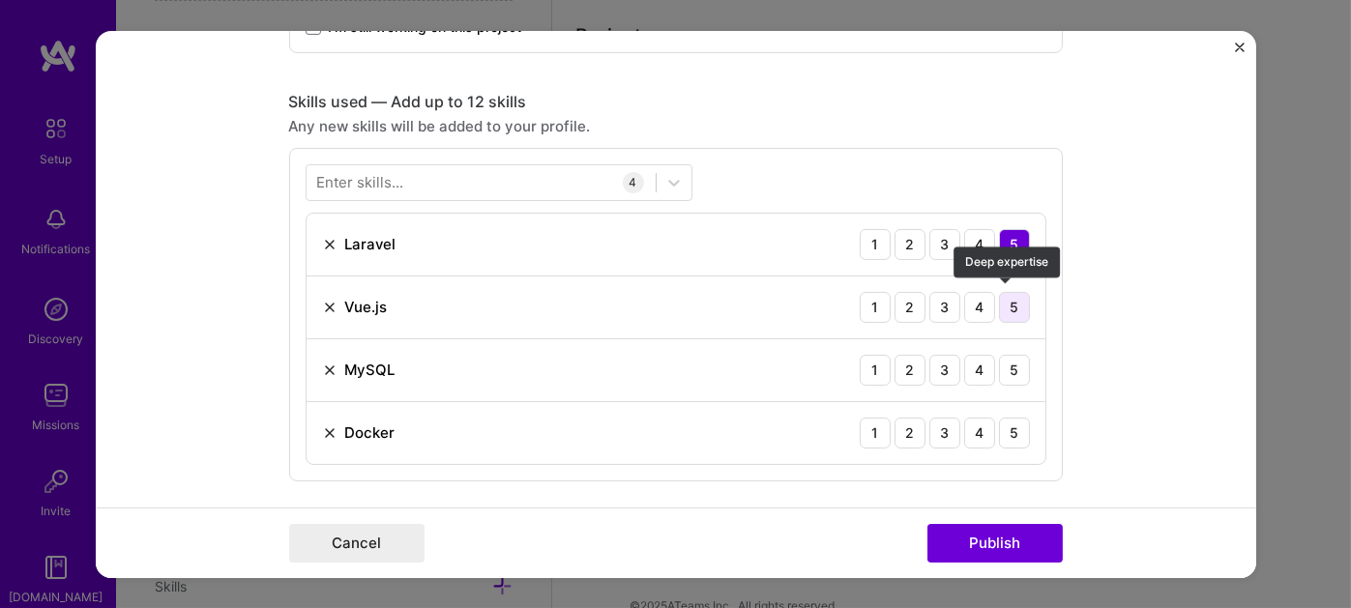
click at [1006, 306] on div "5" at bounding box center [1014, 306] width 31 height 31
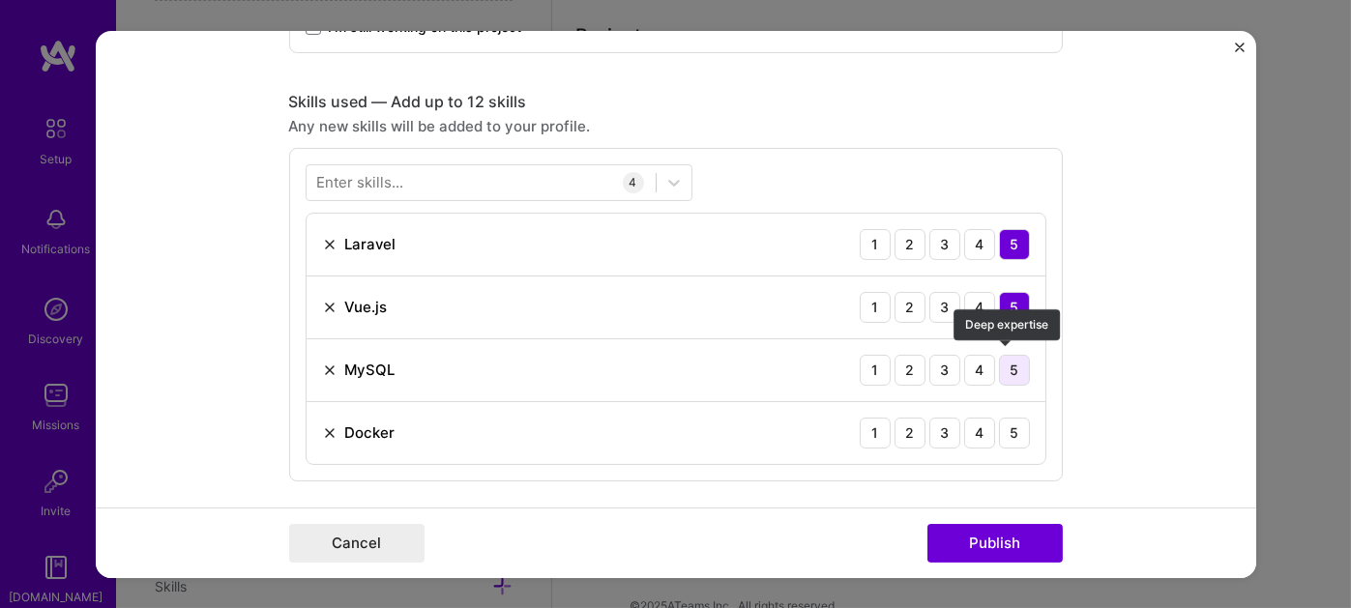
click at [1007, 365] on div "5" at bounding box center [1014, 369] width 31 height 31
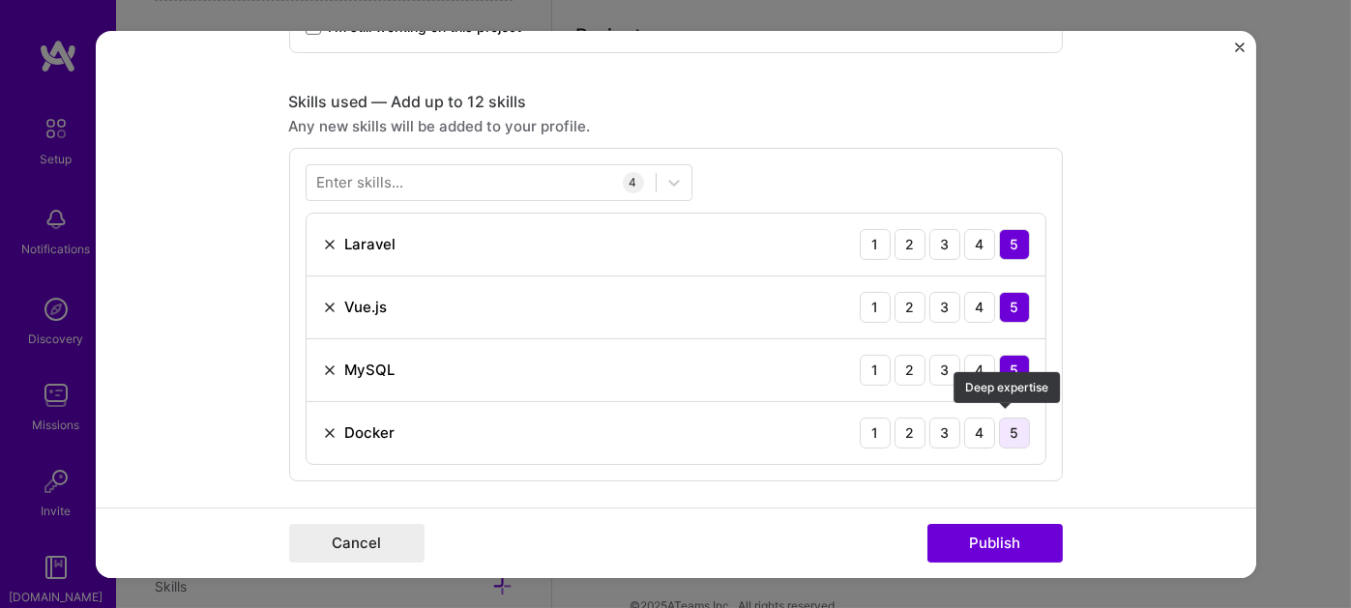
click at [1010, 427] on div "5" at bounding box center [1014, 432] width 31 height 31
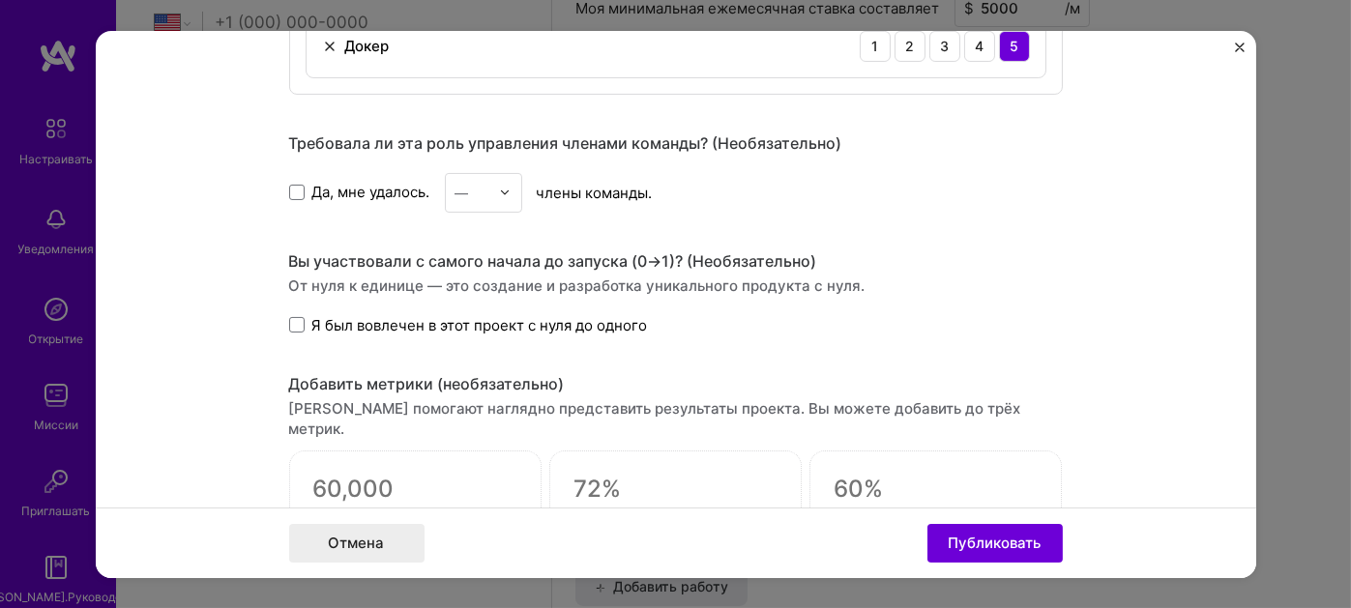
scroll to position [866, 0]
click at [289, 185] on span at bounding box center [296, 192] width 15 height 15
click at [0, 0] on input "Да, мне удалось." at bounding box center [0, 0] width 0 height 0
click at [500, 187] on img at bounding box center [505, 193] width 12 height 12
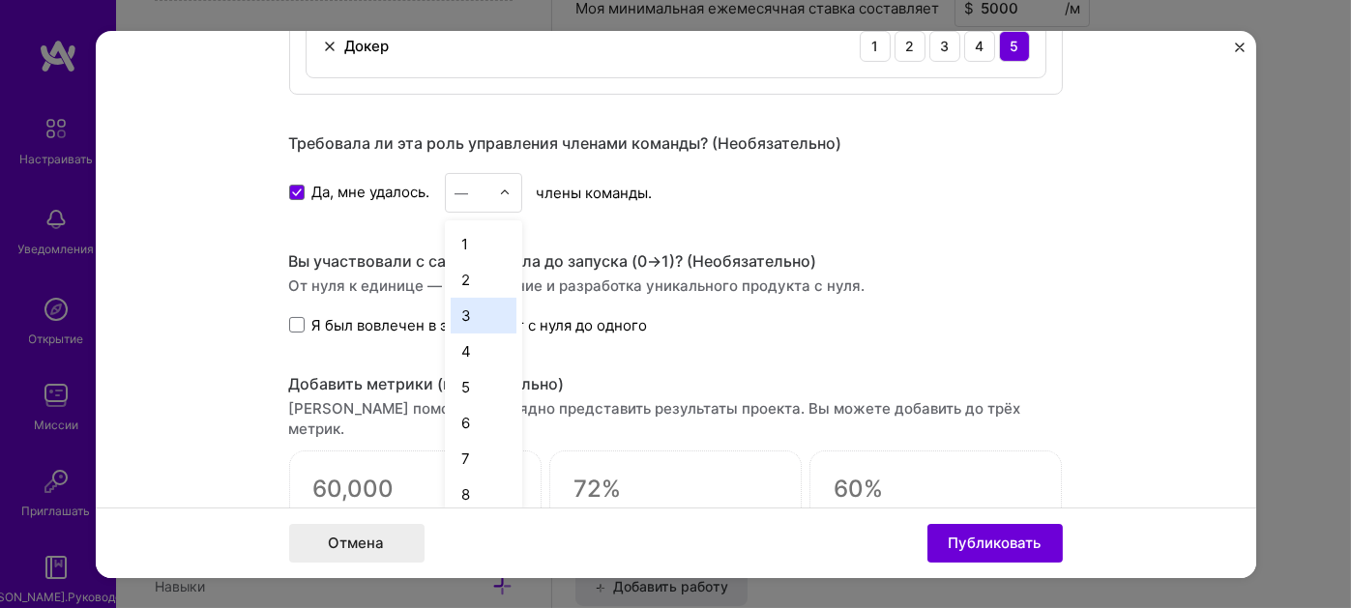
click at [478, 298] on div "3" at bounding box center [484, 315] width 66 height 36
click at [291, 319] on span at bounding box center [296, 324] width 15 height 15
click at [0, 0] on input "Я был вовлечен в этот проект с нуля до одного" at bounding box center [0, 0] width 0 height 0
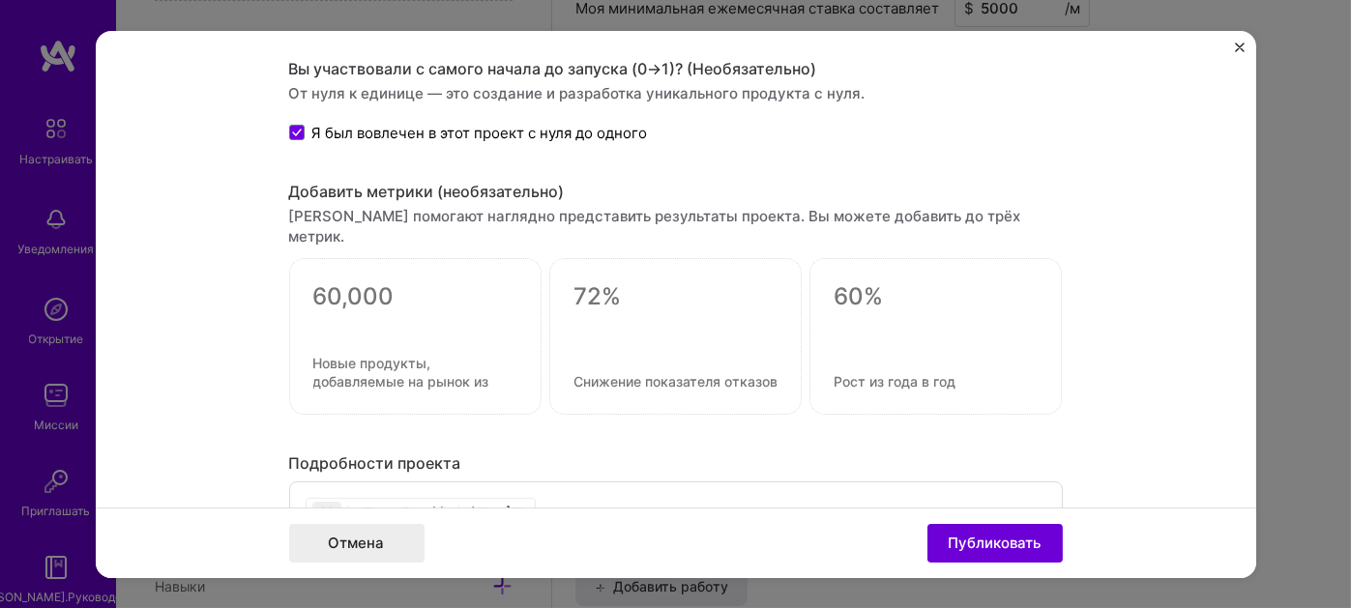
scroll to position [1862, 0]
click at [874, 341] on div at bounding box center [935, 335] width 252 height 157
click at [864, 291] on div at bounding box center [935, 335] width 252 height 157
click at [621, 285] on div at bounding box center [675, 335] width 252 height 157
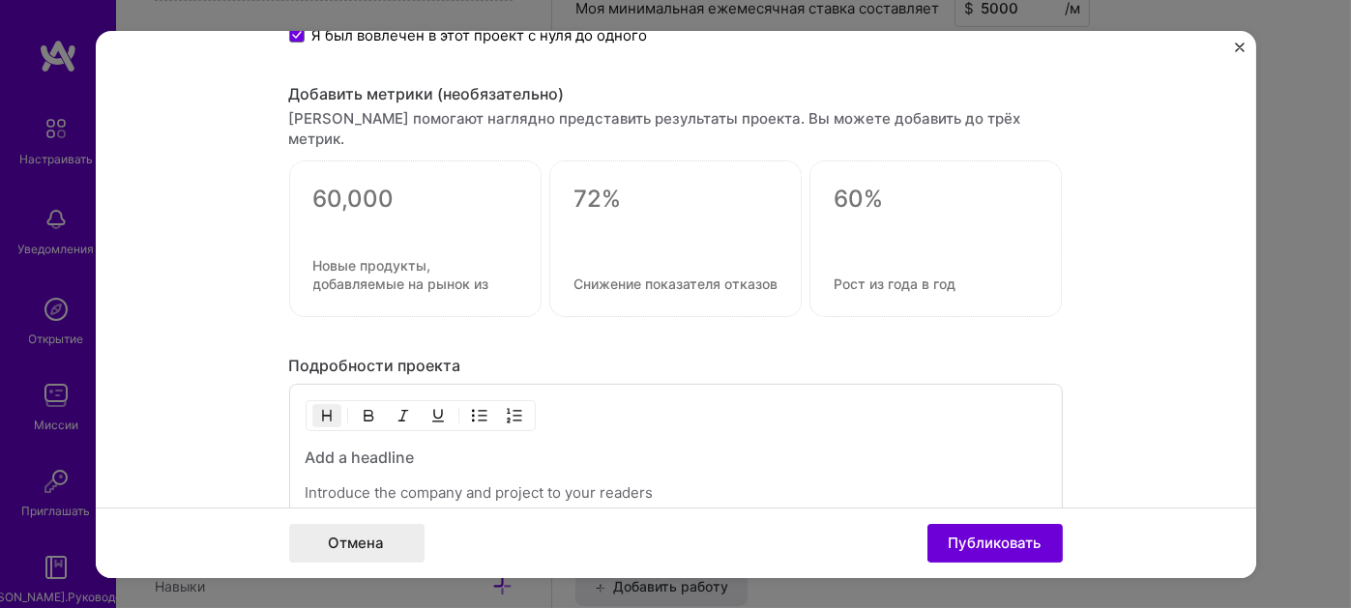
click at [412, 185] on textarea at bounding box center [415, 199] width 204 height 29
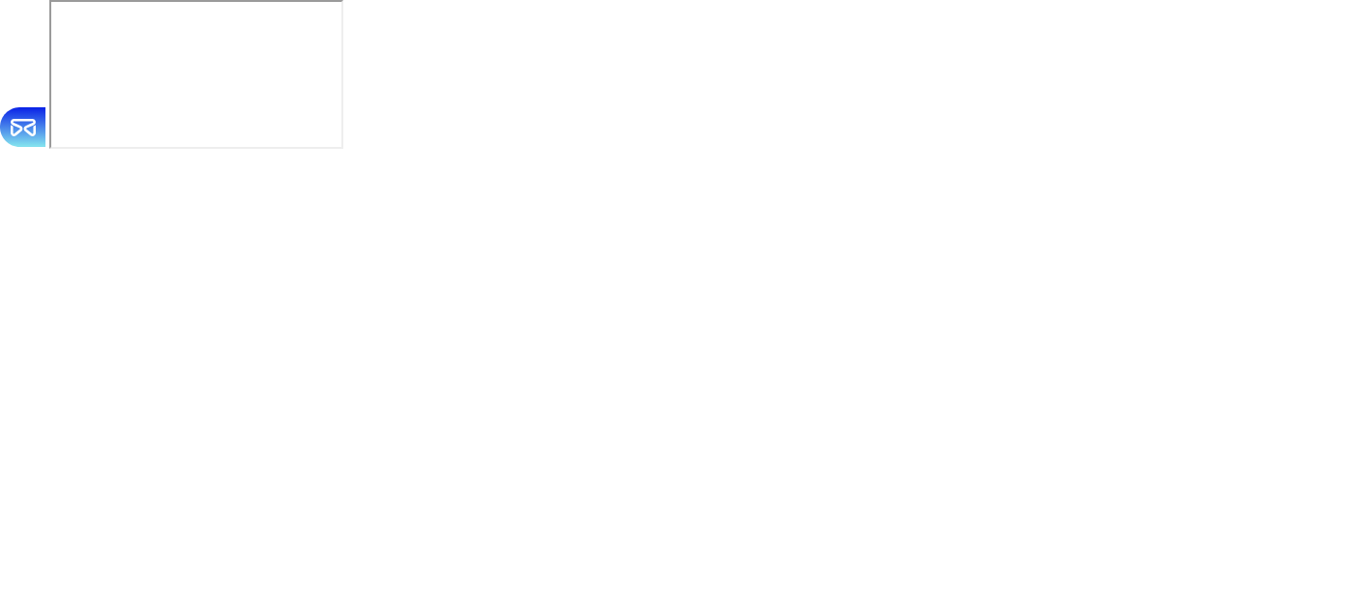
scroll to position [0, 0]
click at [770, 154] on html "Исходный текст Оцените этот перевод Ваш отзыв поможет нам улучшить Google Перев…" at bounding box center [675, 77] width 1351 height 154
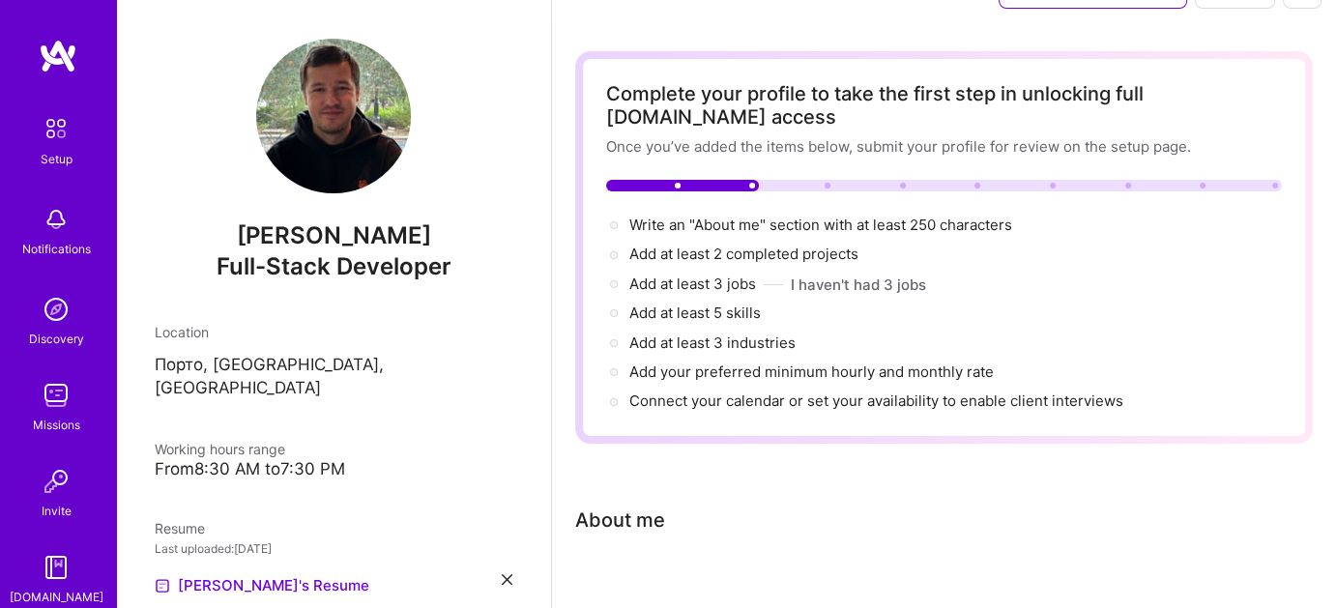
scroll to position [117, 0]
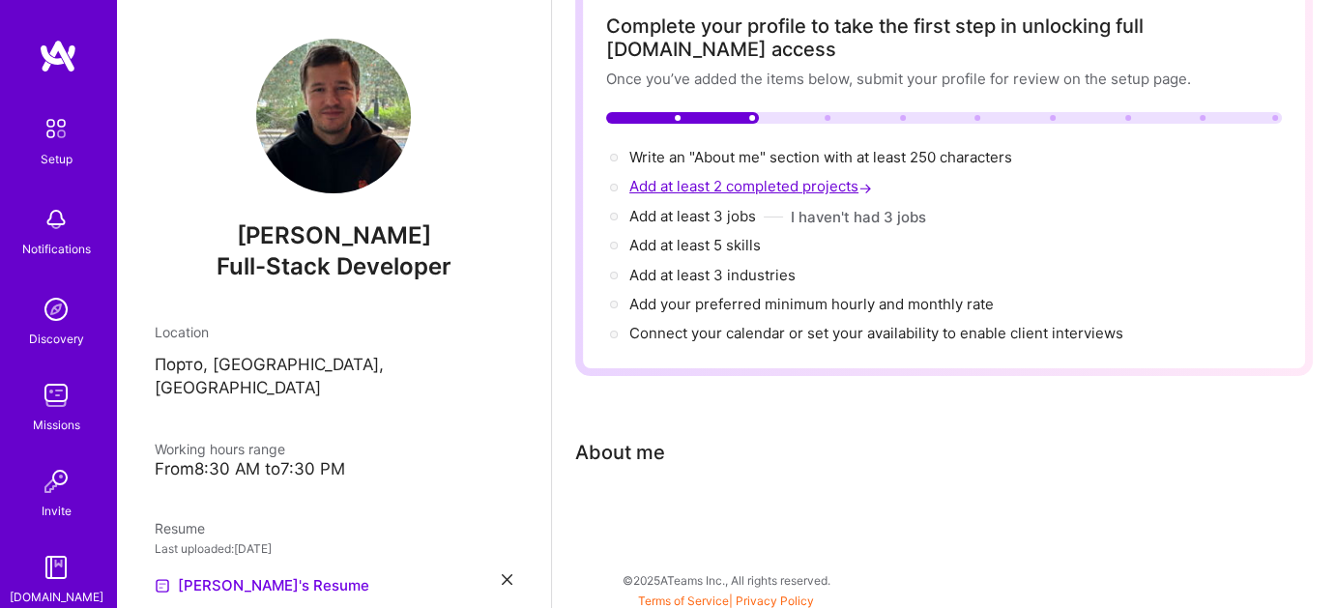
click at [806, 190] on span "Add at least 2 completed projects →" at bounding box center [752, 186] width 247 height 18
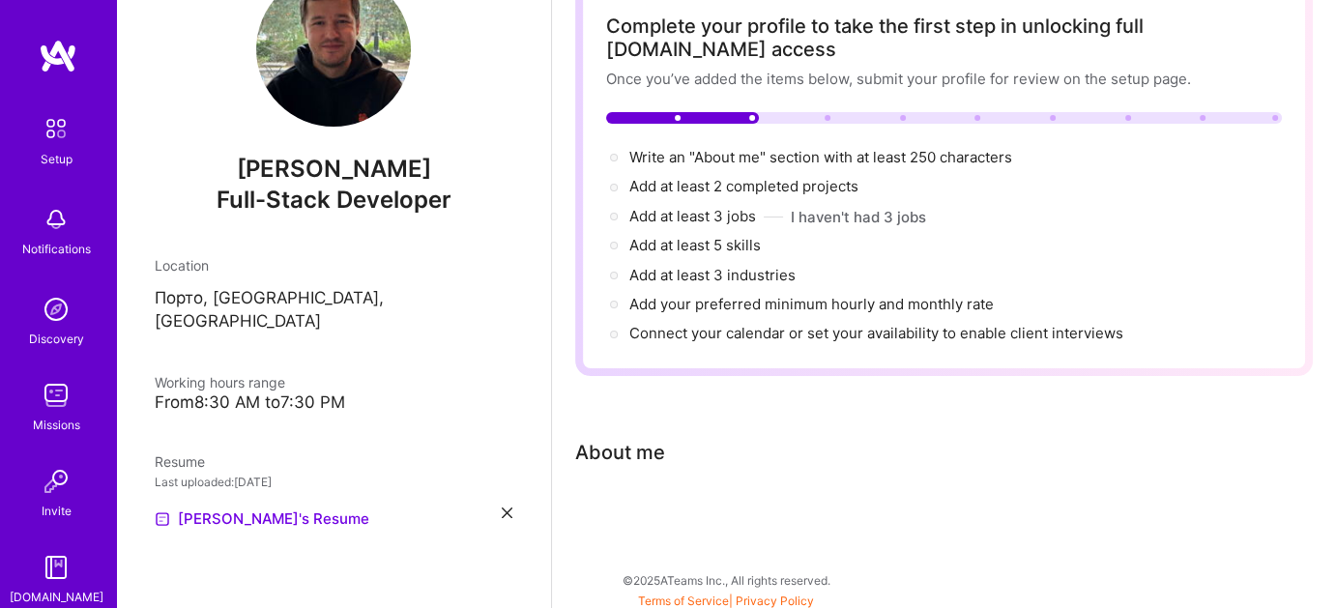
select select "US"
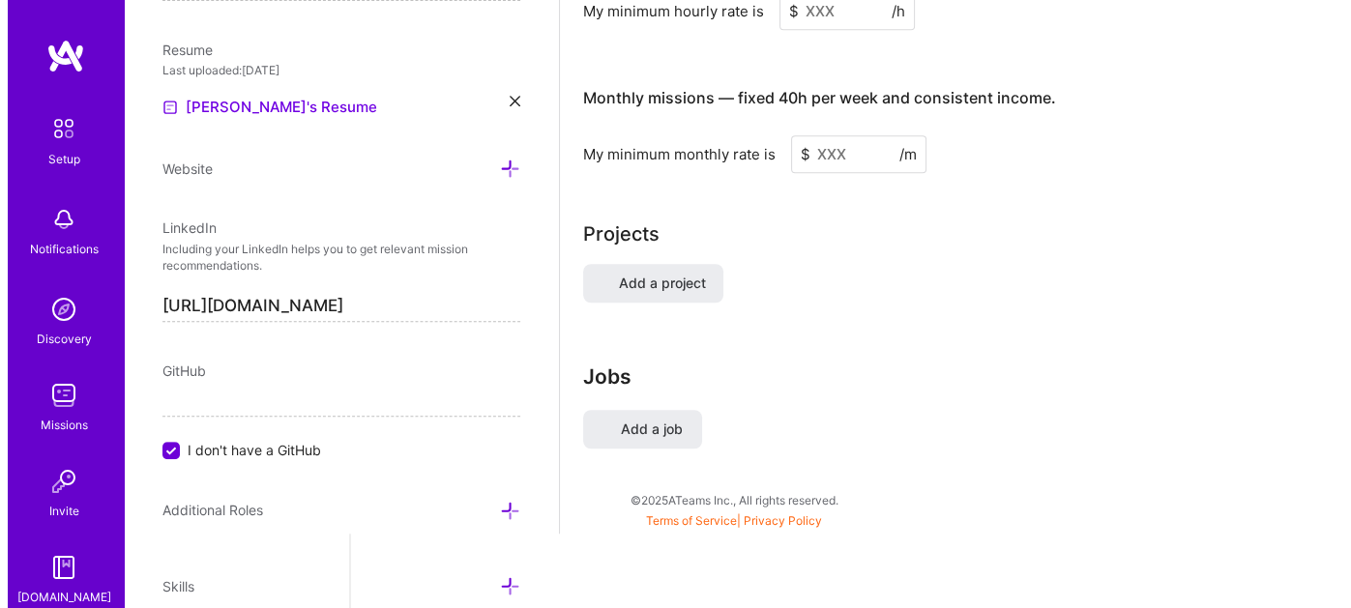
scroll to position [1340, 0]
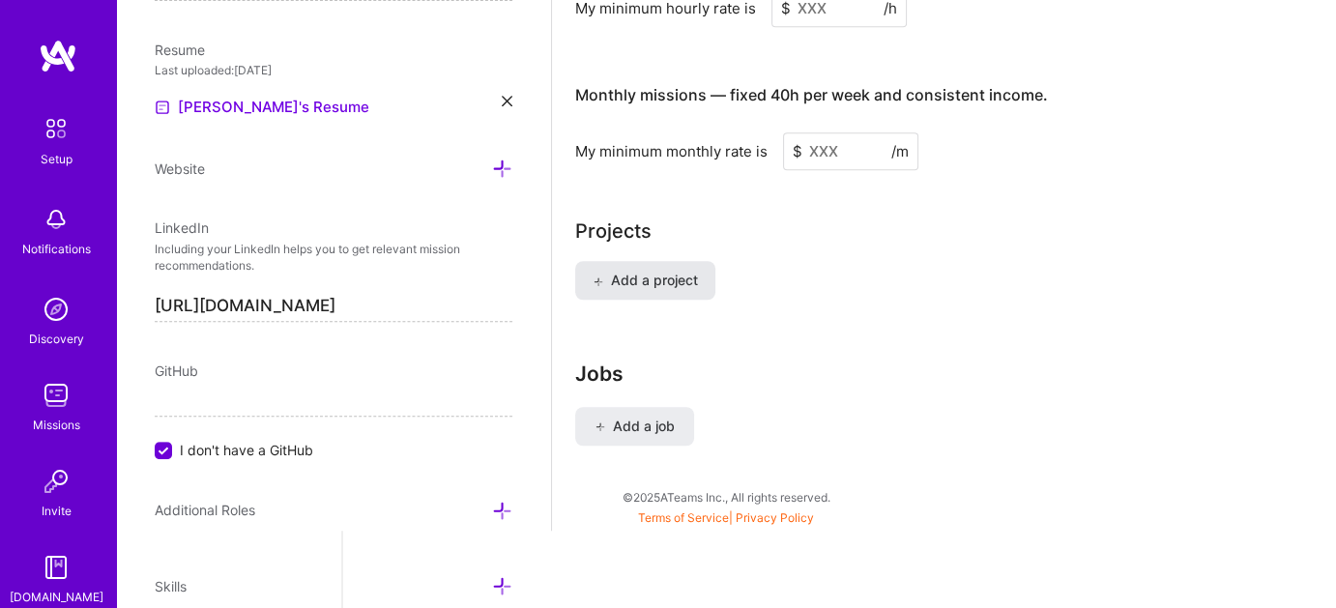
click at [650, 271] on span "Add a project" at bounding box center [645, 280] width 105 height 19
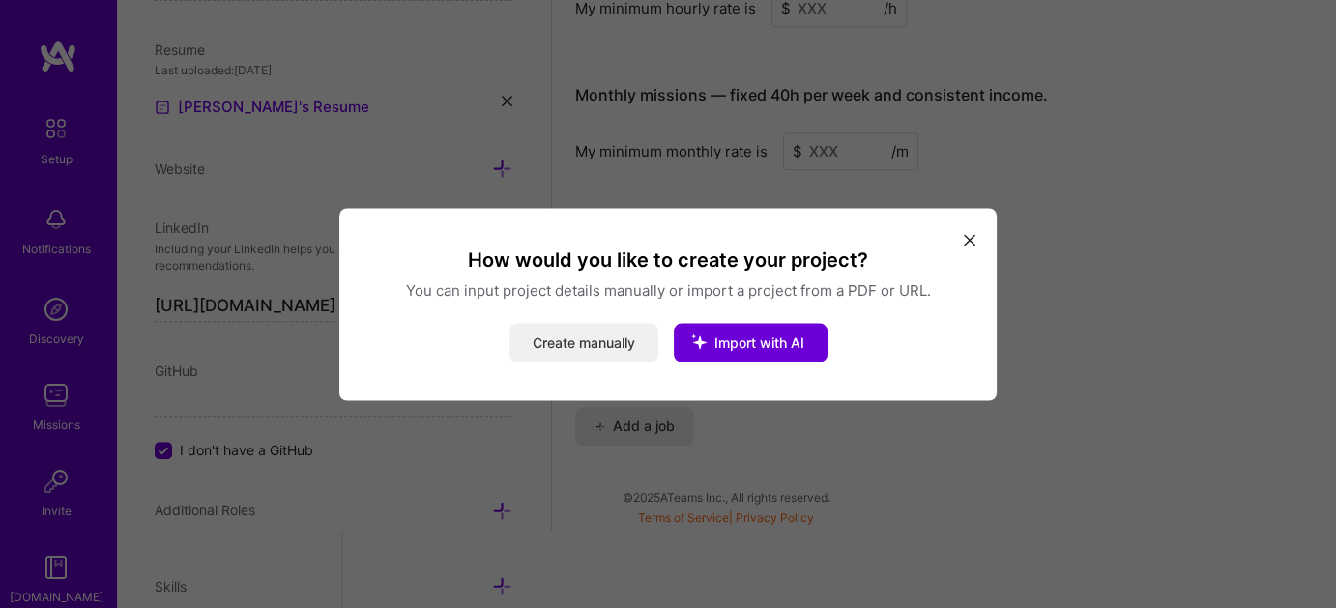
click at [606, 344] on button "Create manually" at bounding box center [584, 342] width 149 height 39
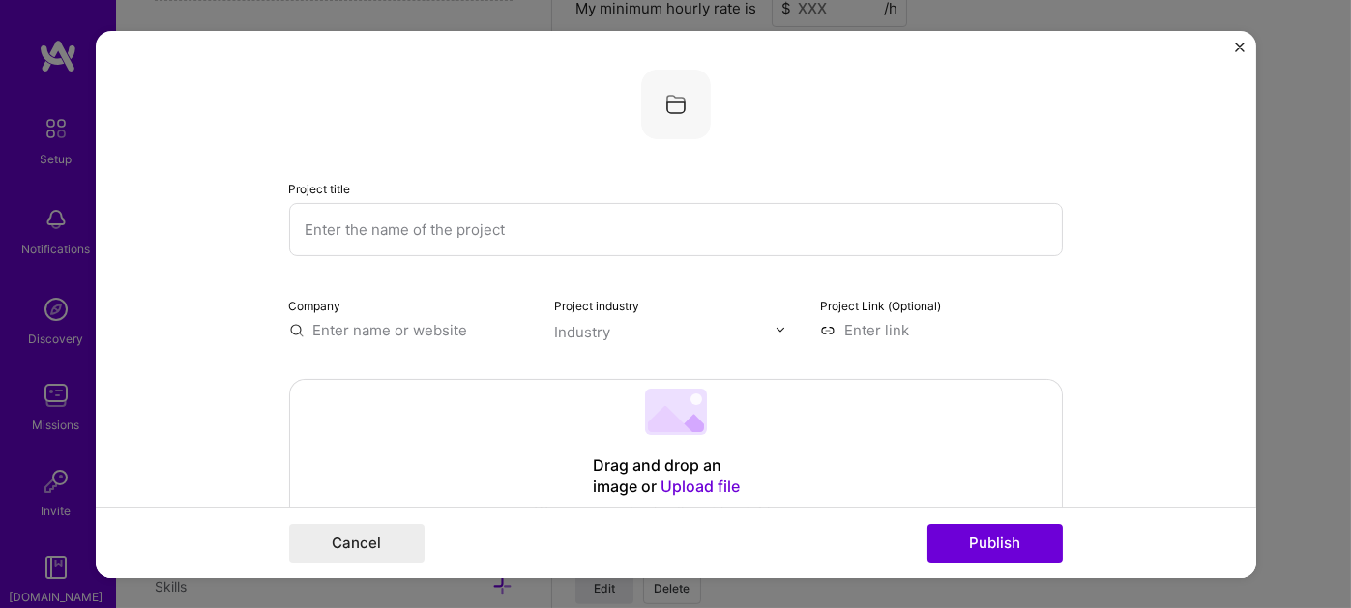
click at [483, 212] on input "text" at bounding box center [675, 228] width 773 height 53
paste input "Memehead | Social Media Platform"
type input "Memehead | Social Media Platform"
click at [399, 328] on input "text" at bounding box center [410, 329] width 243 height 20
drag, startPoint x: 371, startPoint y: 225, endPoint x: 288, endPoint y: 225, distance: 83.2
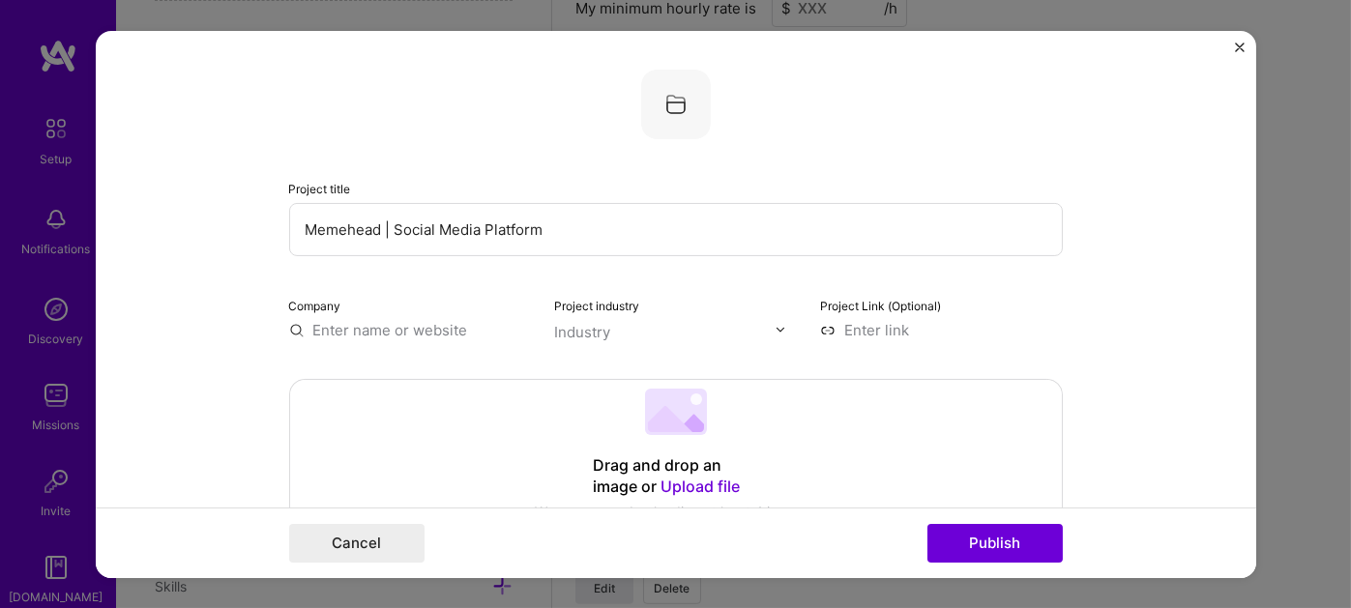
click at [289, 225] on input "Memehead | Social Media Platform" at bounding box center [675, 228] width 773 height 53
click at [355, 332] on input "text" at bounding box center [410, 329] width 243 height 20
paste input "Memehead"
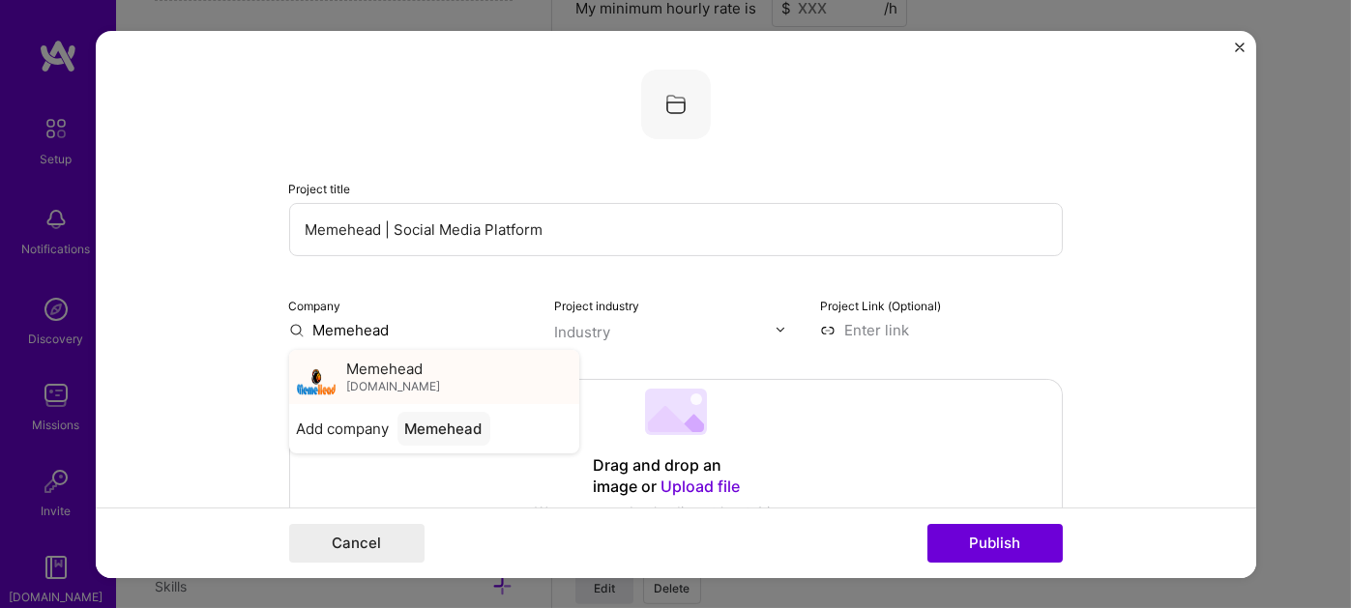
type input "Memehead"
click at [384, 359] on span "Memehead" at bounding box center [385, 369] width 76 height 20
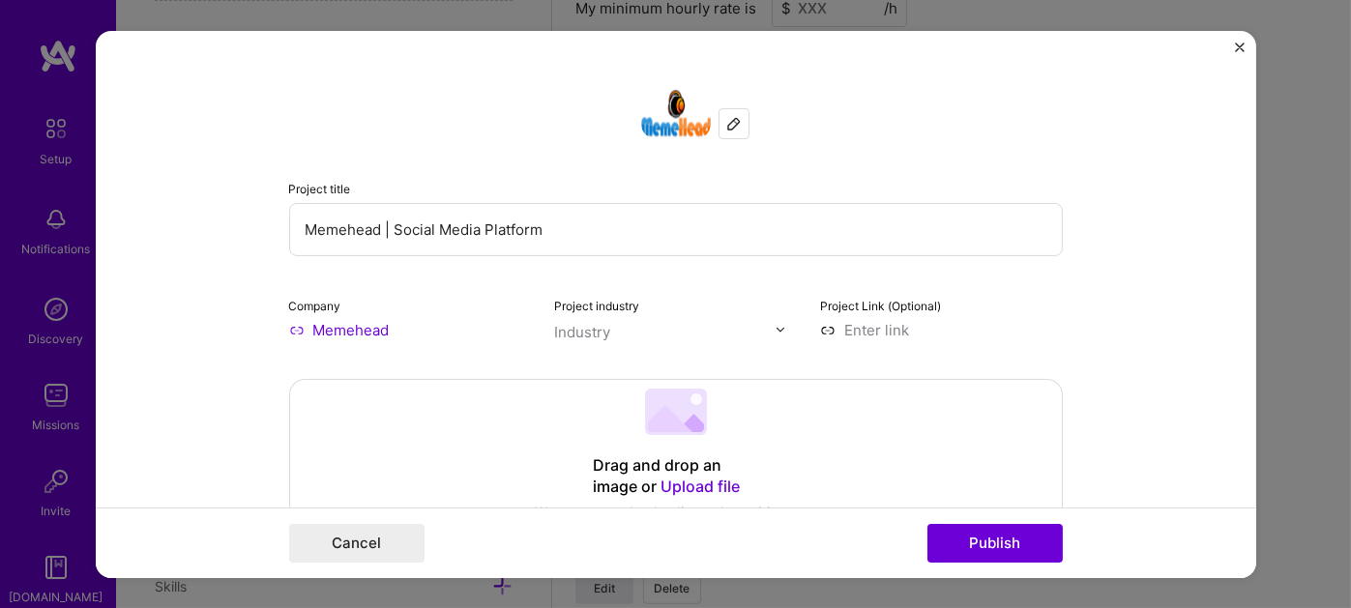
click at [774, 328] on img at bounding box center [780, 330] width 12 height 12
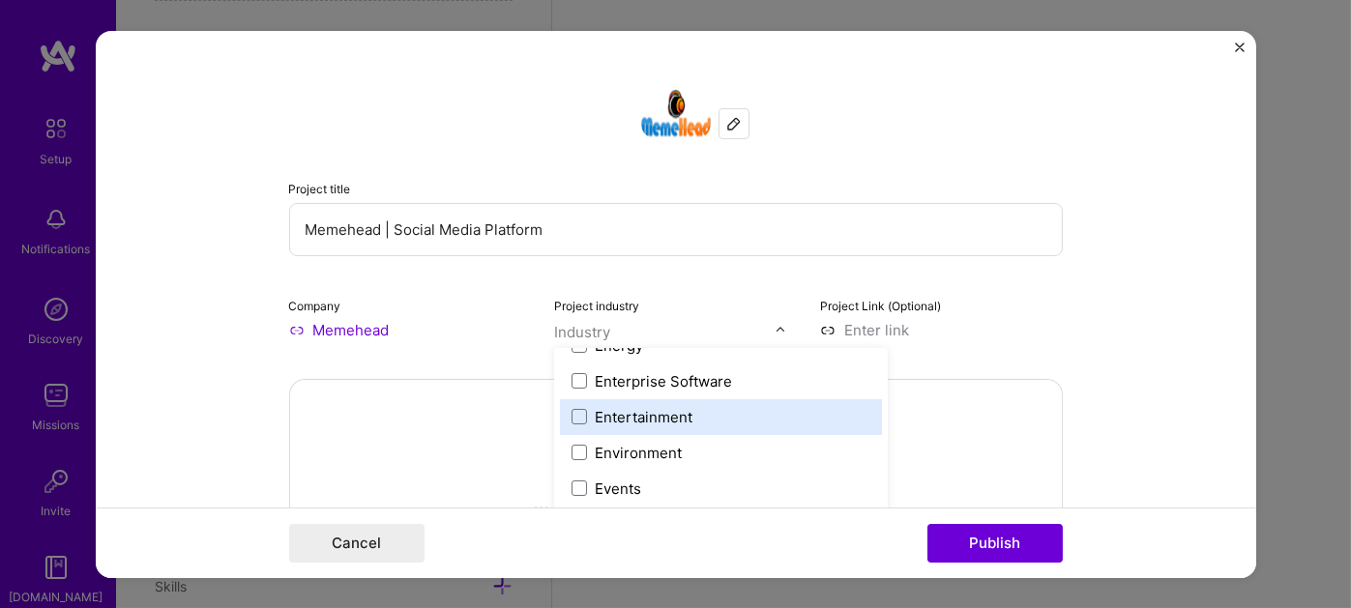
scroll to position [1837, 0]
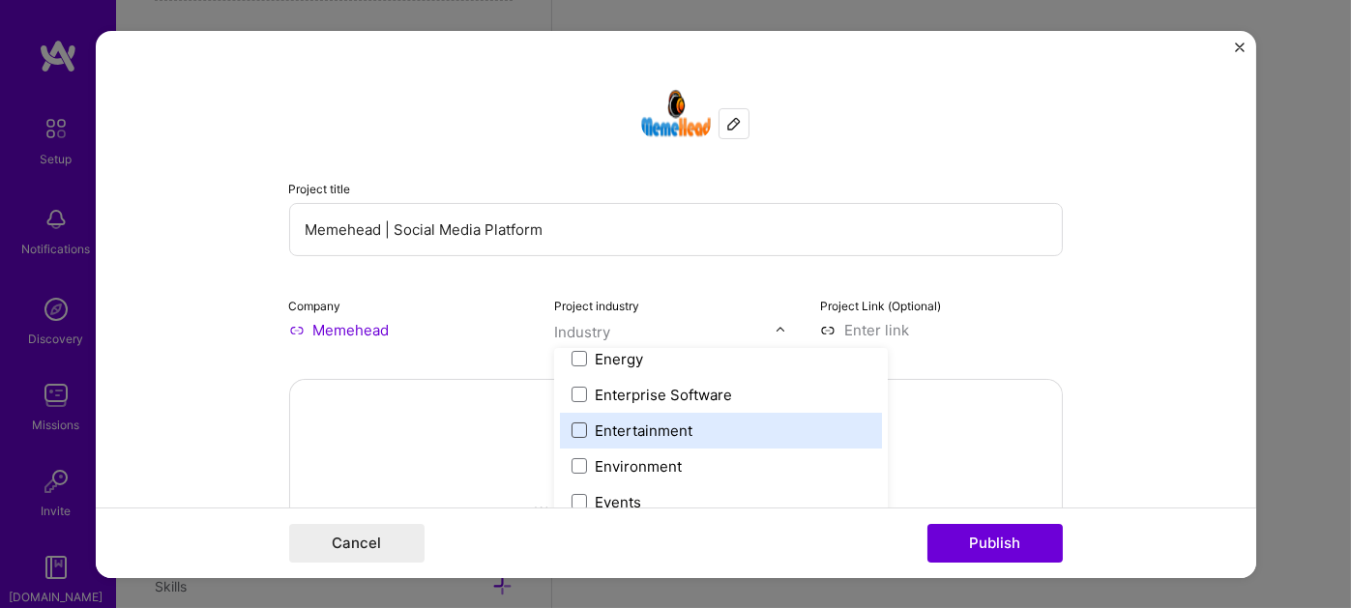
click at [575, 425] on span at bounding box center [578, 430] width 15 height 15
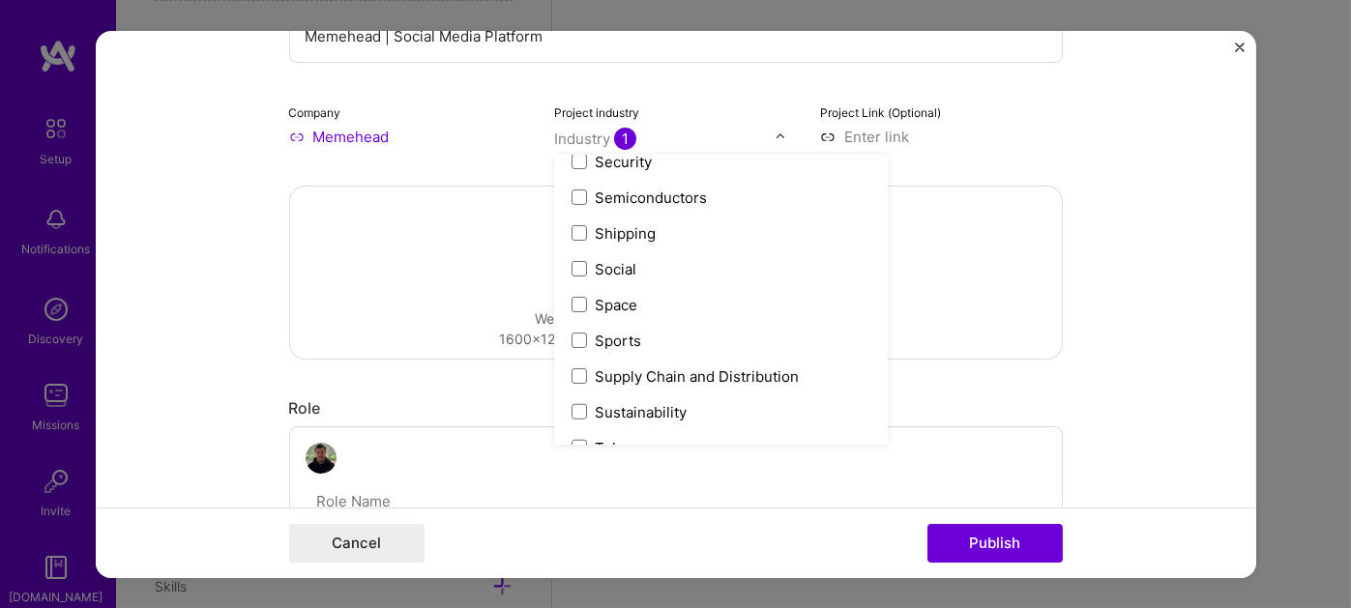
scroll to position [3918, 0]
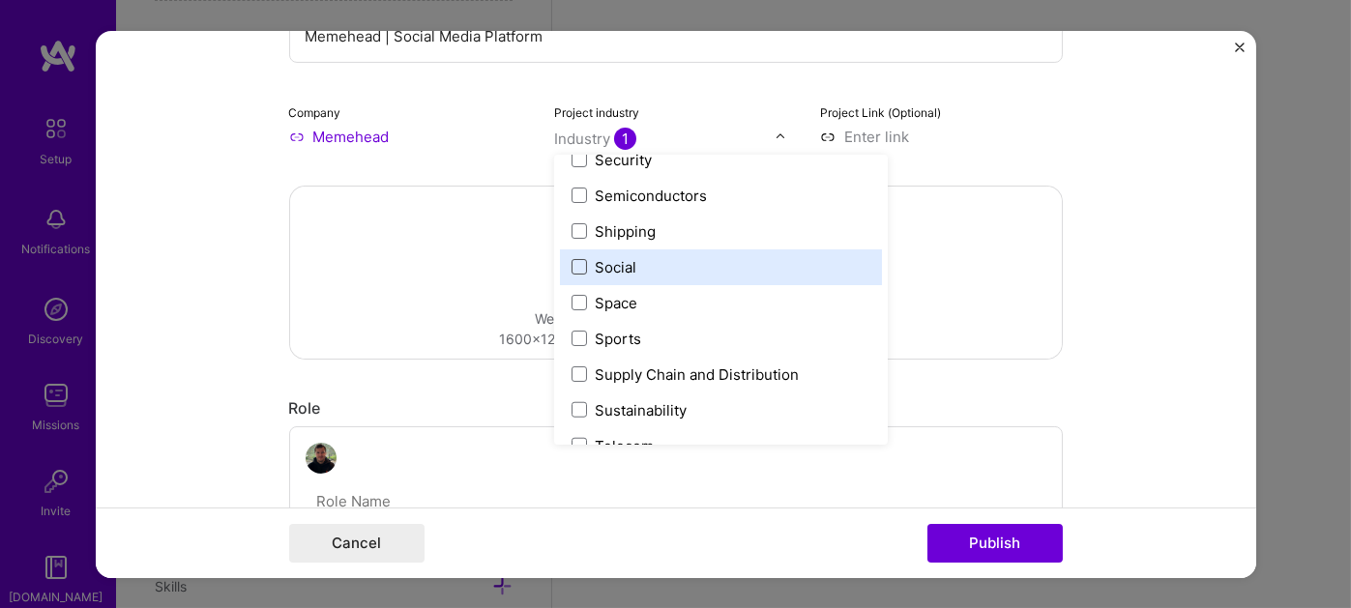
click at [574, 262] on span at bounding box center [578, 266] width 15 height 15
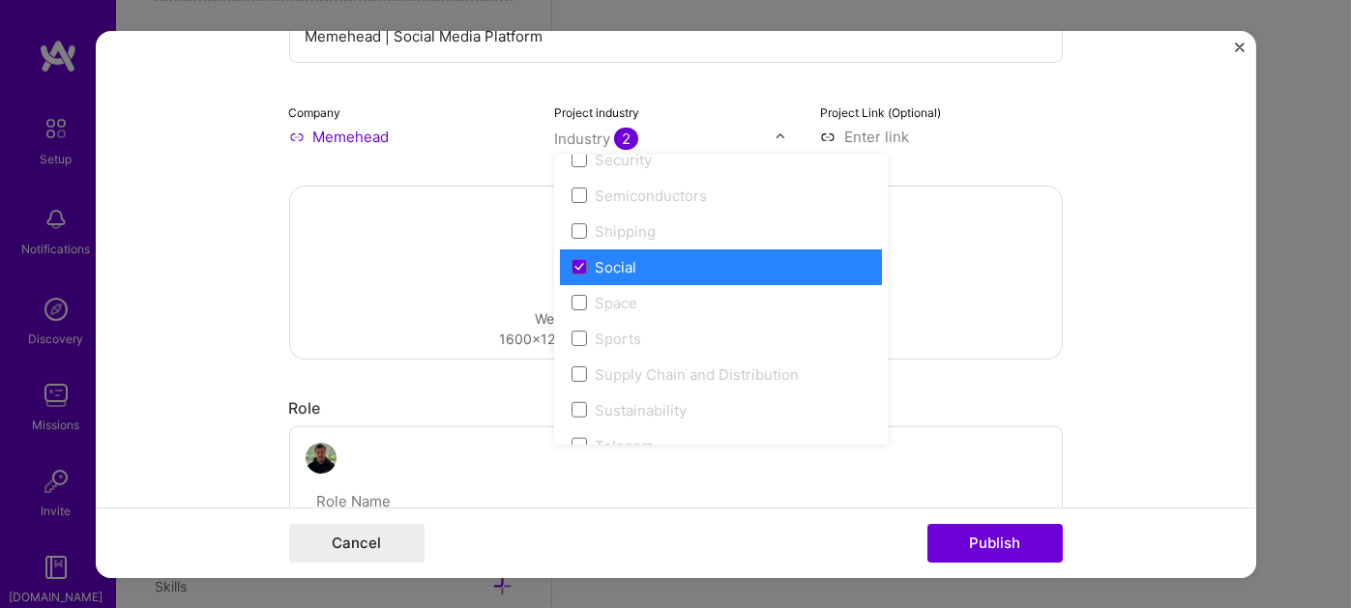
click at [1104, 352] on form "Project title Memehead | Social Media Platform Company Memehead Project industr…" at bounding box center [676, 303] width 1160 height 547
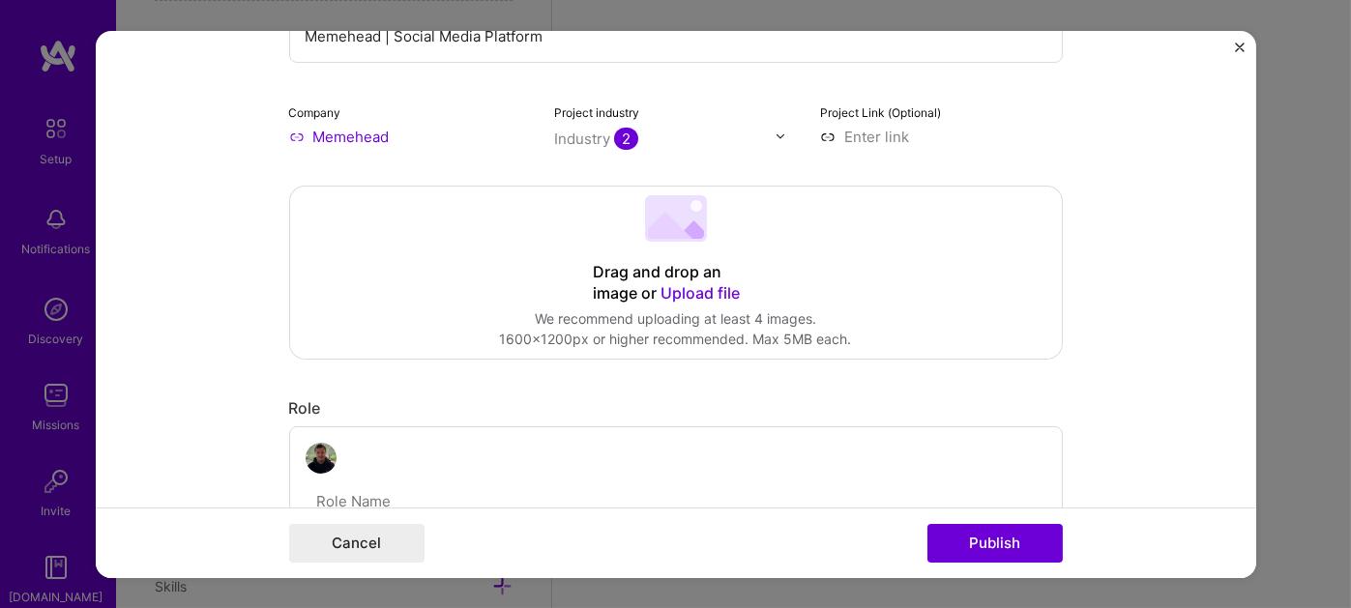
click at [667, 254] on div "Drag and drop an image or Upload file Upload file We recommend uploading at lea…" at bounding box center [676, 272] width 772 height 172
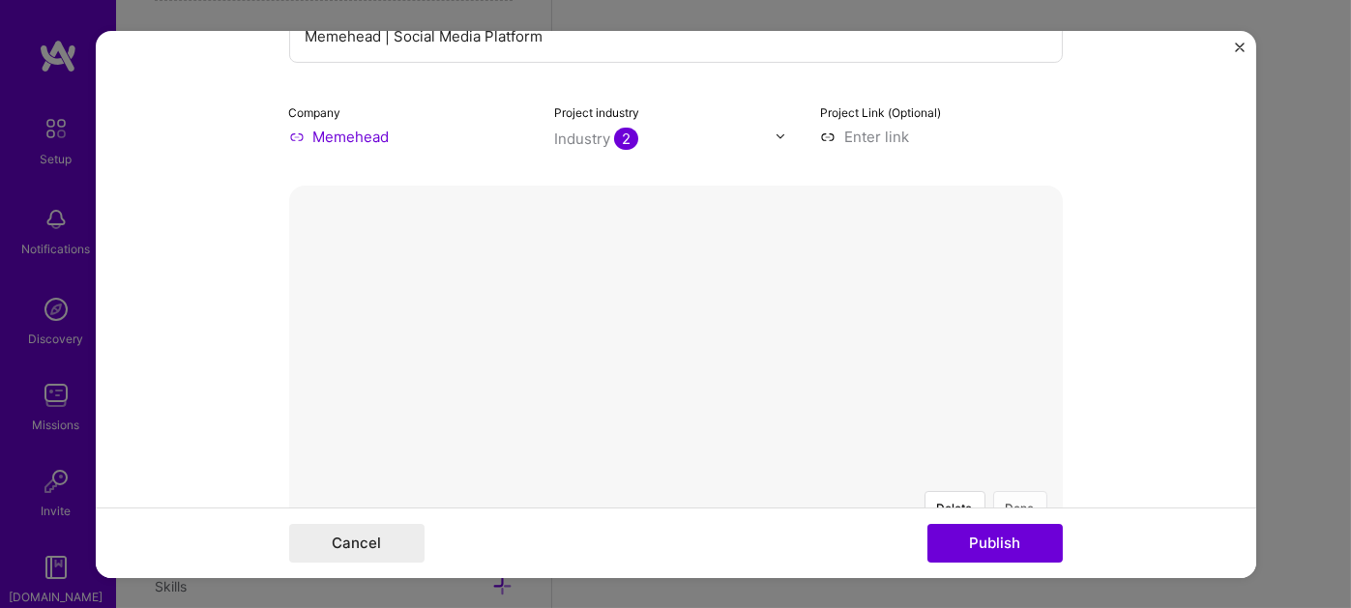
click at [1002, 490] on button "Done" at bounding box center [1020, 507] width 54 height 34
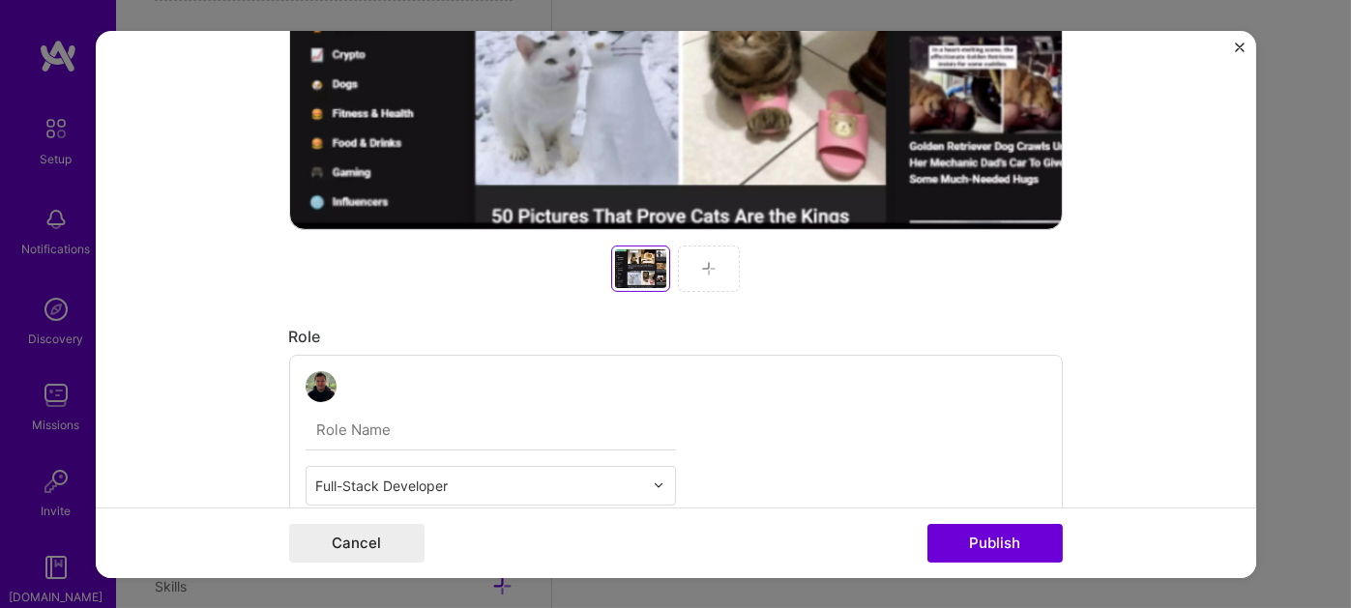
scroll to position [773, 0]
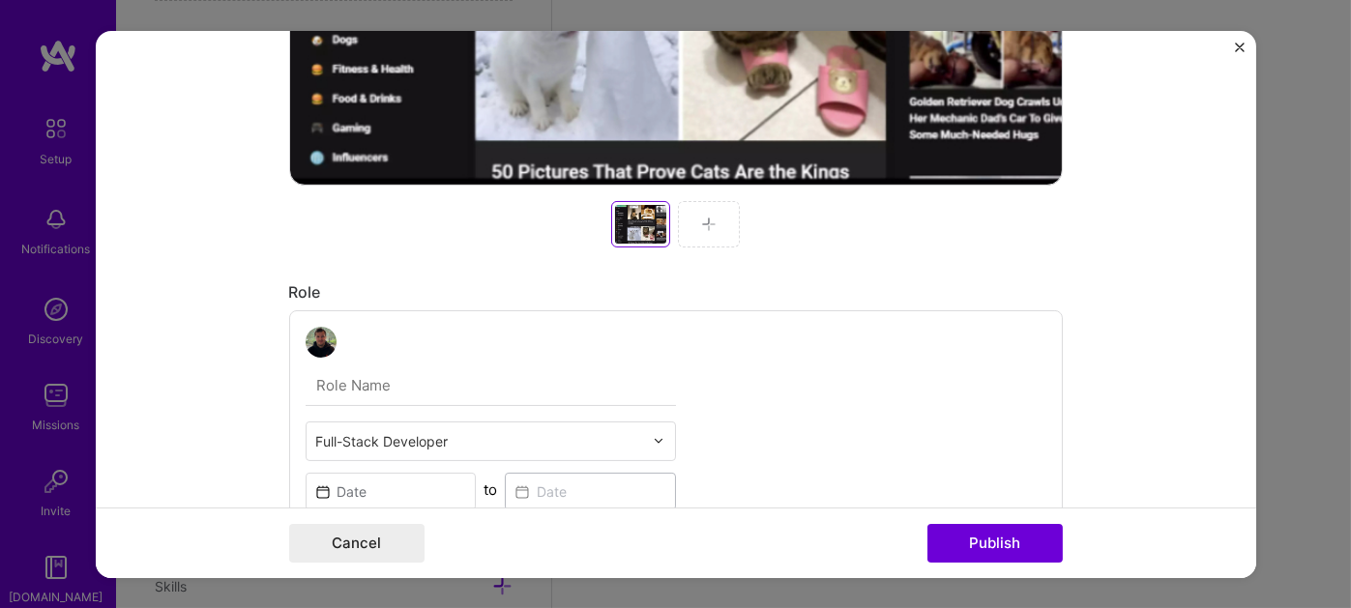
click at [703, 223] on img at bounding box center [708, 223] width 15 height 15
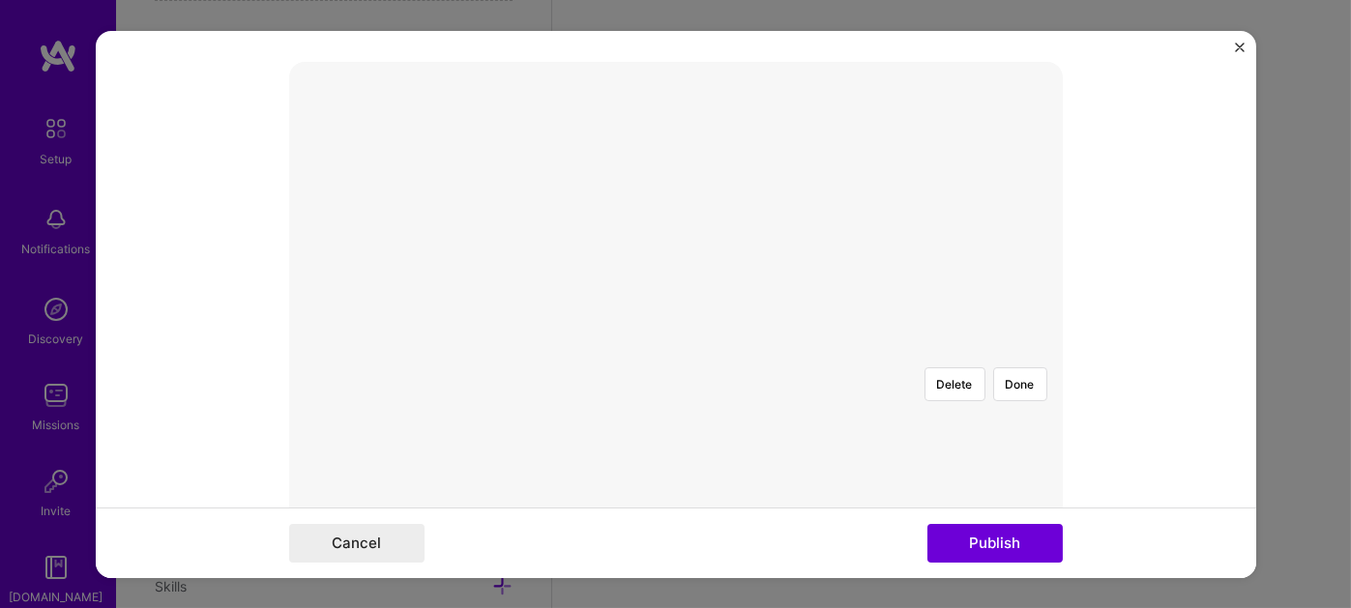
scroll to position [219, 0]
click at [1006, 465] on button "Done" at bounding box center [1020, 482] width 54 height 34
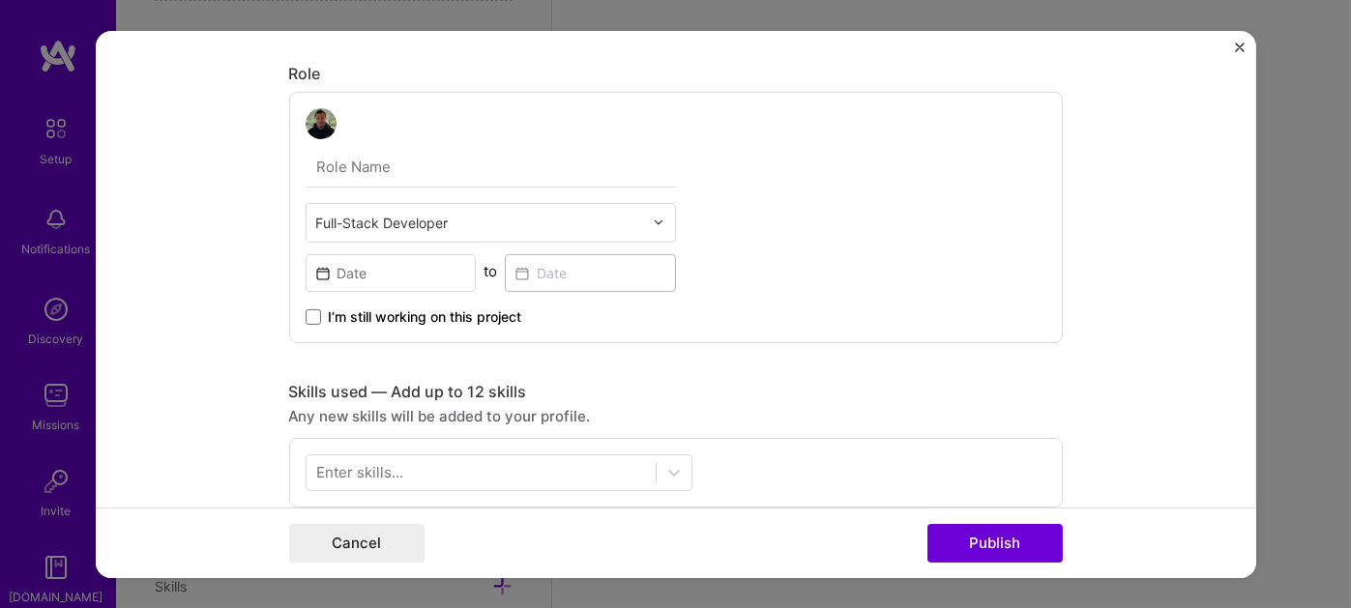
scroll to position [1089, 0]
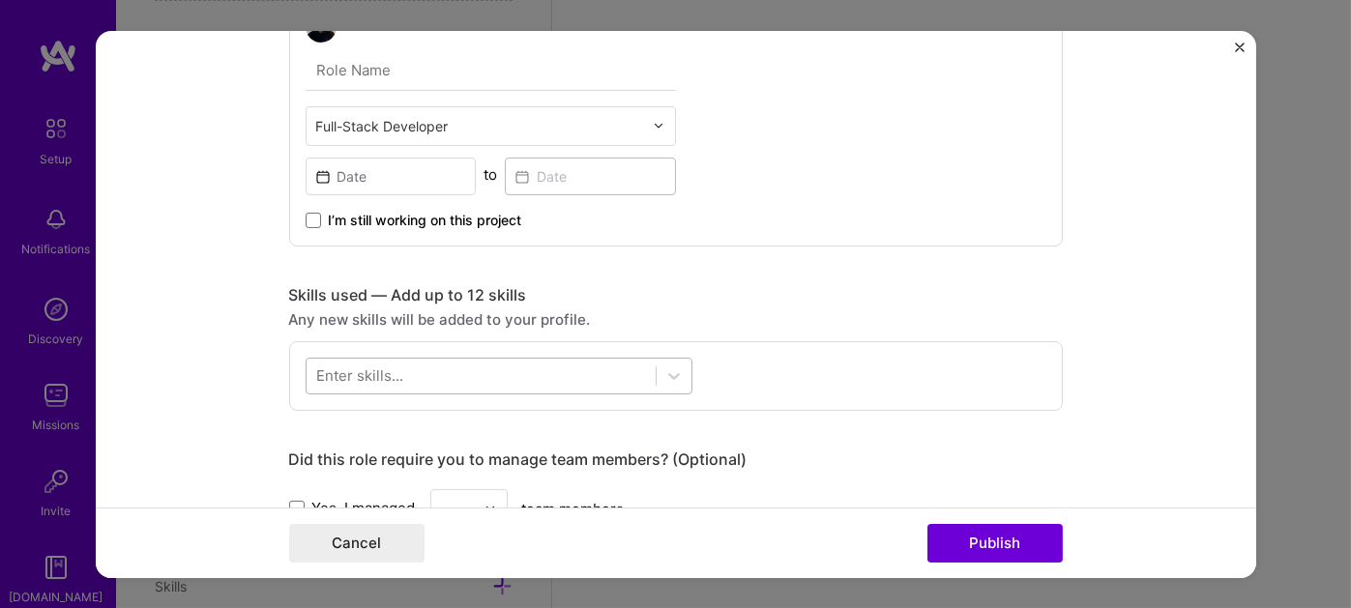
click at [424, 365] on div at bounding box center [480, 376] width 349 height 32
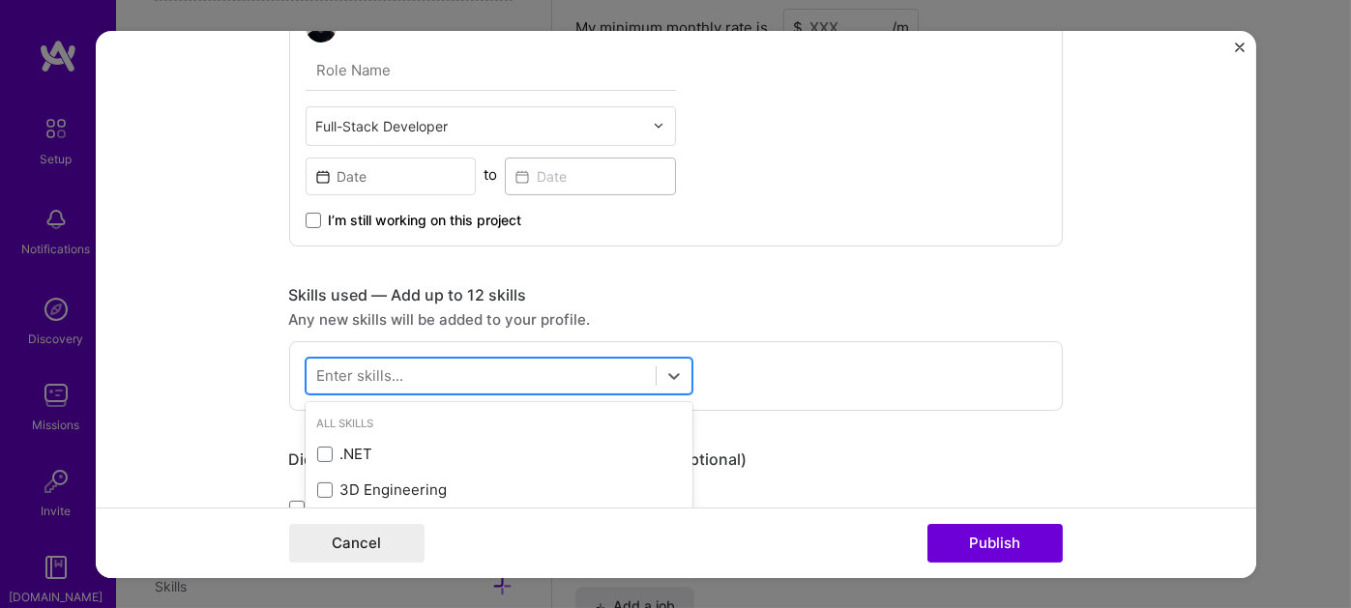
scroll to position [1464, 0]
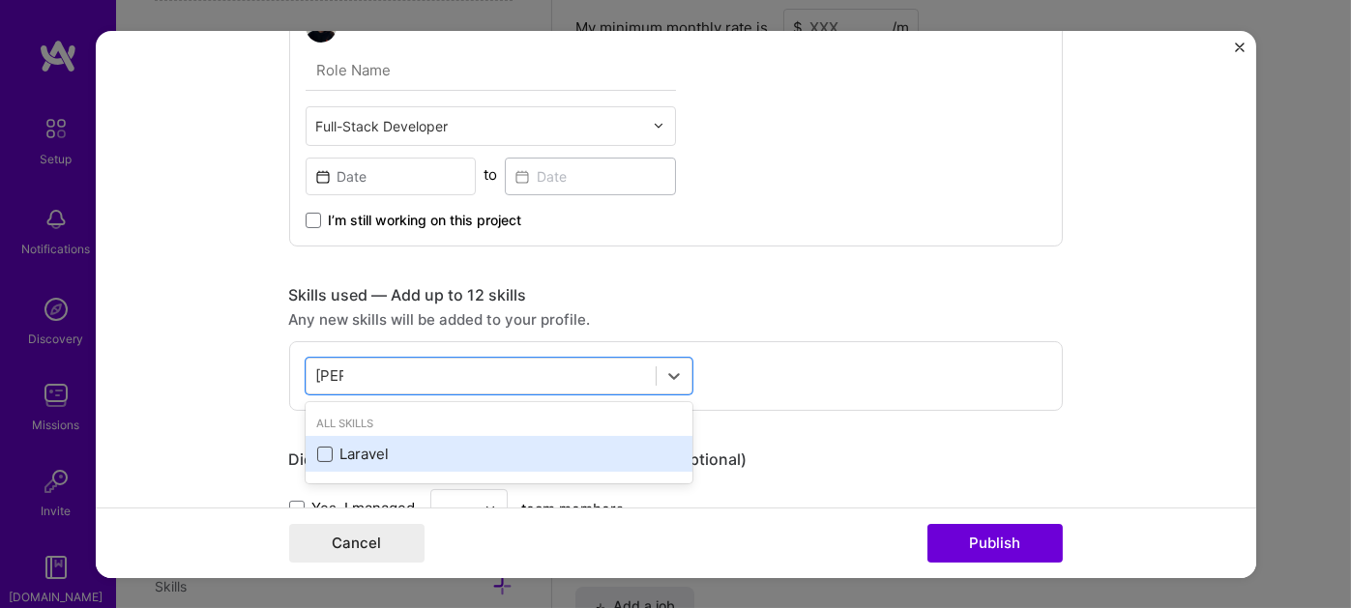
click at [317, 452] on span at bounding box center [324, 454] width 15 height 15
click at [0, 0] on input "checkbox" at bounding box center [0, 0] width 0 height 0
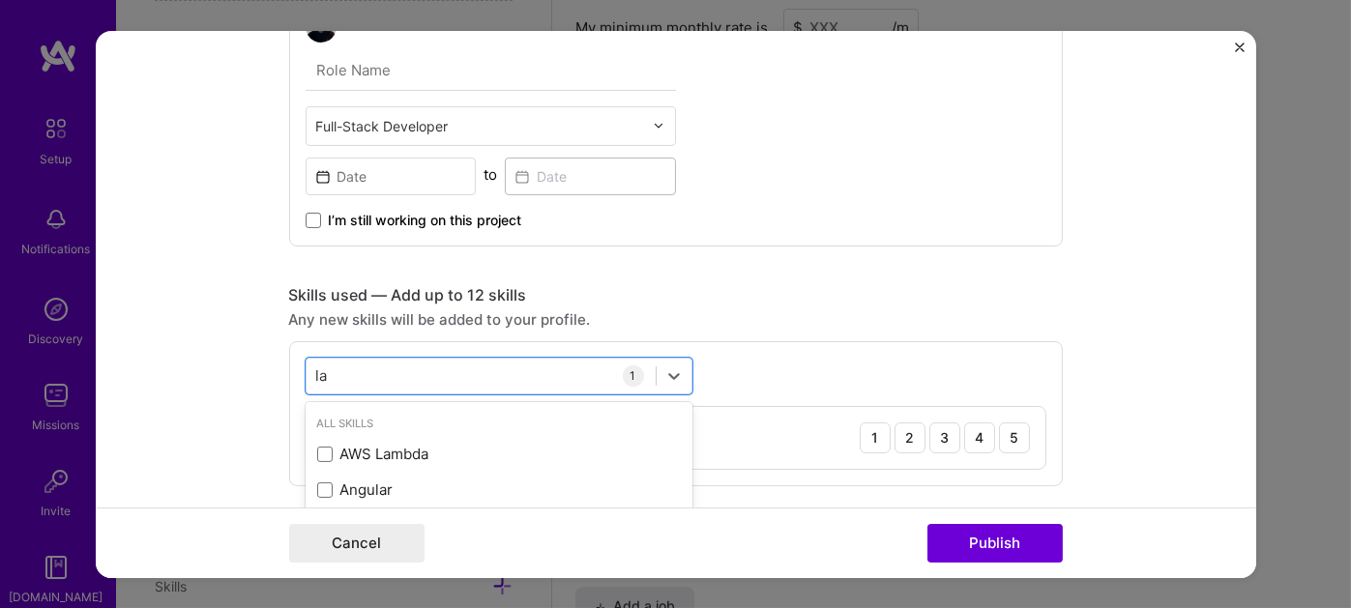
type input "l"
paste input "PHP"
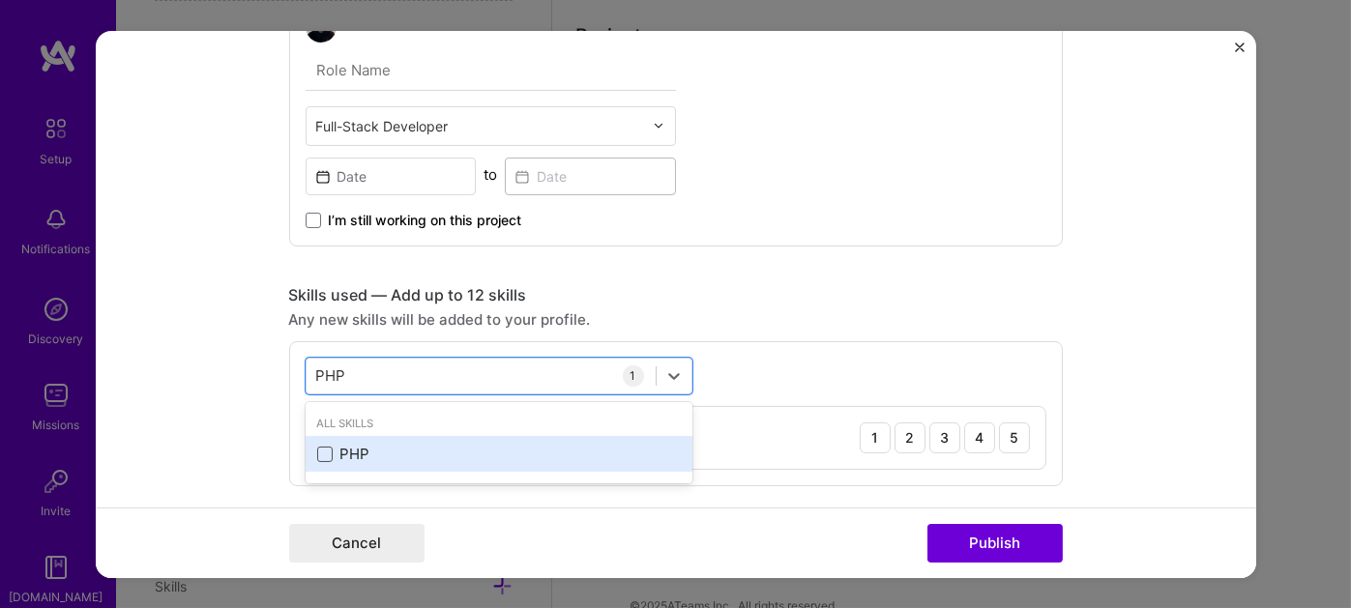
click at [322, 447] on span at bounding box center [324, 454] width 15 height 15
click at [0, 0] on input "checkbox" at bounding box center [0, 0] width 0 height 0
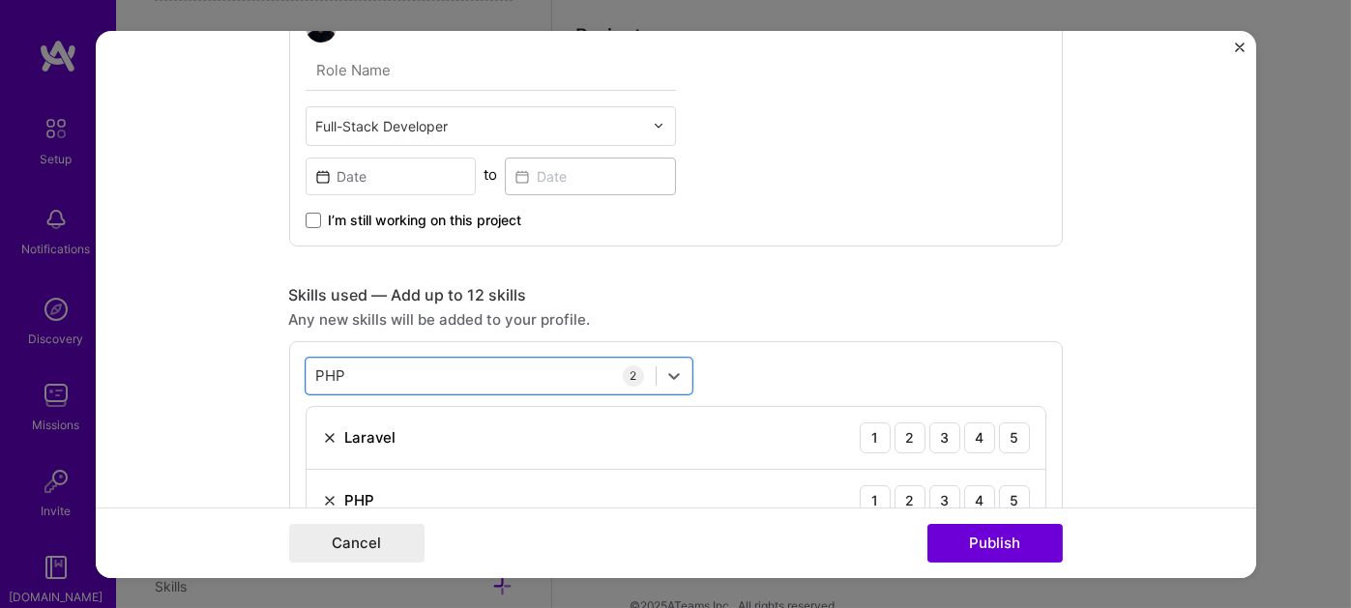
drag, startPoint x: 344, startPoint y: 367, endPoint x: 282, endPoint y: 374, distance: 62.2
click at [289, 374] on div "option PHP, selected. Select is focused ,type to refine list, press Down to ope…" at bounding box center [675, 444] width 773 height 208
drag, startPoint x: 339, startPoint y: 370, endPoint x: 291, endPoint y: 370, distance: 48.3
click at [291, 370] on div "option PHP, selected. option PHP selected, 0 of 2. 1 result available for searc…" at bounding box center [675, 444] width 773 height 208
type input "P"
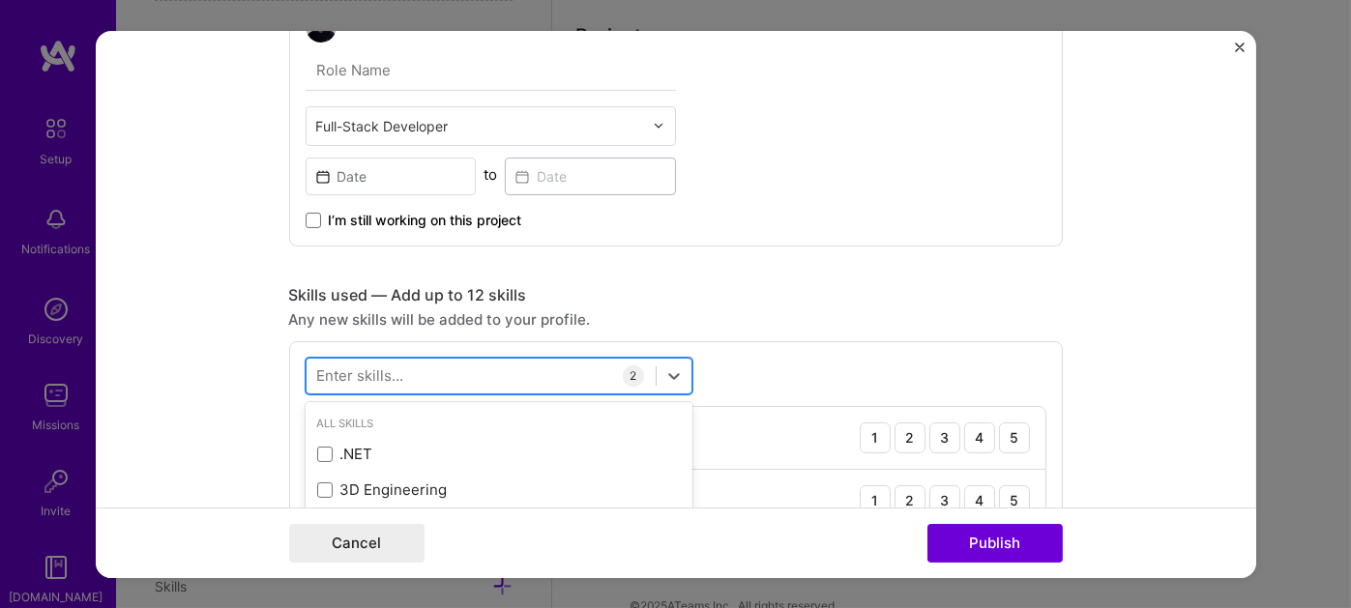
paste input "Vue.js"
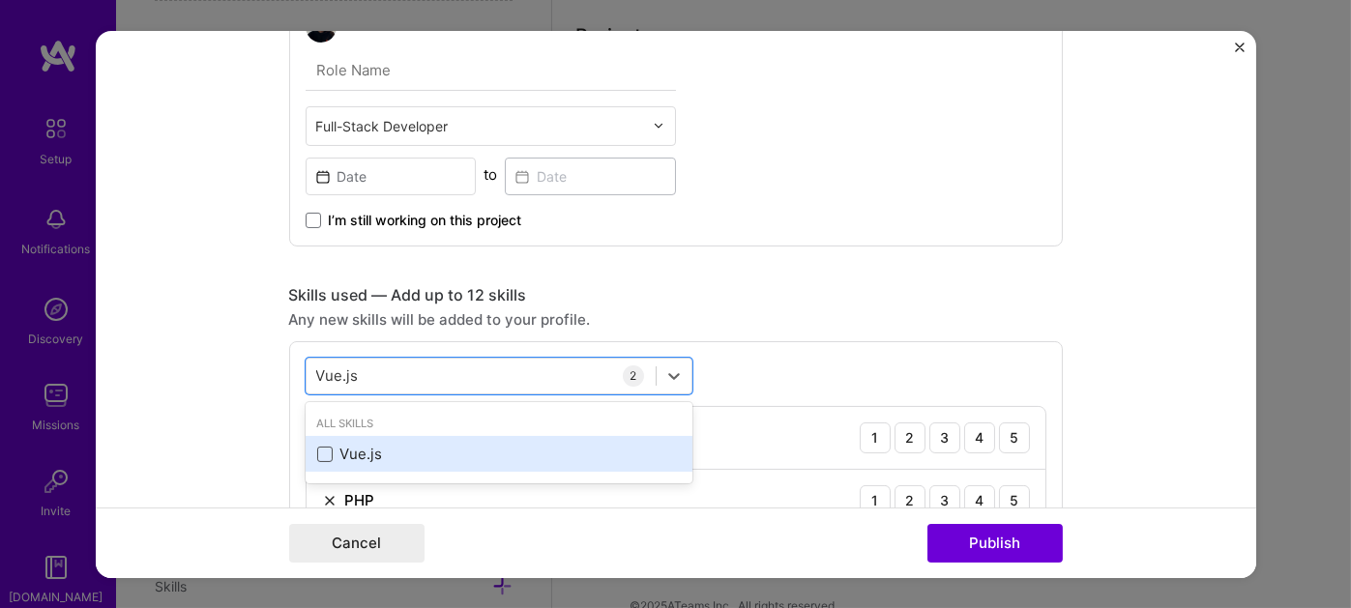
click at [320, 451] on span at bounding box center [324, 454] width 15 height 15
click at [0, 0] on input "checkbox" at bounding box center [0, 0] width 0 height 0
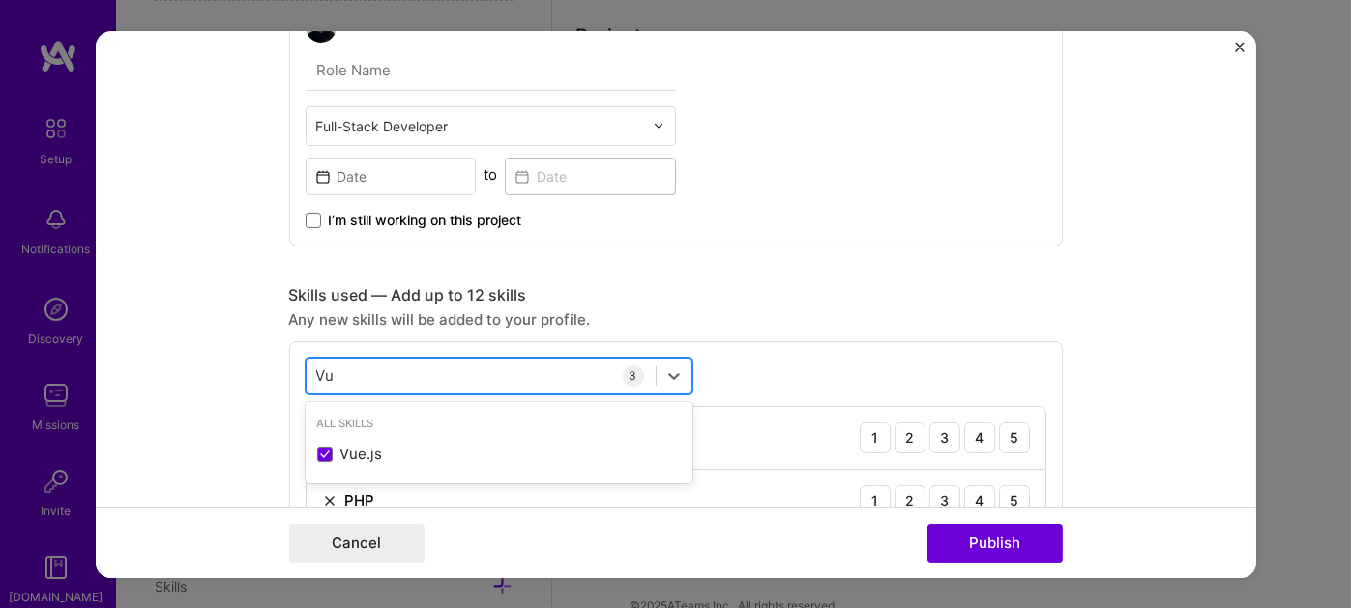
type input "V"
paste input "MySQL"
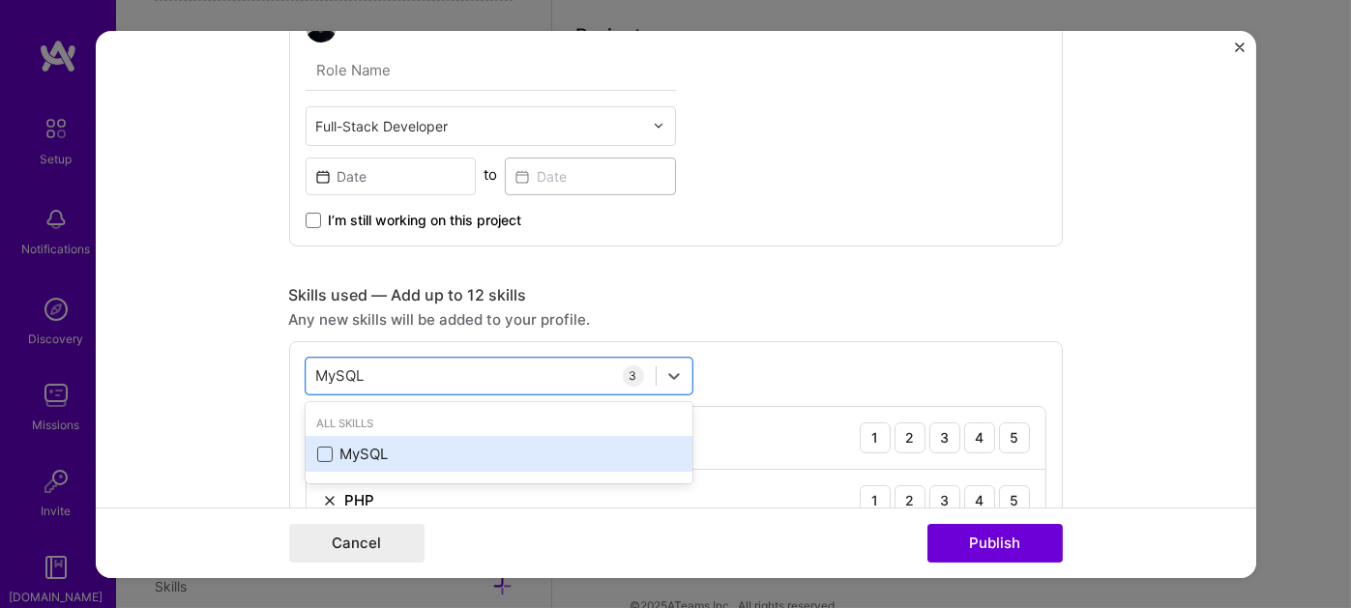
click at [317, 448] on span at bounding box center [324, 454] width 15 height 15
click at [0, 0] on input "checkbox" at bounding box center [0, 0] width 0 height 0
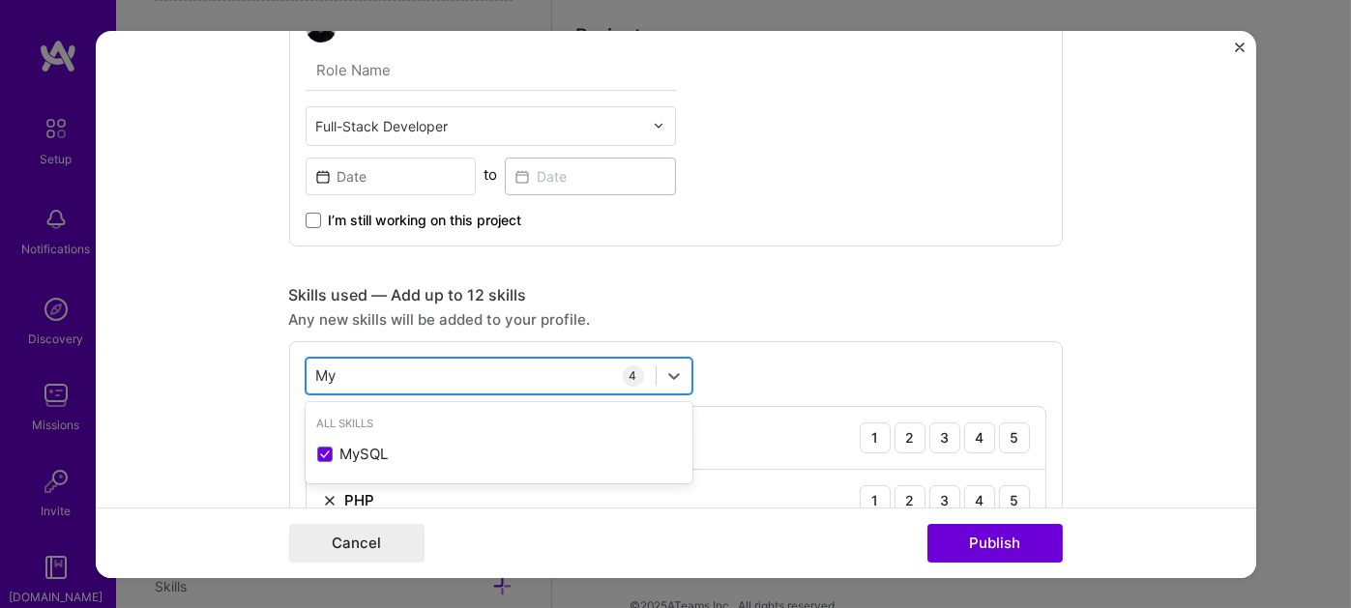
type input "M"
paste input "Docker"
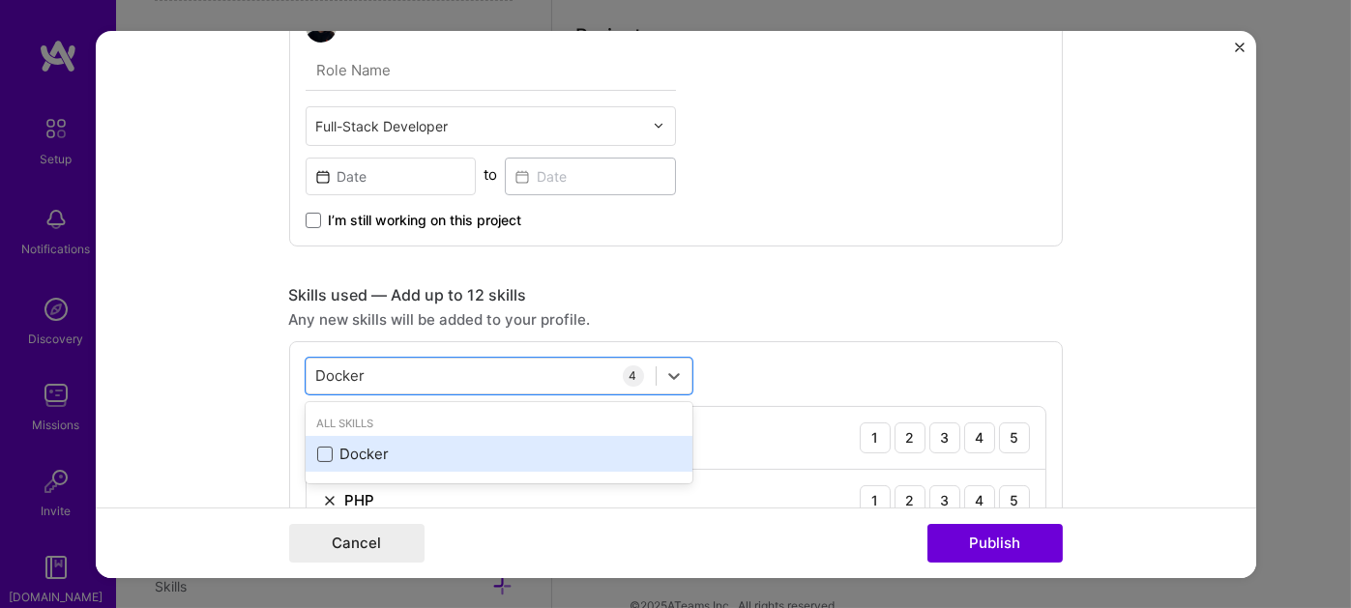
click at [317, 450] on span at bounding box center [324, 454] width 15 height 15
click at [0, 0] on input "checkbox" at bounding box center [0, 0] width 0 height 0
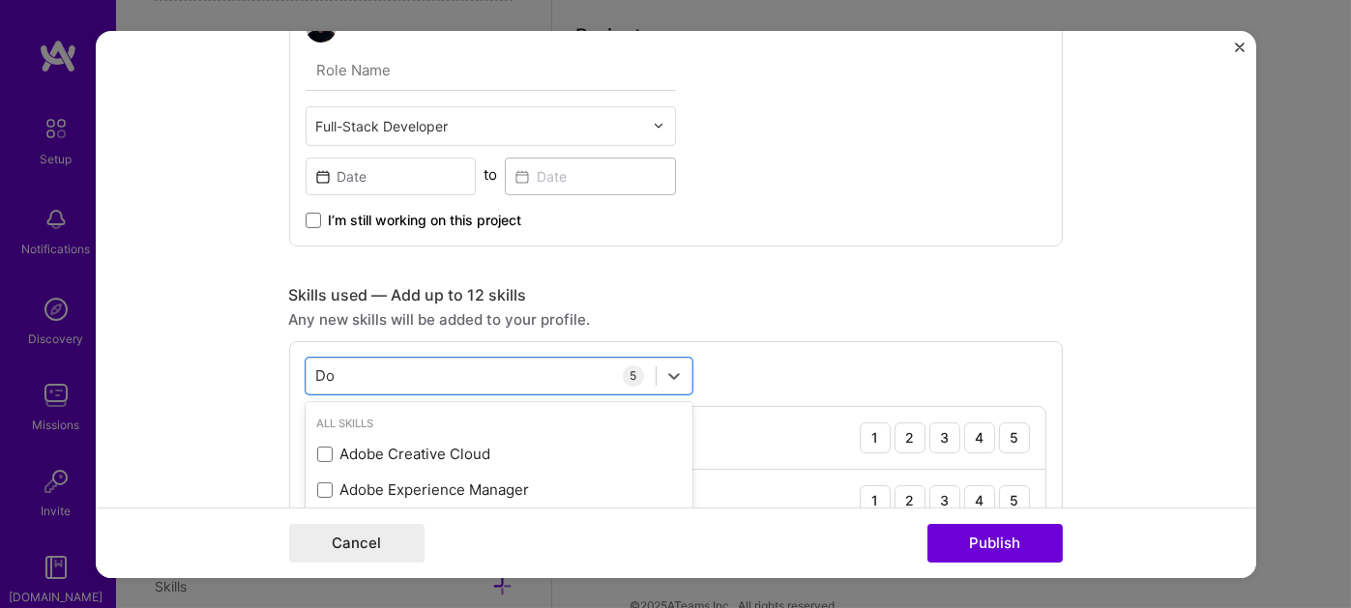
type input "D"
click at [224, 454] on form "Project title Memehead | Social Media Platform Company Memehead Project industr…" at bounding box center [676, 303] width 1160 height 547
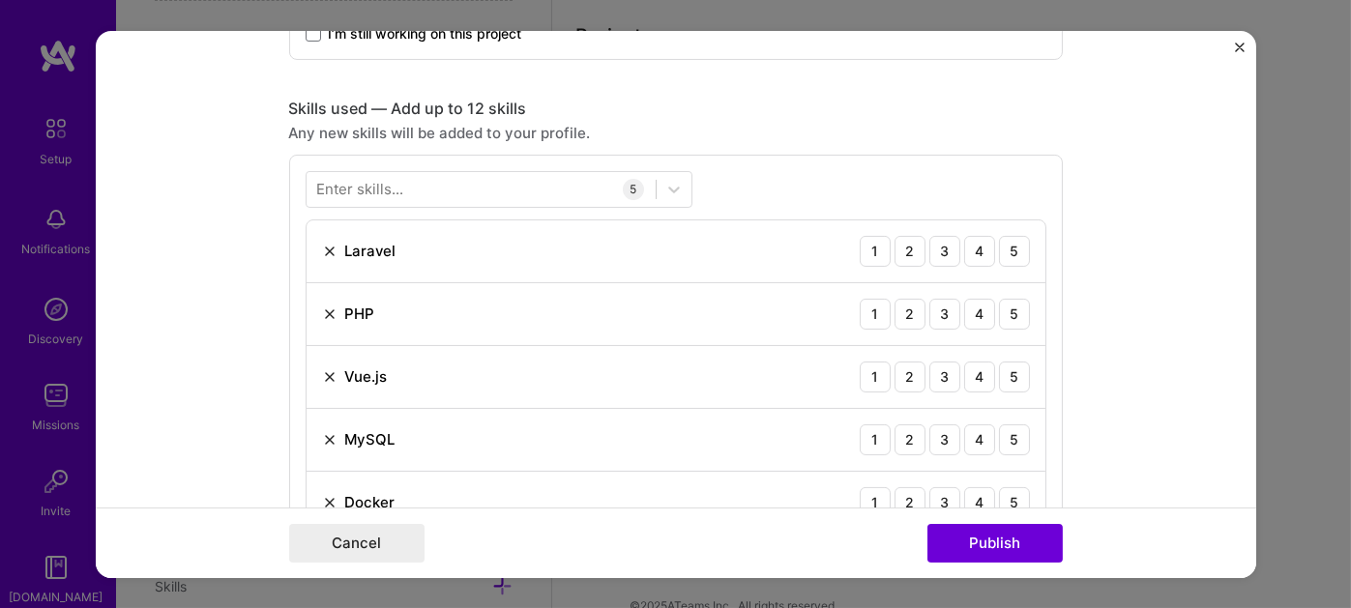
scroll to position [1282, 0]
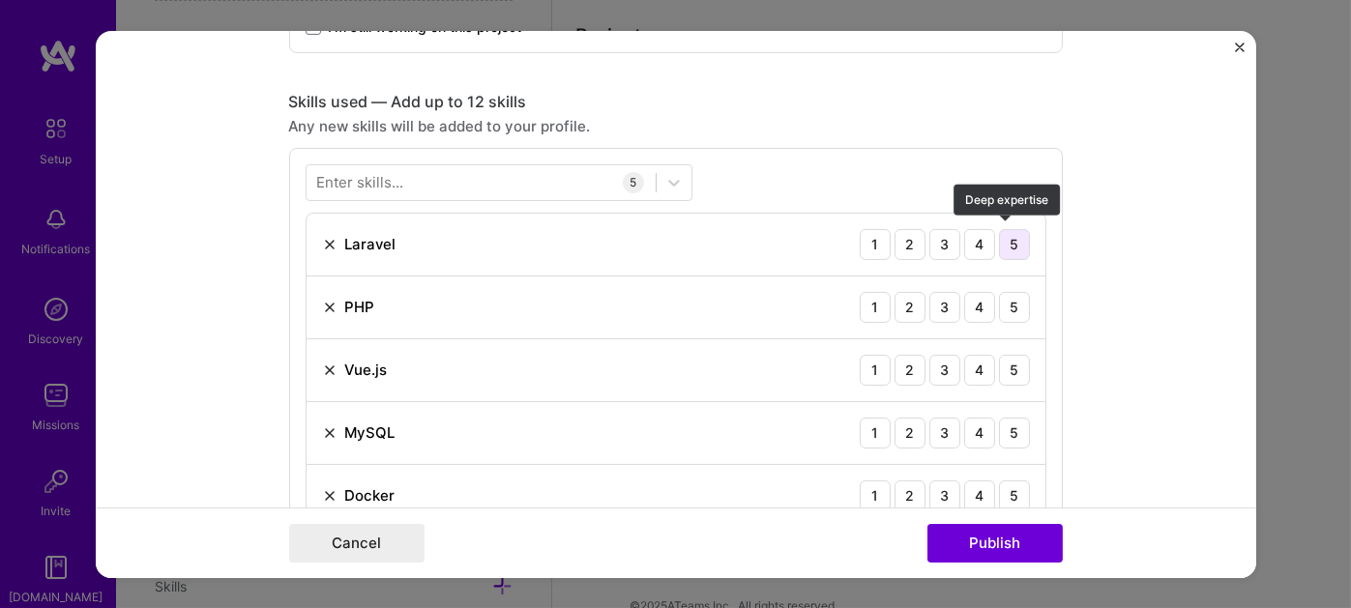
click at [1017, 239] on div "5" at bounding box center [1014, 243] width 31 height 31
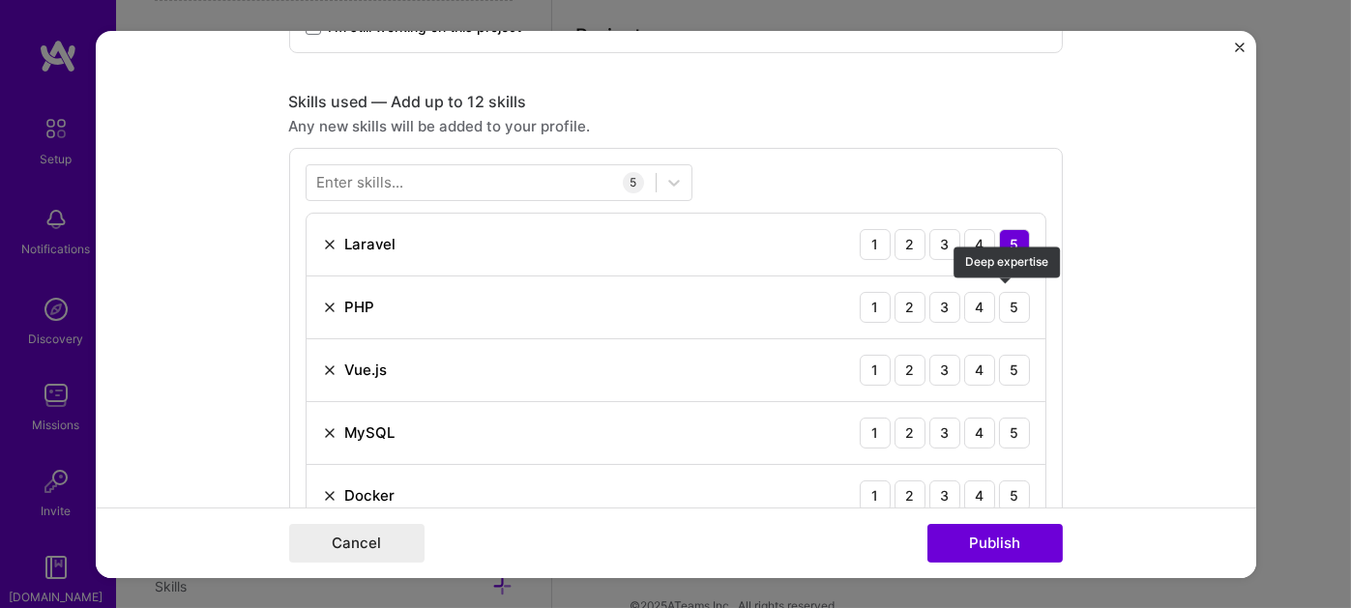
drag, startPoint x: 1008, startPoint y: 307, endPoint x: 1006, endPoint y: 344, distance: 36.9
click at [1008, 308] on div "5" at bounding box center [1014, 306] width 31 height 31
click at [1007, 372] on div "5" at bounding box center [1014, 369] width 31 height 31
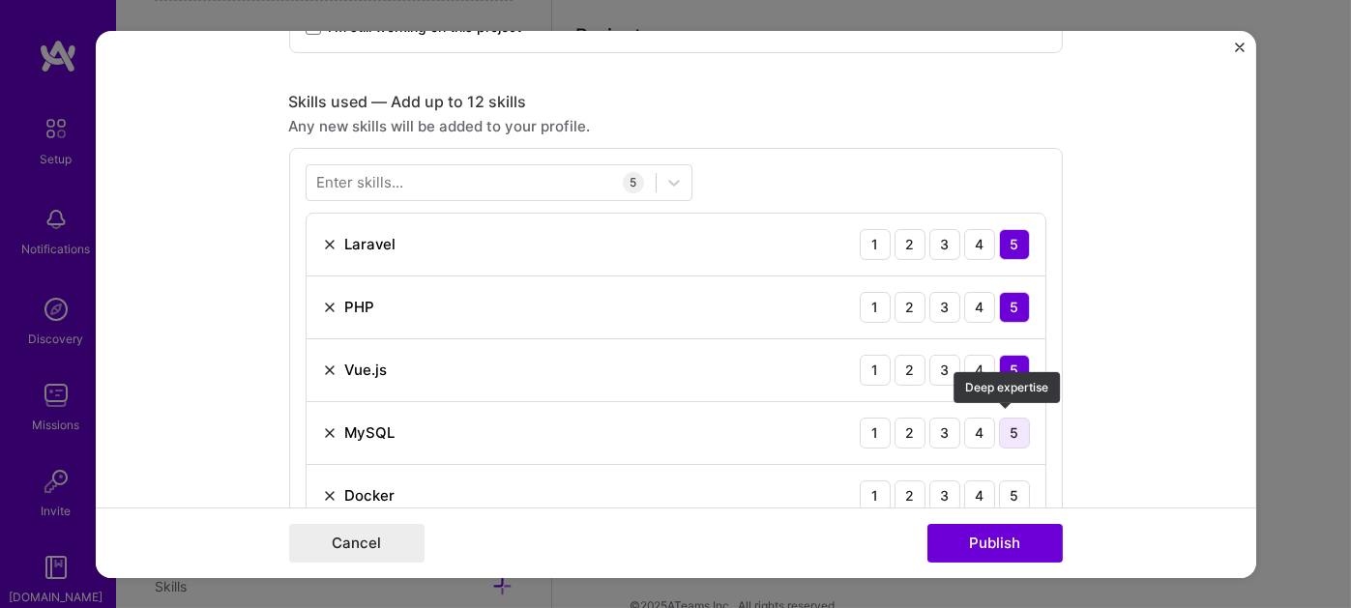
click at [1001, 438] on div "5" at bounding box center [1014, 432] width 31 height 31
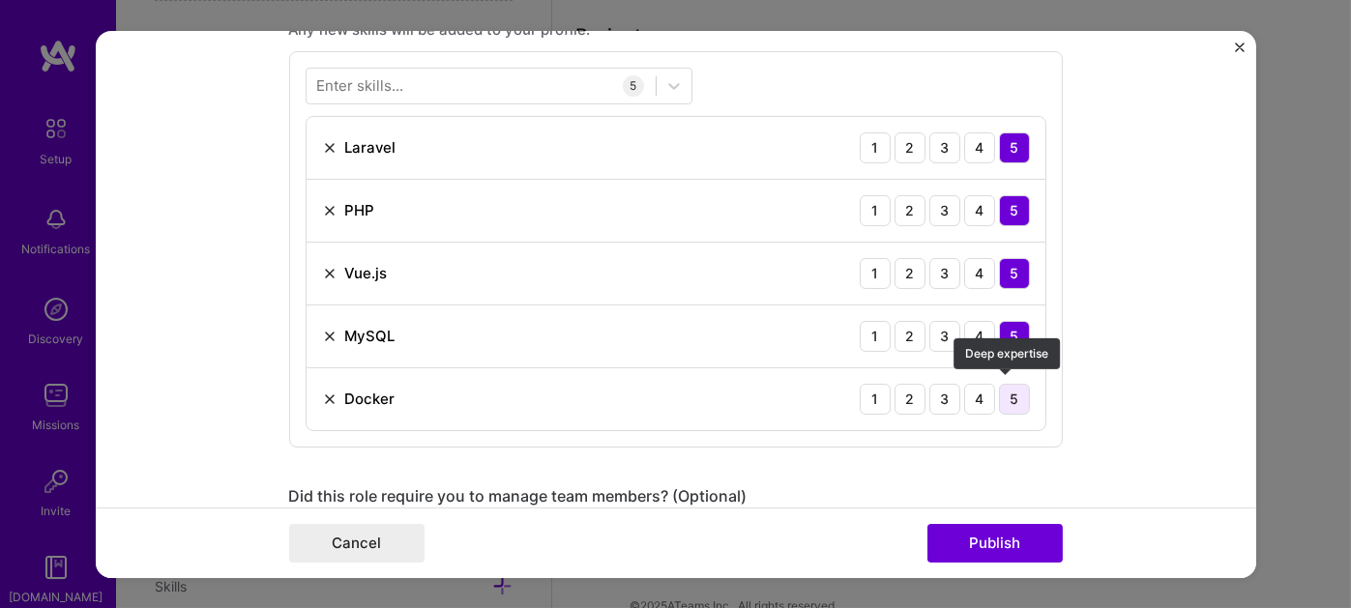
click at [1013, 387] on div "5" at bounding box center [1014, 398] width 31 height 31
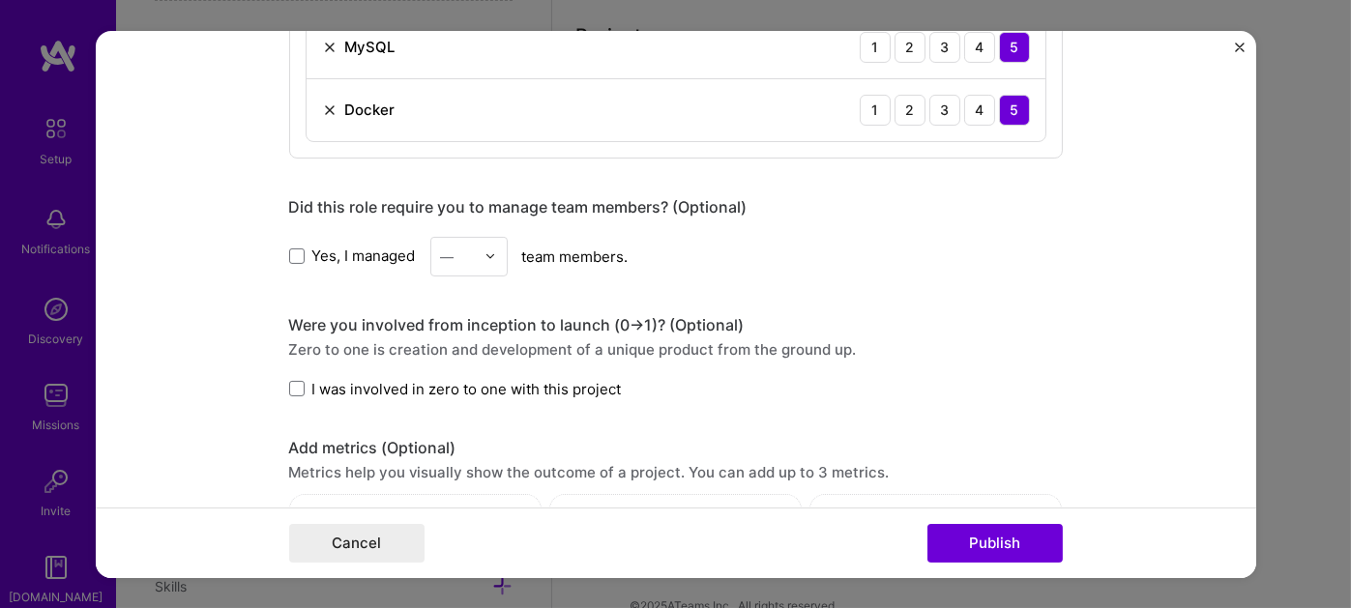
scroll to position [1669, 0]
click at [289, 251] on span at bounding box center [296, 255] width 15 height 15
click at [0, 0] on input "Yes, I managed" at bounding box center [0, 0] width 0 height 0
click at [490, 247] on div at bounding box center [495, 255] width 22 height 38
click at [440, 360] on div "3" at bounding box center [469, 378] width 66 height 36
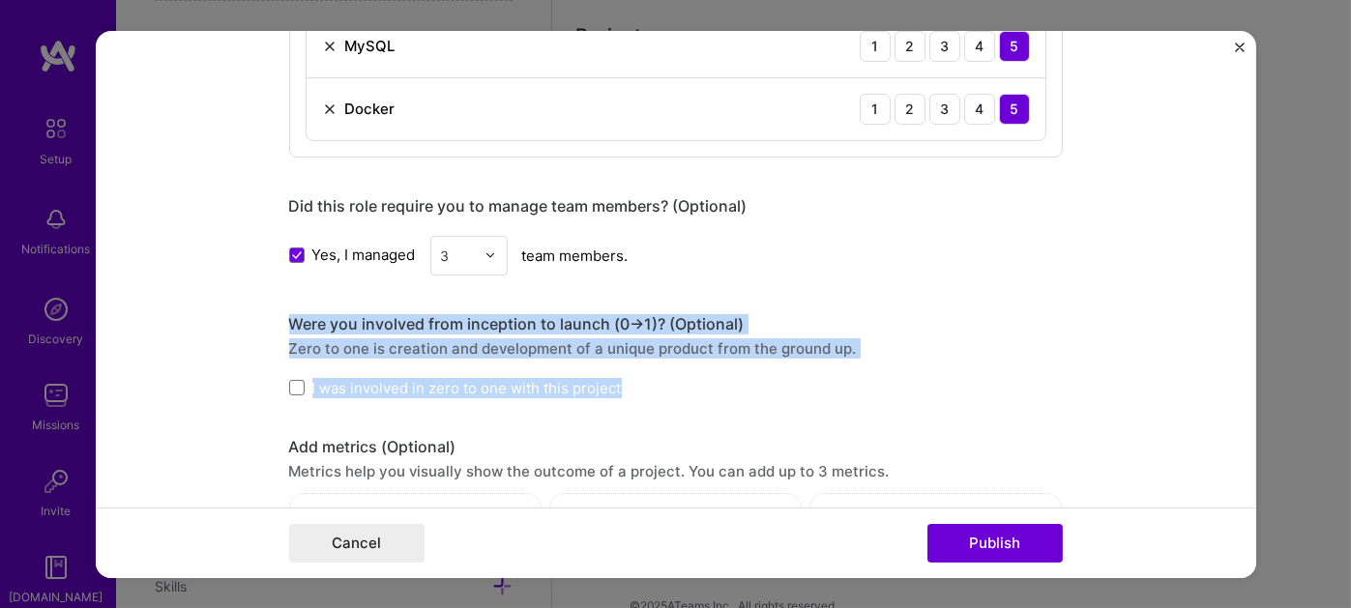
drag, startPoint x: 311, startPoint y: 317, endPoint x: 861, endPoint y: 381, distance: 552.9
click at [861, 381] on div "Were you involved from inception to launch (0 -> 1)? (Optional) Zero to one is …" at bounding box center [675, 355] width 773 height 84
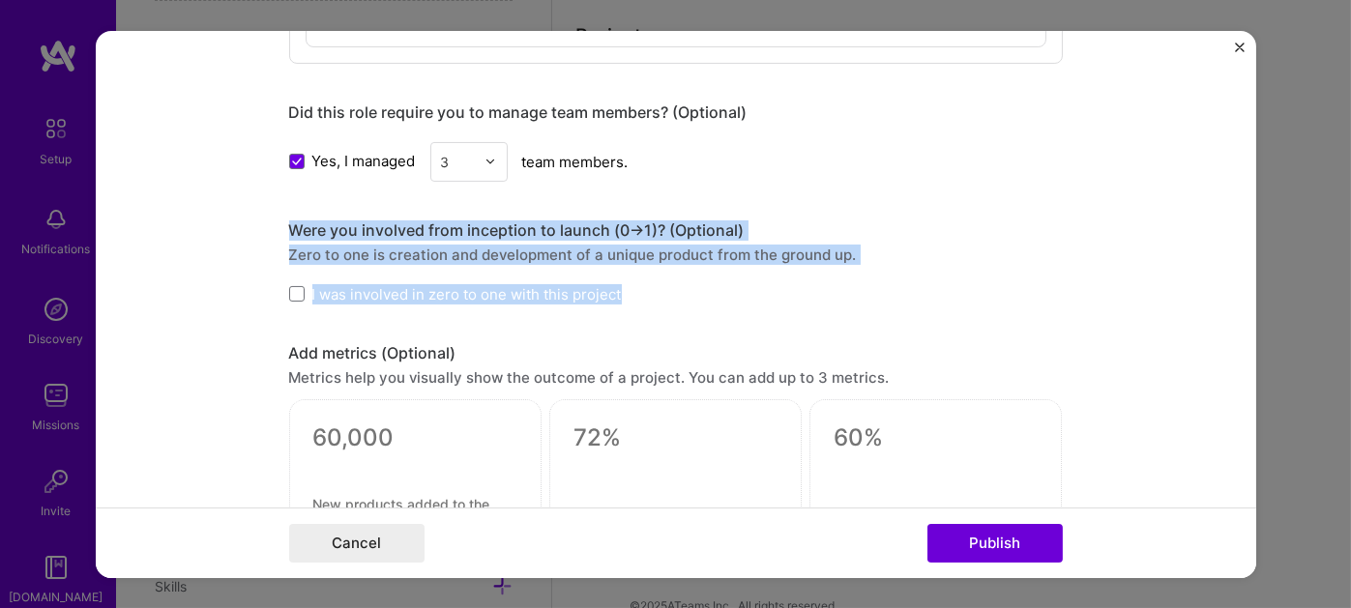
scroll to position [1765, 0]
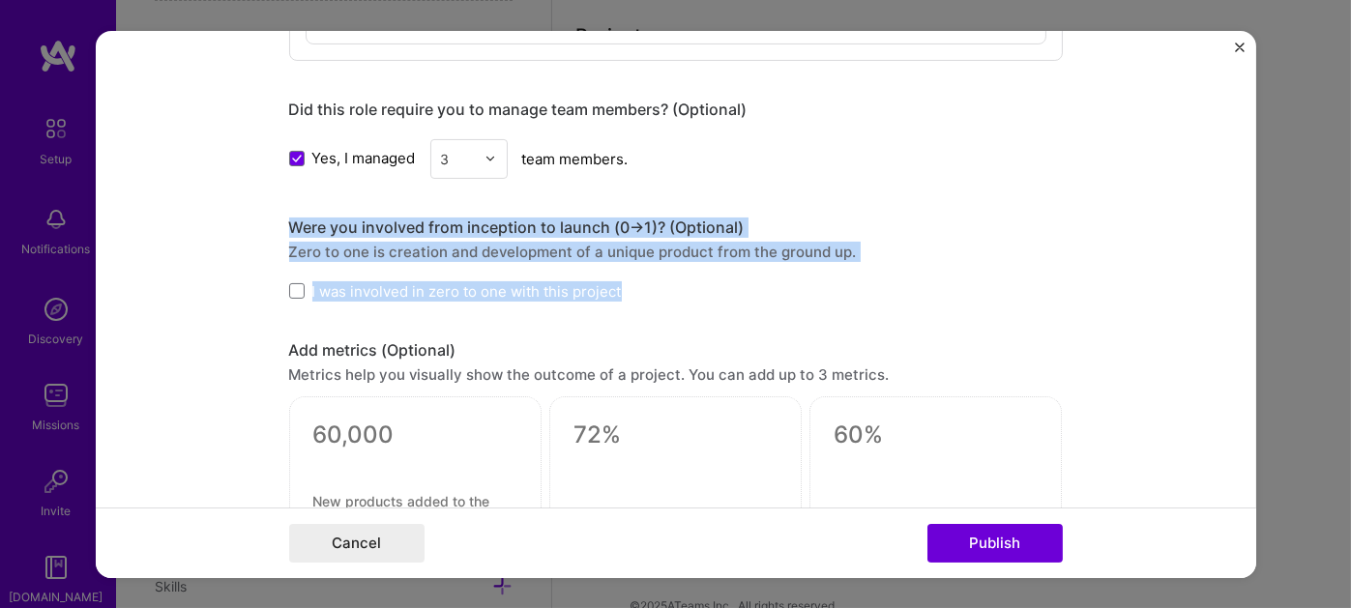
copy div "Were you involved from inception to launch (0 -> 1)? (Optional) Zero to one is …"
click at [297, 290] on label "I was involved in zero to one with this project" at bounding box center [455, 290] width 333 height 20
click at [0, 0] on input "I was involved in zero to one with this project" at bounding box center [0, 0] width 0 height 0
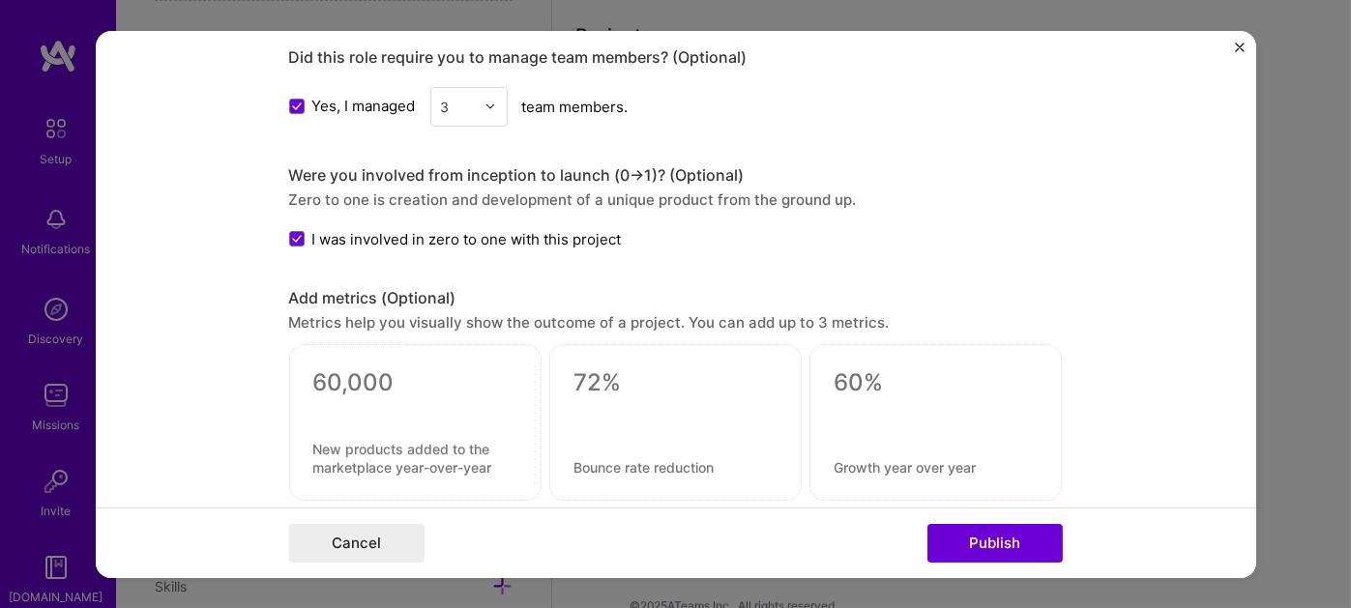
scroll to position [1862, 0]
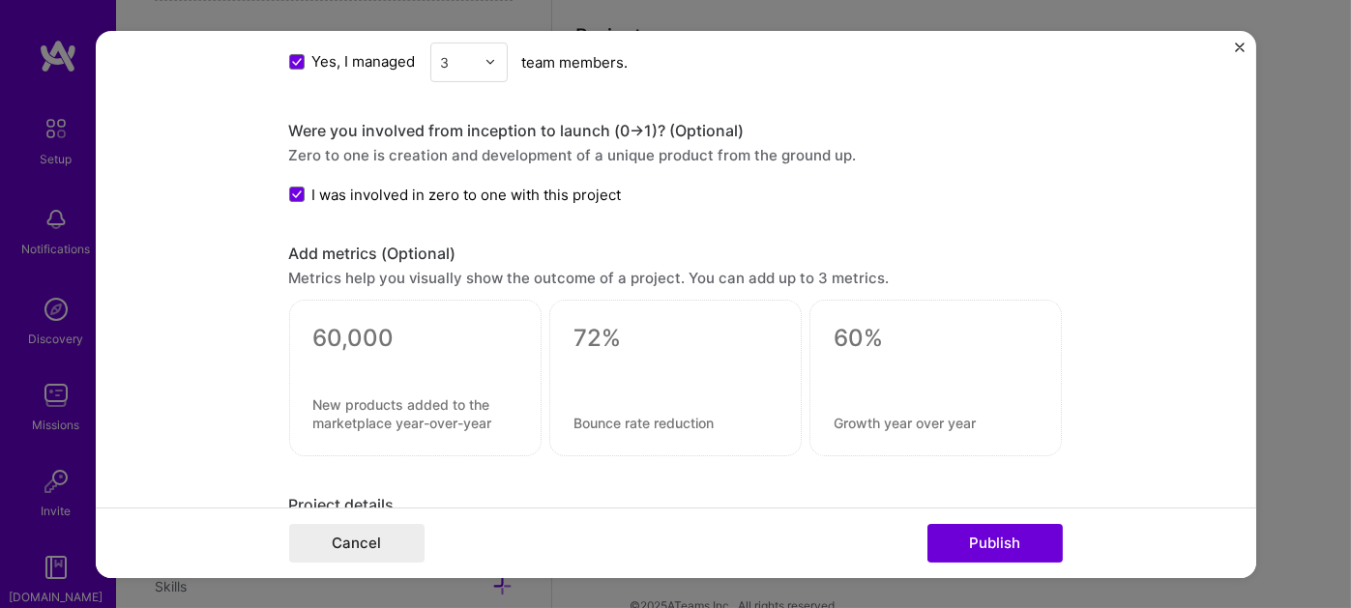
click at [457, 360] on div at bounding box center [415, 363] width 204 height 20
click at [400, 342] on textarea at bounding box center [415, 338] width 204 height 29
click at [230, 289] on form "Project title Memehead | Social Media Platform Company Memehead Project industr…" at bounding box center [676, 303] width 1160 height 547
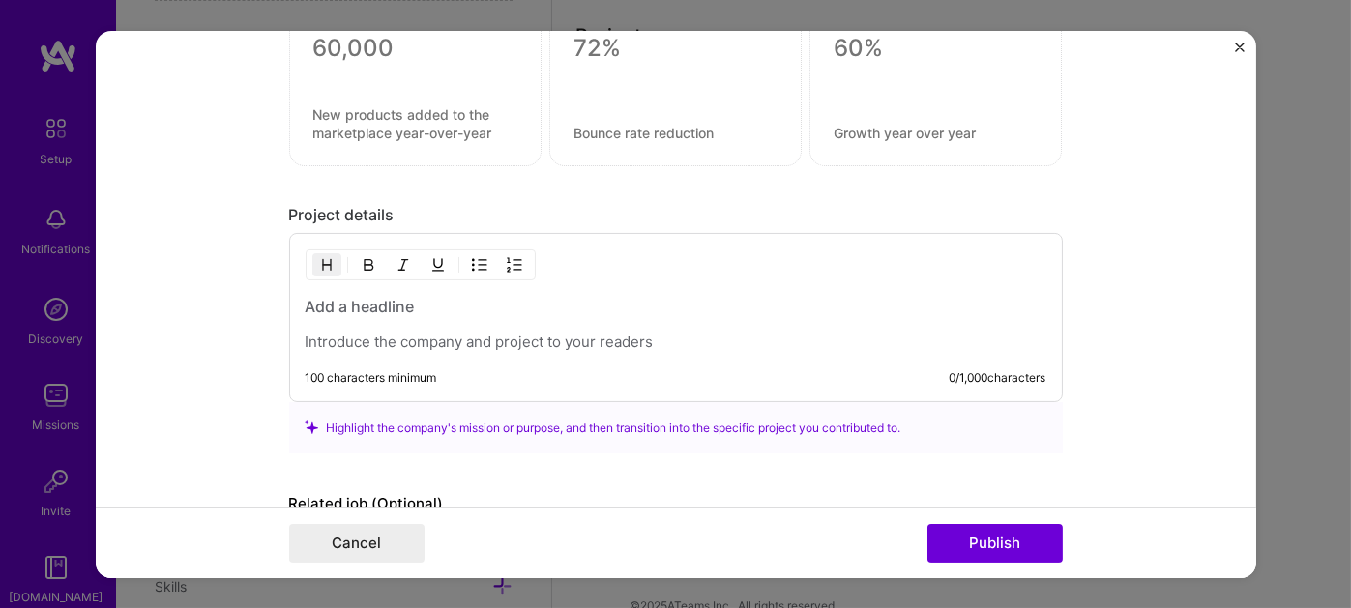
scroll to position [2249, 0]
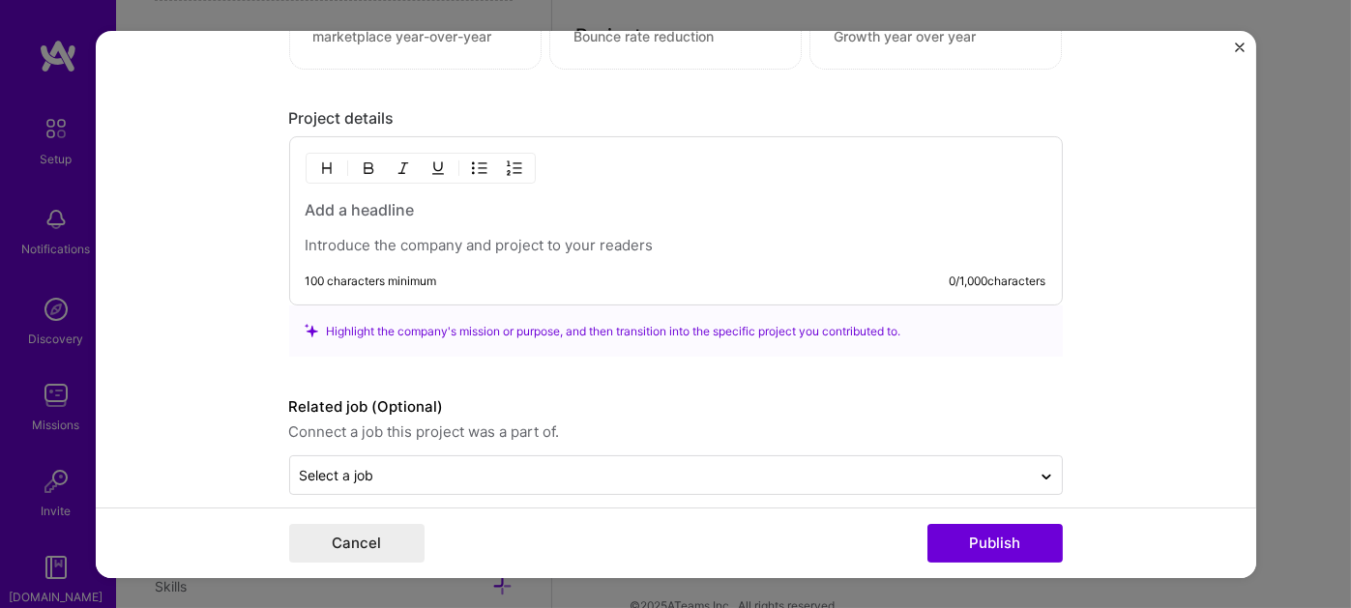
click at [407, 236] on p at bounding box center [676, 245] width 741 height 19
click at [387, 205] on h3 at bounding box center [676, 209] width 741 height 21
click at [389, 199] on h3 at bounding box center [676, 209] width 741 height 21
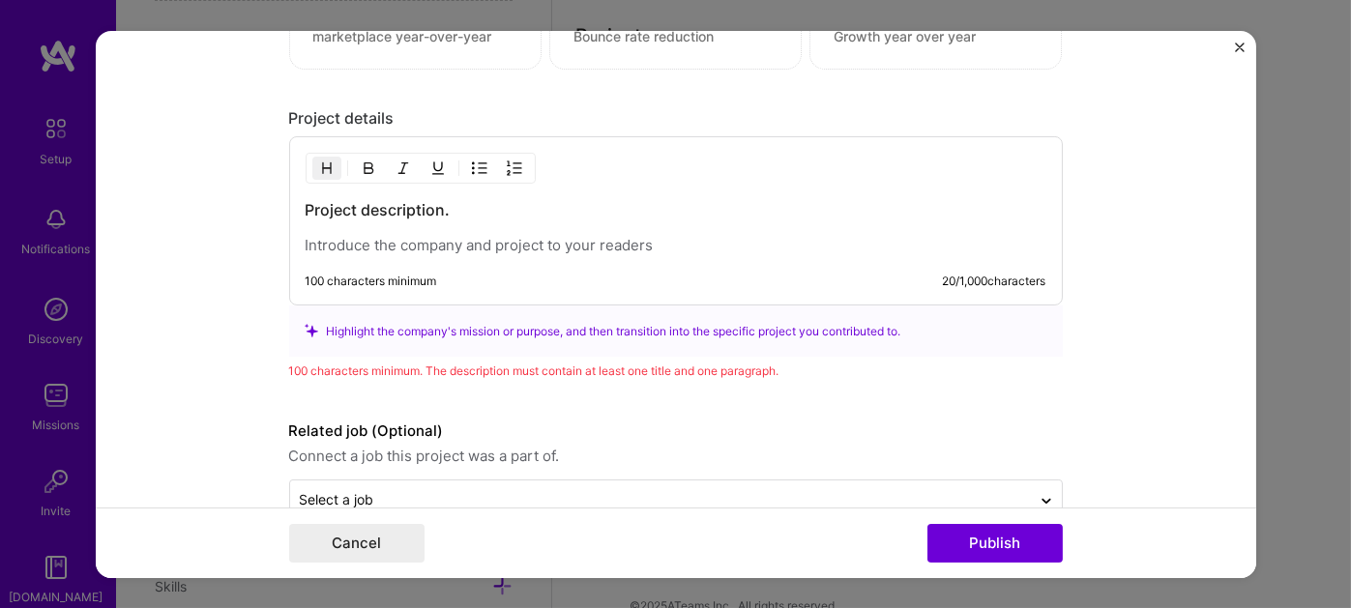
click at [376, 236] on p at bounding box center [676, 245] width 741 height 19
click at [330, 239] on p at bounding box center [676, 245] width 741 height 19
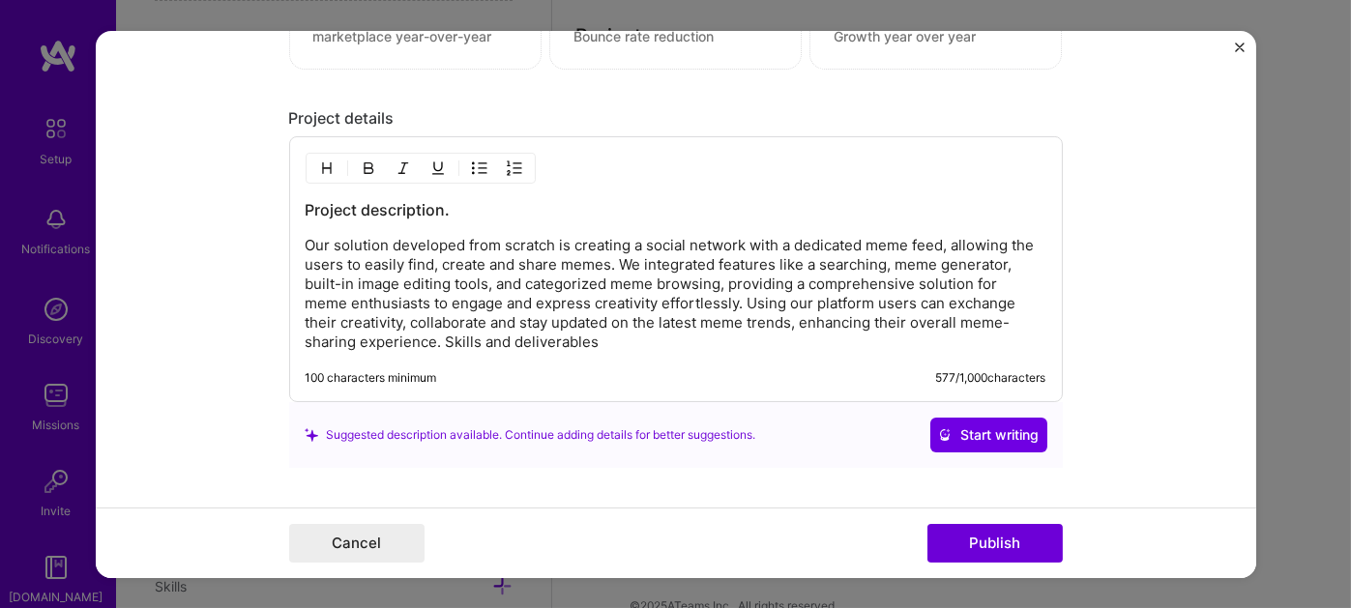
scroll to position [2346, 0]
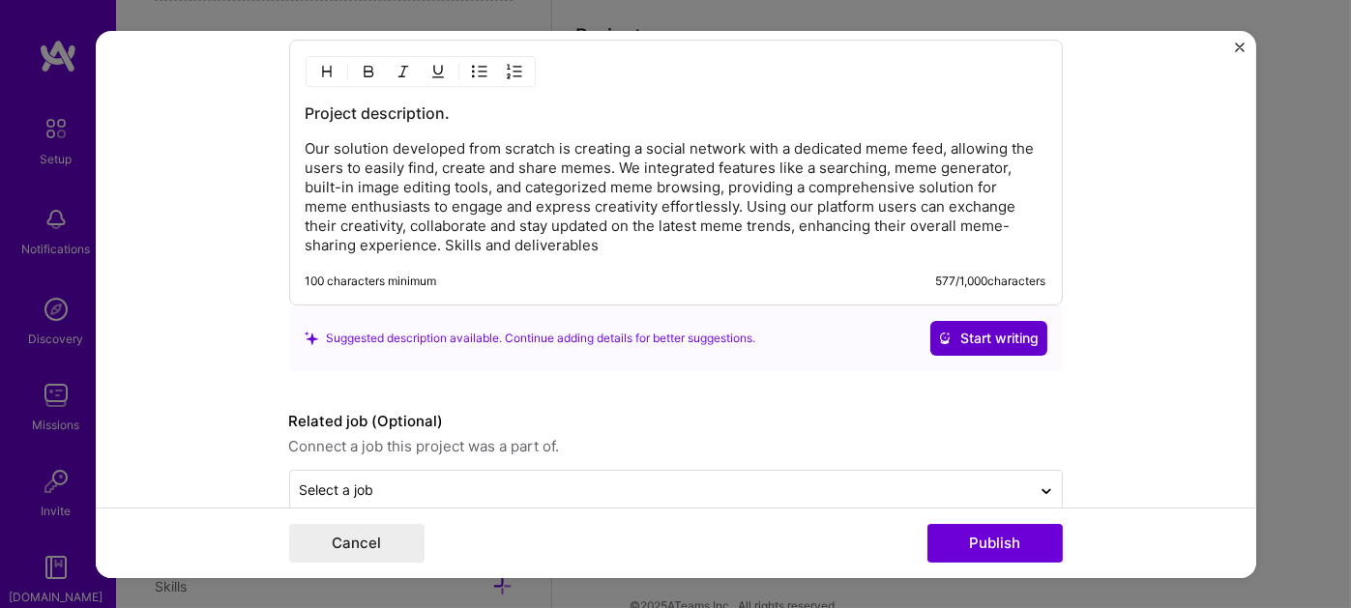
click at [944, 329] on span "Start writing" at bounding box center [989, 338] width 102 height 19
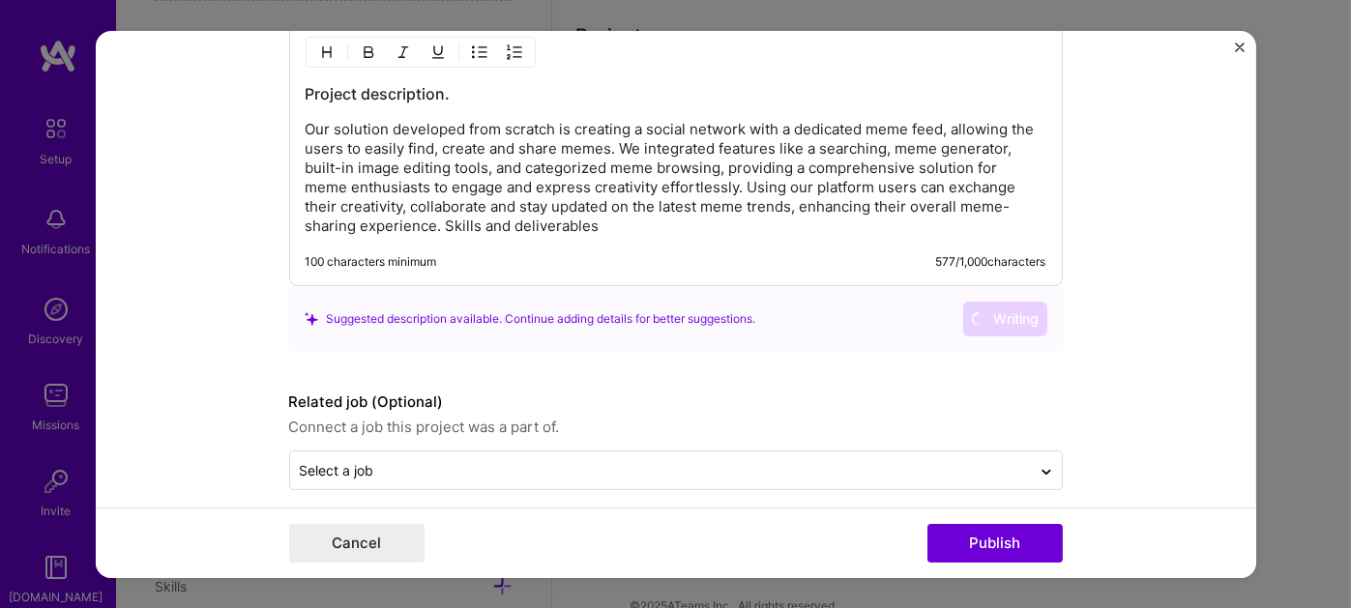
scroll to position [2376, 0]
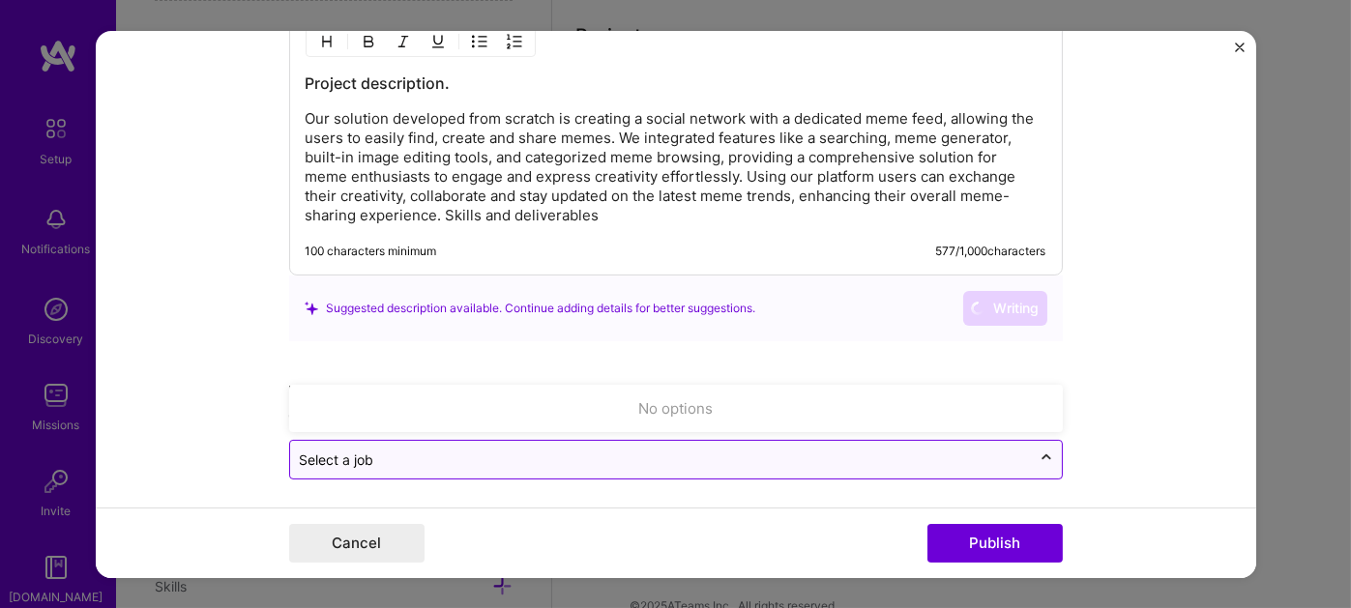
click at [1044, 452] on icon at bounding box center [1045, 457] width 15 height 19
click at [1038, 452] on icon at bounding box center [1045, 457] width 15 height 19
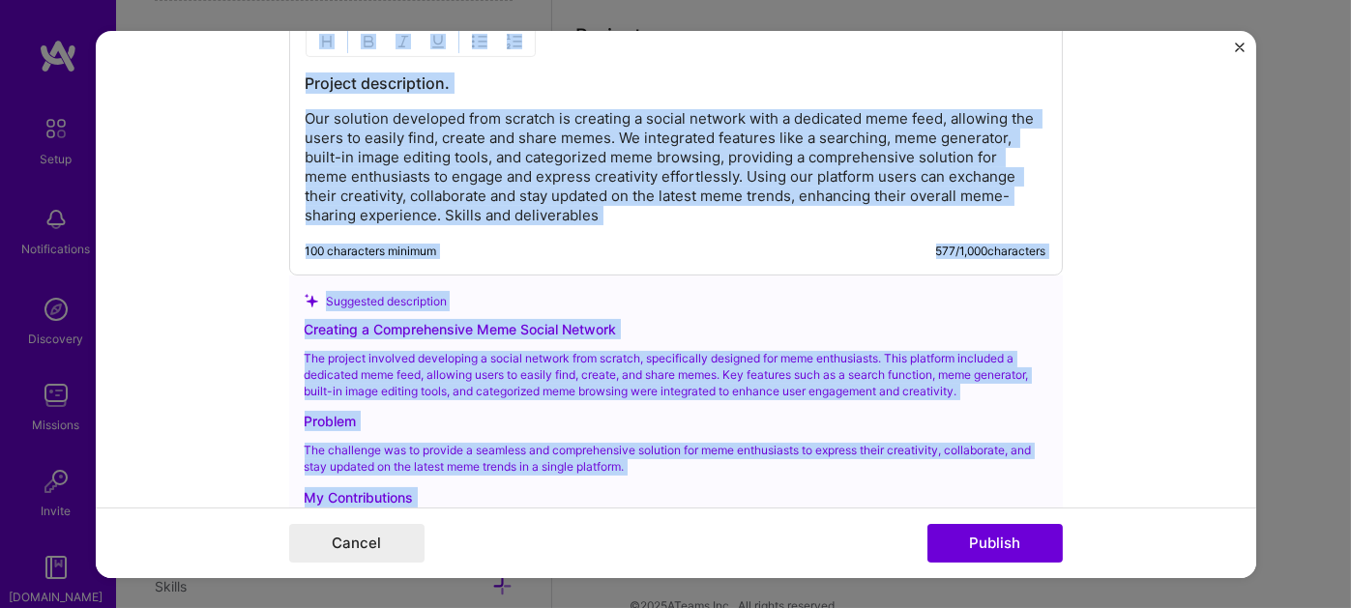
drag, startPoint x: 284, startPoint y: 409, endPoint x: 546, endPoint y: 415, distance: 262.1
click at [546, 411] on div "Problem" at bounding box center [676, 421] width 743 height 20
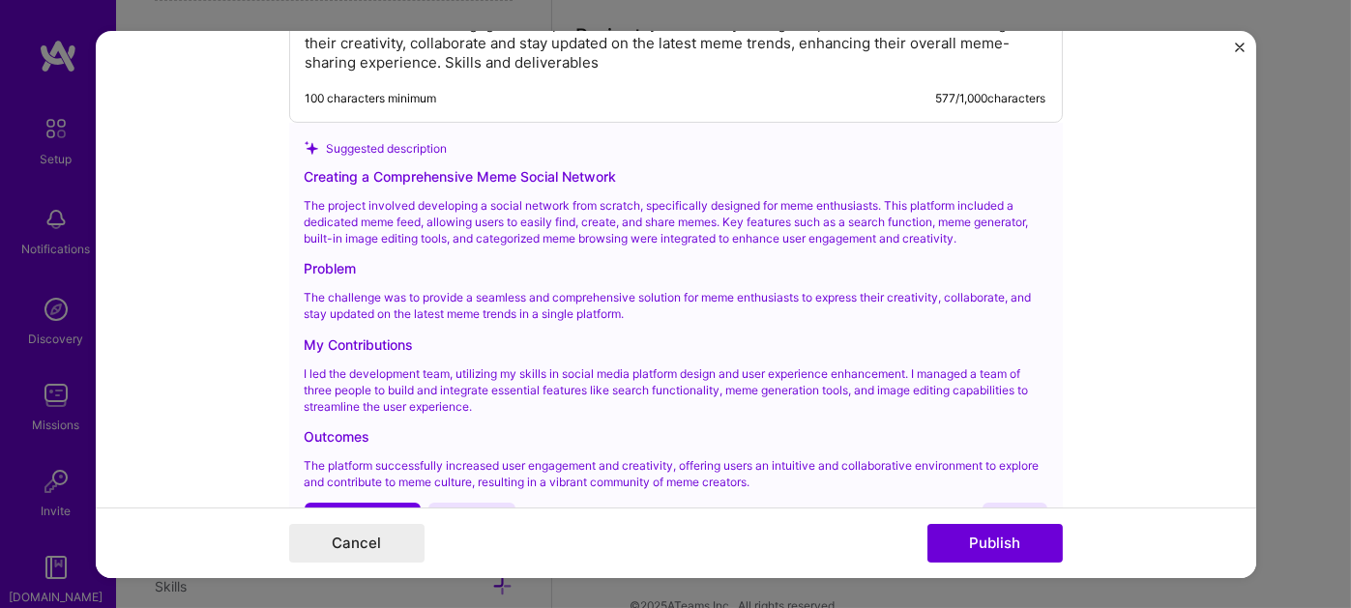
scroll to position [2569, 0]
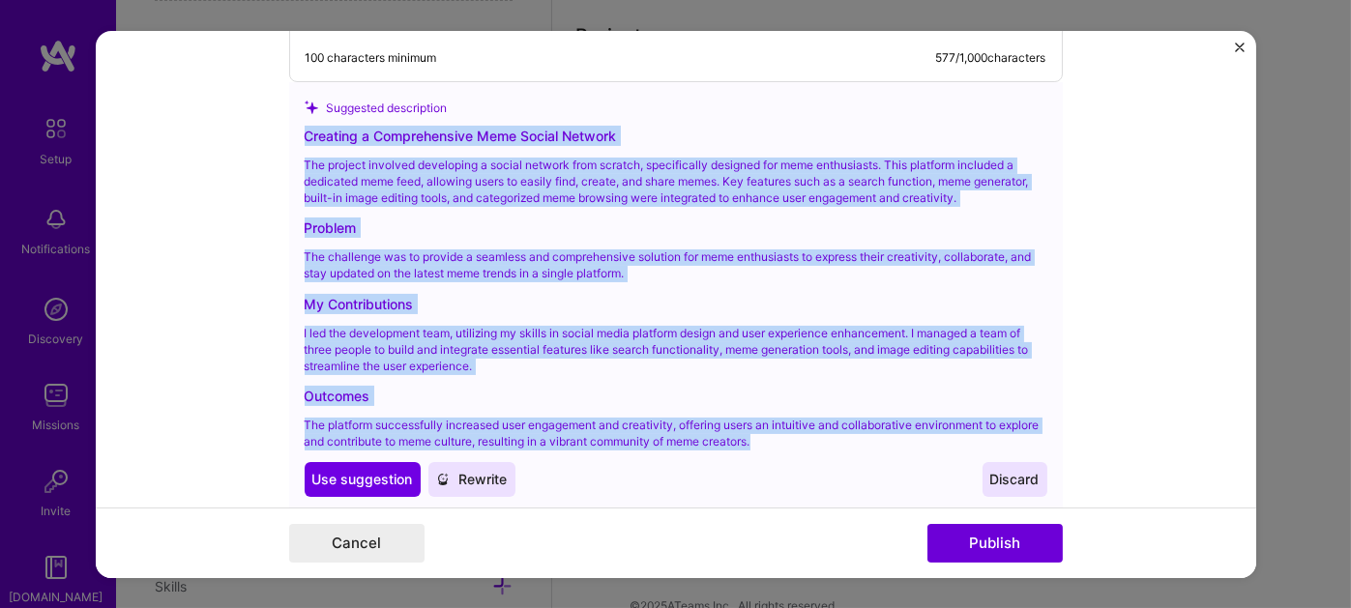
drag, startPoint x: 299, startPoint y: 129, endPoint x: 799, endPoint y: 437, distance: 587.4
click at [799, 437] on div "Creating a Comprehensive Meme Social Network The project involved developing a …" at bounding box center [676, 311] width 743 height 371
copy div "Creating a Comprehensive Meme Social Network The project involved developing a …"
click at [353, 470] on span "Use suggestion" at bounding box center [362, 479] width 101 height 19
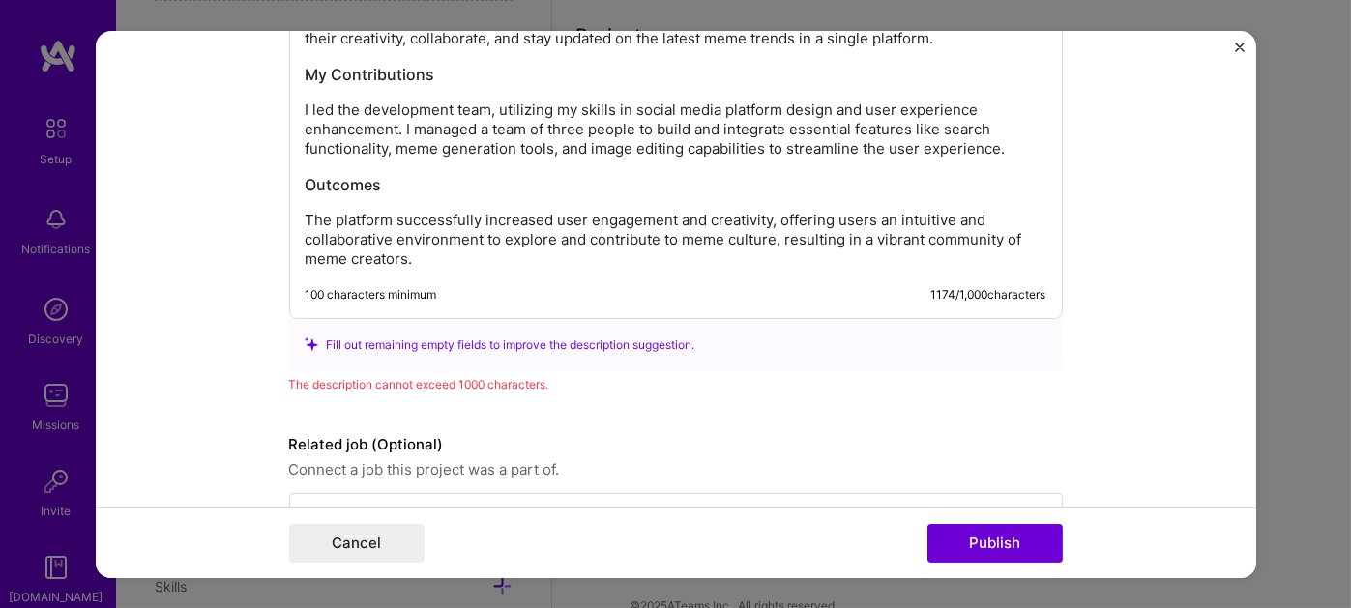
scroll to position [2561, 0]
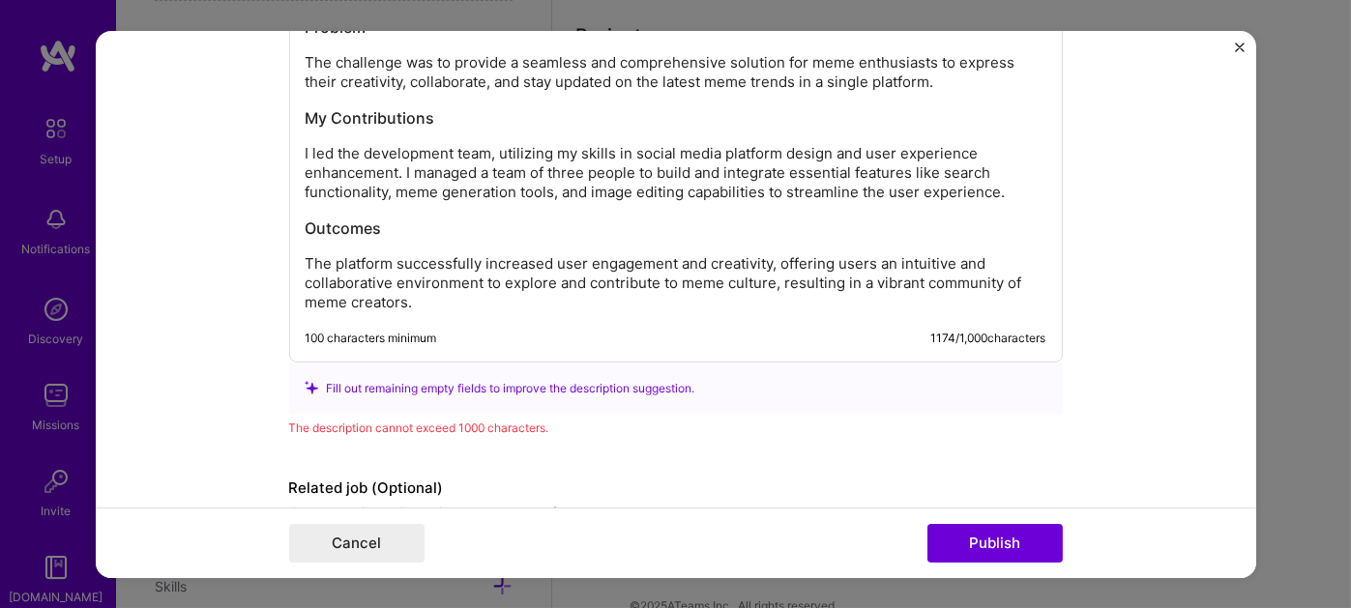
click at [312, 237] on div "Creating a Comprehensive Meme Social Network The project involved developing a …" at bounding box center [676, 99] width 741 height 425
click at [306, 237] on div "Creating a Comprehensive Meme Social Network The project involved developing a …" at bounding box center [676, 99] width 741 height 425
click at [306, 230] on h3 "Outcomes" at bounding box center [676, 228] width 741 height 21
click at [306, 206] on div "Creating a Comprehensive Meme Social Network The project involved developing a …" at bounding box center [676, 99] width 741 height 425
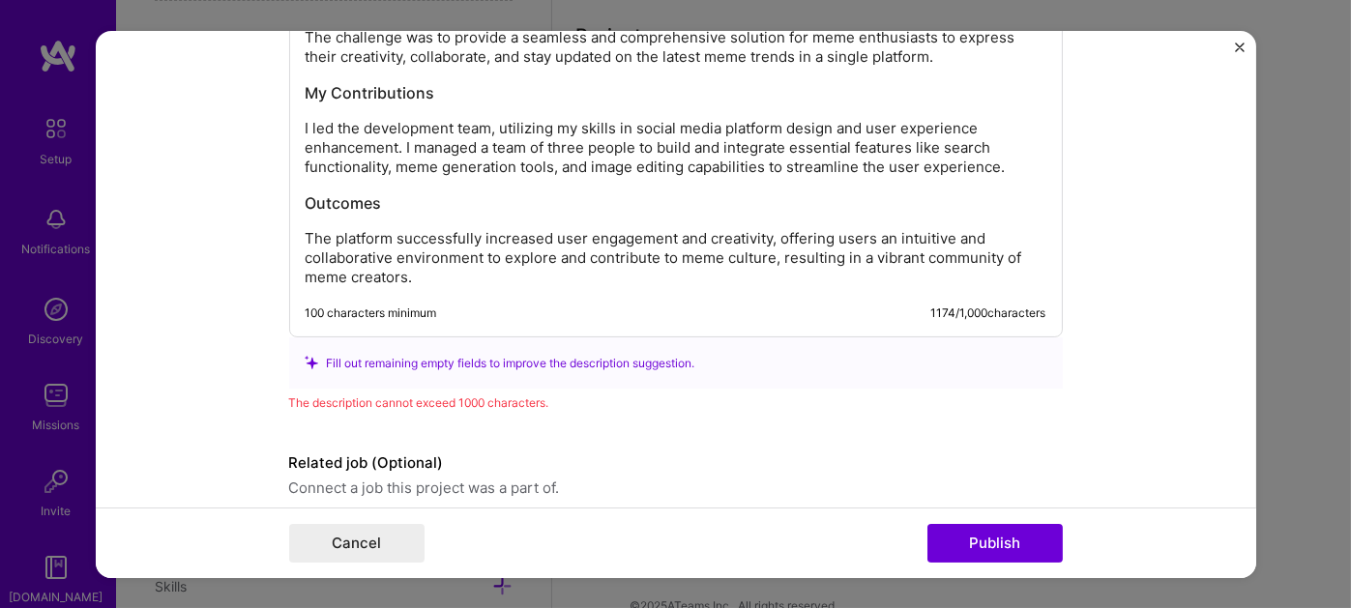
scroll to position [2658, 0]
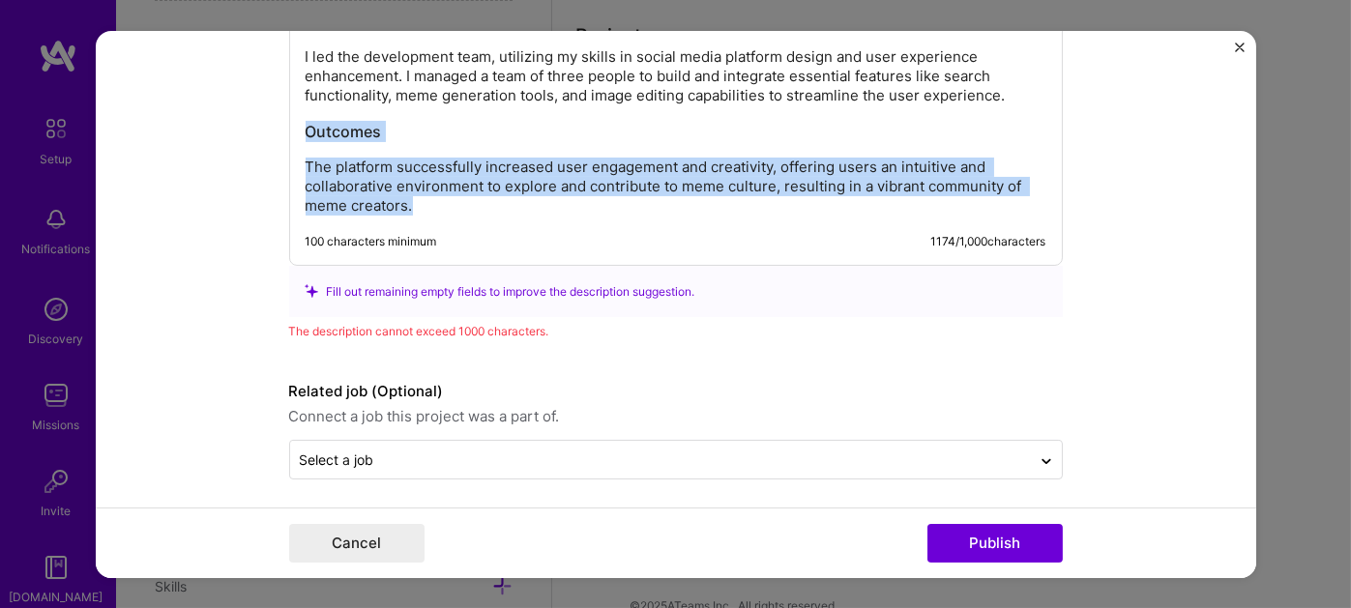
drag, startPoint x: 299, startPoint y: 122, endPoint x: 418, endPoint y: 202, distance: 143.5
click at [418, 202] on div "Creating a Comprehensive Meme Social Network The project involved developing a …" at bounding box center [676, 2] width 741 height 425
copy div "Outcomes The platform successfully increased user engagement and creativity, of…"
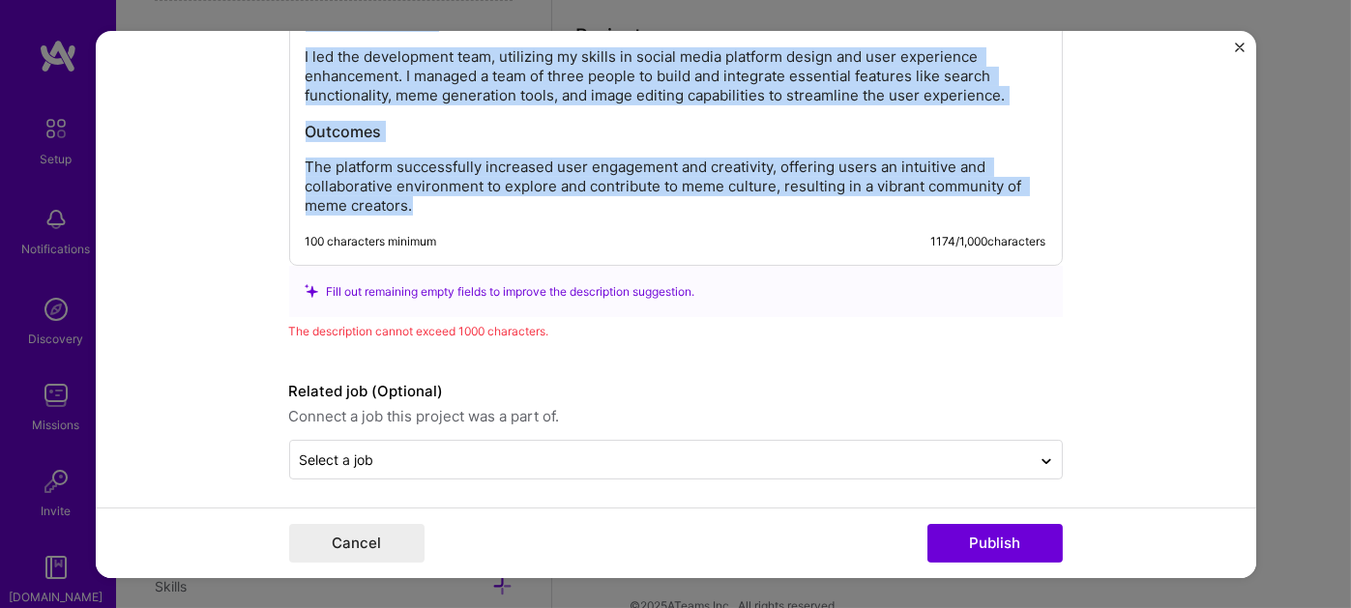
drag, startPoint x: 298, startPoint y: 276, endPoint x: 456, endPoint y: 200, distance: 175.6
click at [456, 200] on div "Creating a Comprehensive Meme Social Network The project involved developing a …" at bounding box center [676, 2] width 741 height 425
copy div "Creating a Comprehensive Meme Social Network The project involved developing a …"
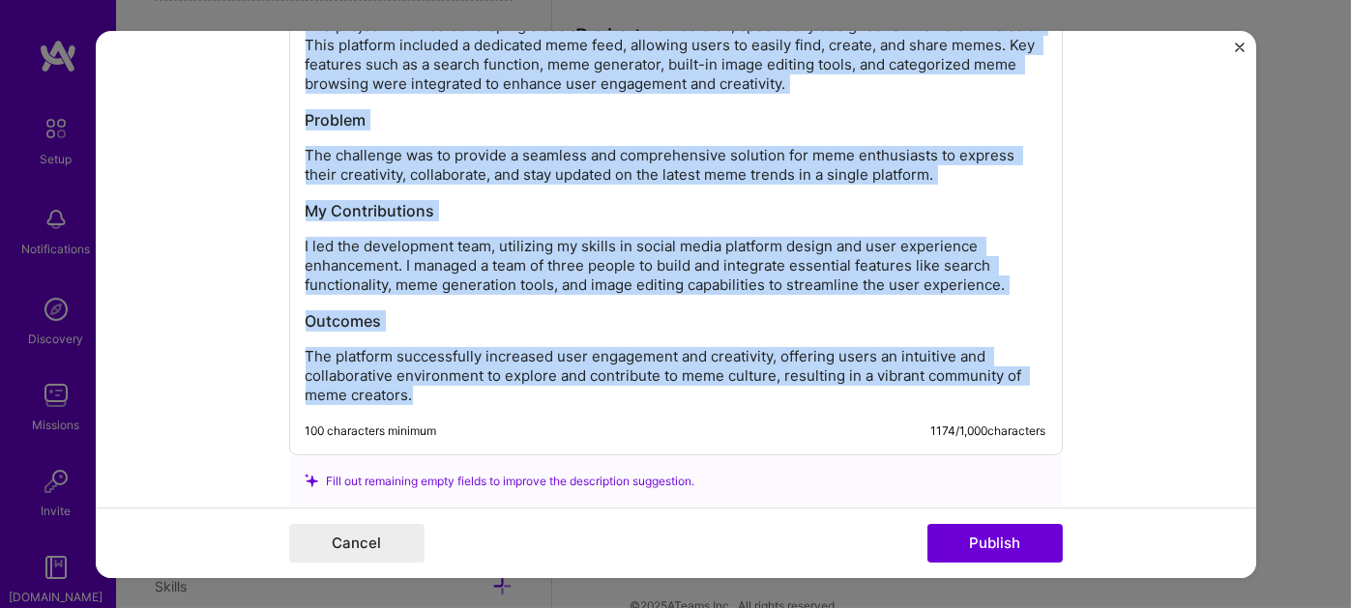
scroll to position [2465, 0]
